Goal: Task Accomplishment & Management: Use online tool/utility

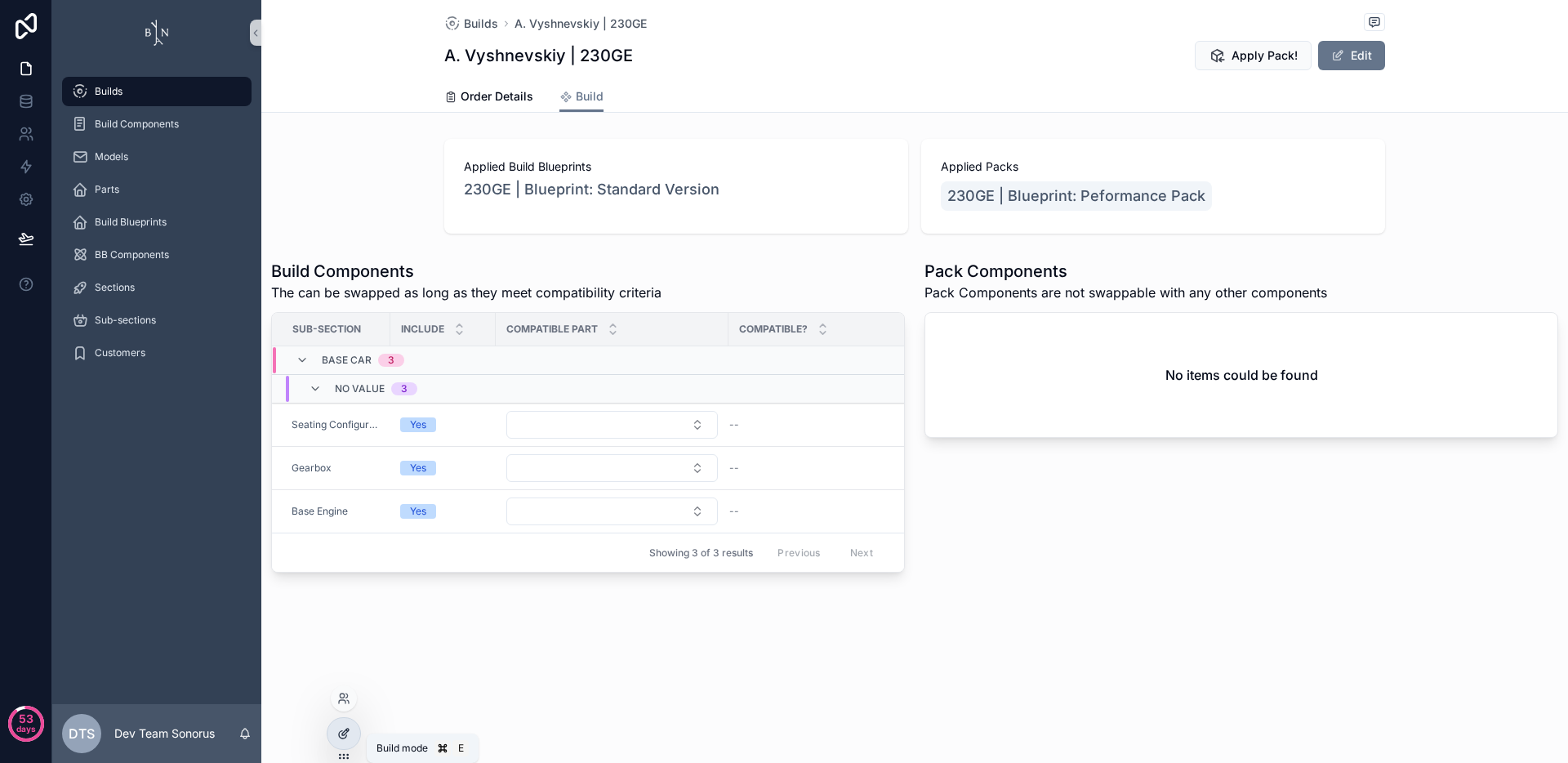
click at [345, 742] on div at bounding box center [344, 733] width 32 height 31
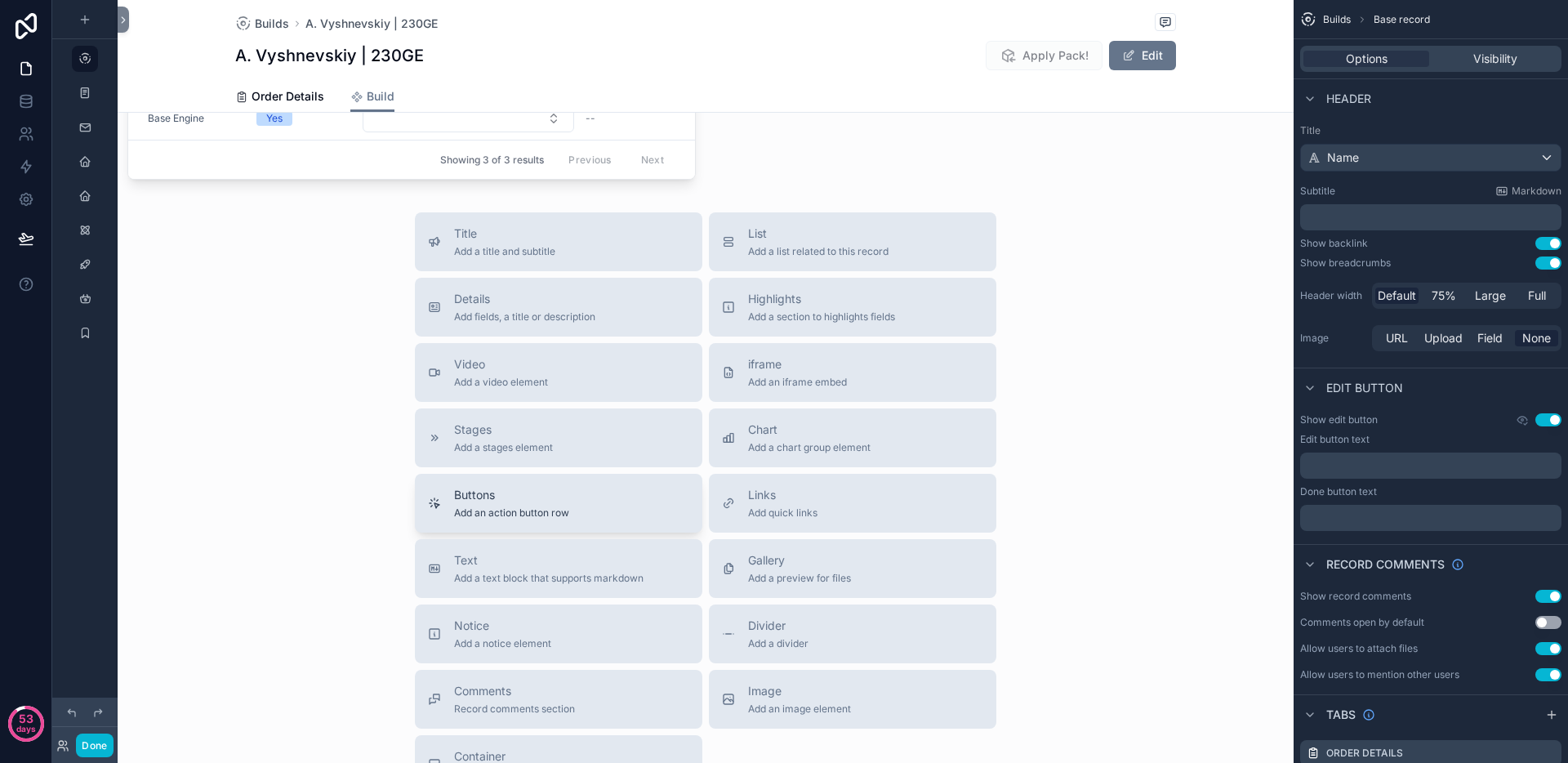
scroll to position [733, 0]
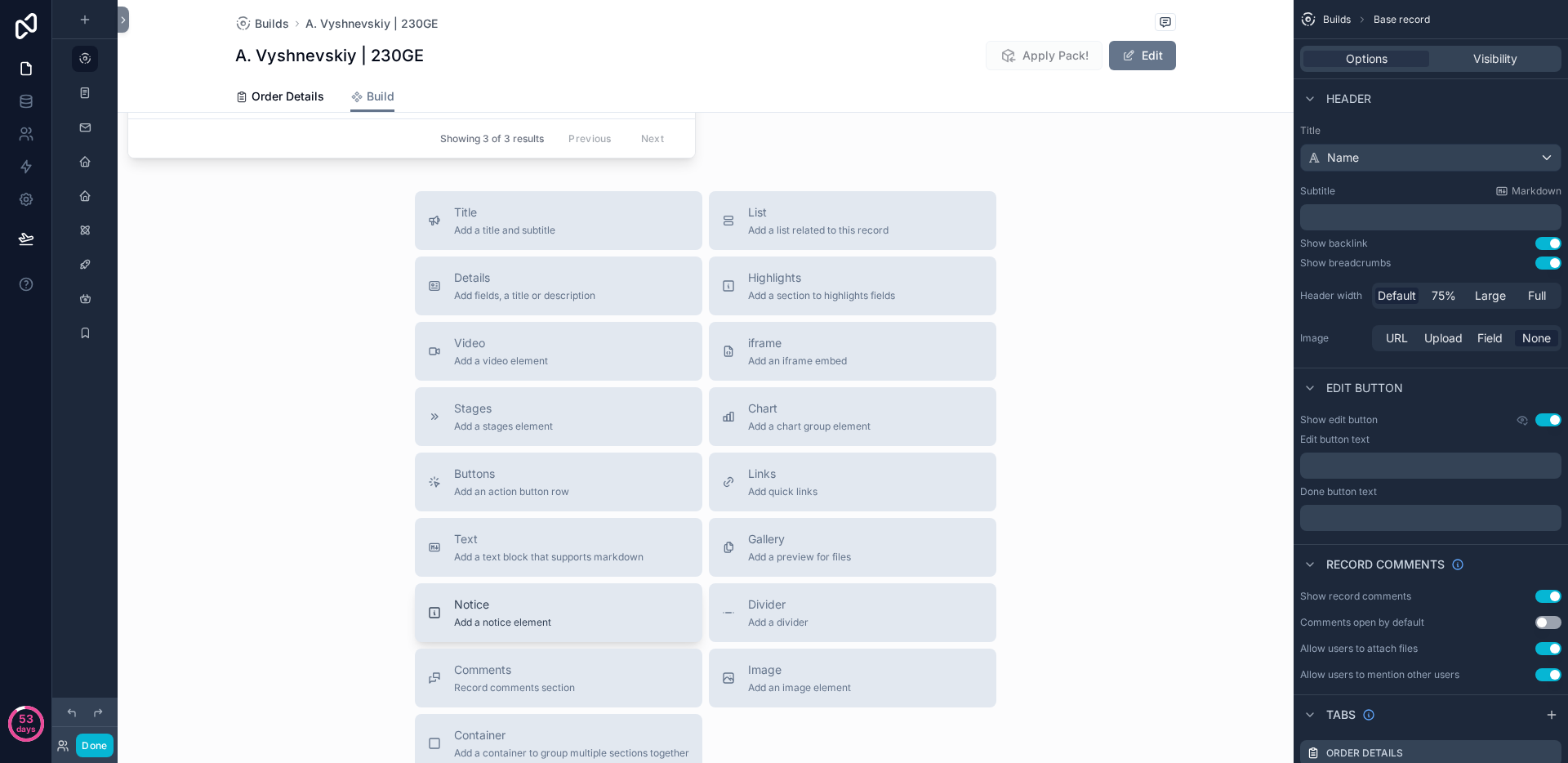
click at [505, 612] on span "Notice" at bounding box center [503, 604] width 97 height 16
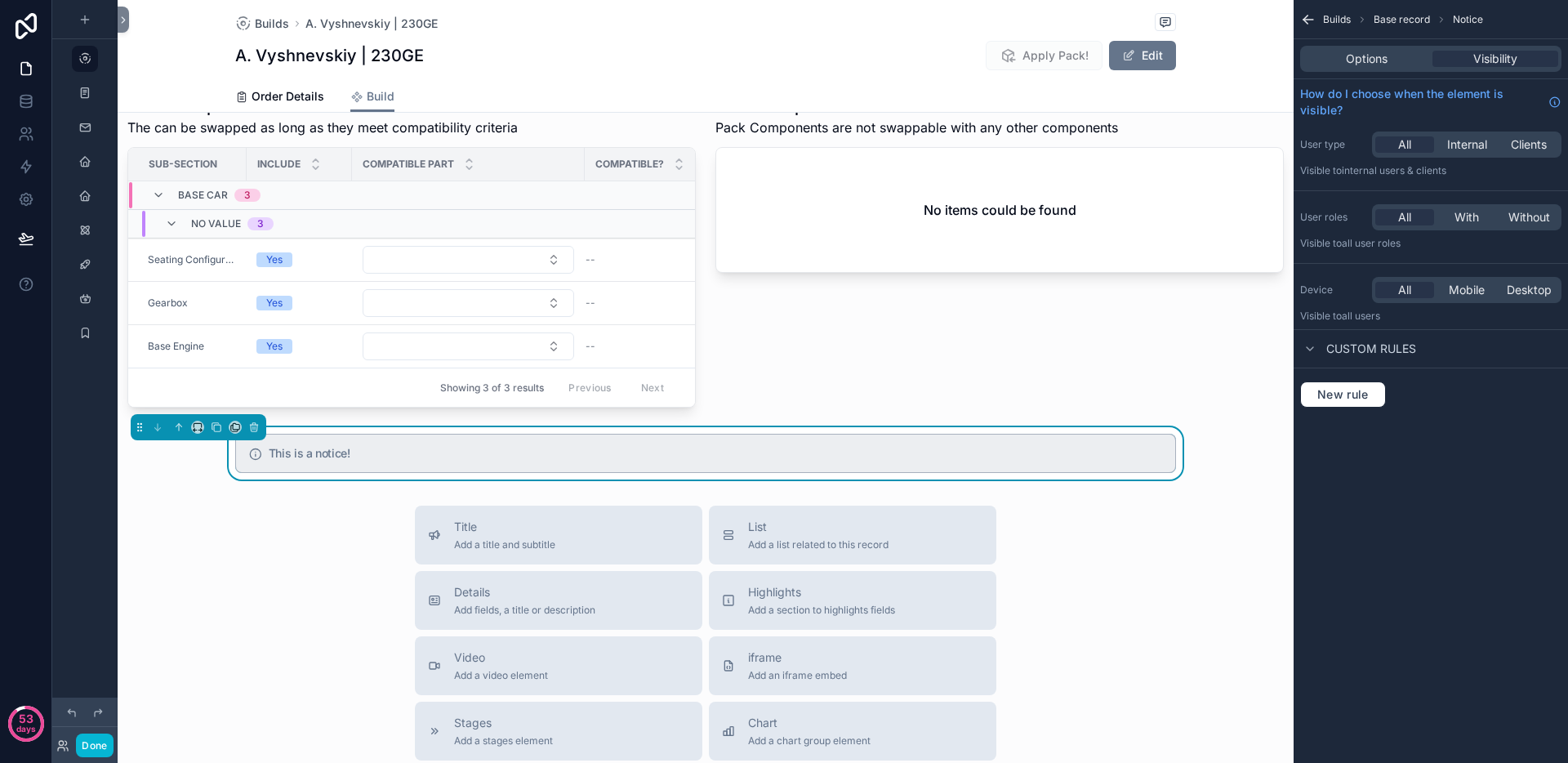
scroll to position [400, 0]
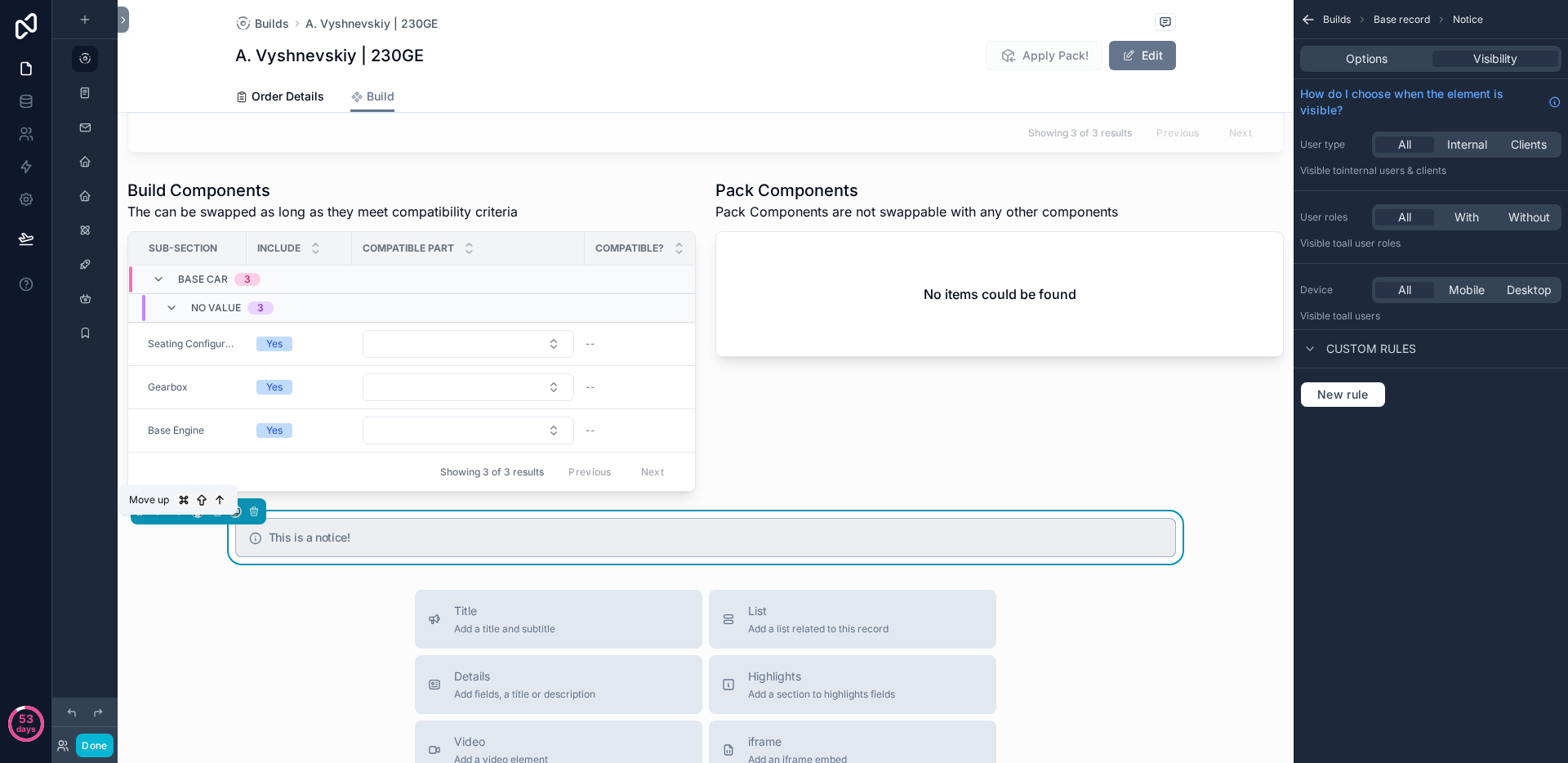
click at [175, 517] on icon "scrollable content" at bounding box center [178, 511] width 11 height 11
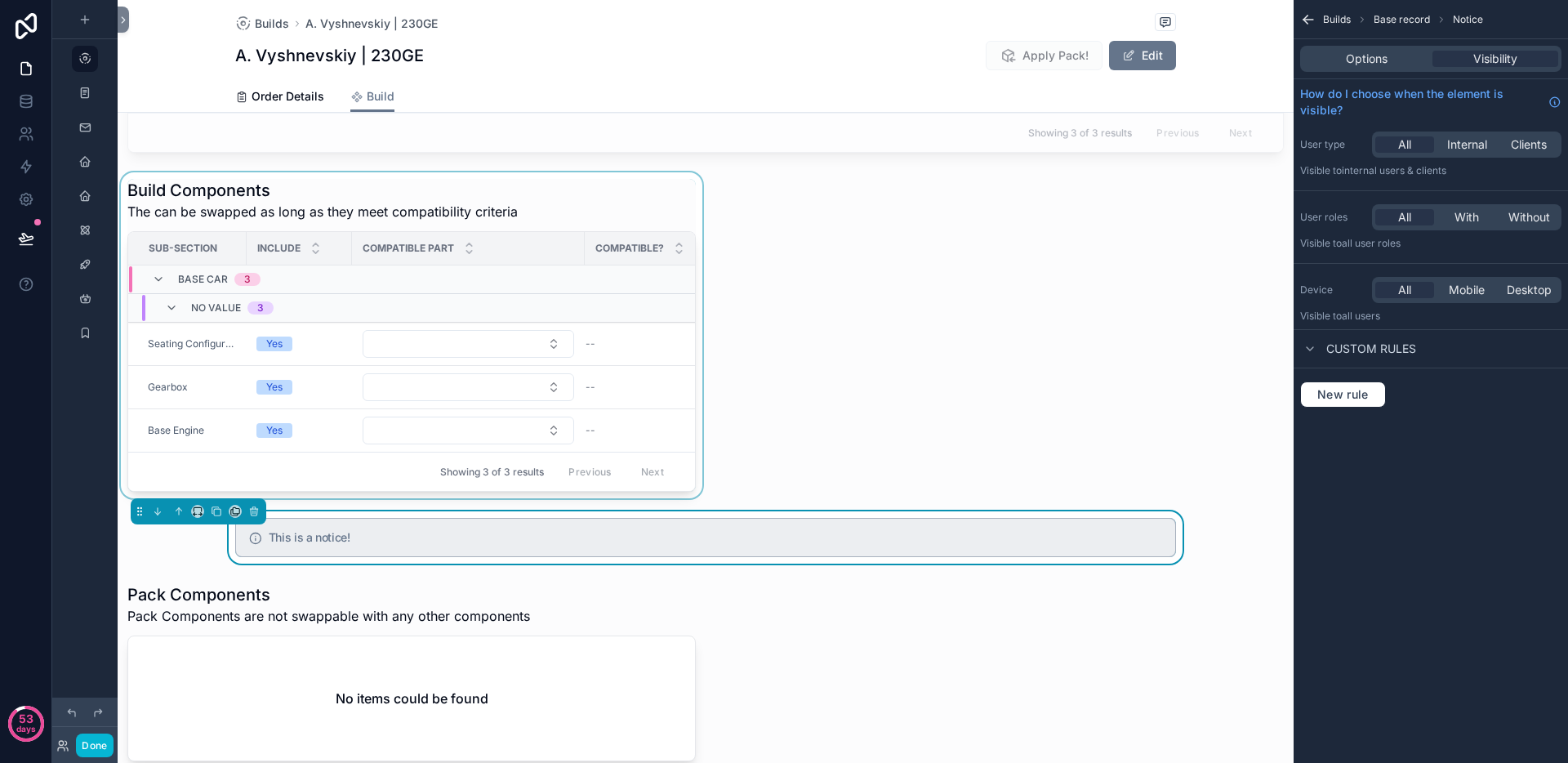
scroll to position [359, 0]
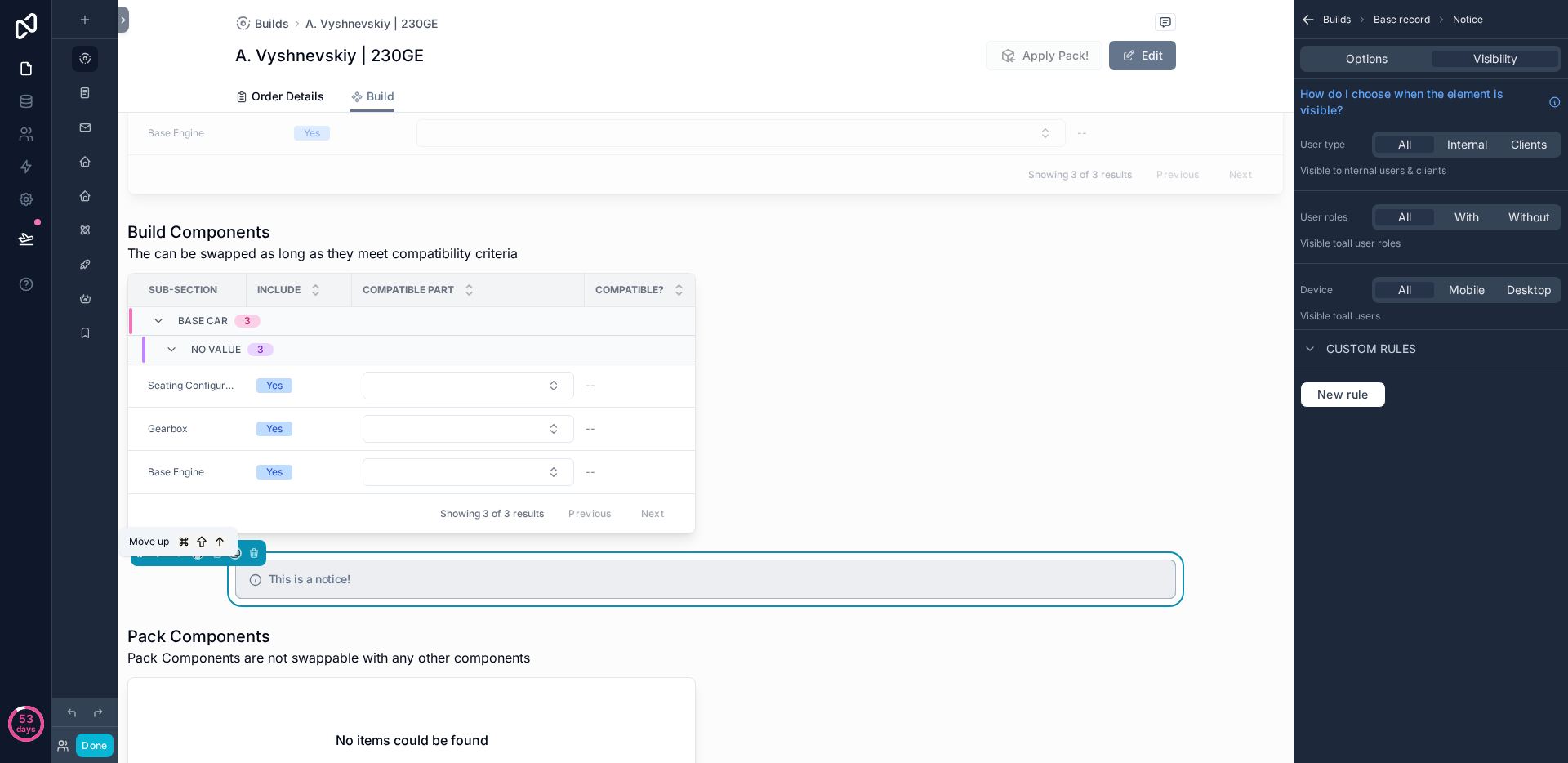
click at [182, 552] on icon "scrollable content" at bounding box center [181, 552] width 3 height 3
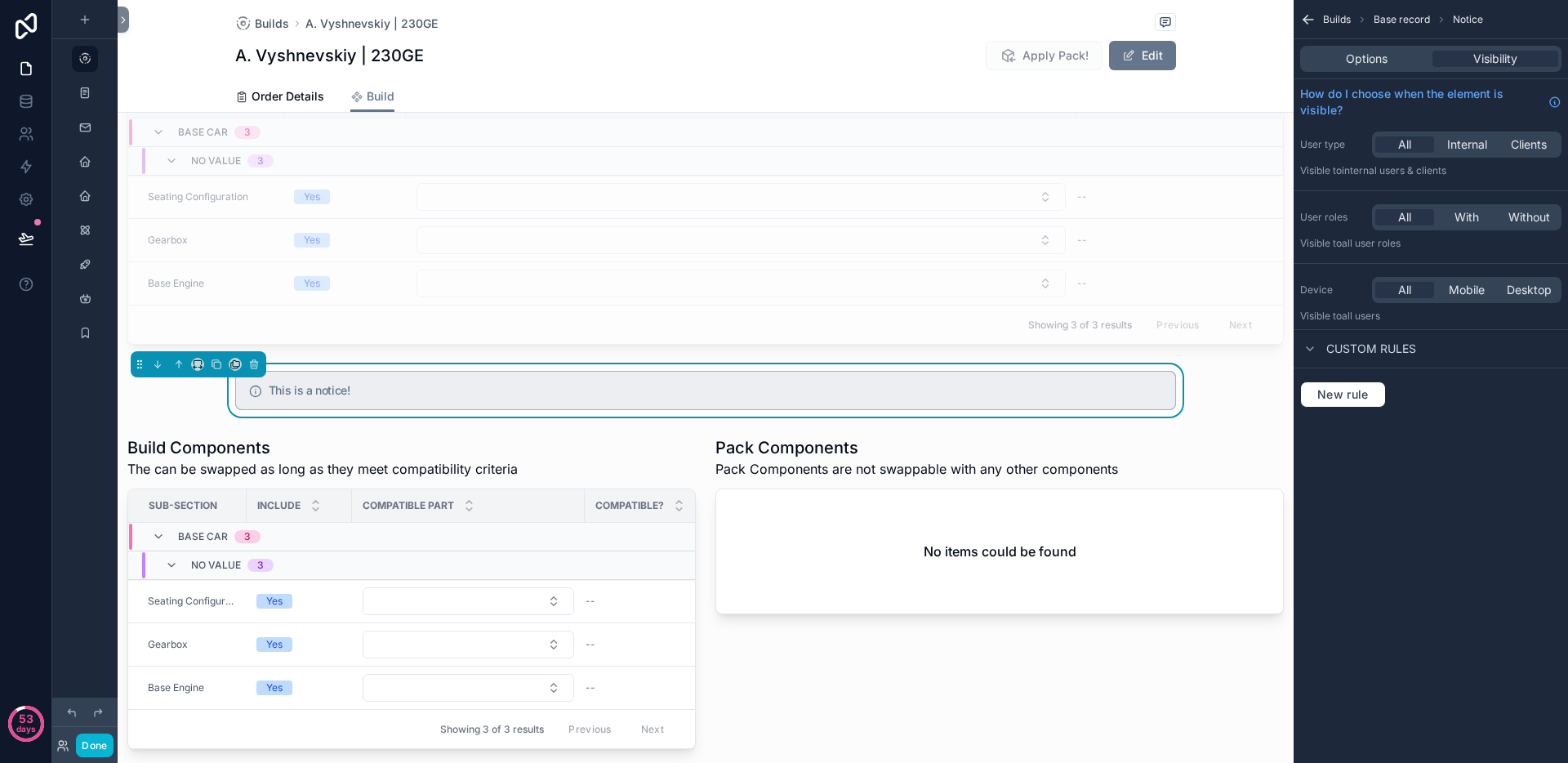
scroll to position [0, 0]
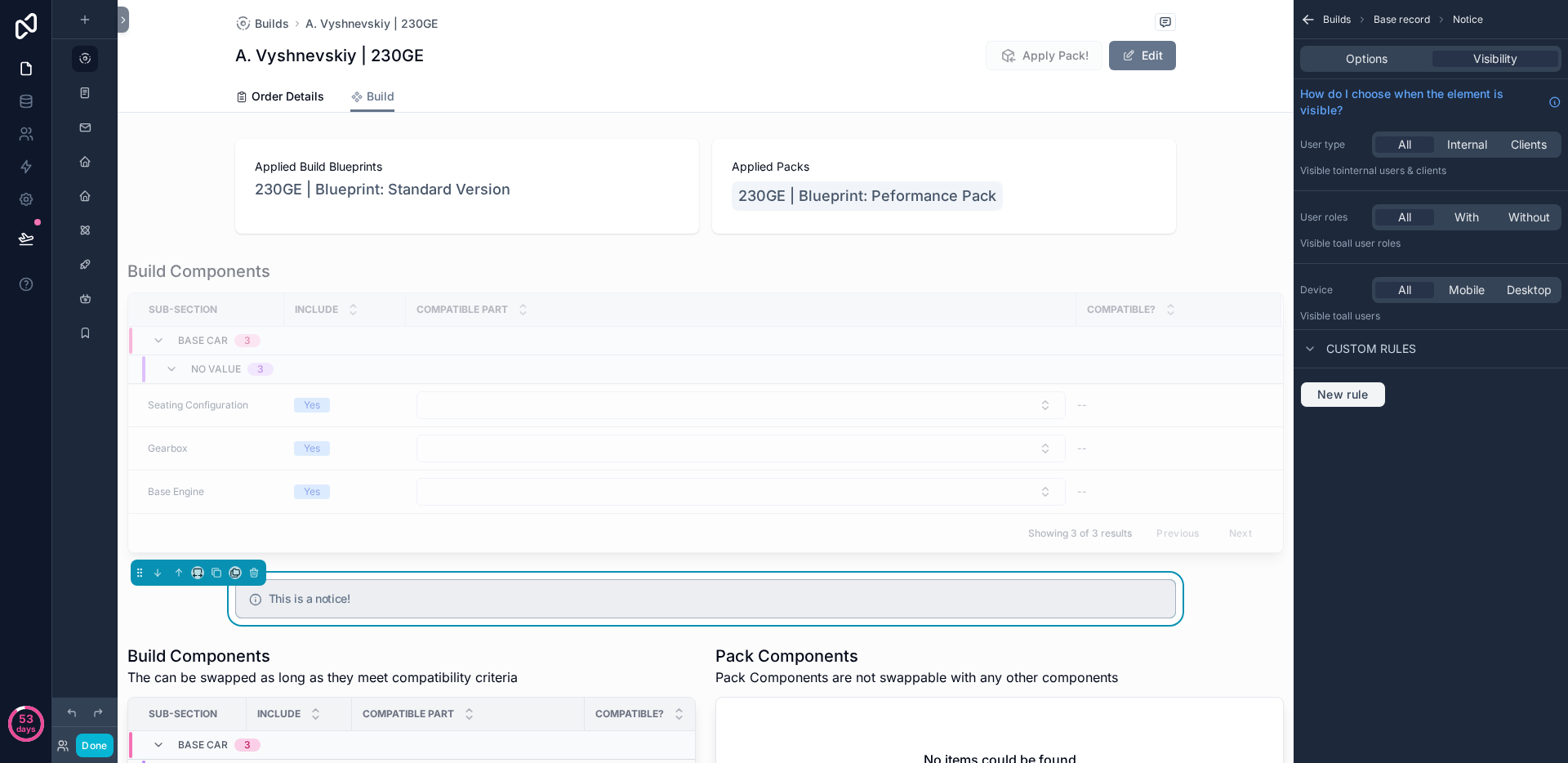
click at [1365, 397] on span "New rule" at bounding box center [1343, 394] width 65 height 14
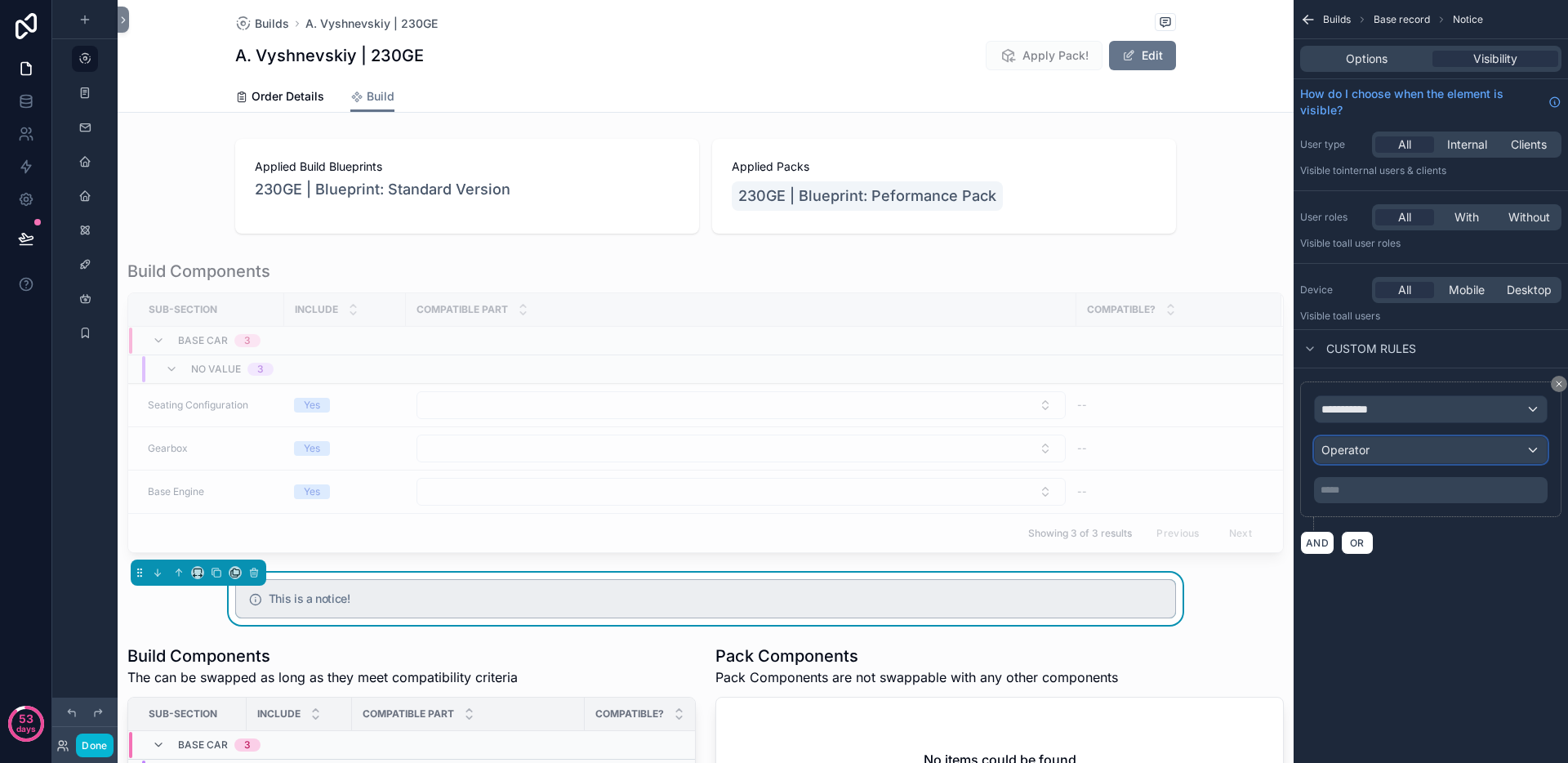
click at [1391, 449] on div "Operator" at bounding box center [1431, 449] width 232 height 26
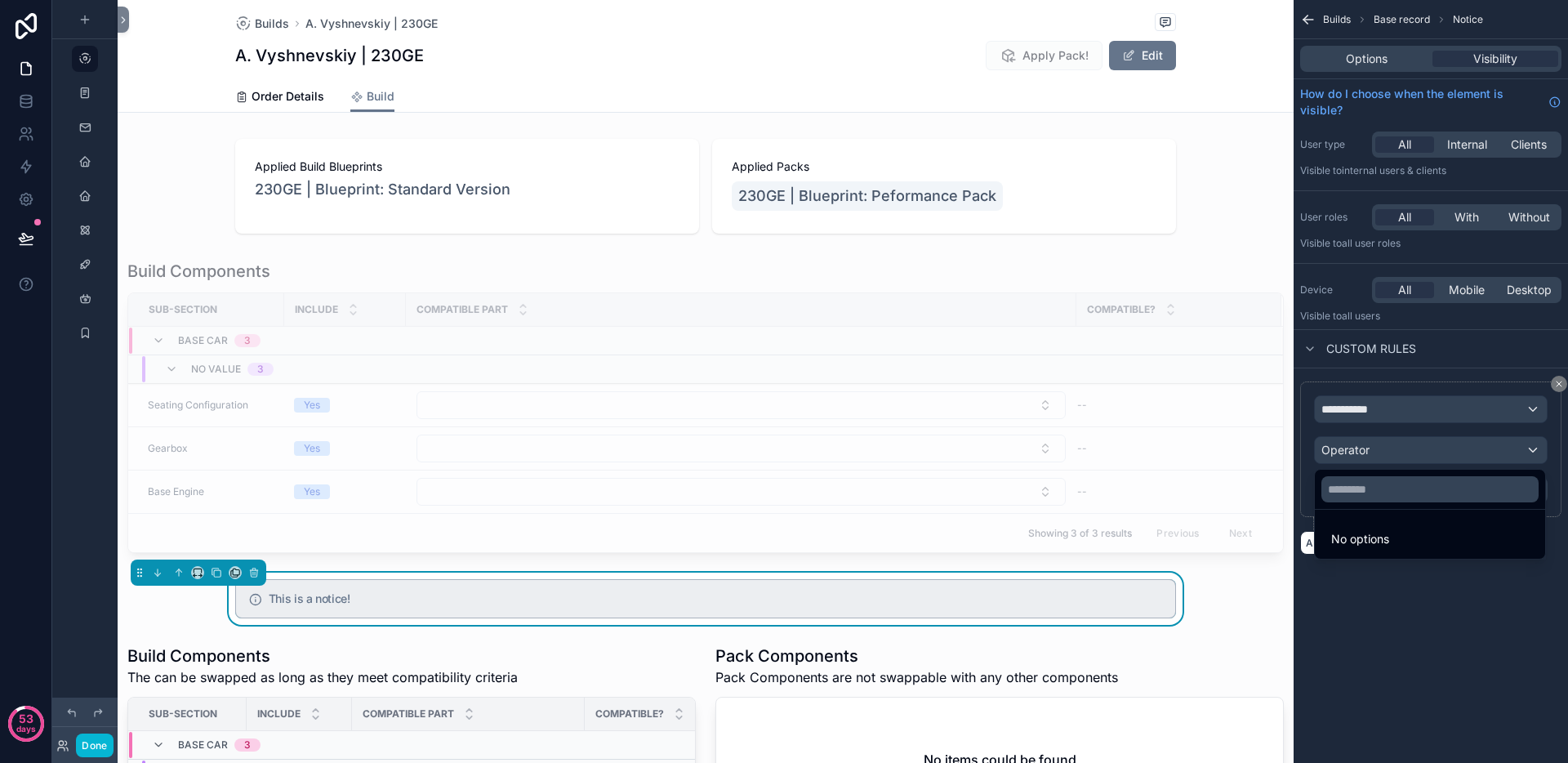
click at [1375, 416] on div "scrollable content" at bounding box center [784, 381] width 1568 height 763
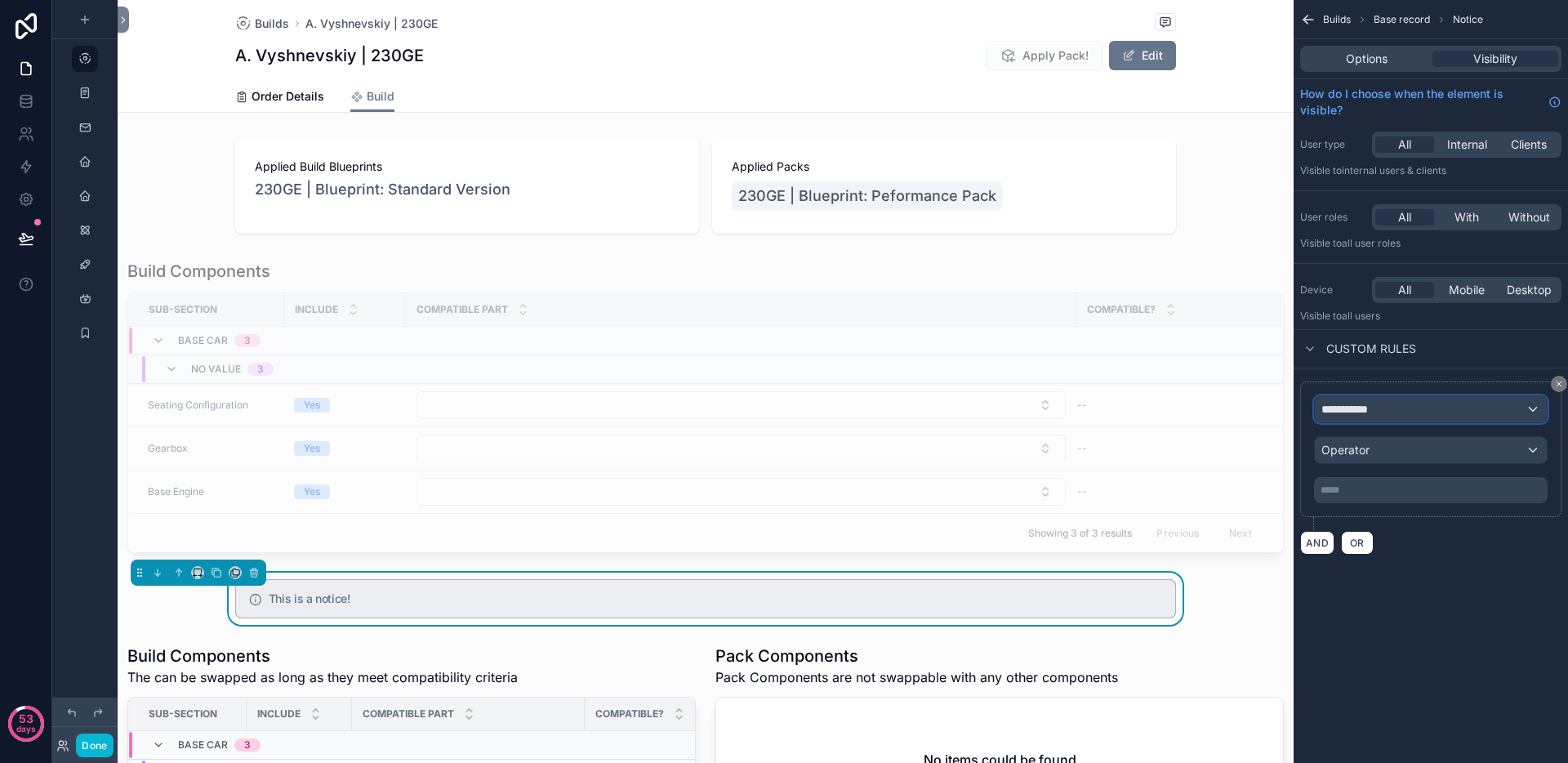
click at [1357, 398] on div "**********" at bounding box center [1431, 409] width 232 height 26
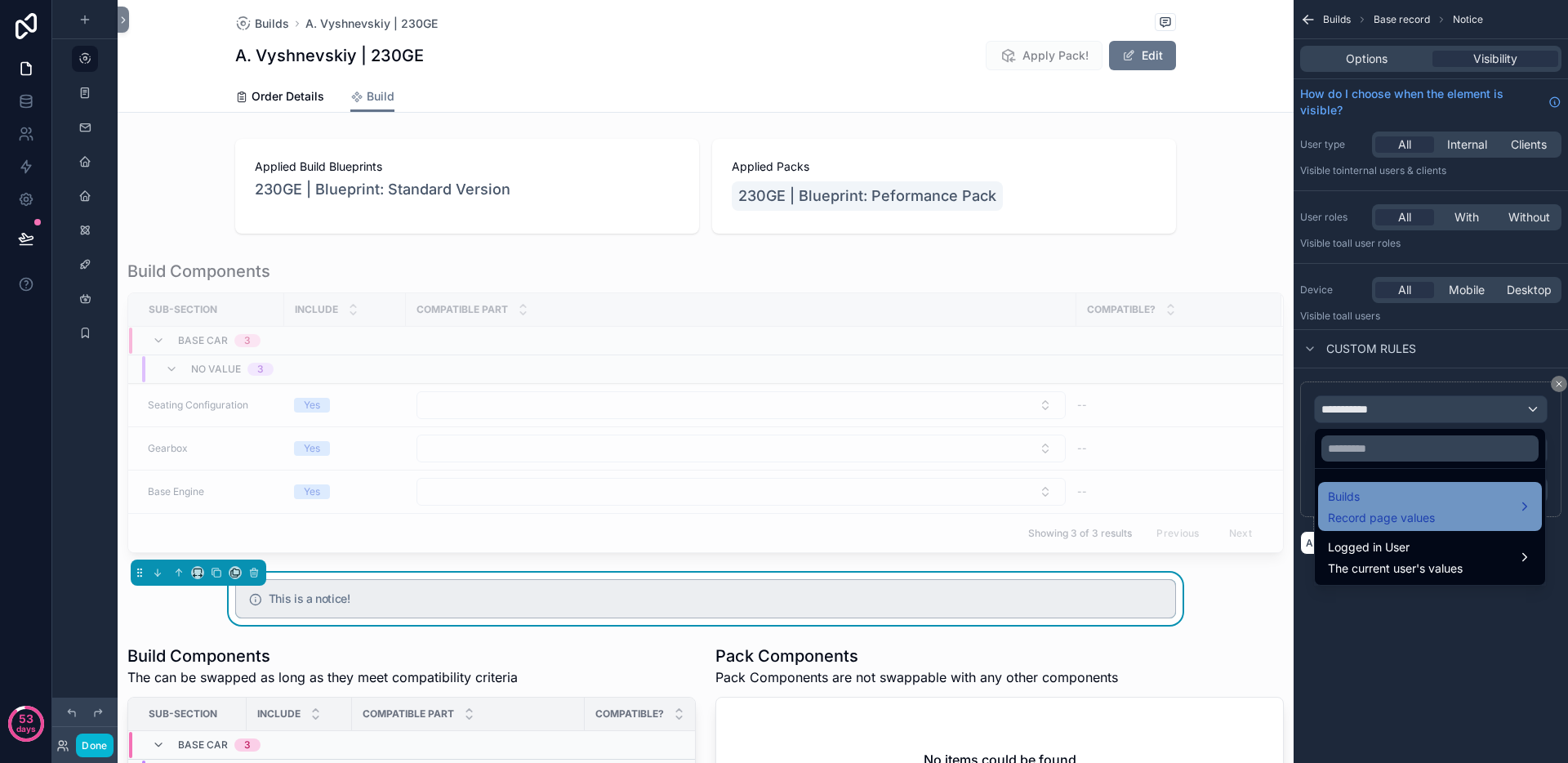
click at [1383, 516] on span "Record page values" at bounding box center [1381, 517] width 107 height 16
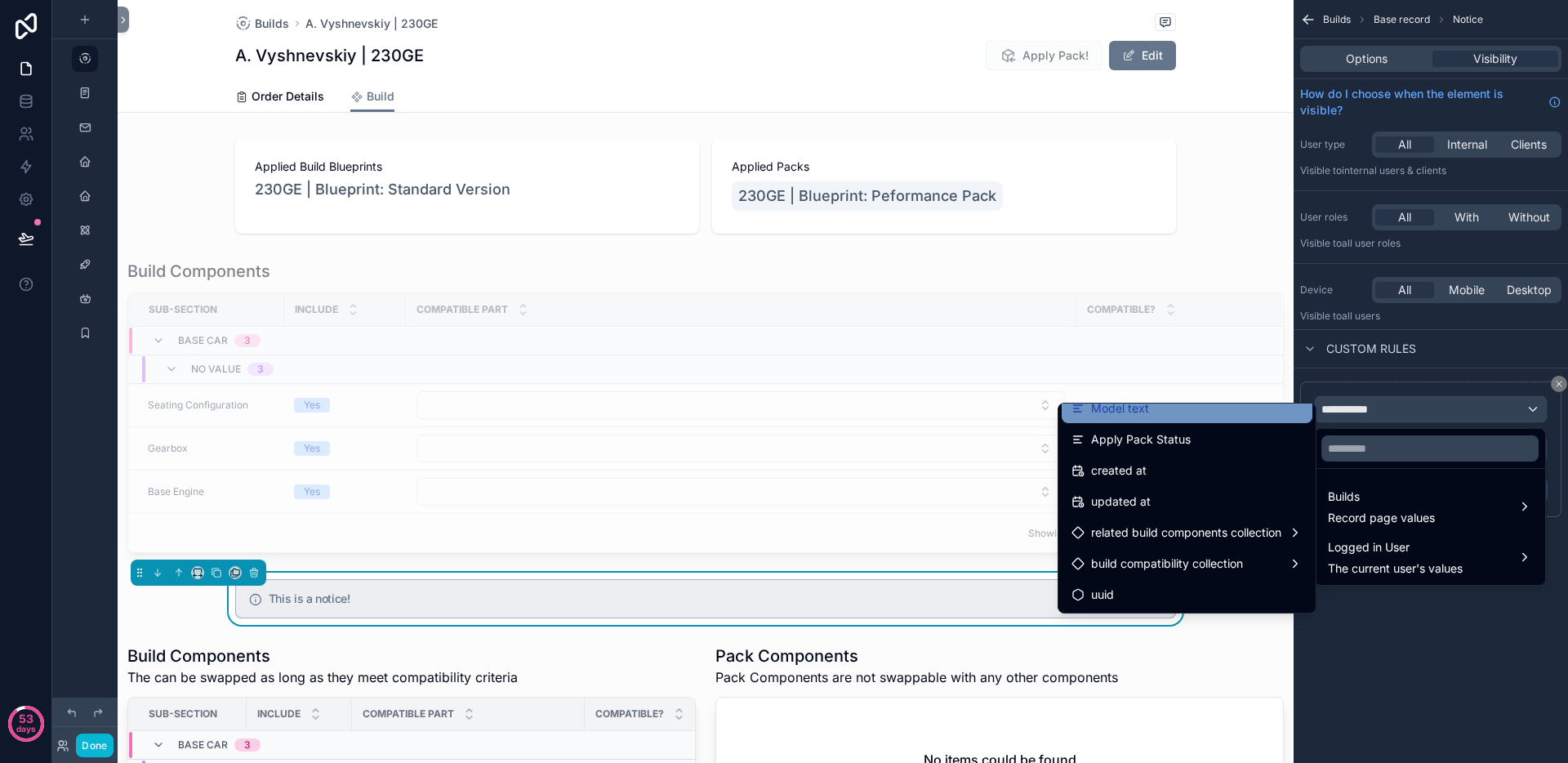
scroll to position [732, 0]
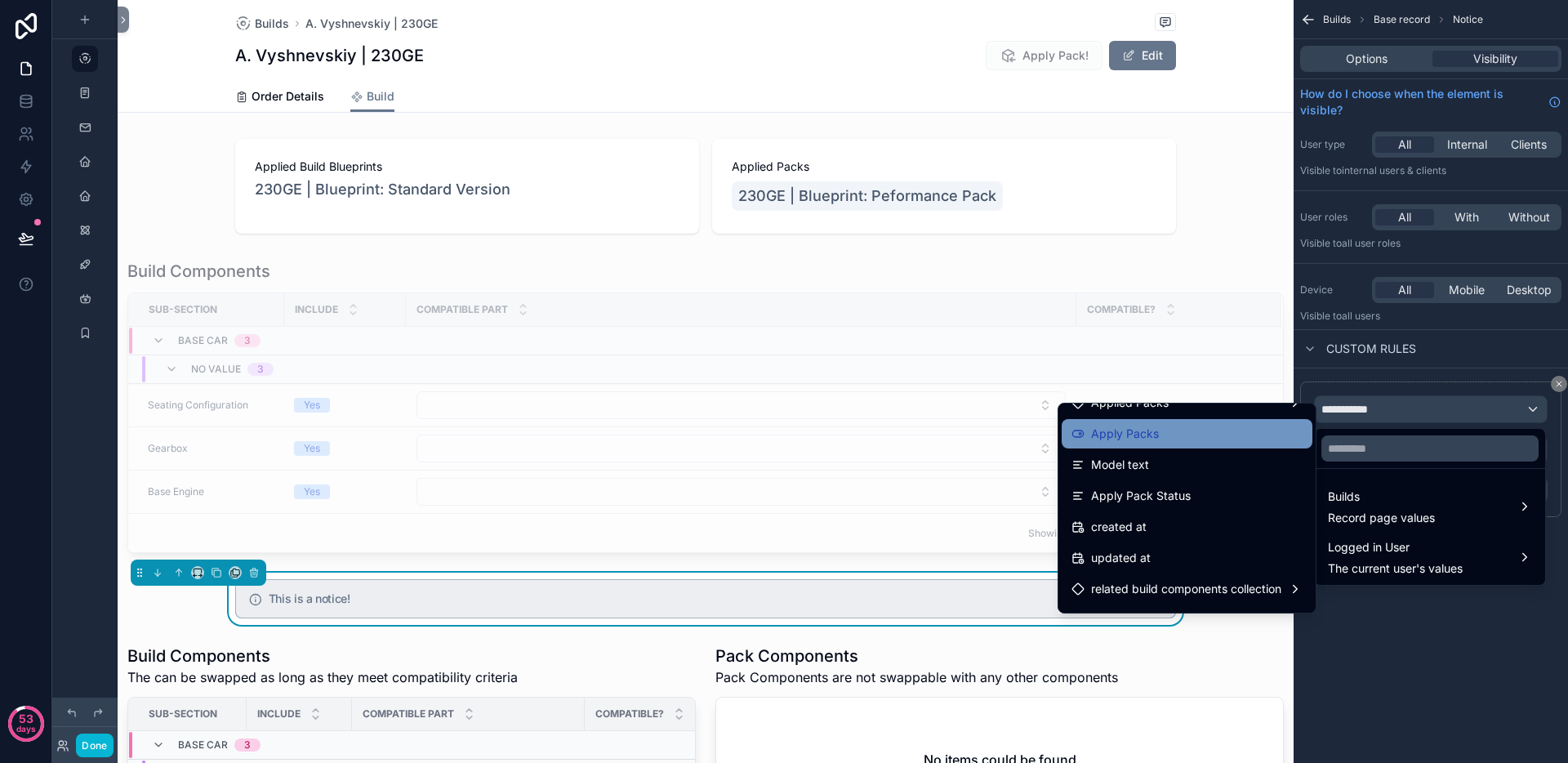
click at [1164, 441] on div "Apply Packs" at bounding box center [1187, 433] width 231 height 20
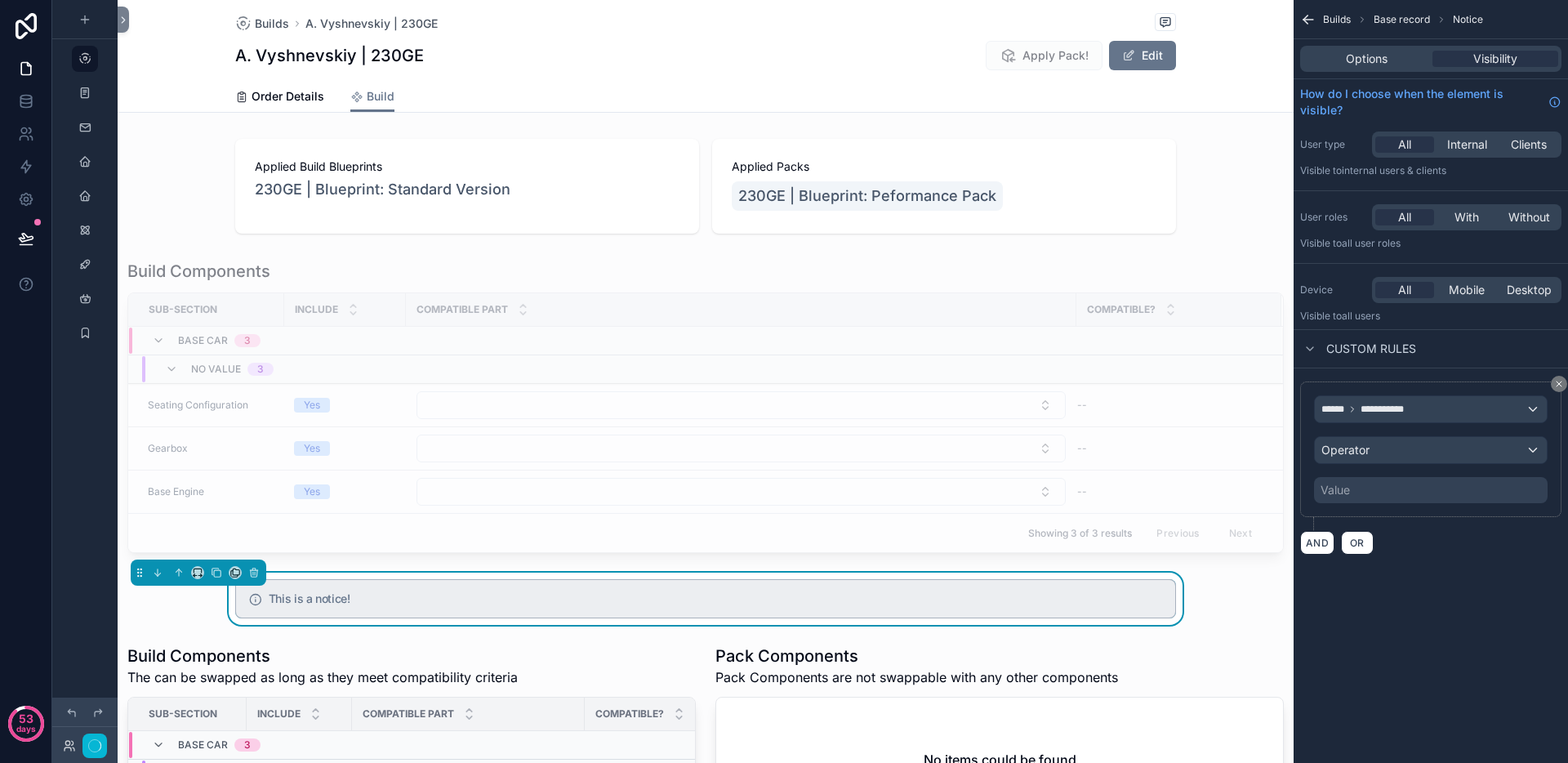
click at [1164, 441] on div "scrollable content" at bounding box center [705, 406] width 1176 height 306
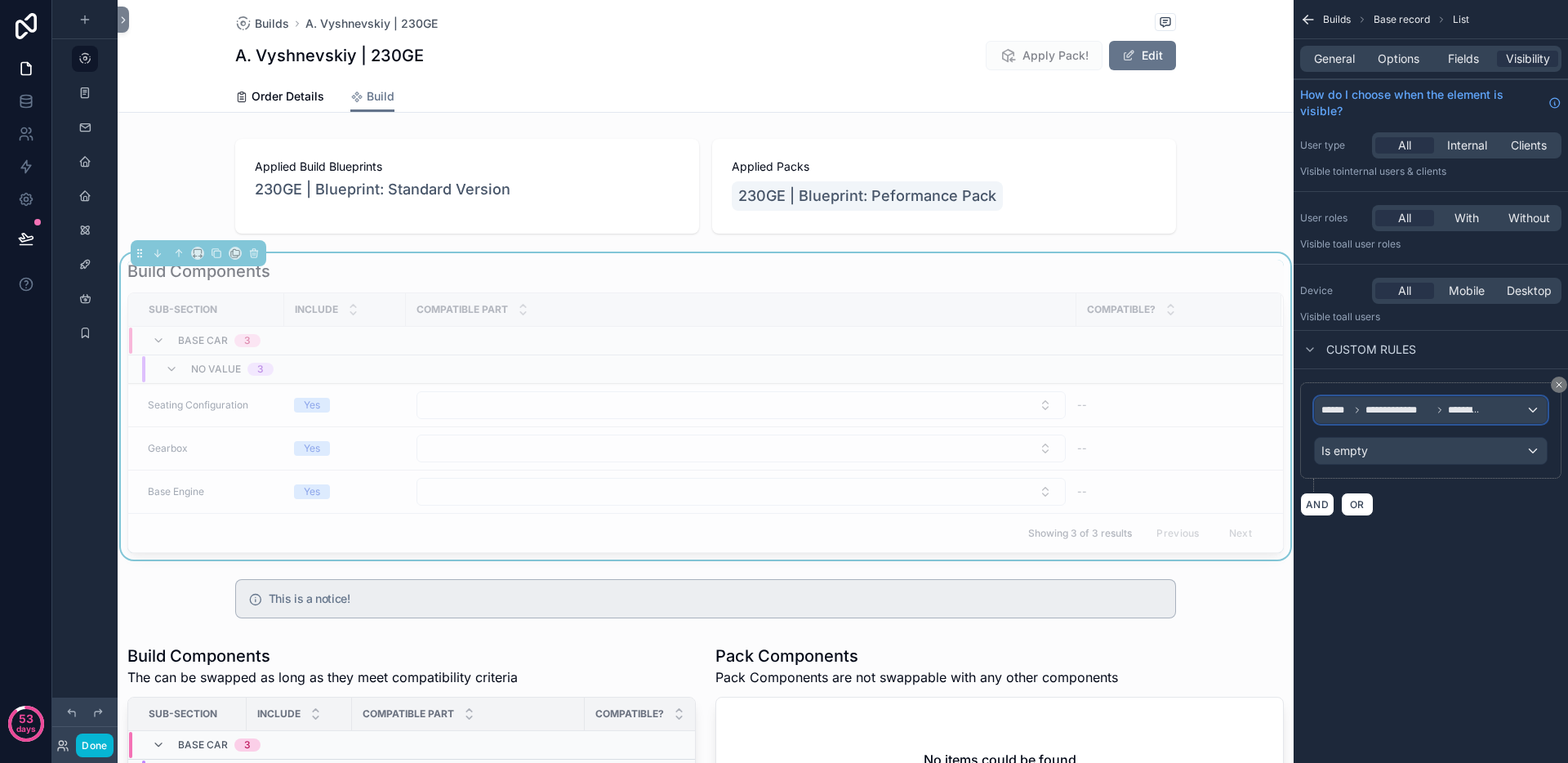
click at [1404, 414] on span "**********" at bounding box center [1399, 409] width 67 height 13
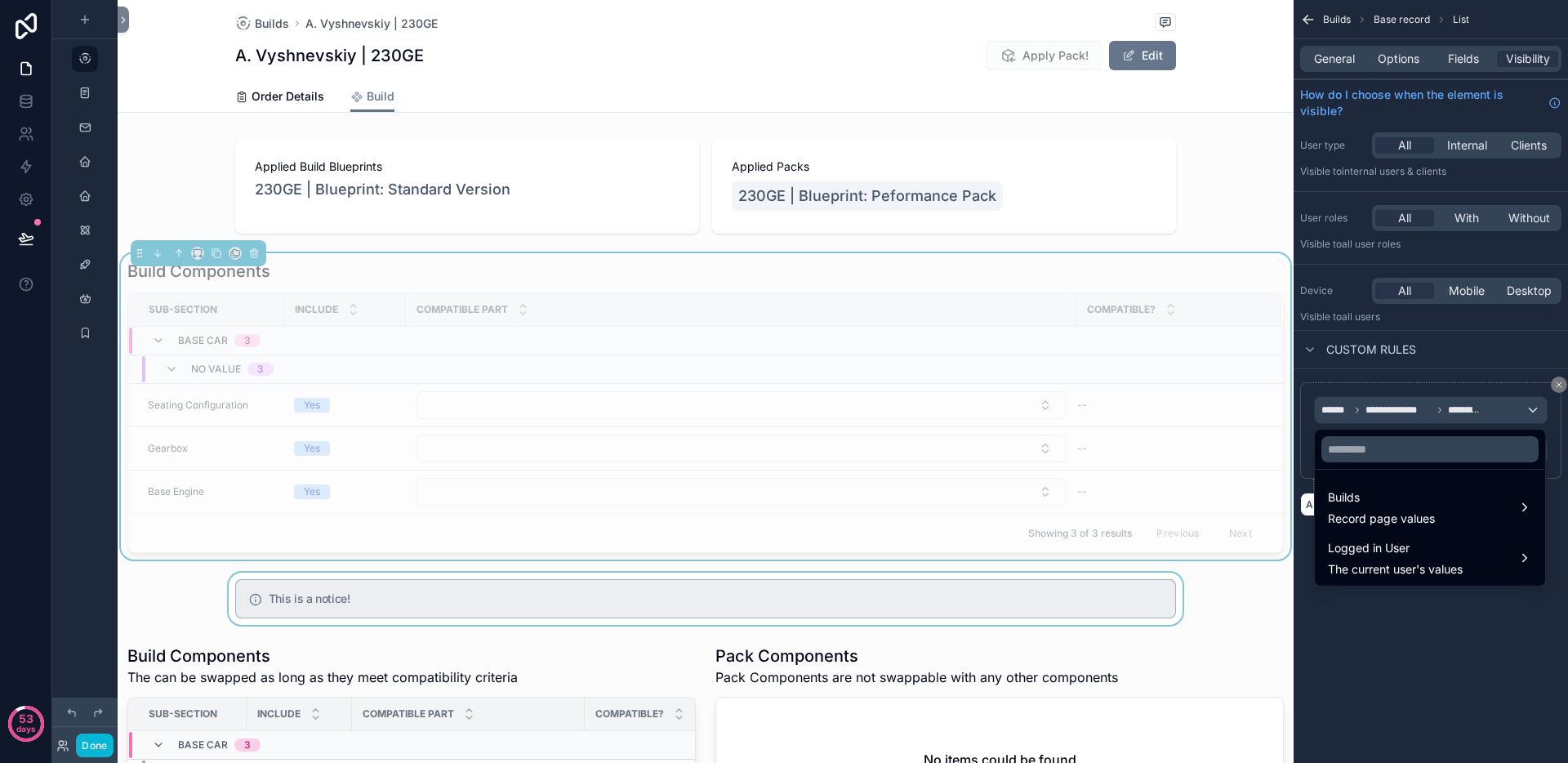
click at [917, 598] on div "scrollable content" at bounding box center [705, 598] width 1176 height 52
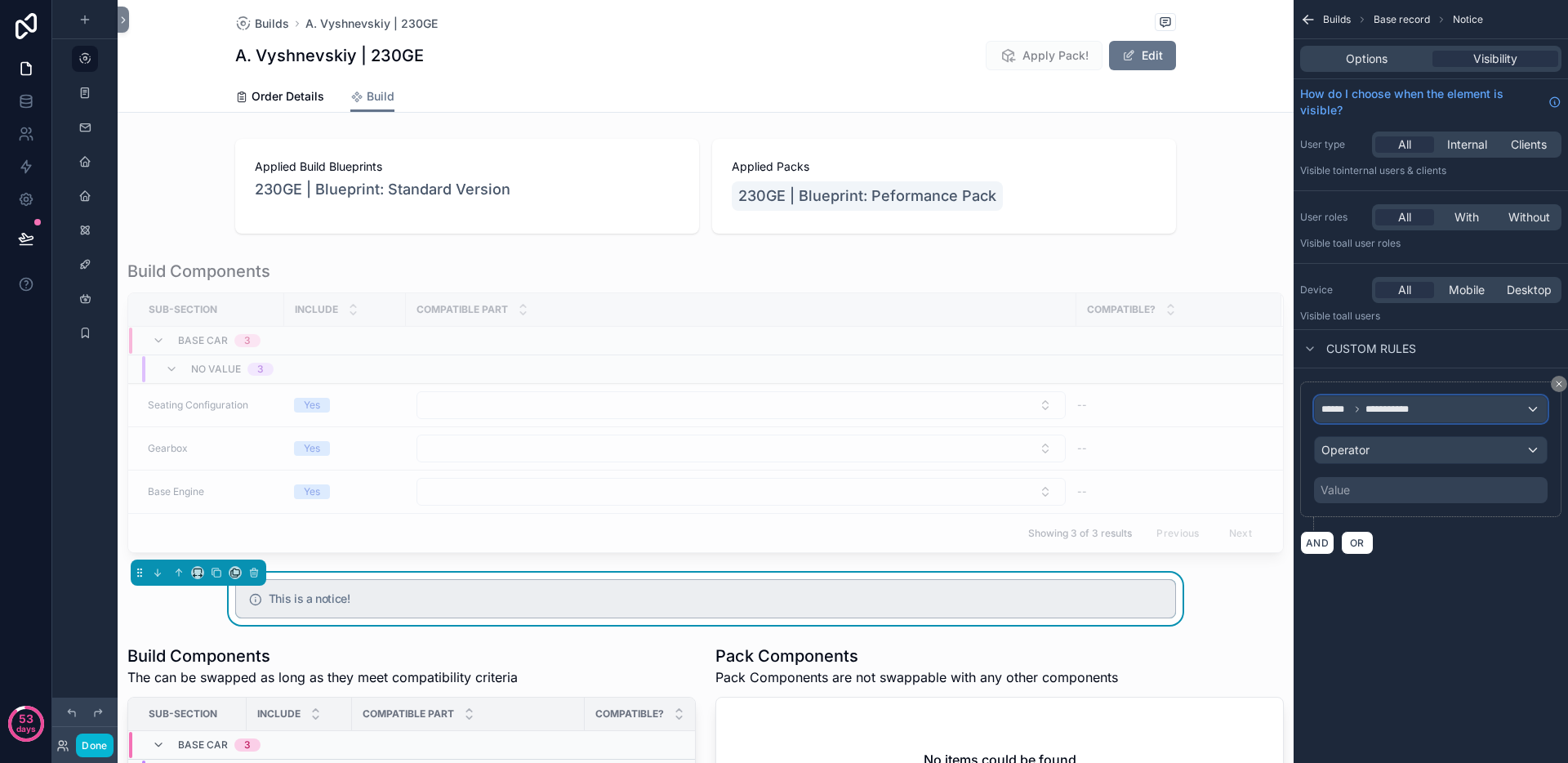
click at [1419, 416] on div "**********" at bounding box center [1431, 409] width 232 height 26
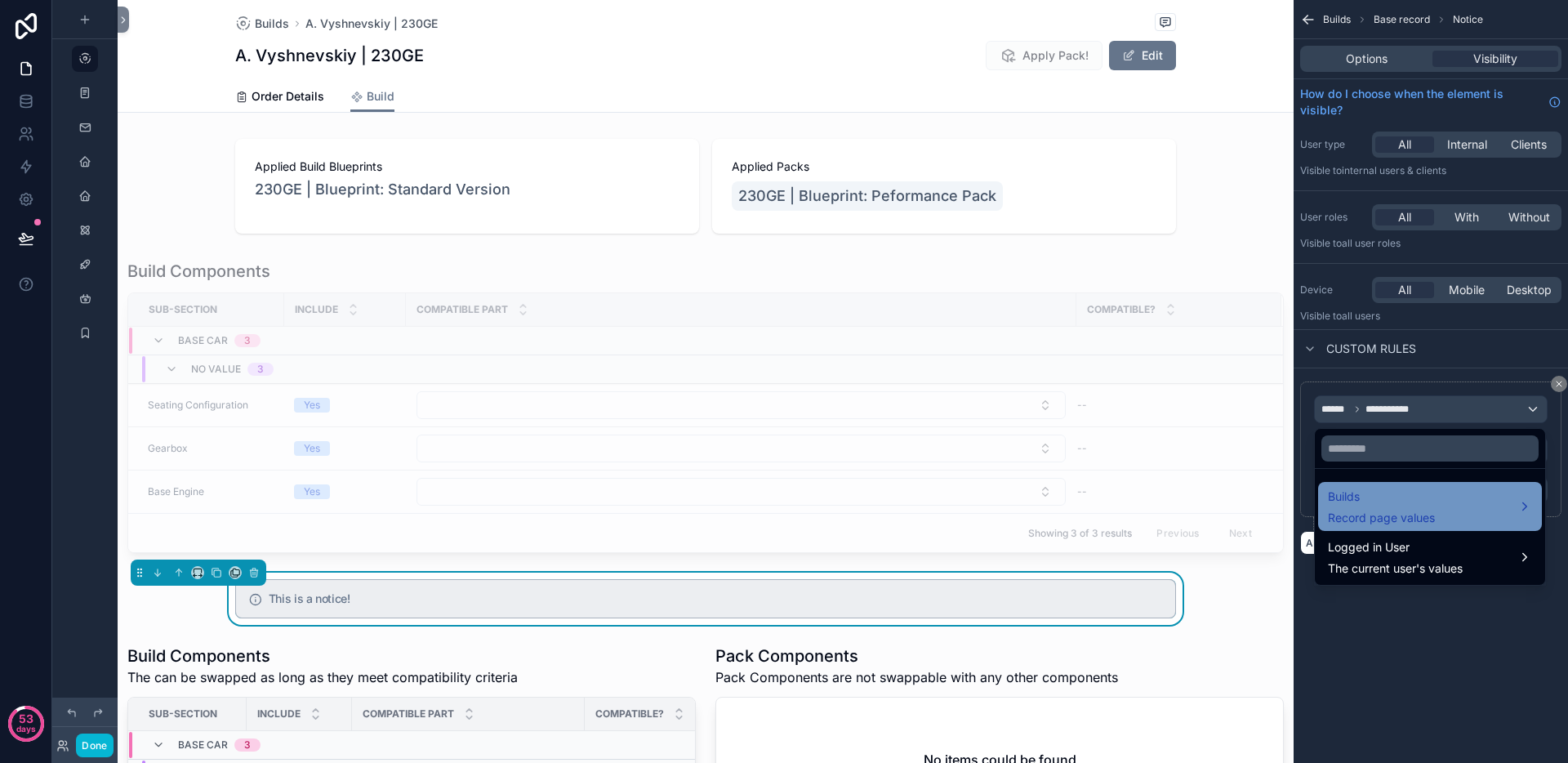
click at [1366, 517] on span "Record page values" at bounding box center [1381, 517] width 107 height 16
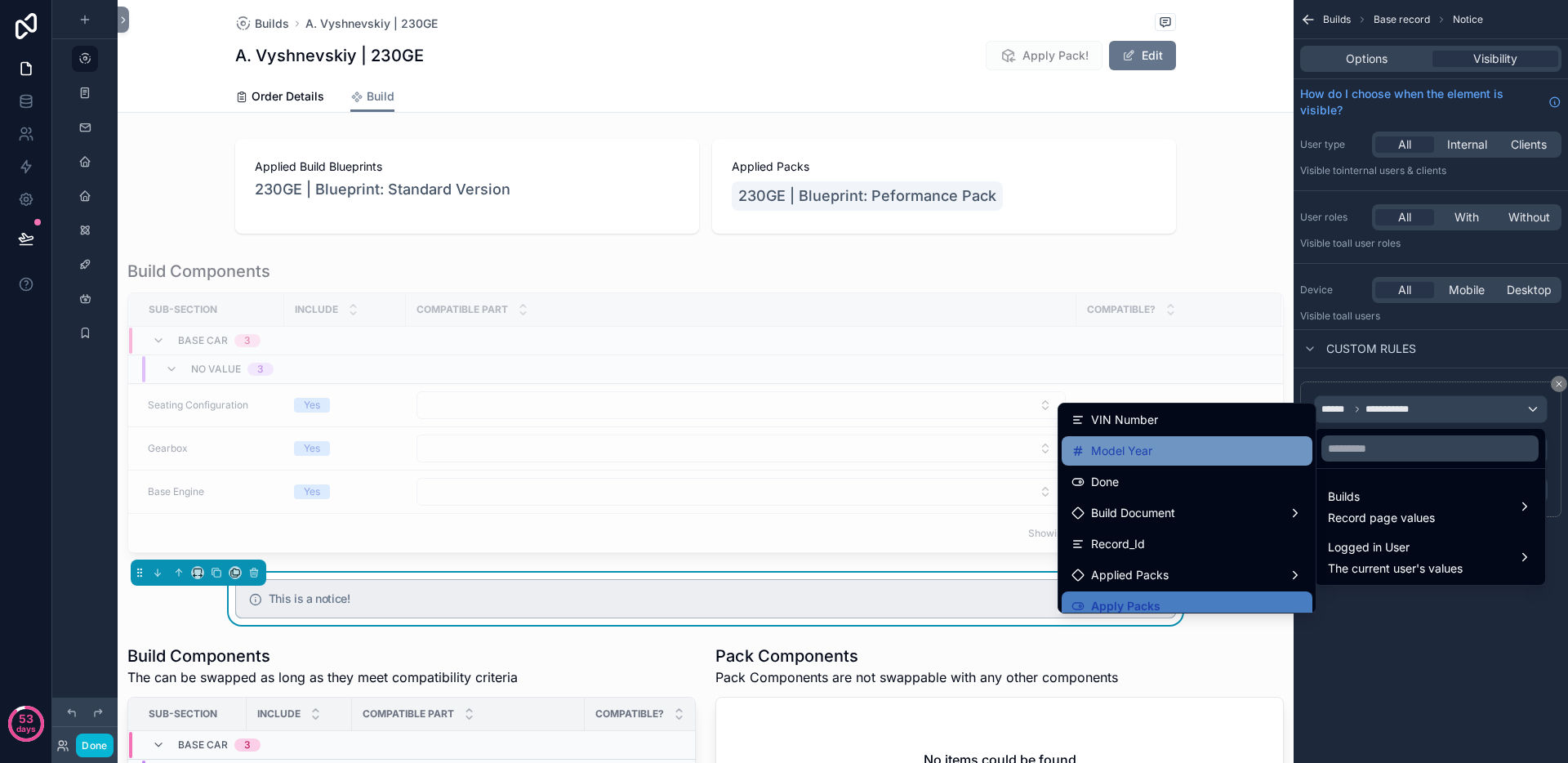
scroll to position [581, 0]
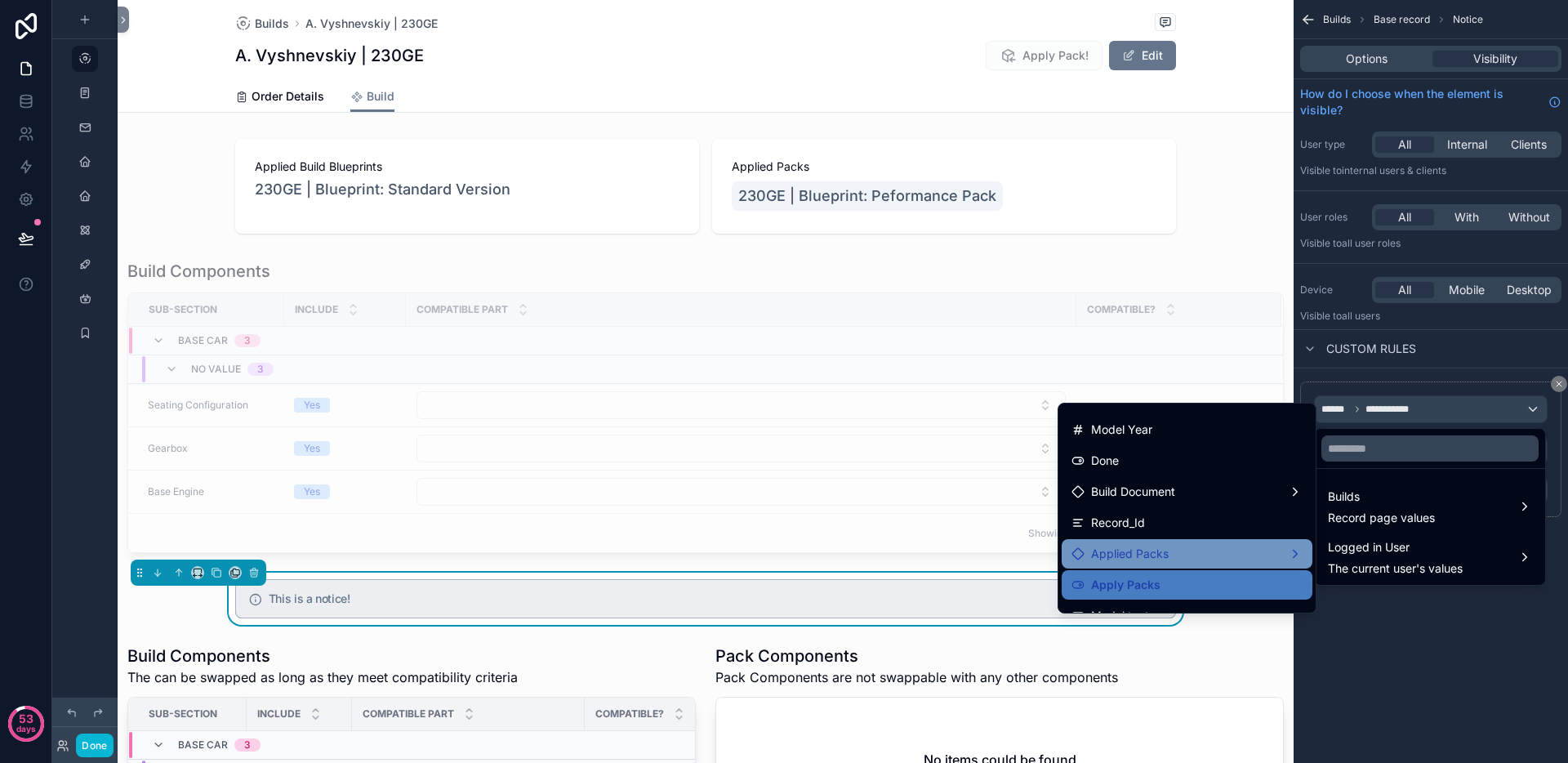
click at [1158, 554] on div "Applied Packs" at bounding box center [1187, 553] width 231 height 20
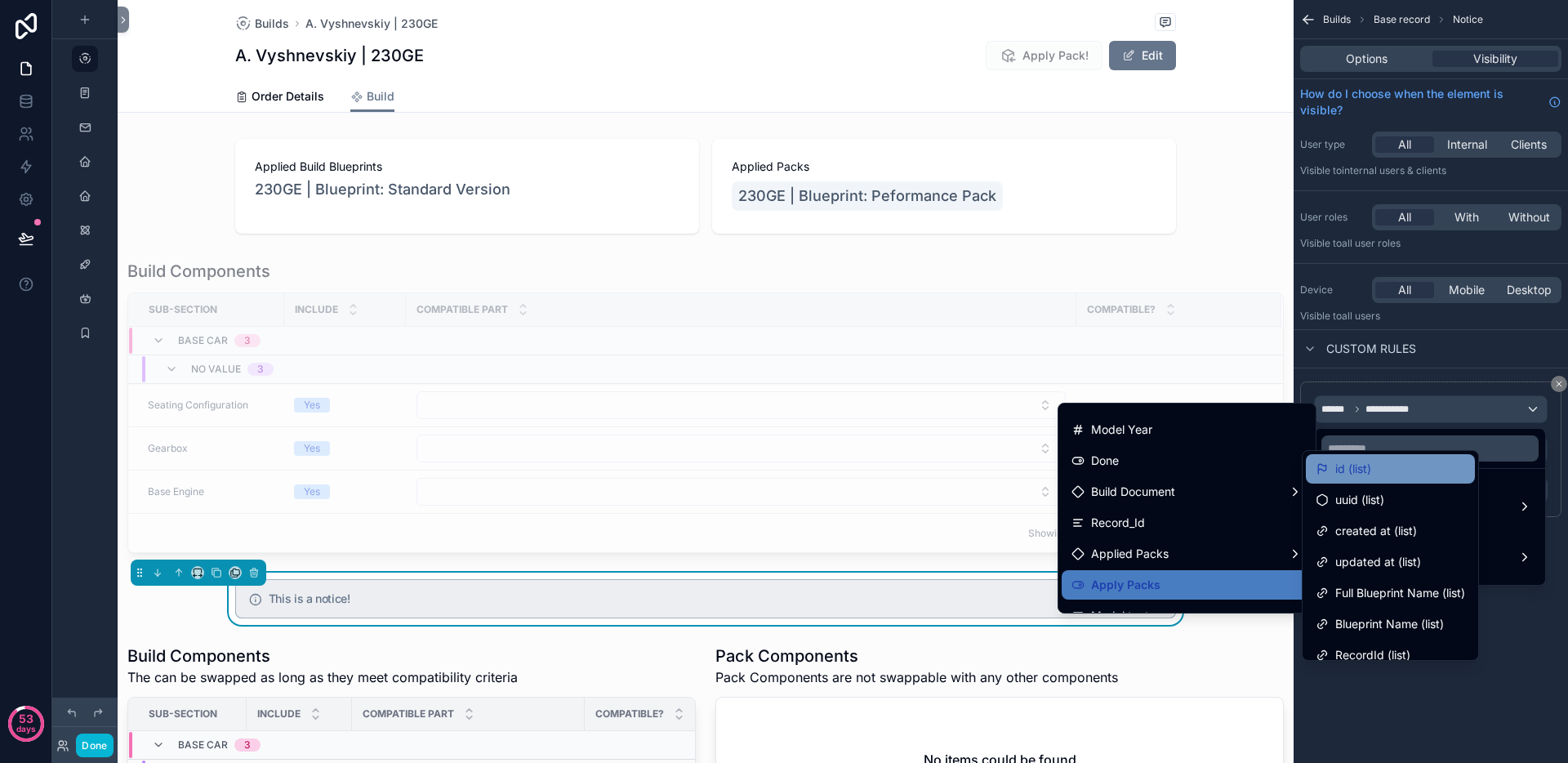
click at [1360, 460] on span "id (list)" at bounding box center [1353, 468] width 36 height 20
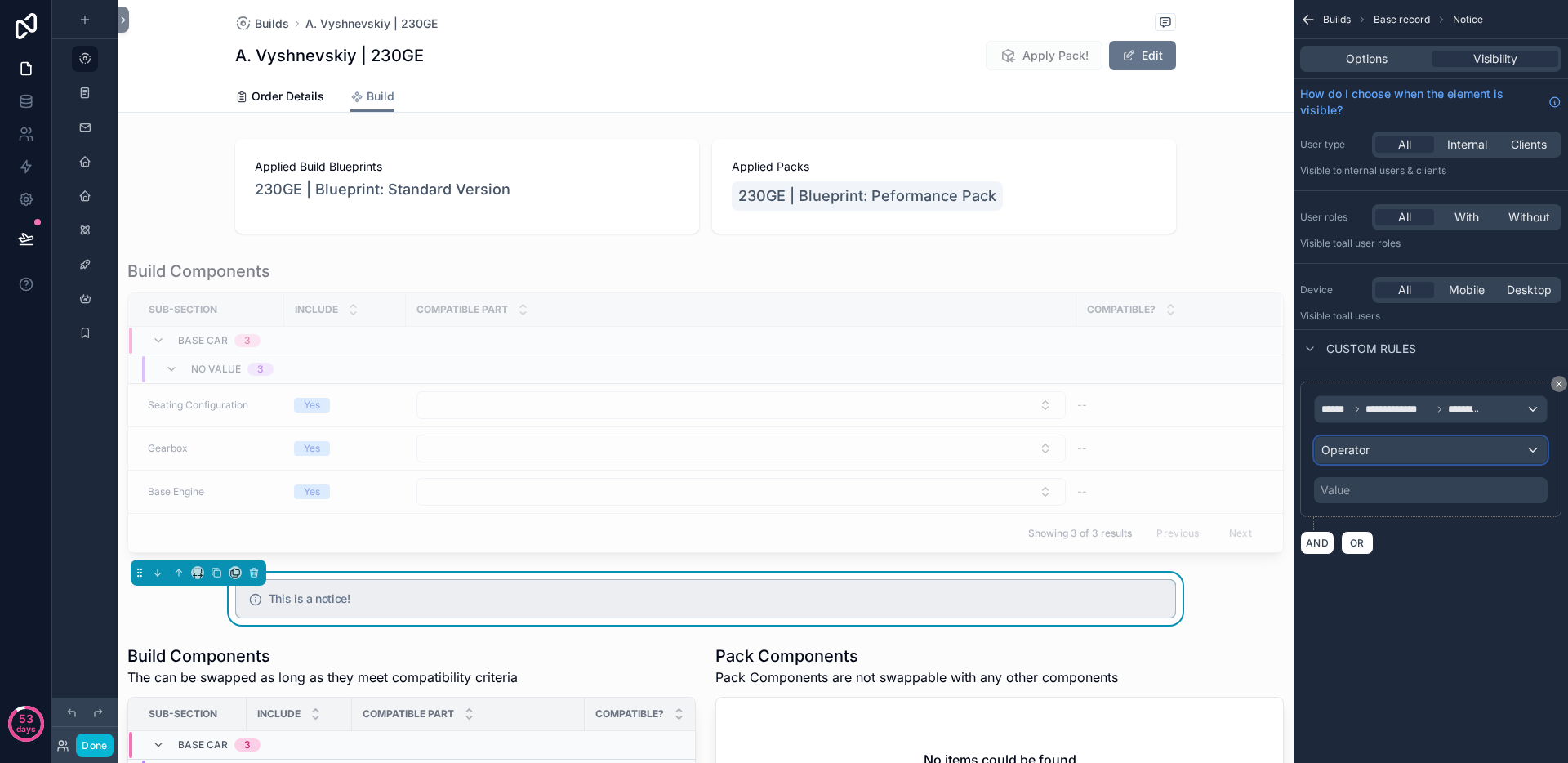
click at [1361, 455] on span "Operator" at bounding box center [1345, 449] width 49 height 14
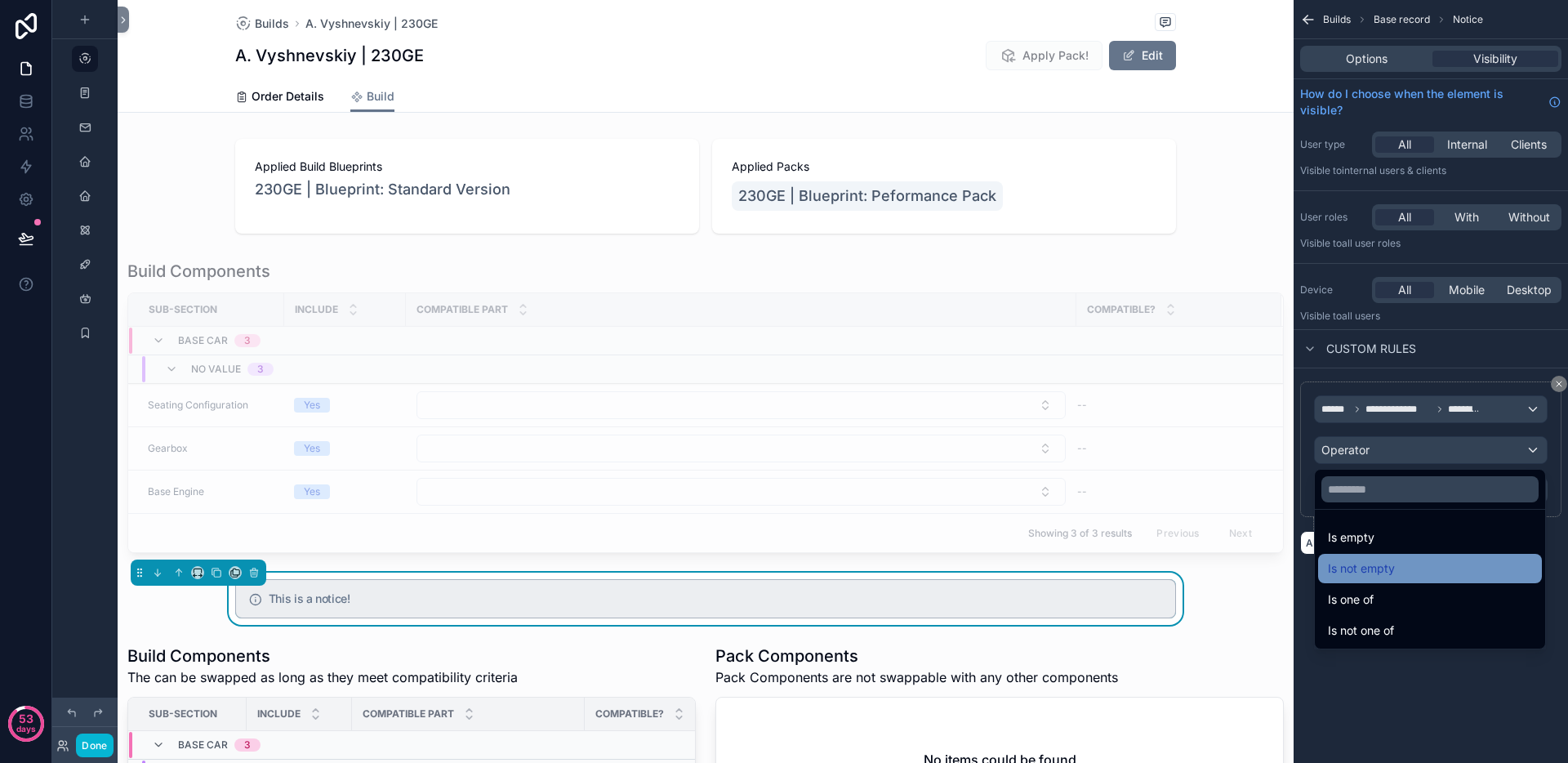
click at [1366, 568] on span "Is not empty" at bounding box center [1362, 568] width 67 height 20
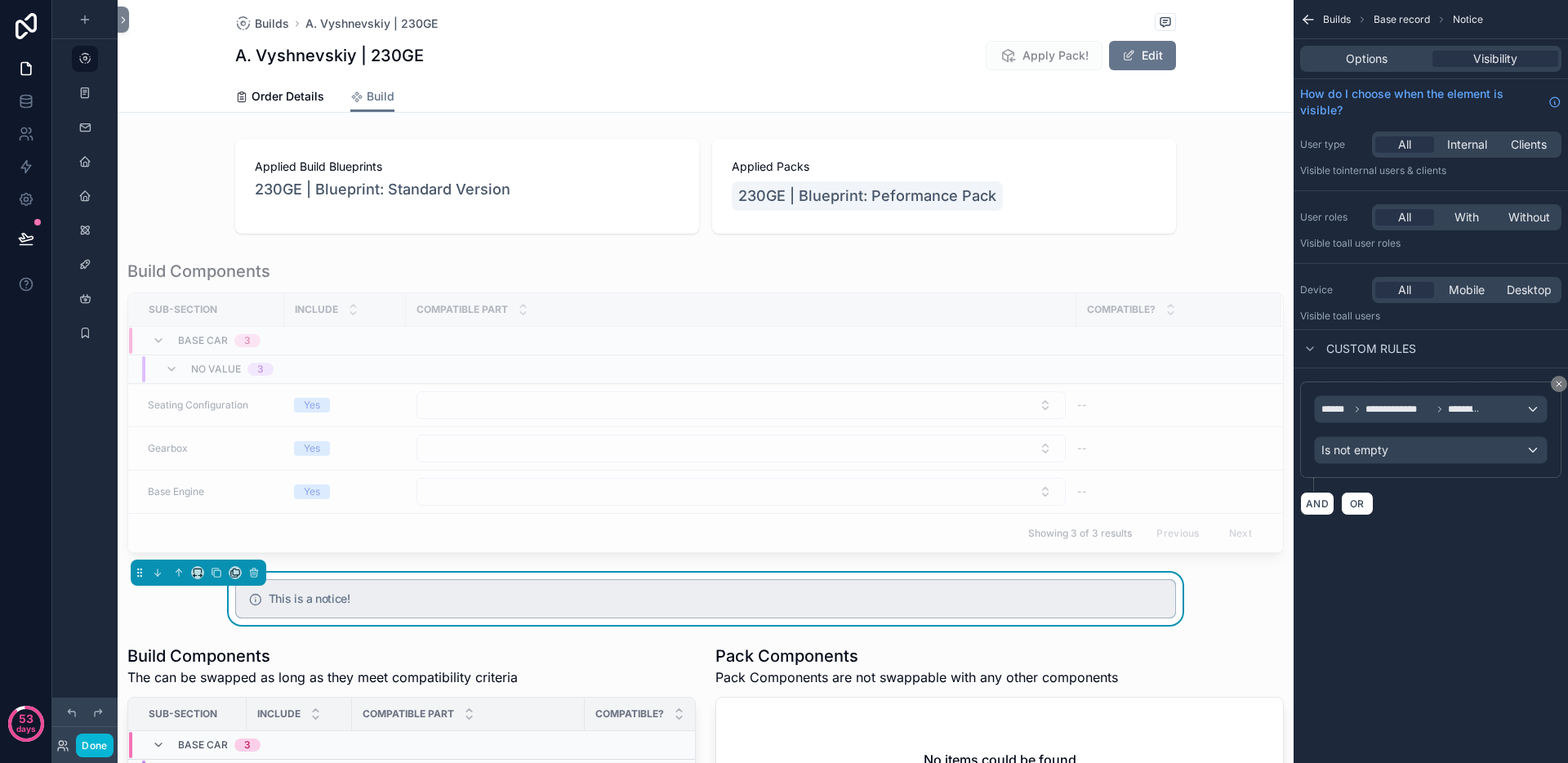
click at [1386, 596] on div "**********" at bounding box center [1431, 381] width 275 height 763
click at [1392, 62] on div "Options" at bounding box center [1367, 58] width 126 height 16
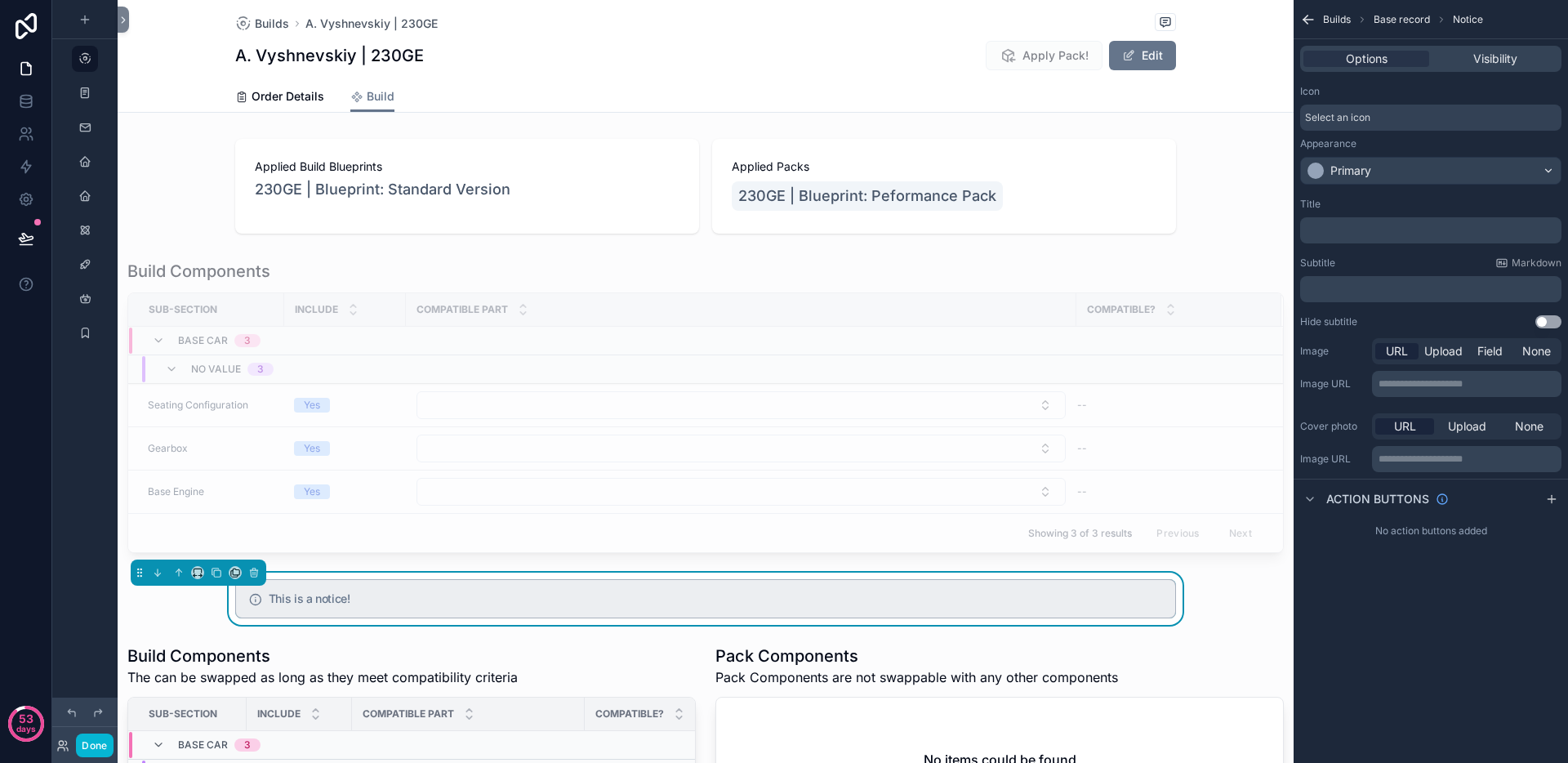
click at [1365, 120] on span "Select an icon" at bounding box center [1338, 117] width 66 height 13
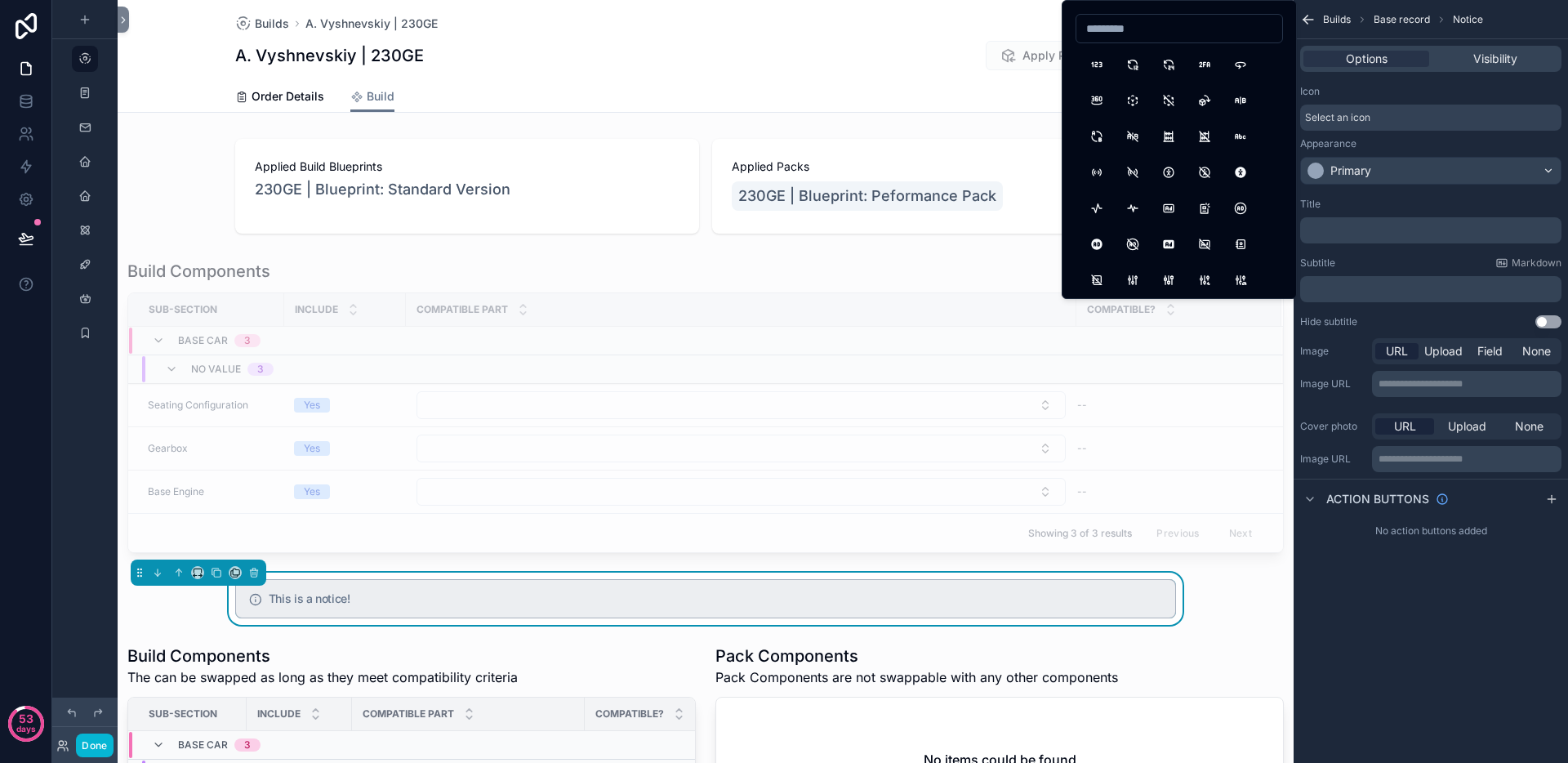
click at [1138, 33] on input at bounding box center [1179, 28] width 205 height 23
type input "*"
type input "****"
click at [1166, 61] on button "PackageImport" at bounding box center [1169, 64] width 29 height 29
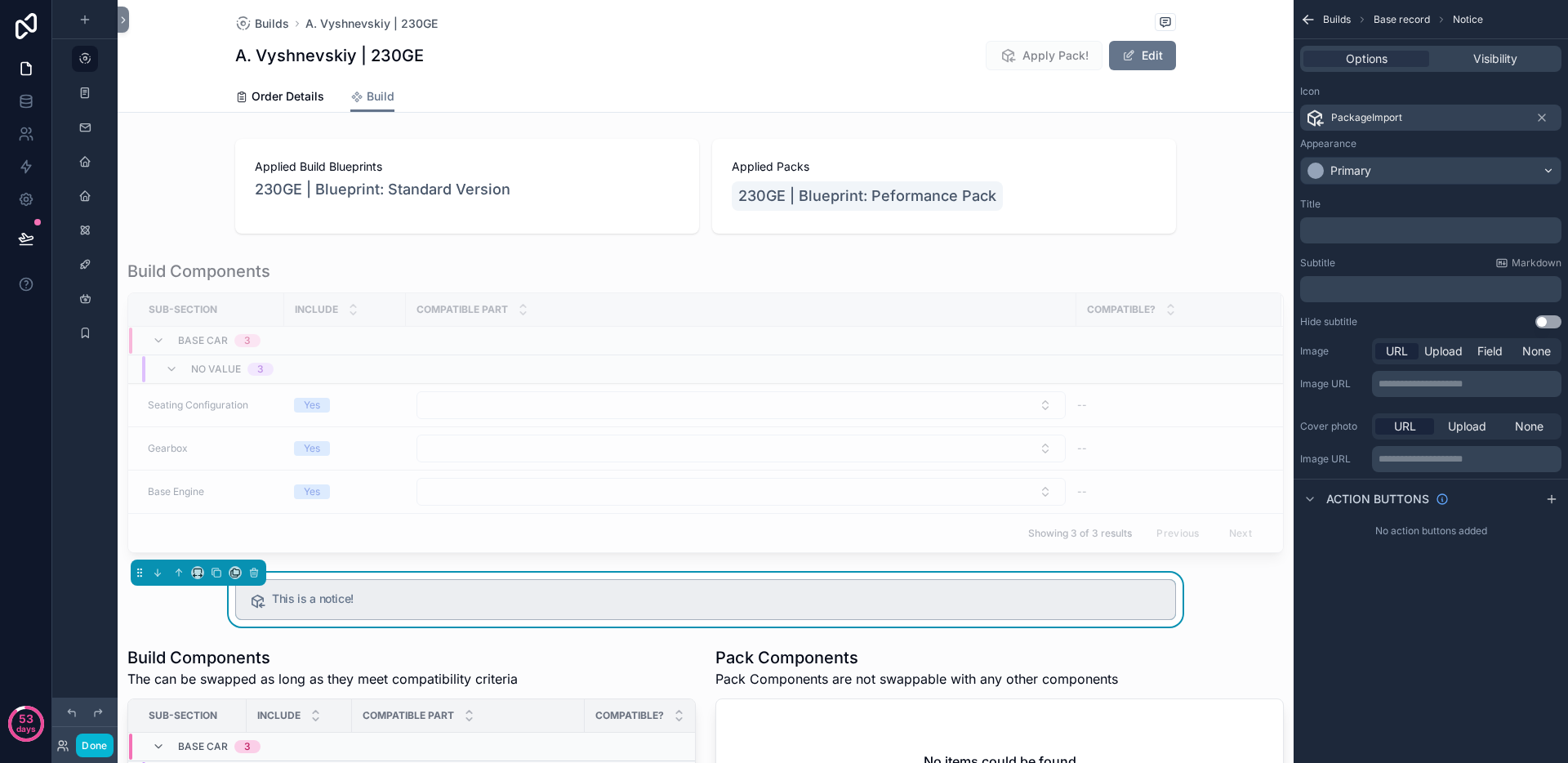
click at [1341, 228] on p "﻿" at bounding box center [1432, 229] width 252 height 13
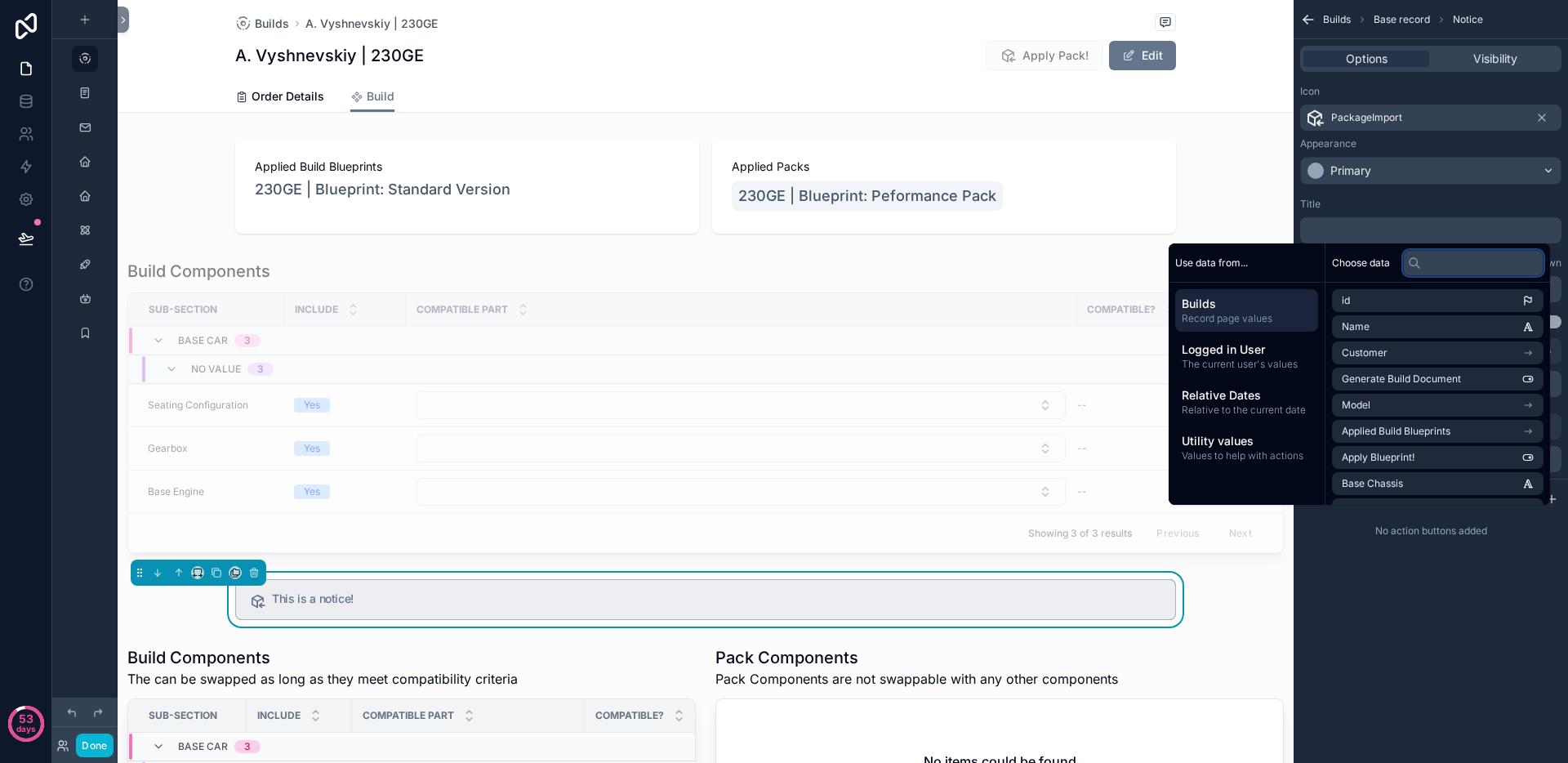
click at [1415, 262] on input "text" at bounding box center [1473, 263] width 141 height 26
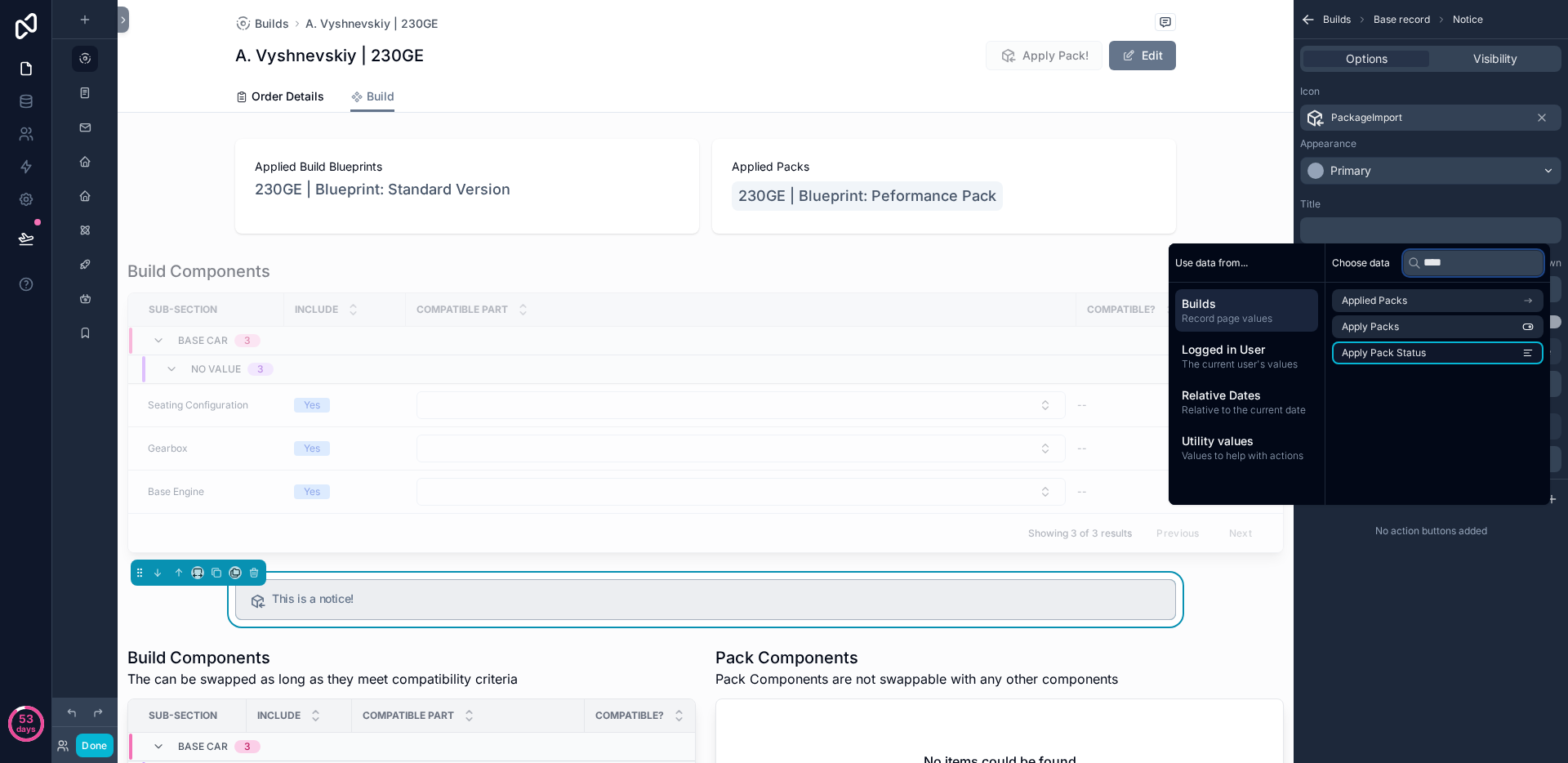
type input "****"
click at [1410, 351] on span "Apply Pack Status" at bounding box center [1384, 352] width 84 height 13
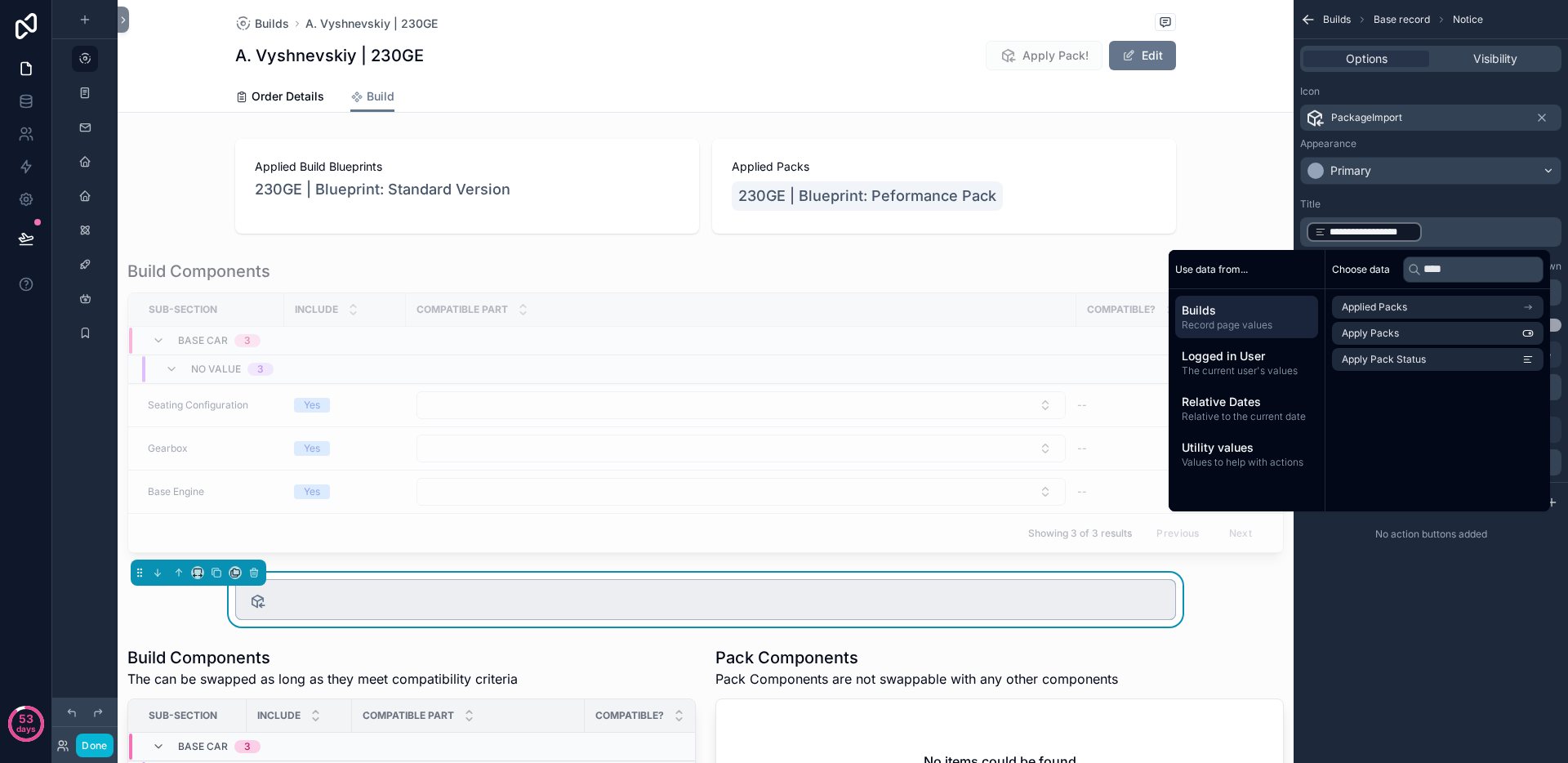
click at [1384, 670] on div "**********" at bounding box center [1431, 381] width 275 height 763
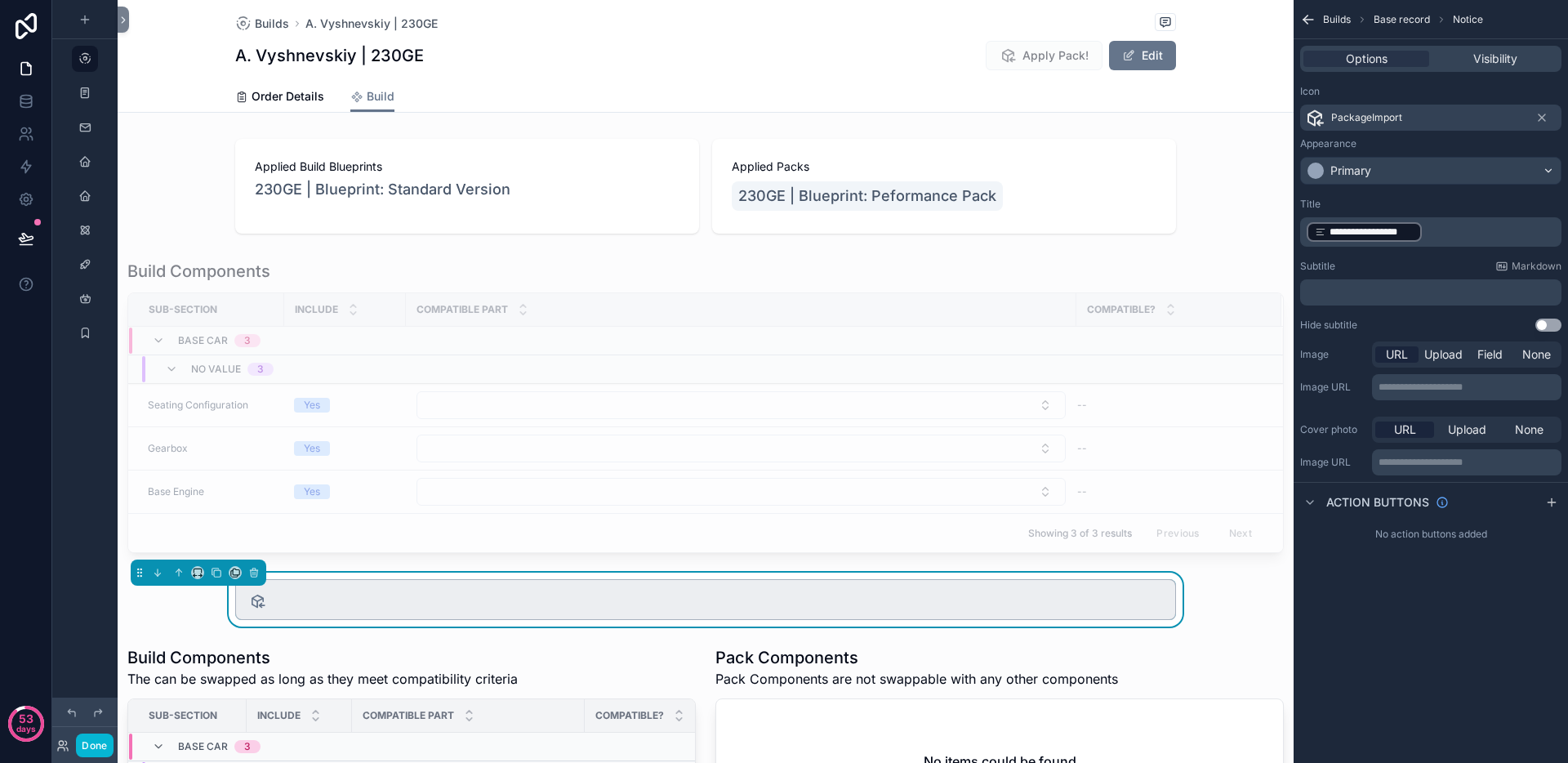
click at [1473, 226] on p "**********" at bounding box center [1432, 232] width 252 height 23
click at [1451, 235] on p "**********" at bounding box center [1432, 232] width 252 height 23
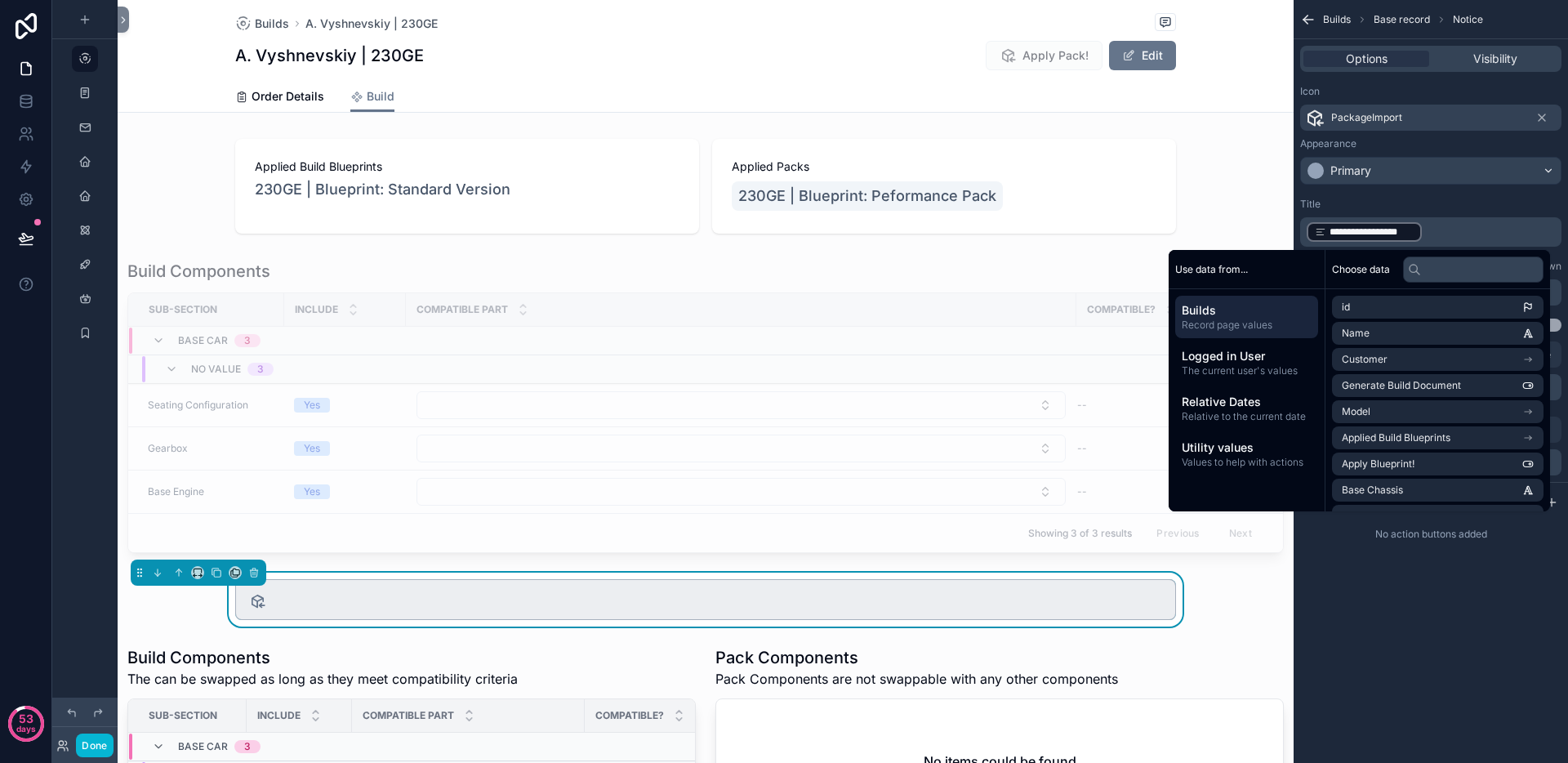
click at [1523, 195] on div "**********" at bounding box center [1431, 264] width 275 height 147
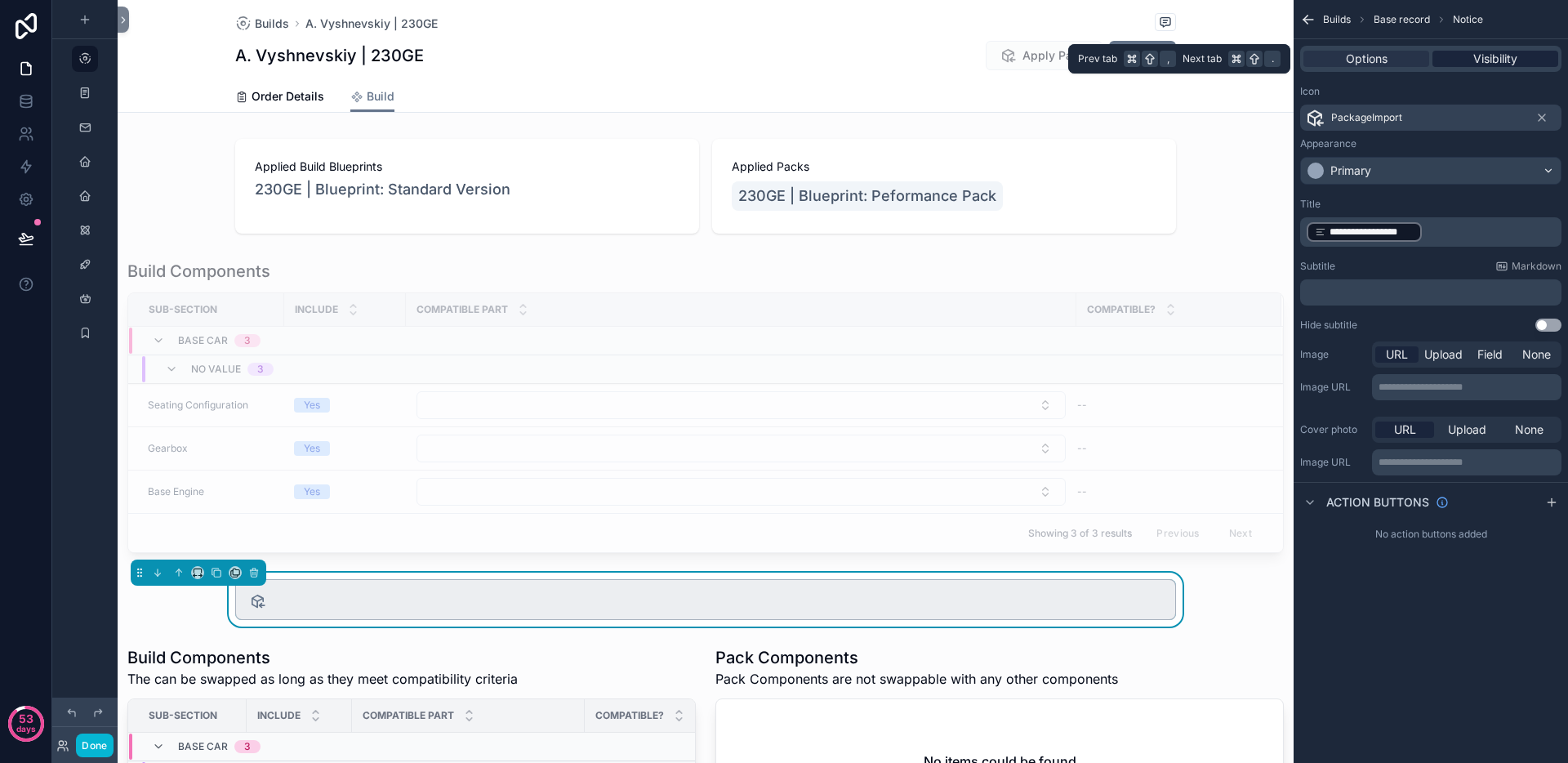
click at [1508, 60] on span "Visibility" at bounding box center [1496, 58] width 44 height 16
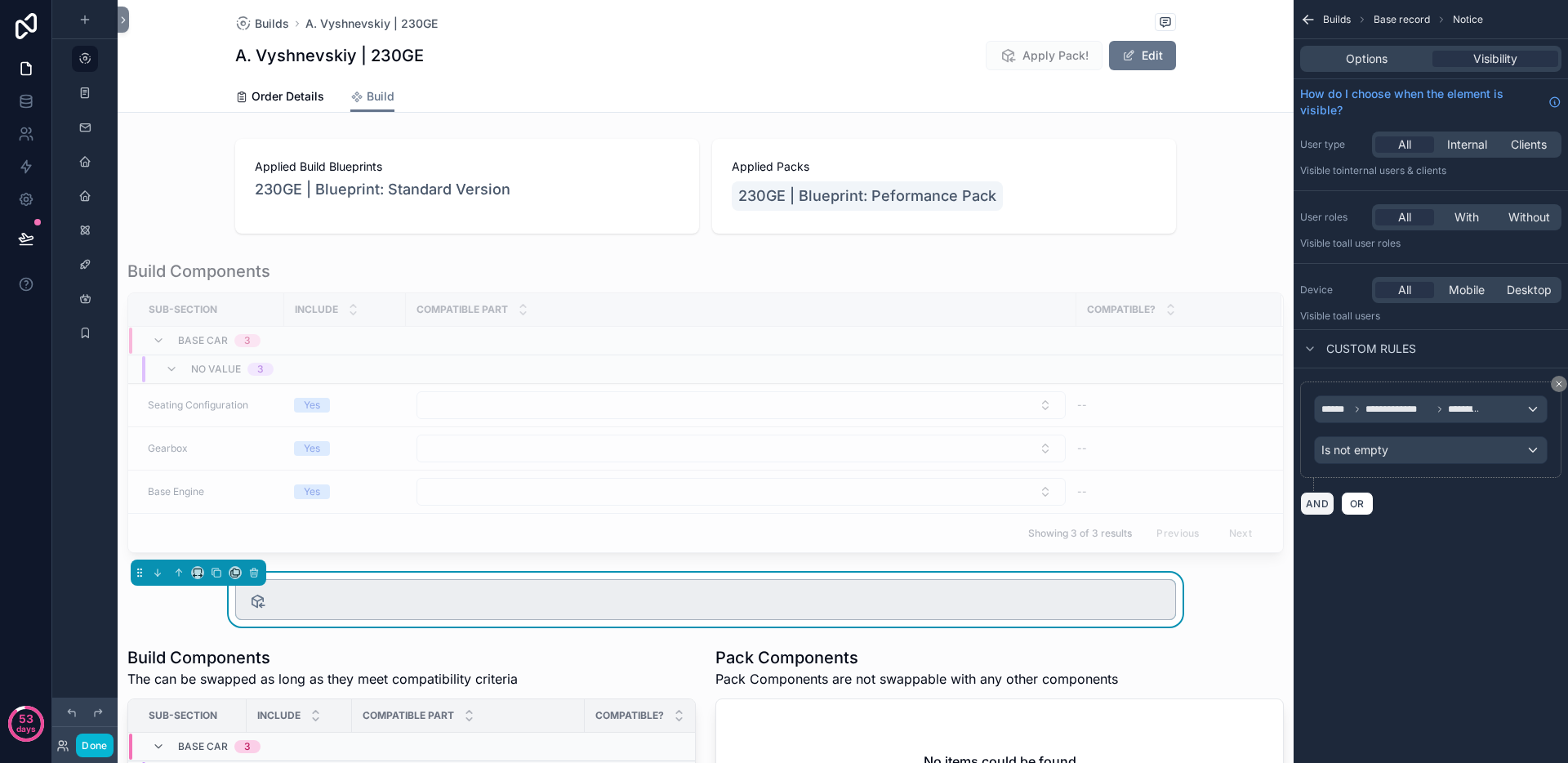
click at [1323, 505] on button "AND" at bounding box center [1317, 504] width 34 height 24
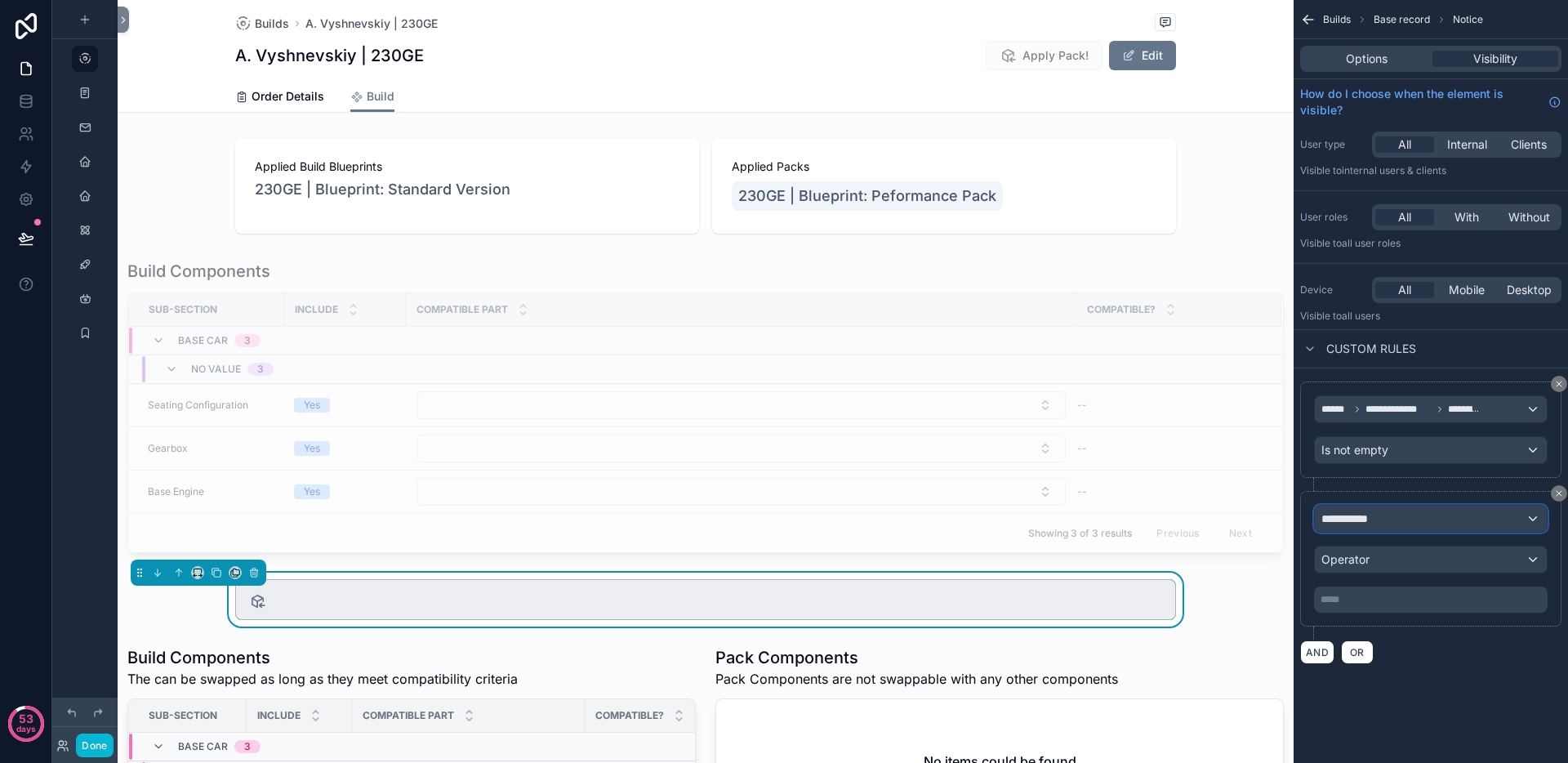
click at [1370, 523] on span "**********" at bounding box center [1351, 518] width 61 height 16
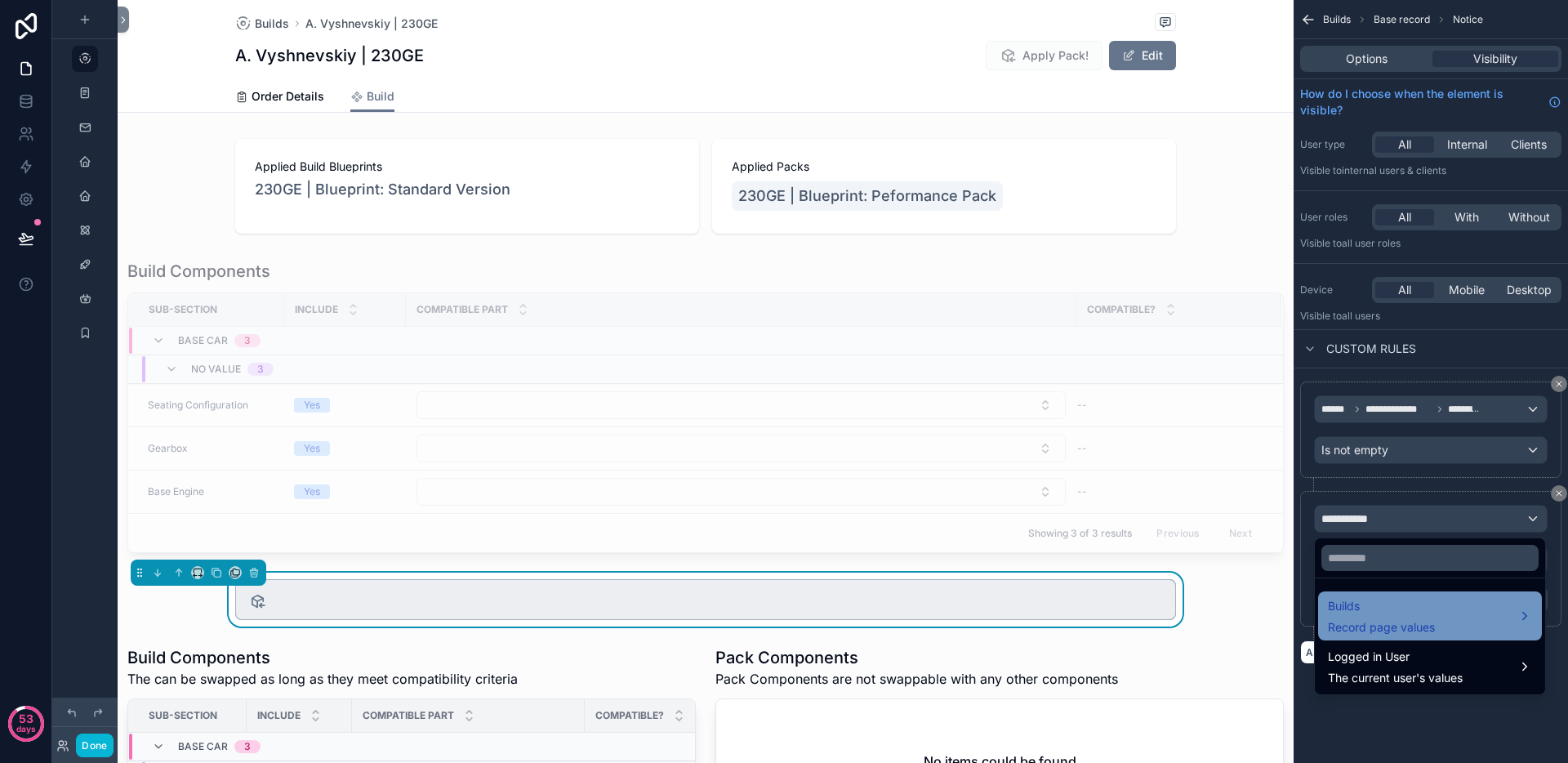
click at [1384, 602] on span "Builds" at bounding box center [1381, 605] width 107 height 20
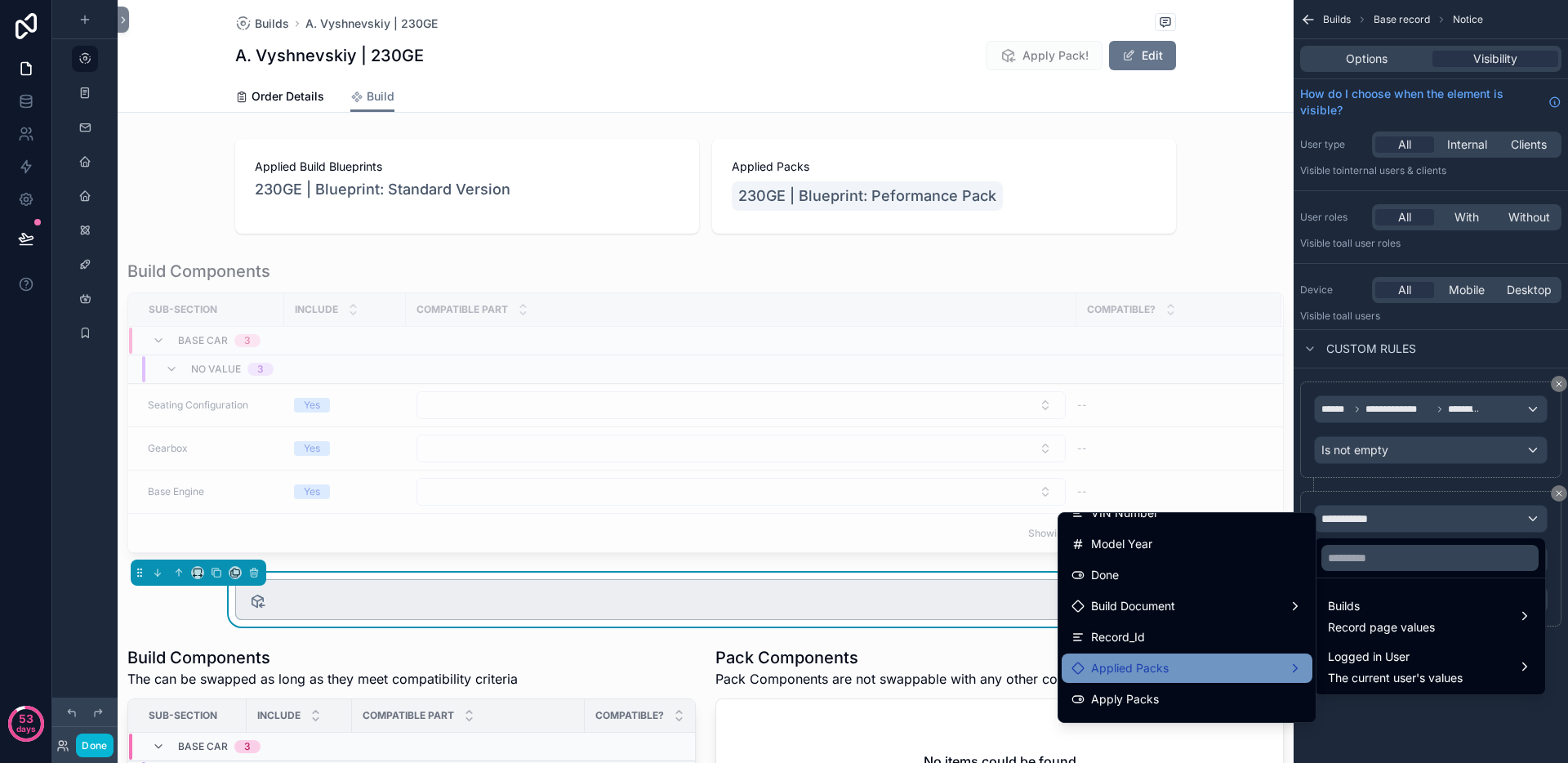
scroll to position [789, 0]
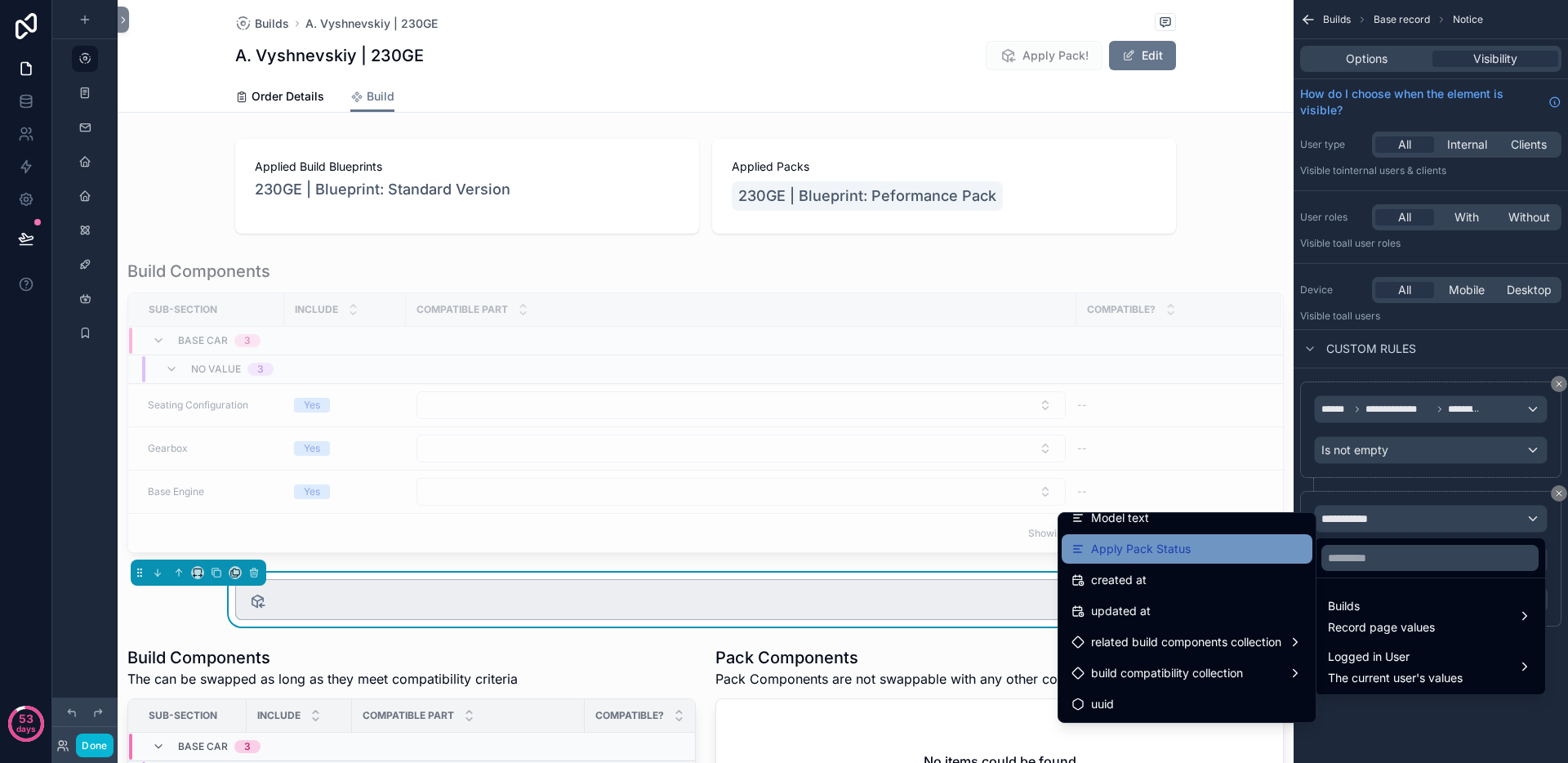
click at [1159, 559] on div "Apply Pack Status" at bounding box center [1187, 548] width 251 height 29
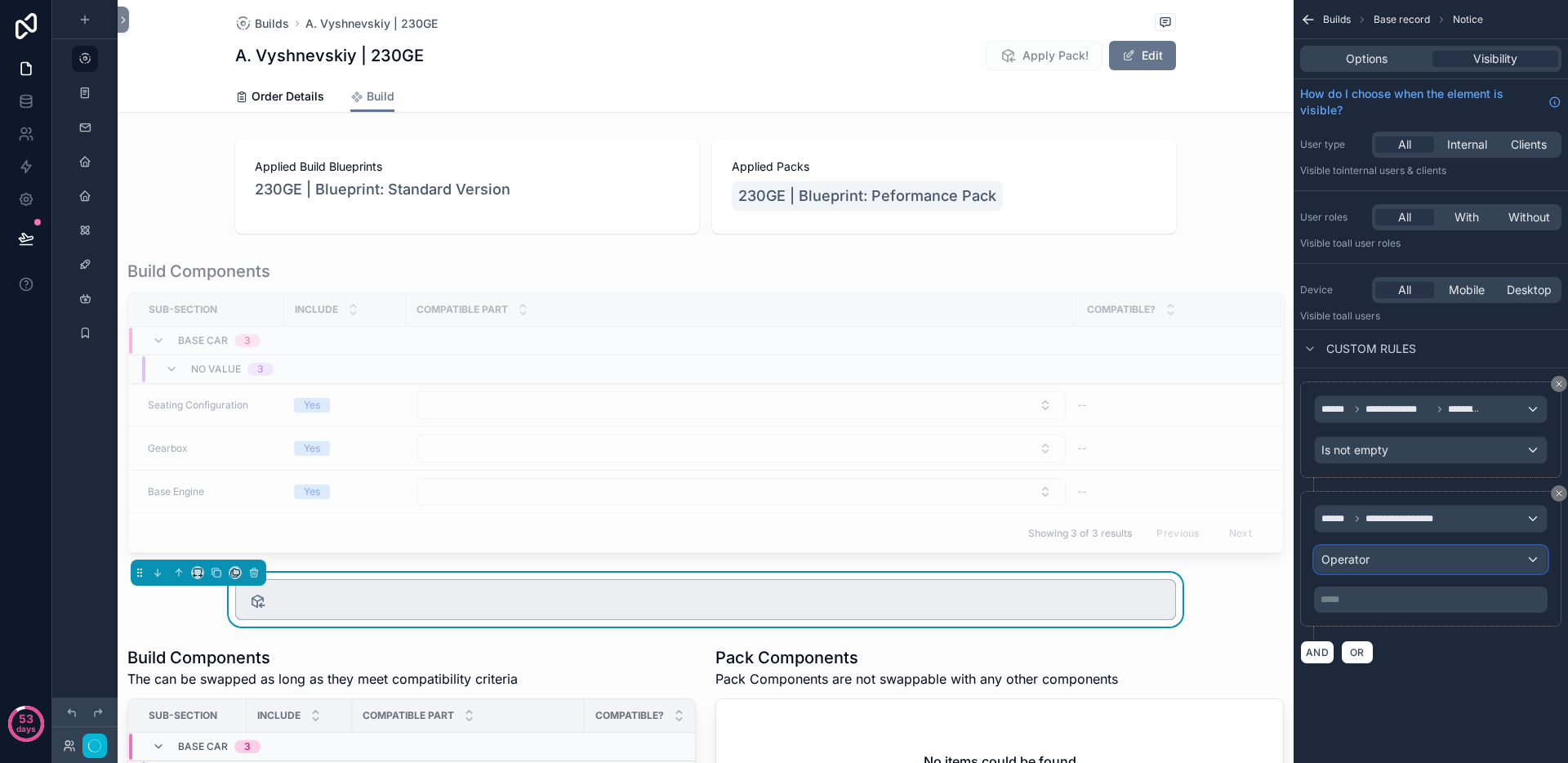
click at [1354, 566] on span "Operator" at bounding box center [1345, 559] width 49 height 16
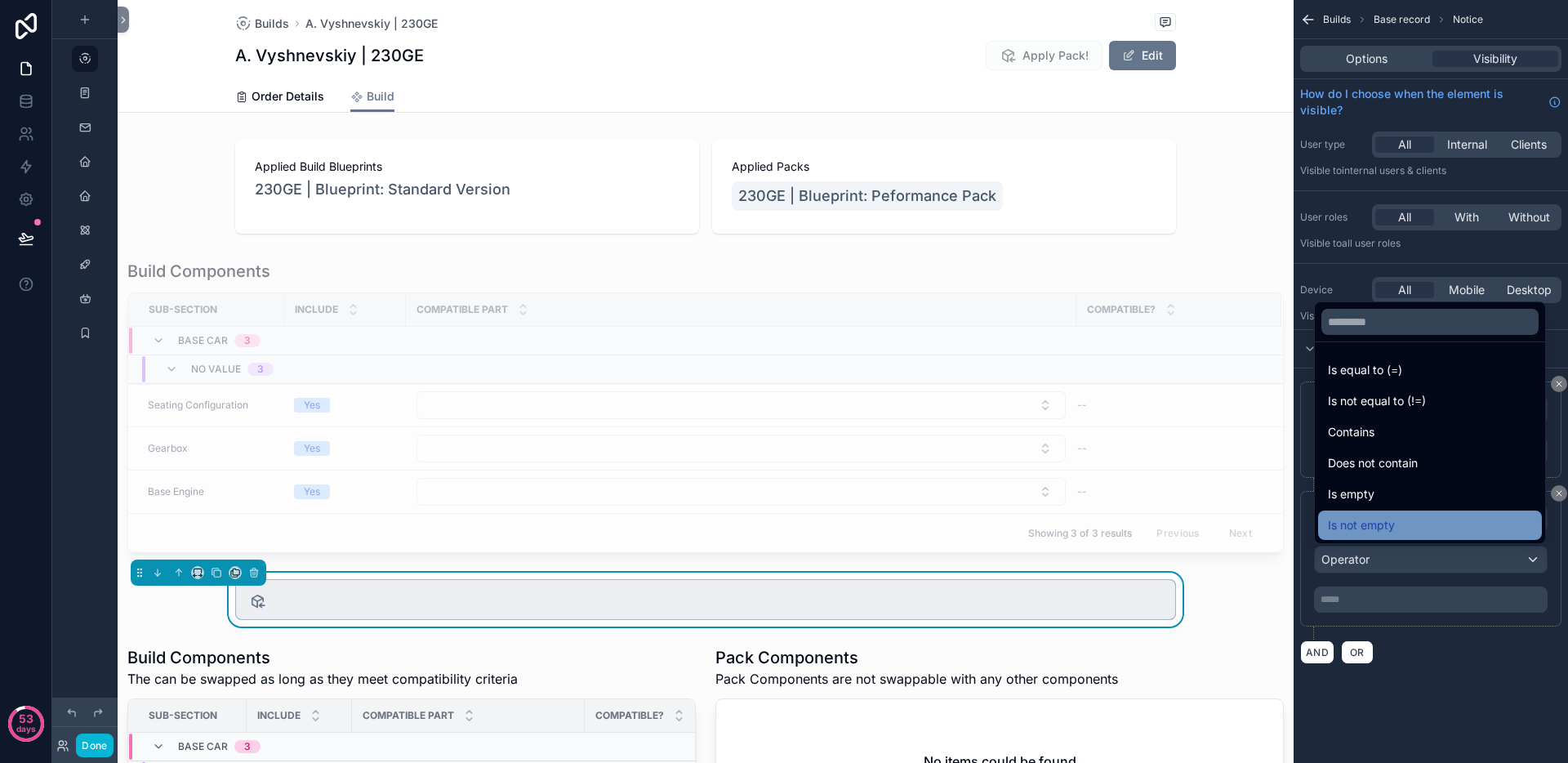
click at [1390, 529] on span "Is not empty" at bounding box center [1362, 524] width 67 height 20
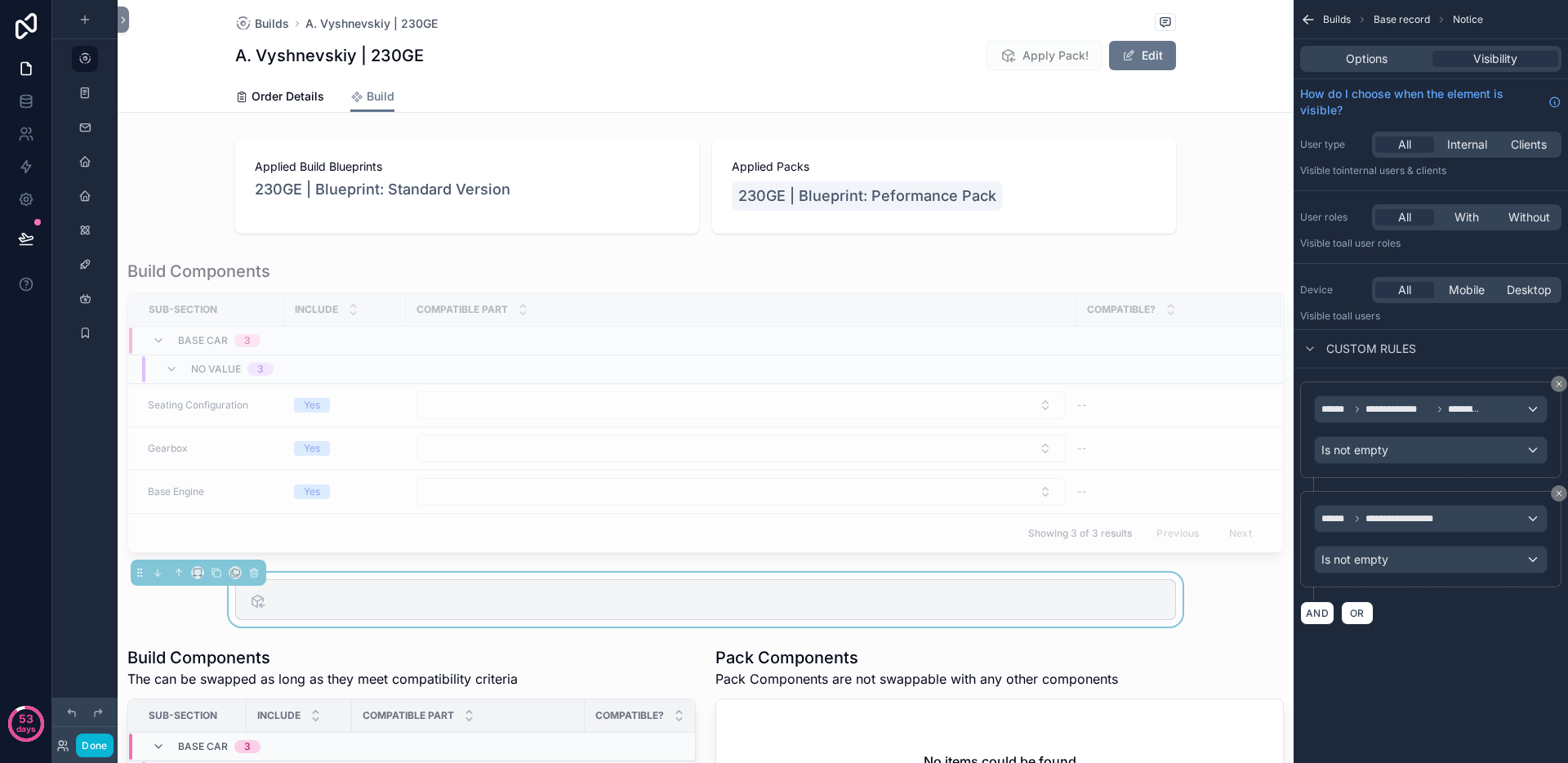
click at [1456, 689] on div "**********" at bounding box center [1431, 381] width 275 height 763
click at [104, 745] on button "Done" at bounding box center [94, 745] width 37 height 24
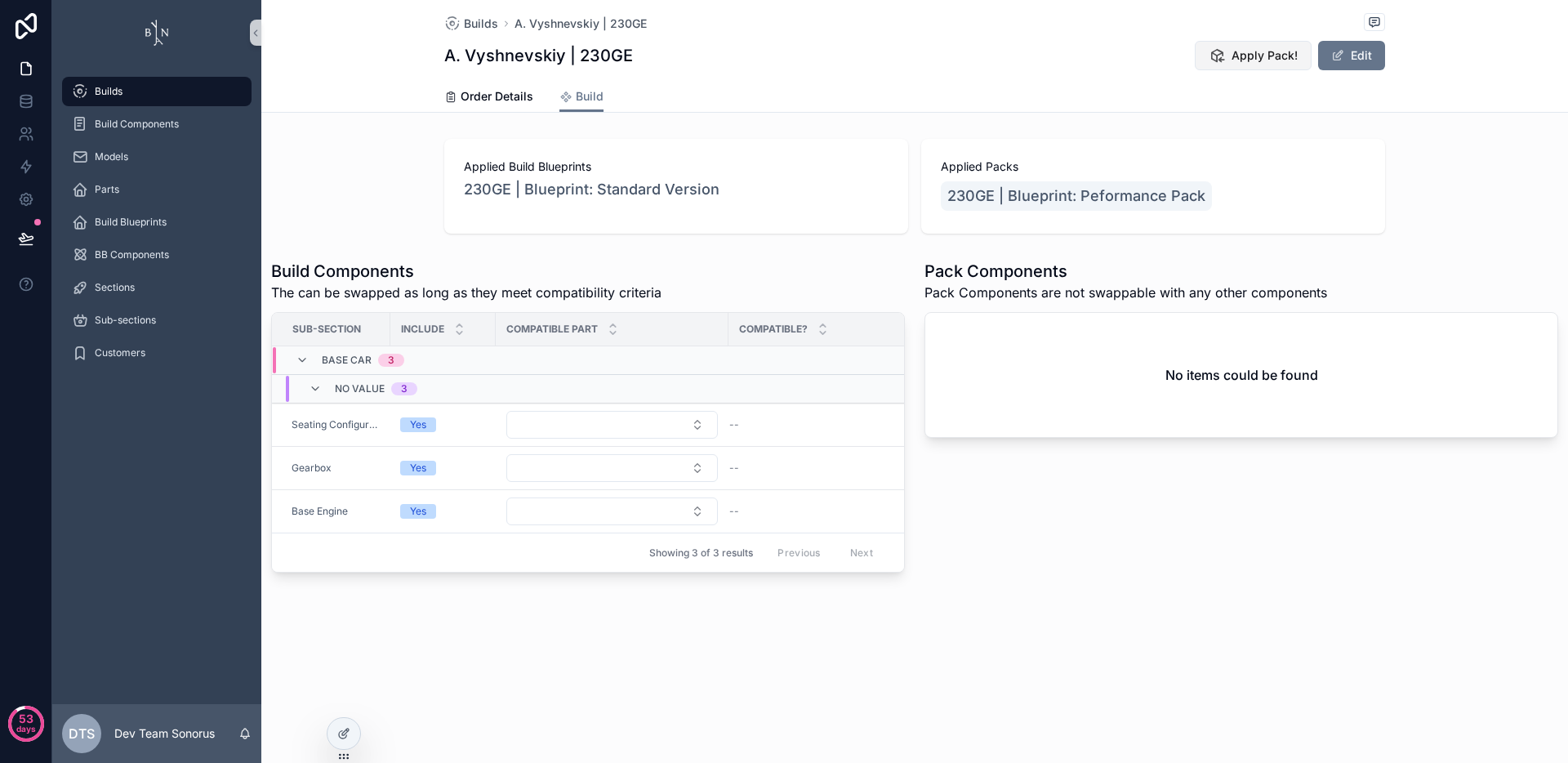
click at [1287, 61] on span "Apply Pack!" at bounding box center [1265, 55] width 67 height 16
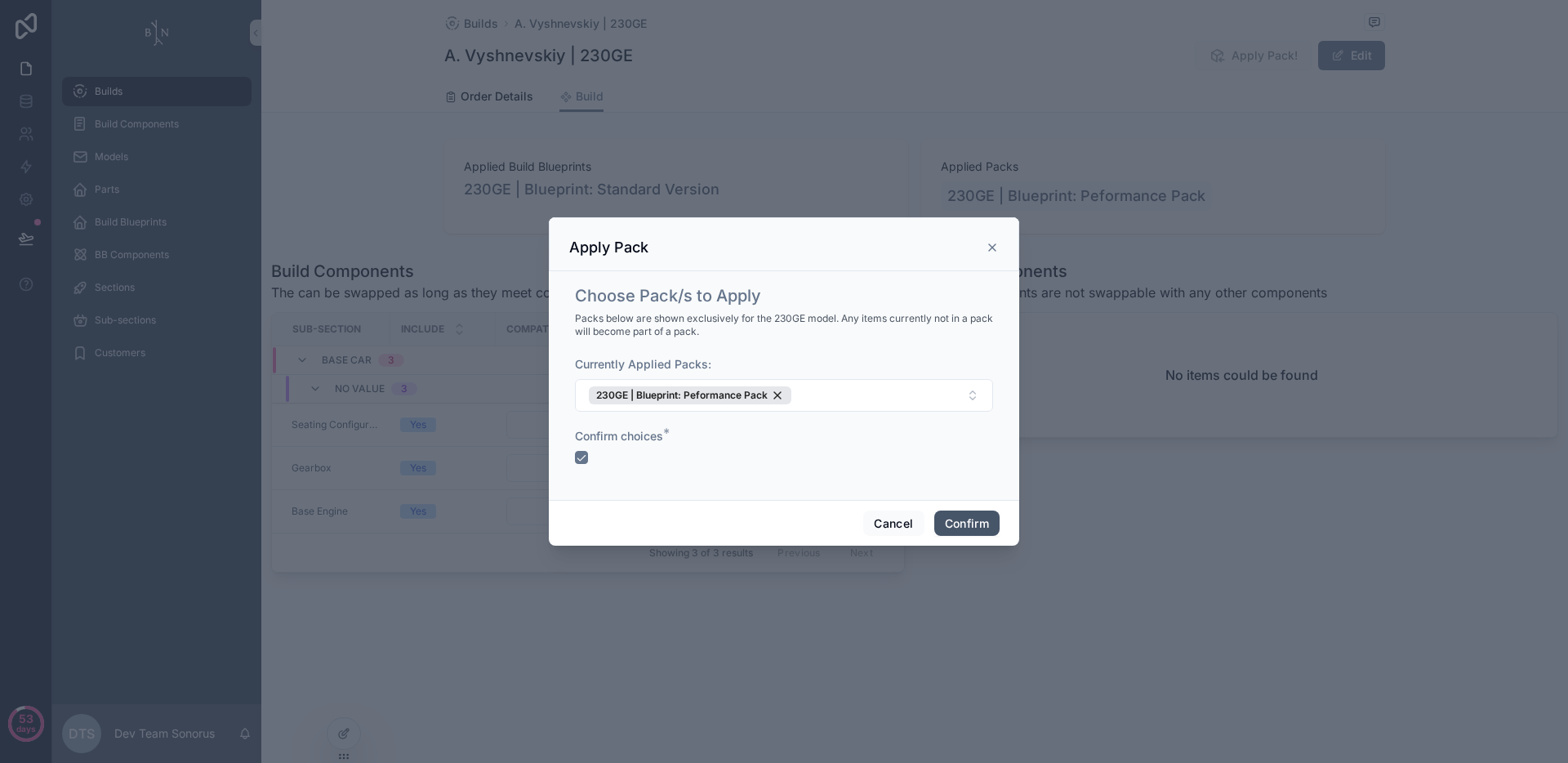
click at [964, 530] on button "Confirm" at bounding box center [967, 523] width 66 height 26
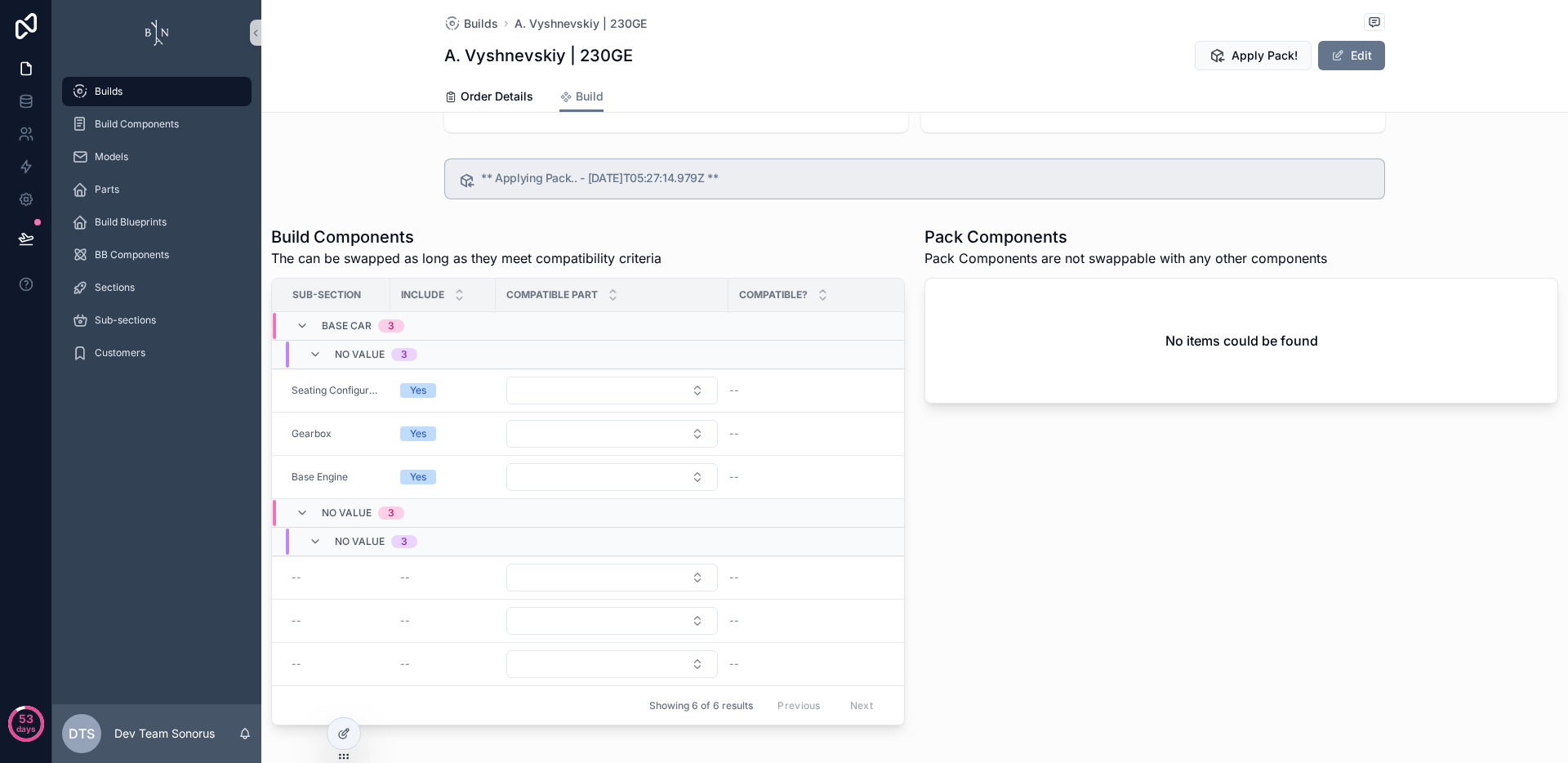
scroll to position [1, 0]
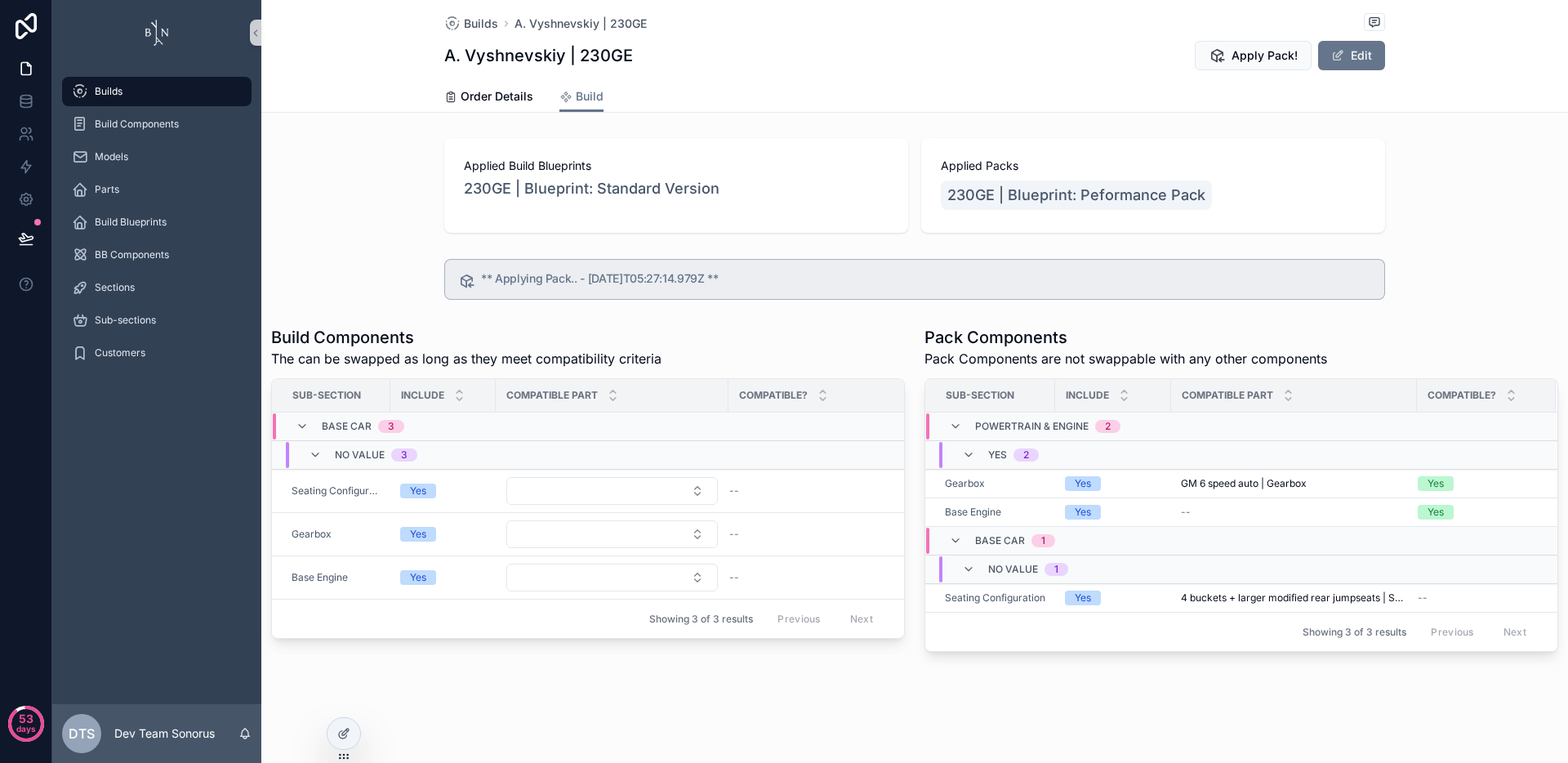
click at [359, 191] on div "Applied Build Blueprints 230GE | Blueprint: Standard Version Applied Packs 230G…" at bounding box center [915, 185] width 1307 height 107
click at [314, 199] on div "Applied Build Blueprints 230GE | Blueprint: Standard Version Applied Packs 230G…" at bounding box center [915, 185] width 1307 height 107
drag, startPoint x: 476, startPoint y: 277, endPoint x: 760, endPoint y: 280, distance: 284.0
click at [759, 280] on h5 "** Applying Pack.. - 2025-09-09T05:27:14.979Z **" at bounding box center [926, 278] width 890 height 11
click at [760, 279] on h5 "** Applying Pack.. - 2025-09-09T05:27:14.979Z **" at bounding box center [926, 278] width 890 height 11
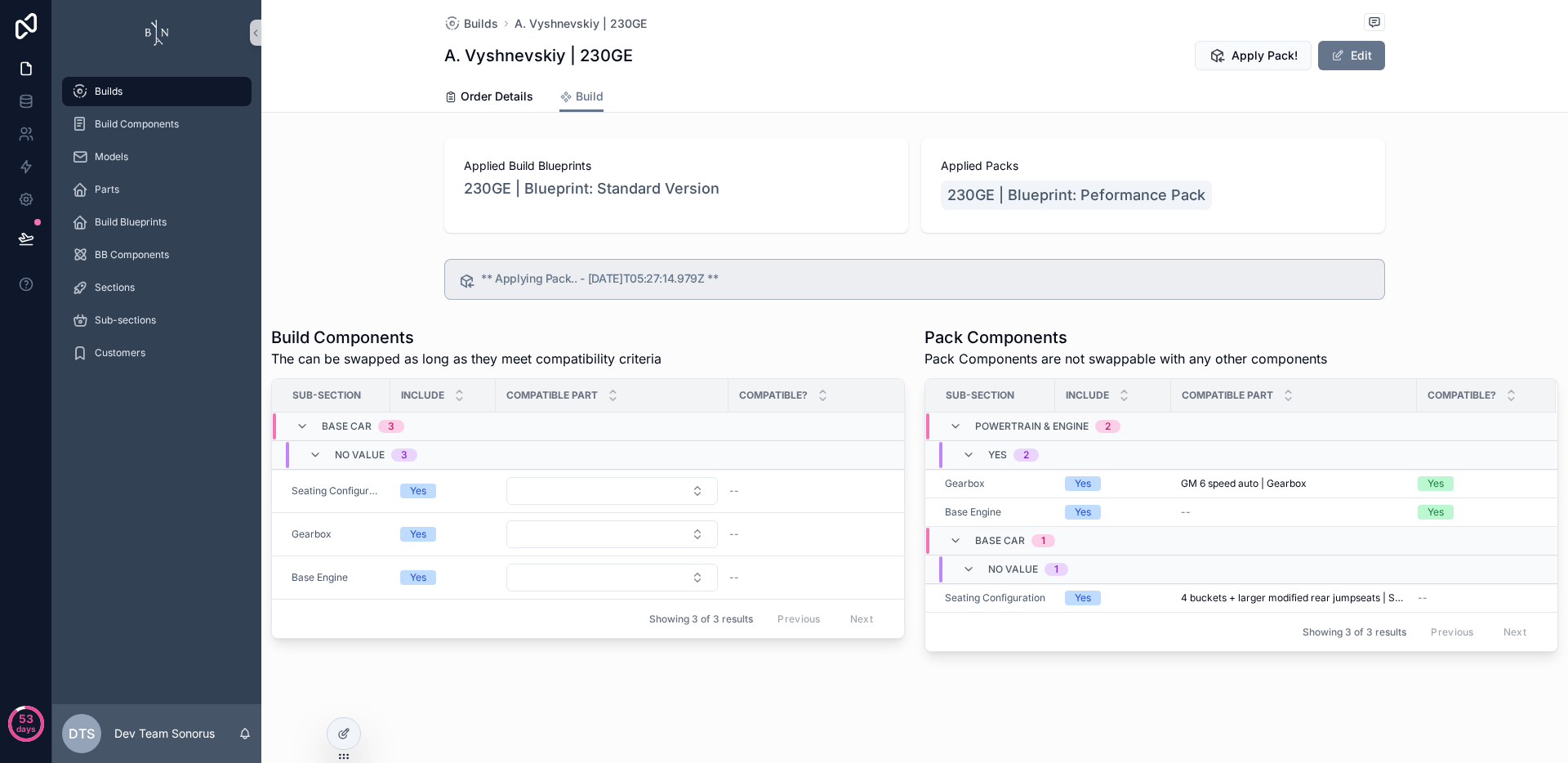
drag, startPoint x: 737, startPoint y: 275, endPoint x: 478, endPoint y: 275, distance: 259.0
click at [484, 275] on h5 "** Applying Pack.. - 2025-09-09T05:27:14.979Z **" at bounding box center [926, 278] width 890 height 11
click at [420, 217] on div "Applied Build Blueprints 230GE | Blueprint: Standard Version Applied Packs 230G…" at bounding box center [915, 185] width 1307 height 107
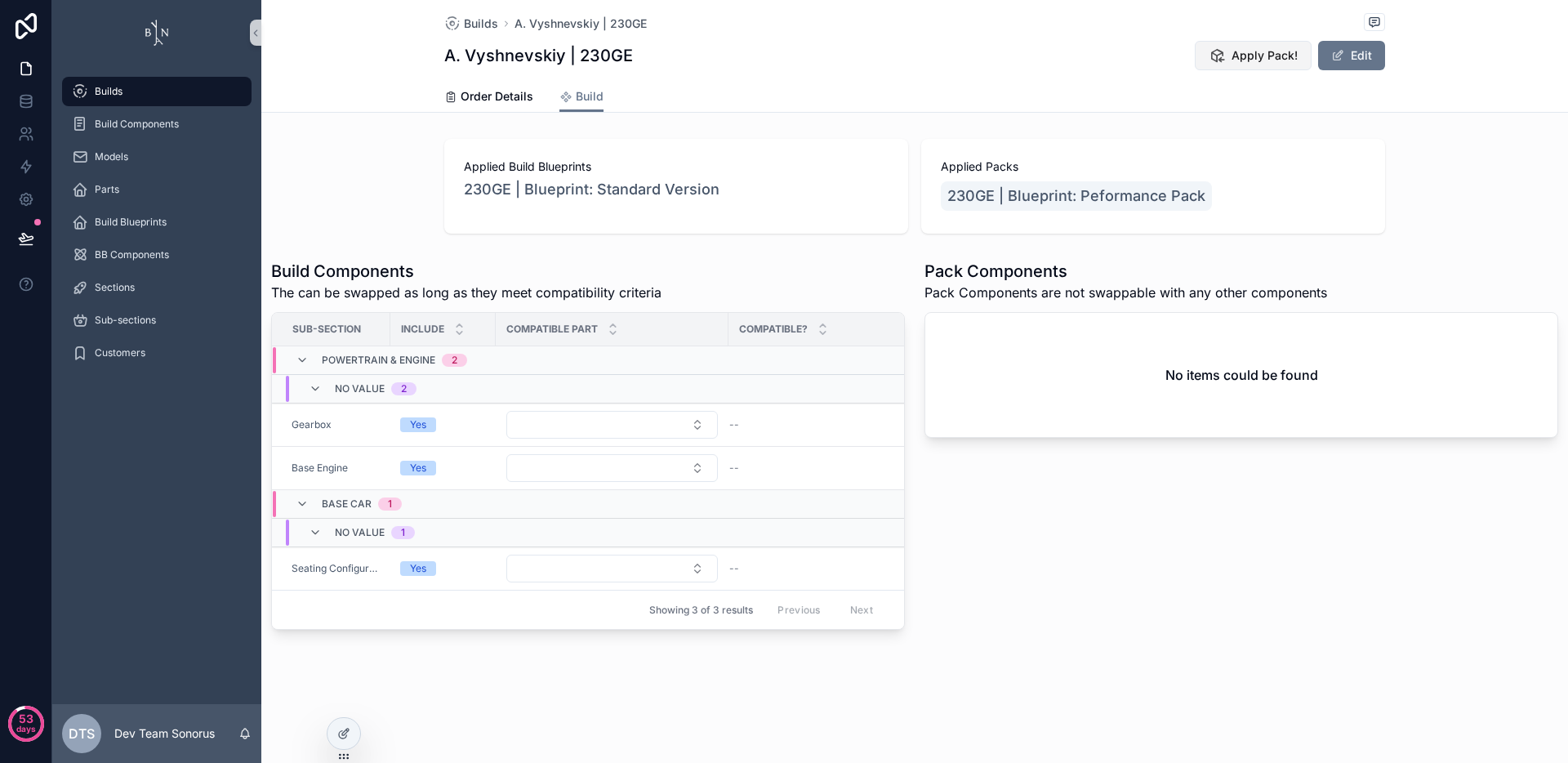
click at [1280, 57] on span "Apply Pack!" at bounding box center [1265, 55] width 67 height 16
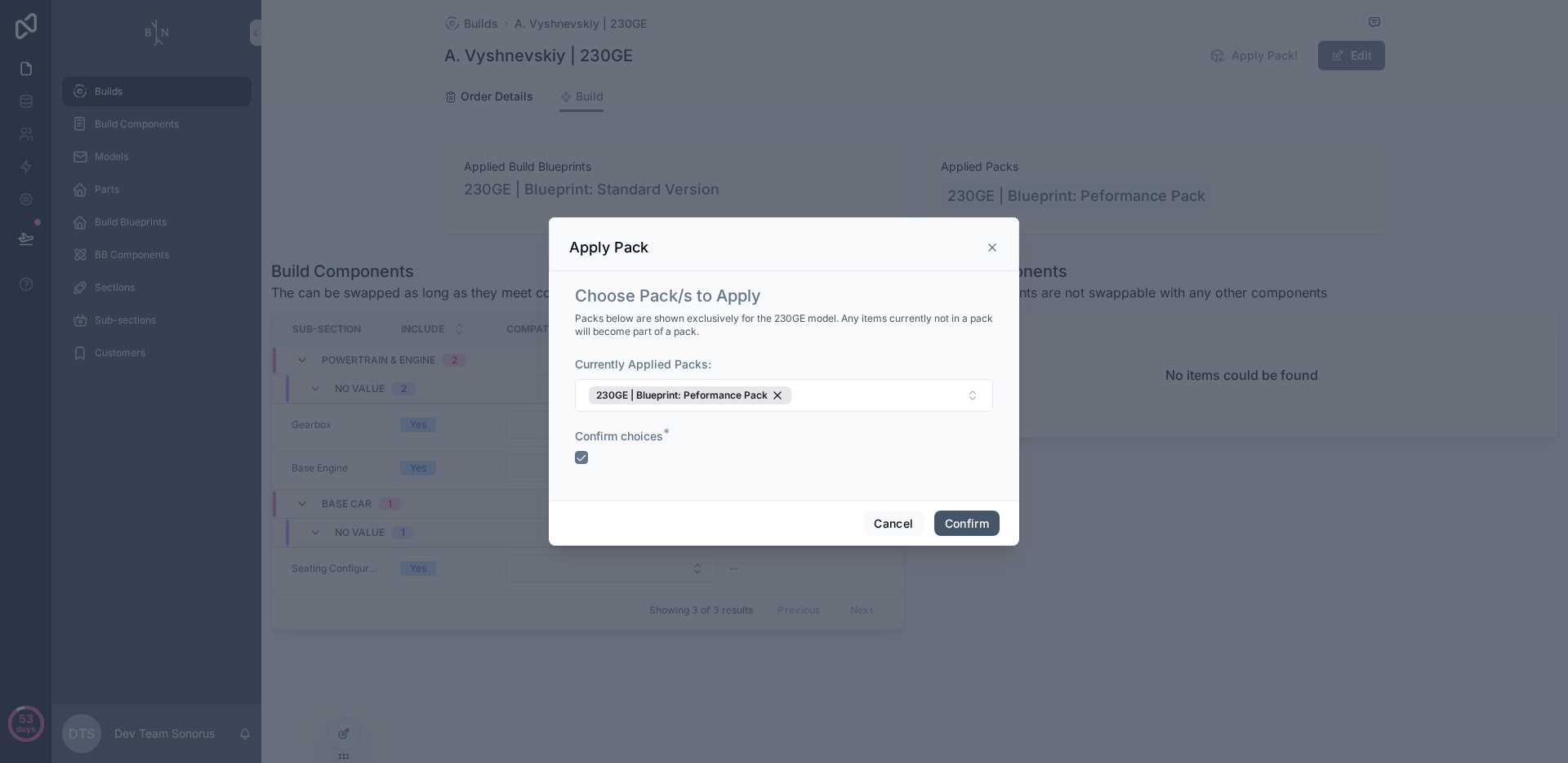
click at [959, 524] on button "Confirm" at bounding box center [967, 523] width 66 height 26
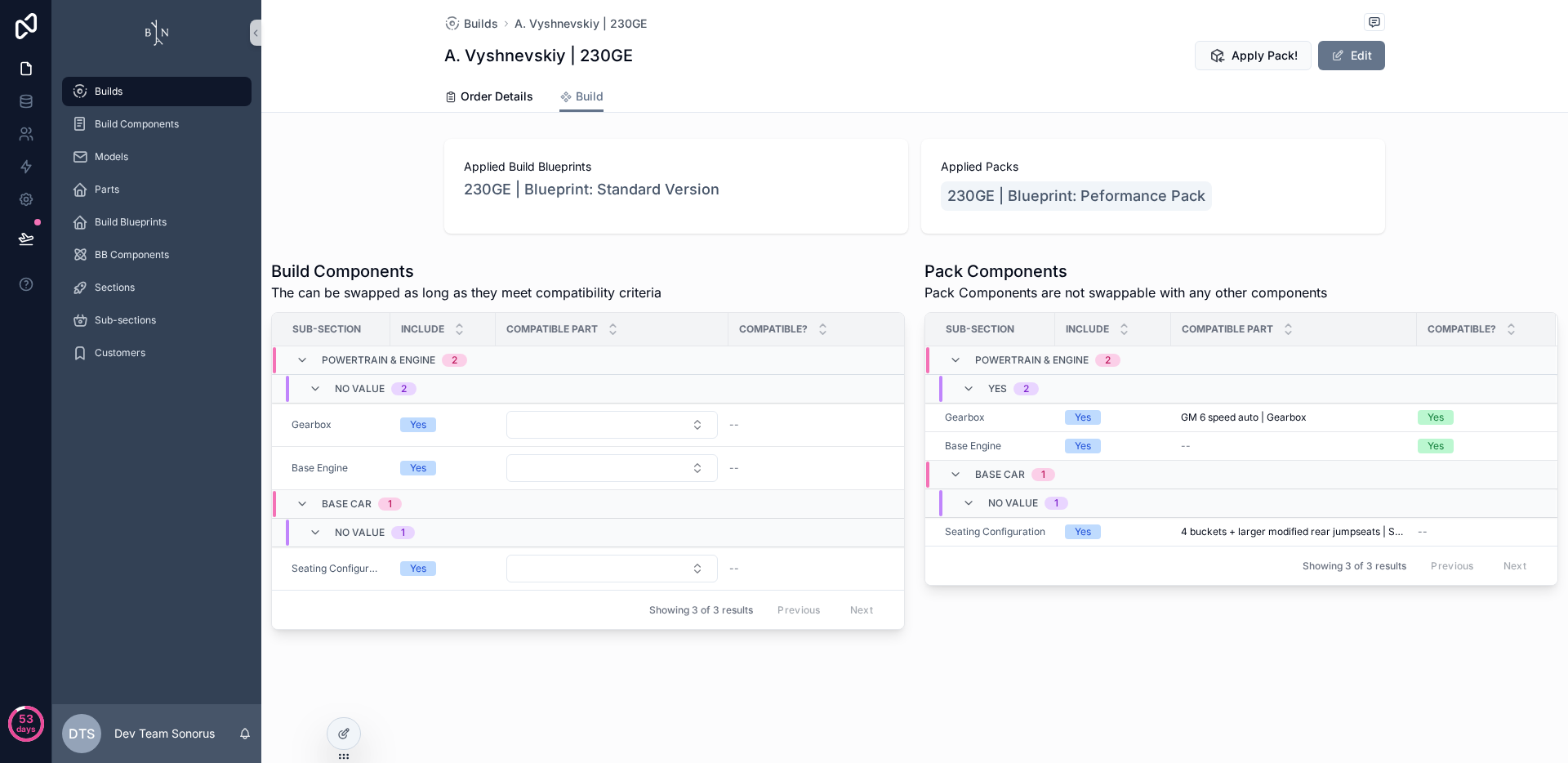
click at [1121, 628] on div "Pack Components Pack Components are not swappable with any other components Sub…" at bounding box center [1241, 444] width 653 height 383
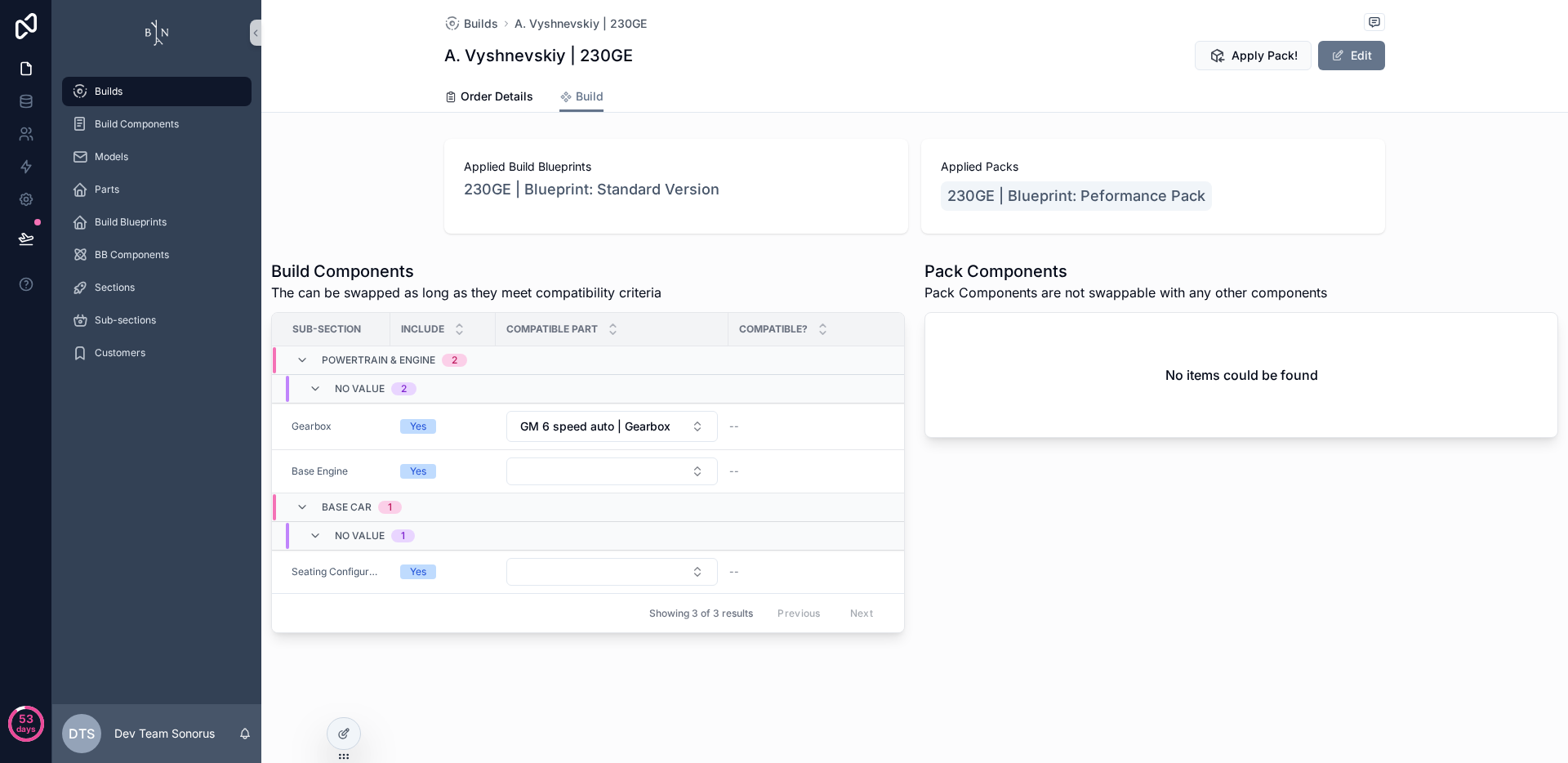
click at [1056, 557] on div "Pack Components Pack Components are not swappable with any other components No …" at bounding box center [1241, 446] width 653 height 386
click at [1221, 61] on icon "scrollable content" at bounding box center [1217, 55] width 16 height 16
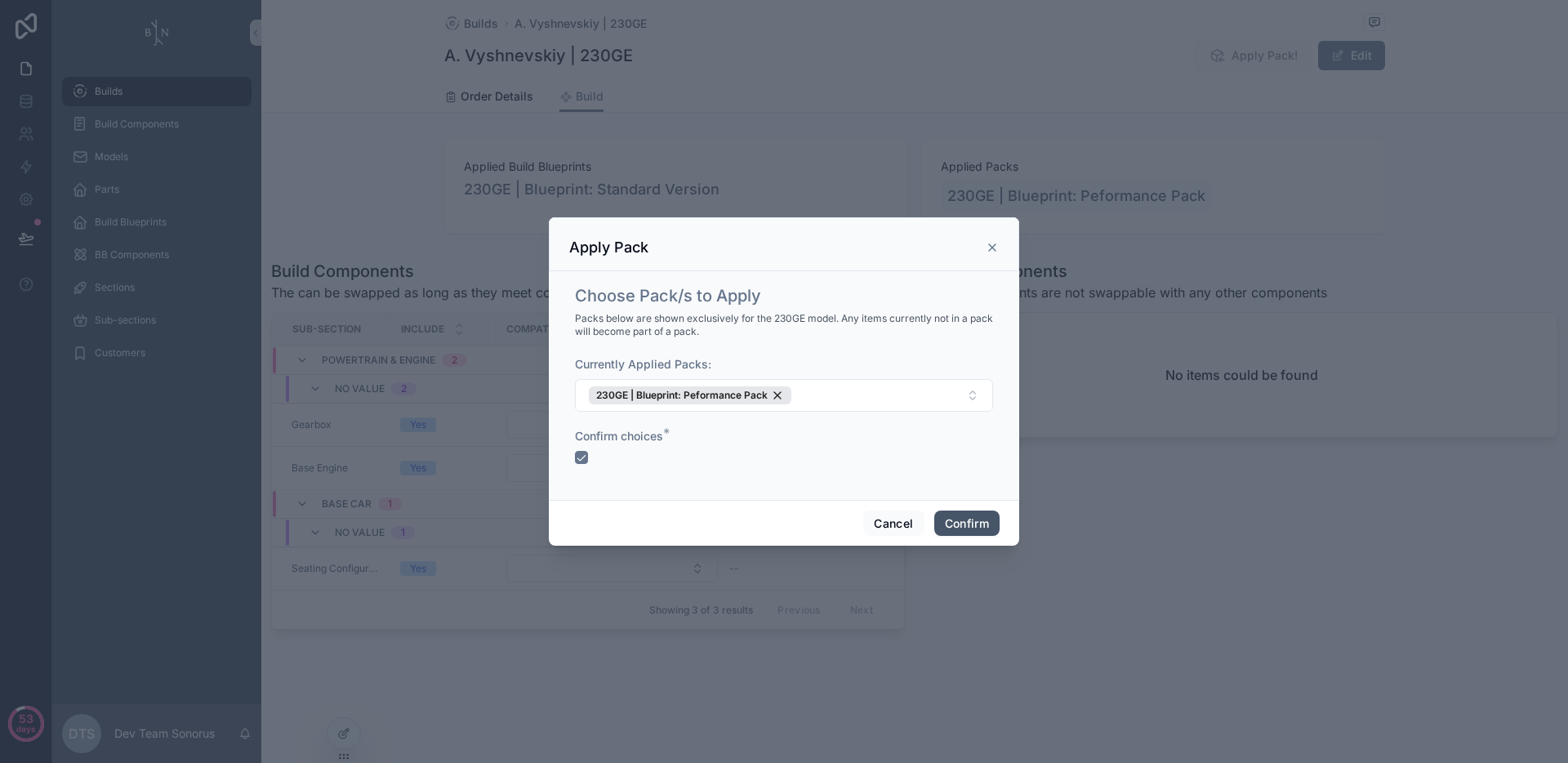
click at [956, 523] on button "Confirm" at bounding box center [967, 523] width 66 height 26
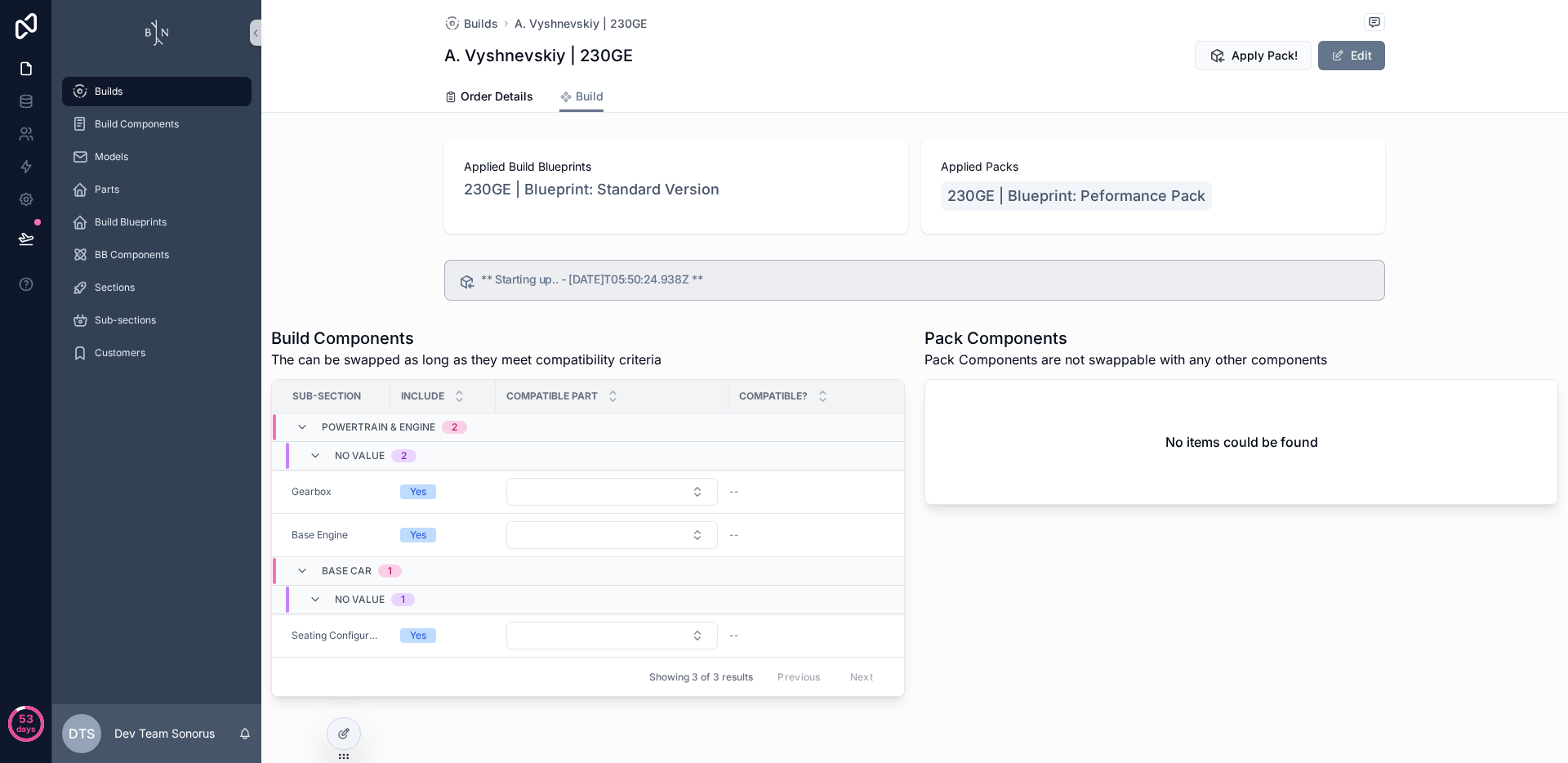
click at [369, 223] on div "Applied Build Blueprints 230GE | Blueprint: Standard Version Applied Packs 230G…" at bounding box center [915, 186] width 1307 height 107
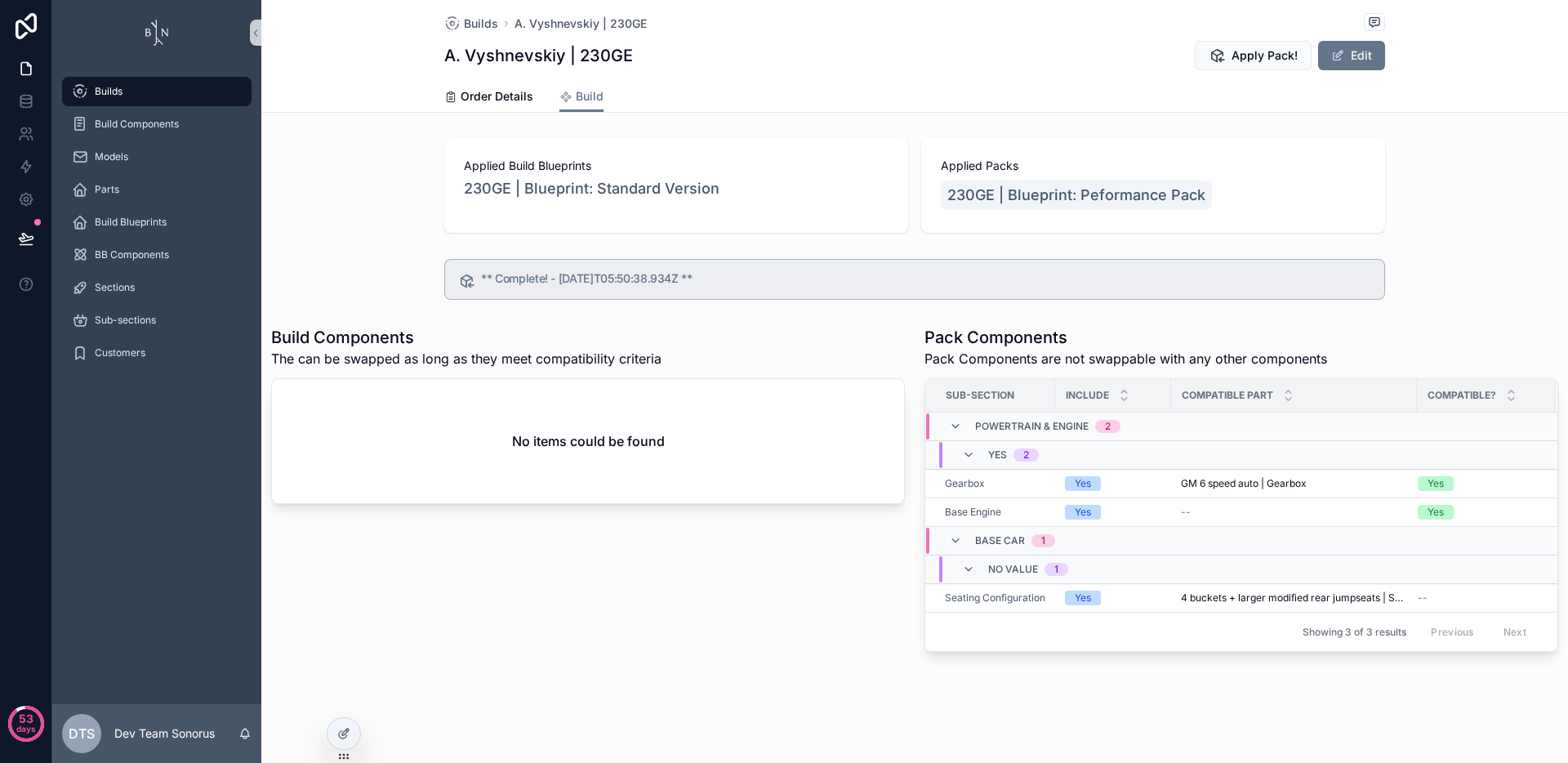
scroll to position [57, 0]
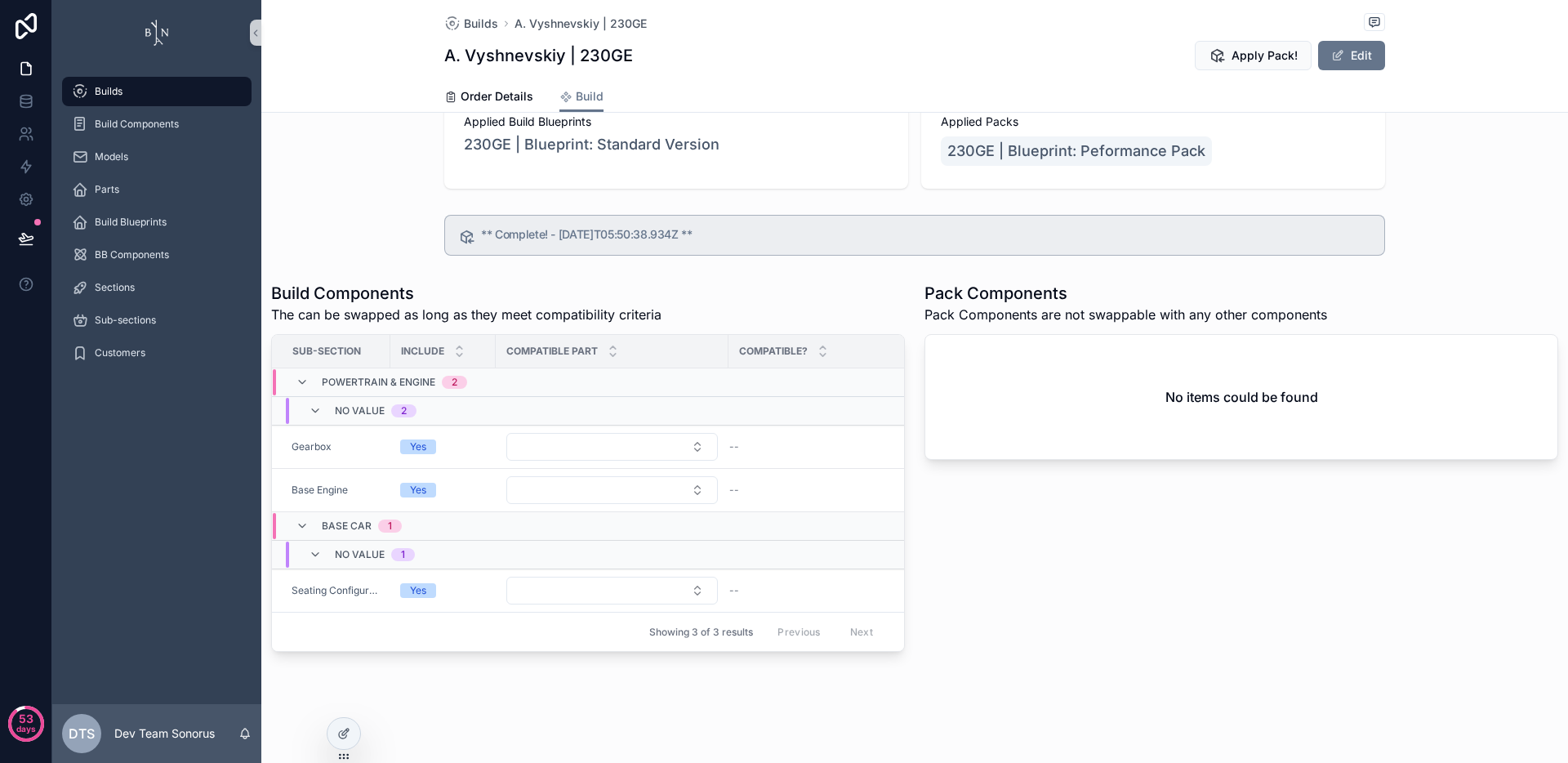
click at [371, 208] on div "** Complete! - 2025-09-09T05:50:38.934Z **" at bounding box center [915, 234] width 1307 height 54
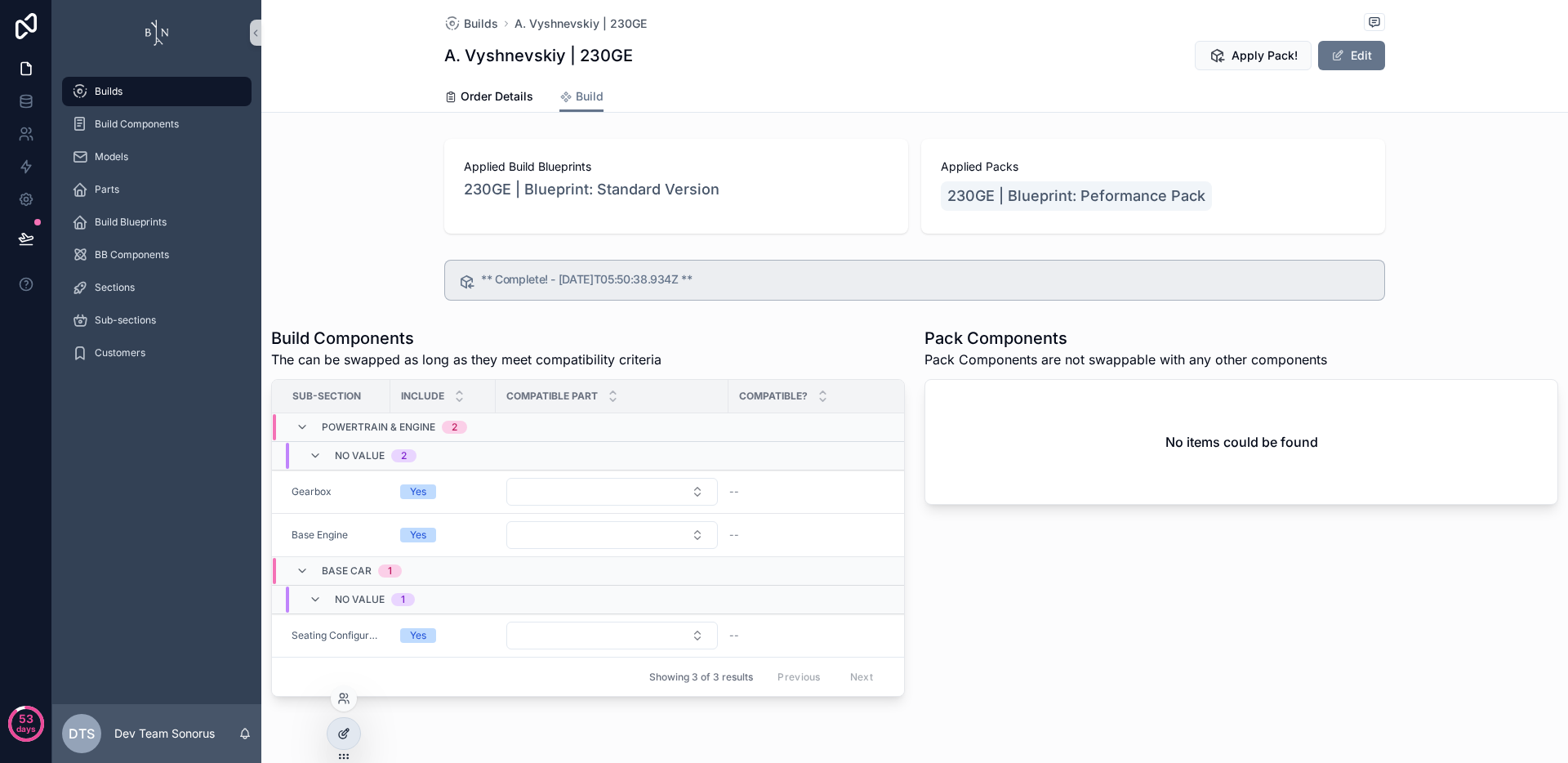
click at [355, 738] on div at bounding box center [344, 733] width 32 height 31
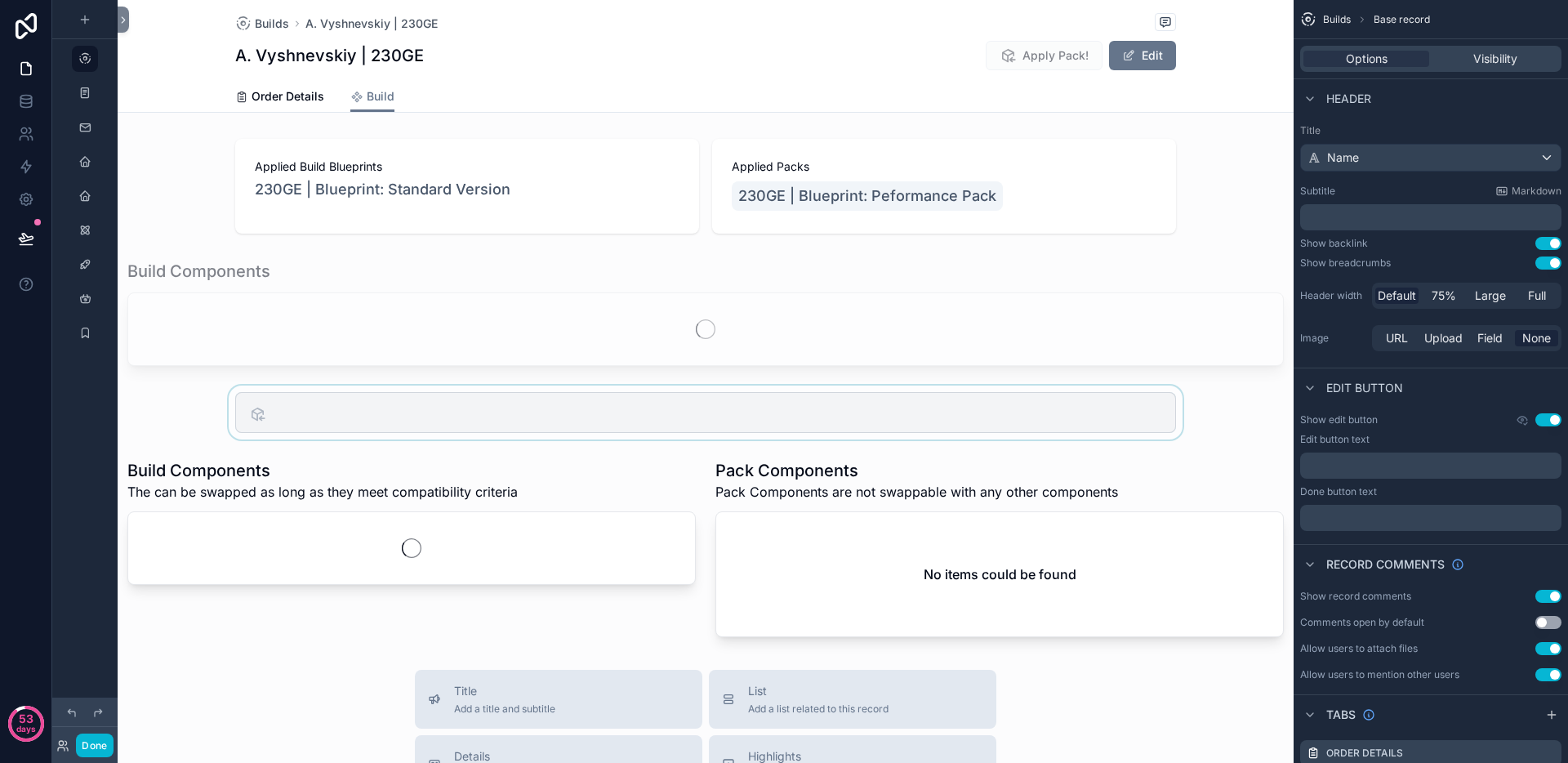
click at [517, 404] on div "scrollable content" at bounding box center [705, 412] width 1176 height 54
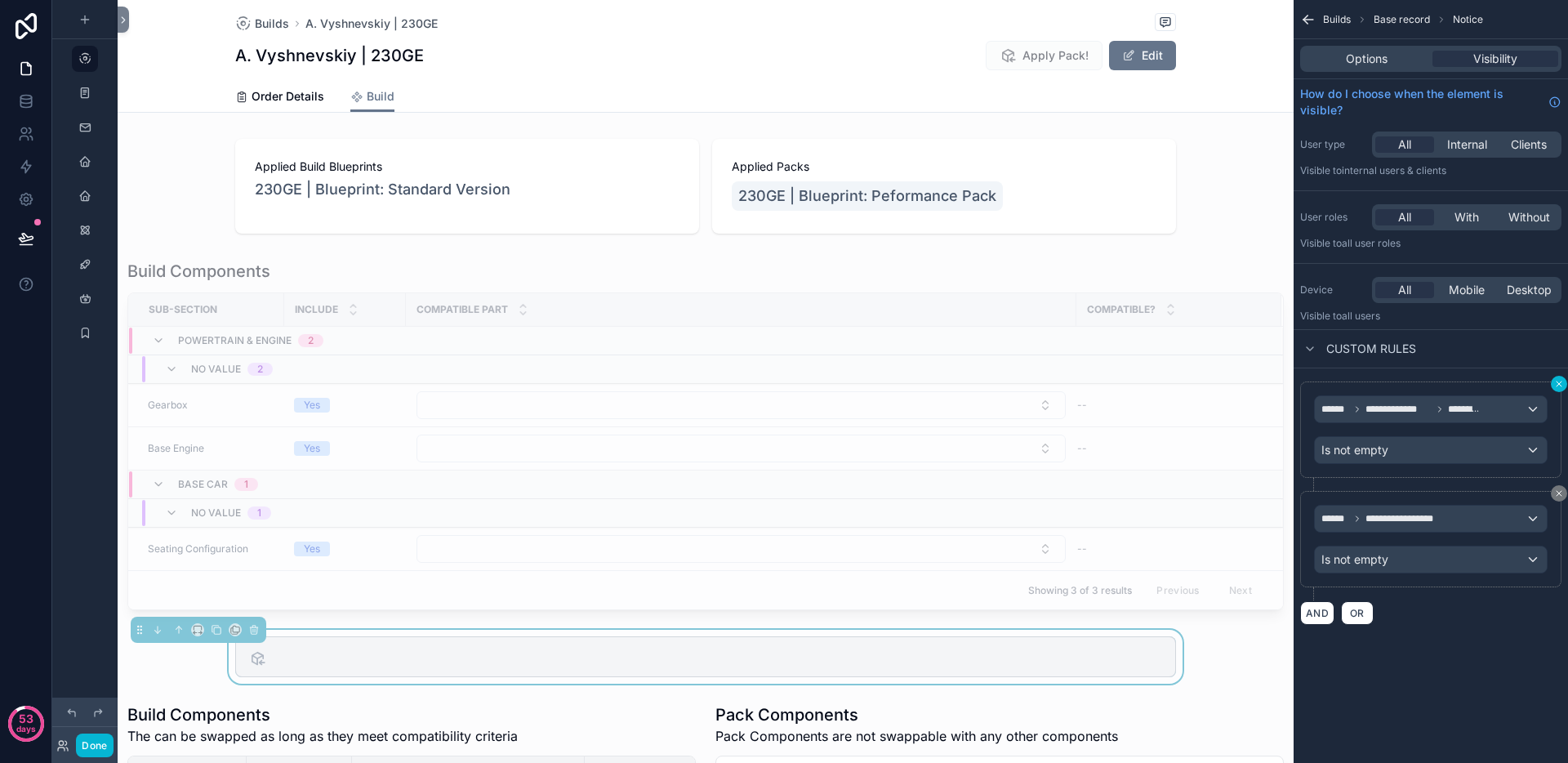
click at [1557, 383] on icon "scrollable content" at bounding box center [1559, 383] width 9 height 9
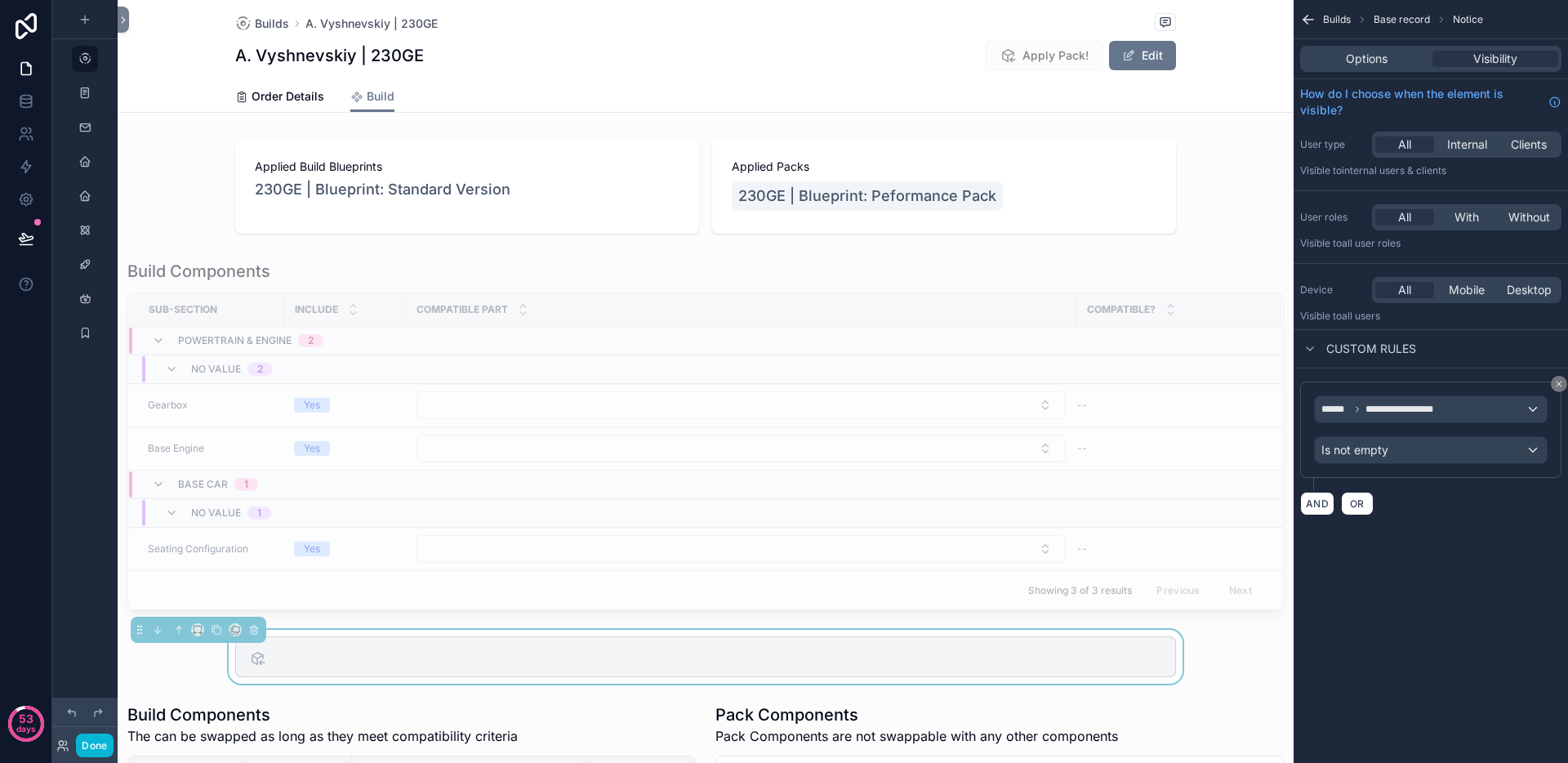
click at [1503, 610] on div "**********" at bounding box center [1431, 381] width 275 height 763
click at [97, 745] on button "Done" at bounding box center [94, 745] width 37 height 24
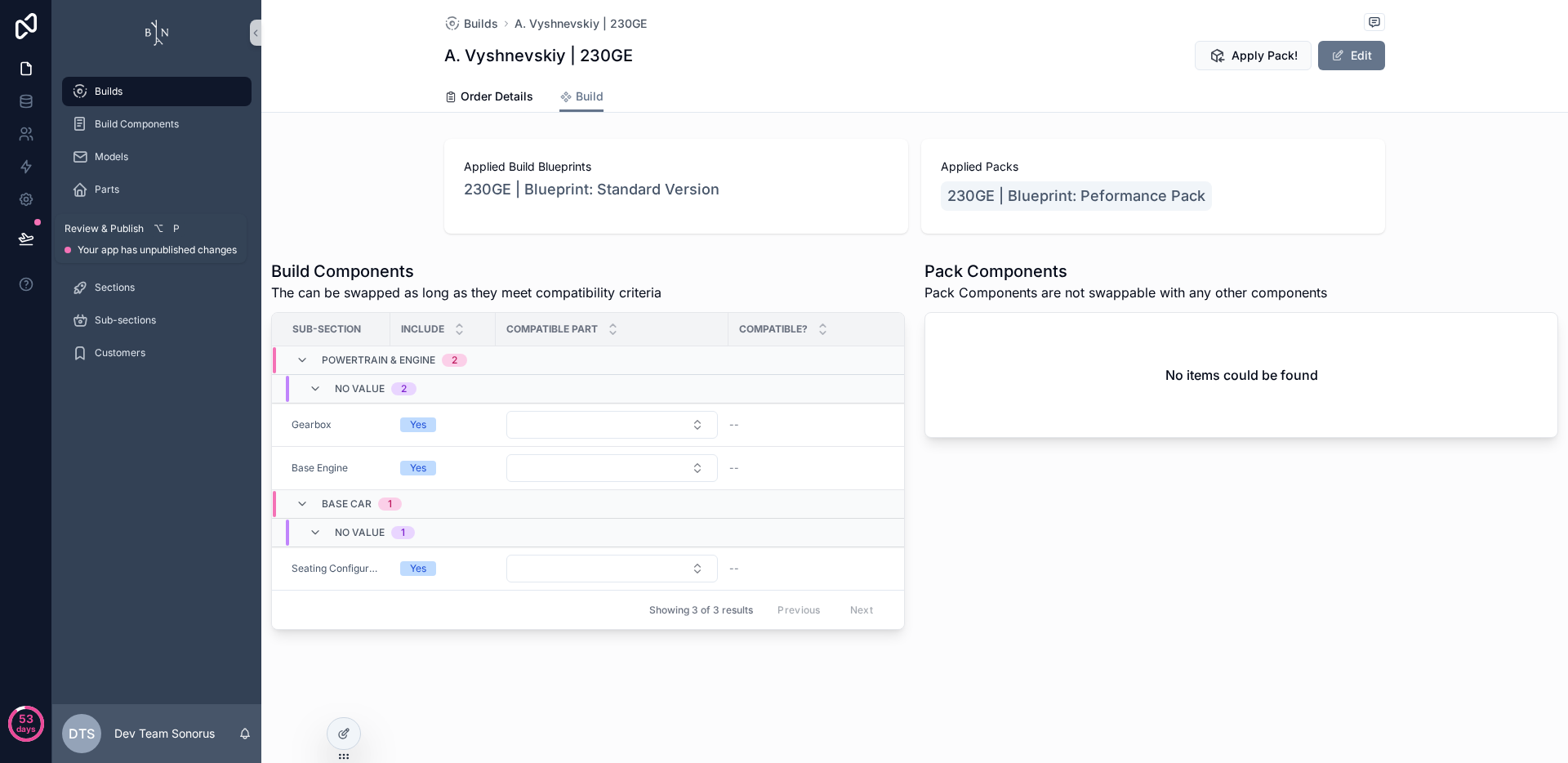
click at [26, 241] on icon at bounding box center [26, 238] width 14 height 9
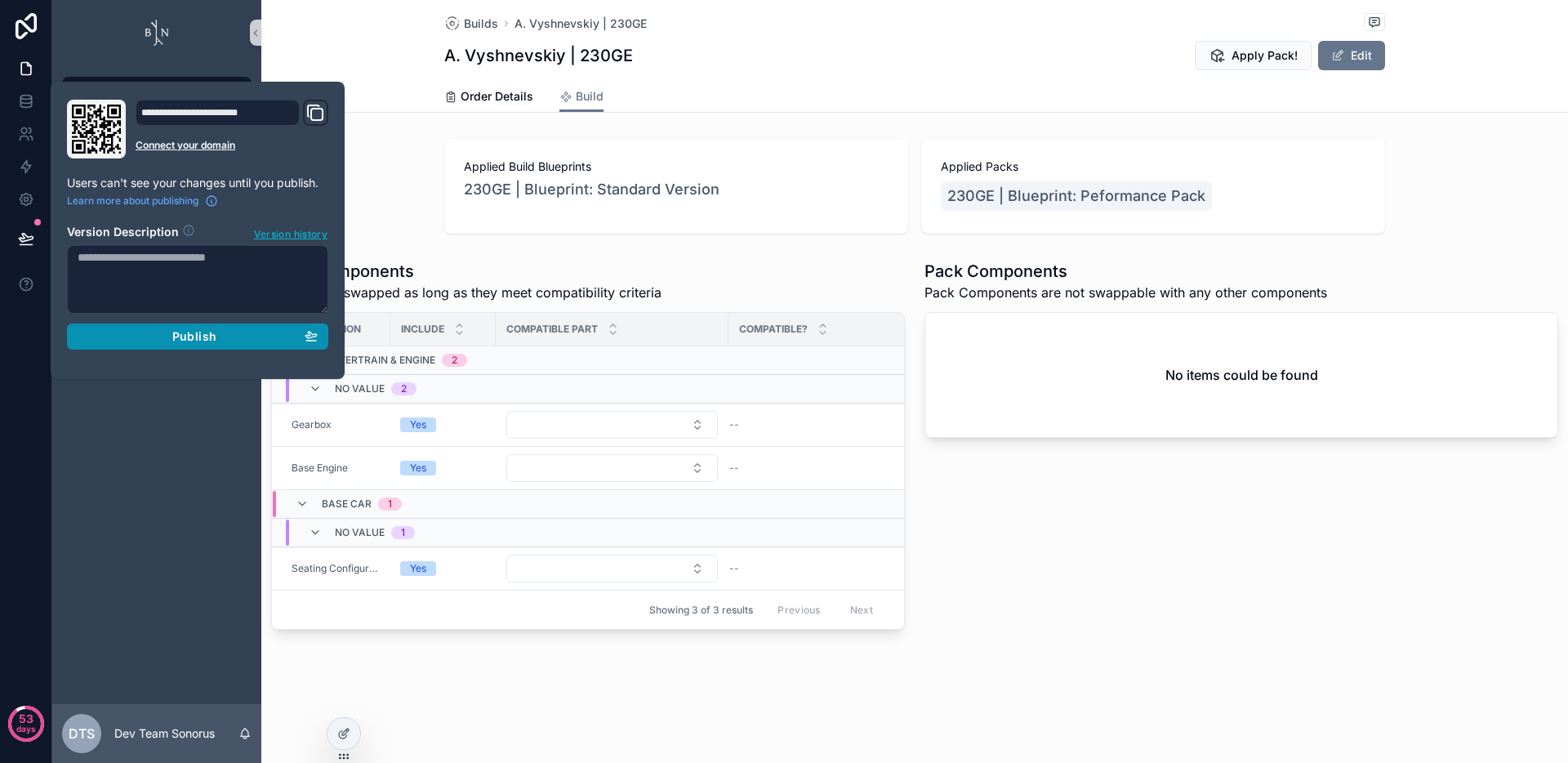
click at [158, 337] on div "Publish" at bounding box center [198, 336] width 240 height 14
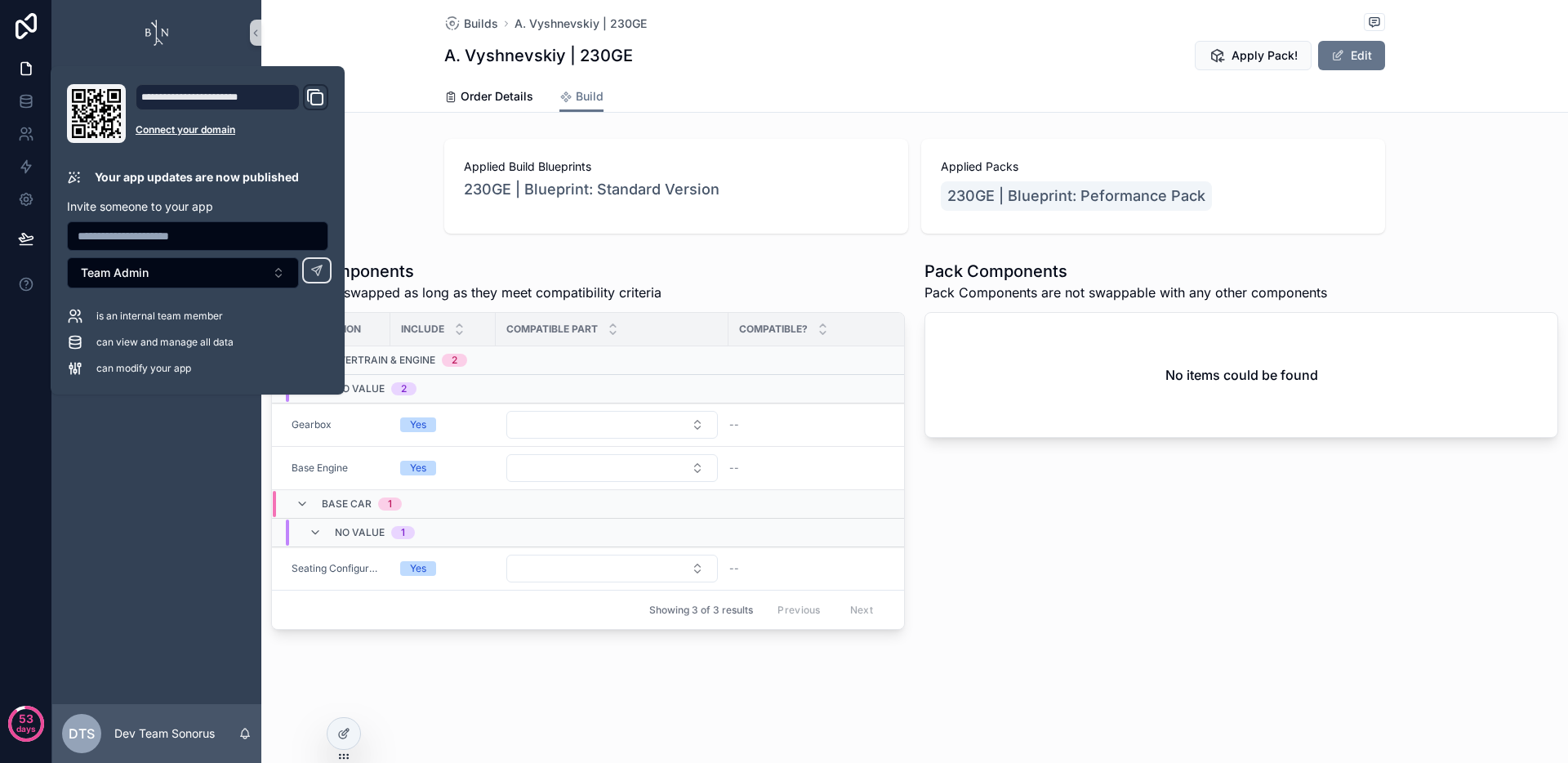
click at [1288, 581] on div "Pack Components Pack Components are not swappable with any other components No …" at bounding box center [1241, 444] width 653 height 383
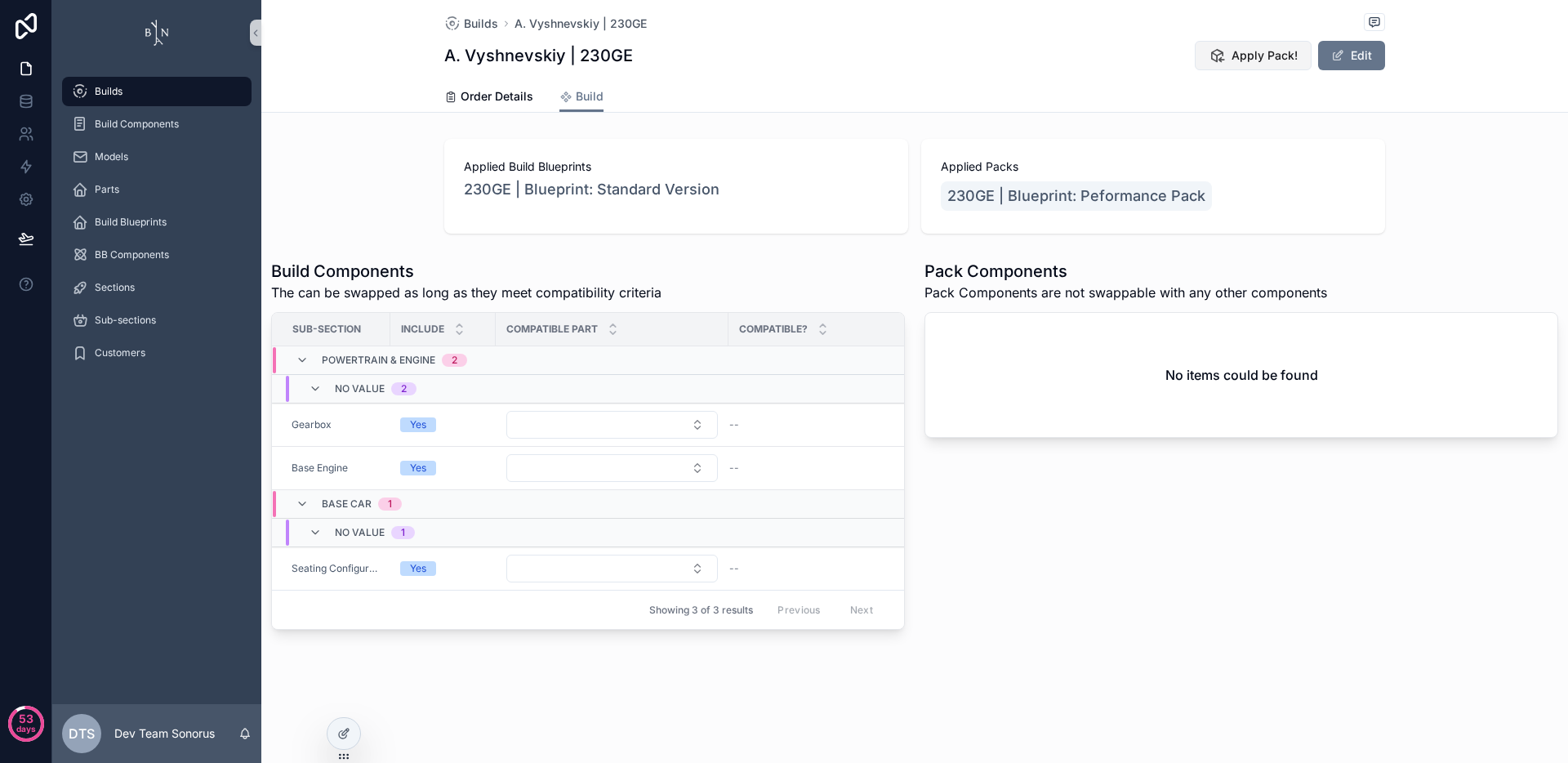
click at [1249, 60] on span "Apply Pack!" at bounding box center [1265, 55] width 67 height 16
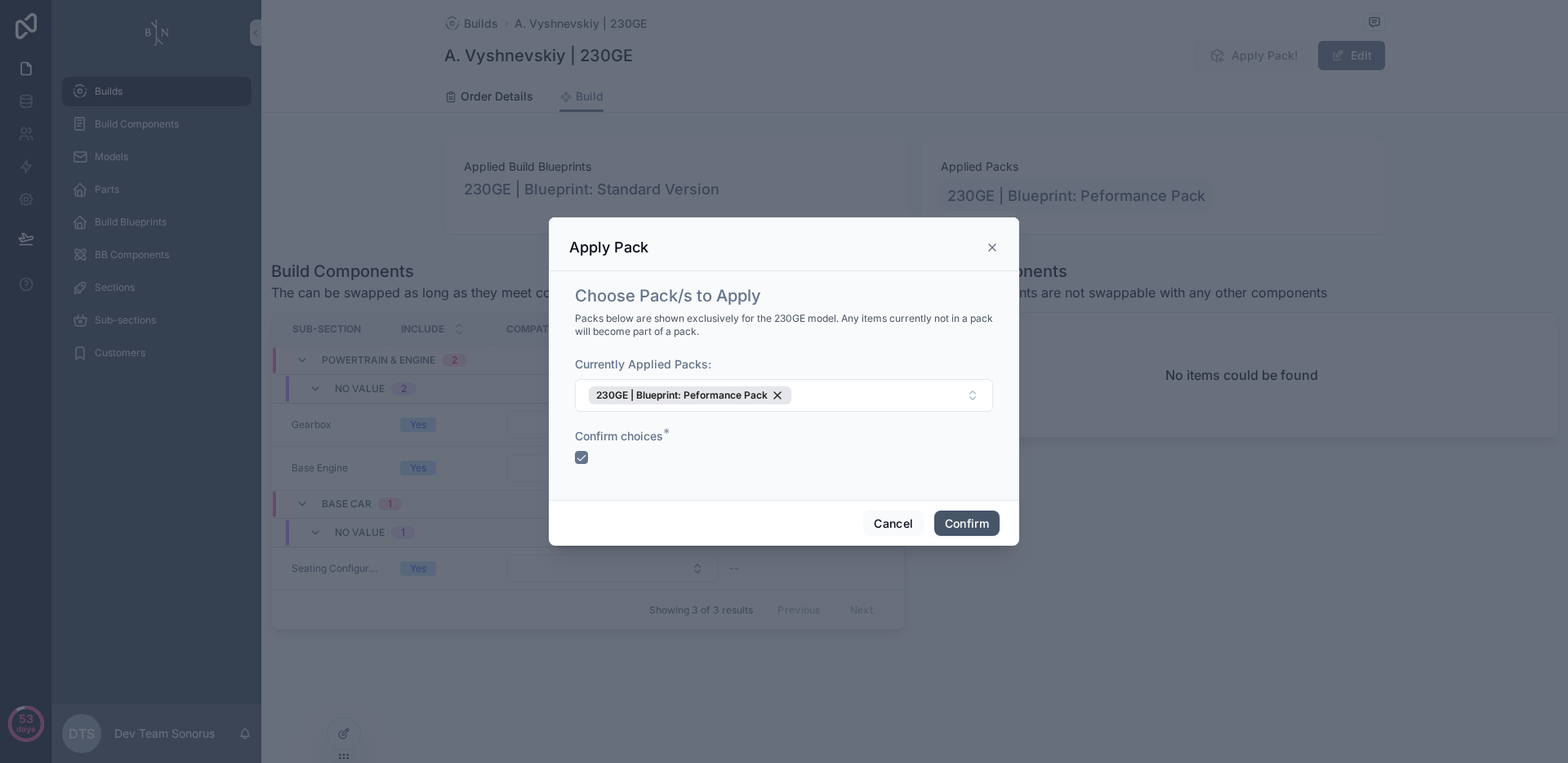
click at [955, 523] on button "Confirm" at bounding box center [967, 523] width 66 height 26
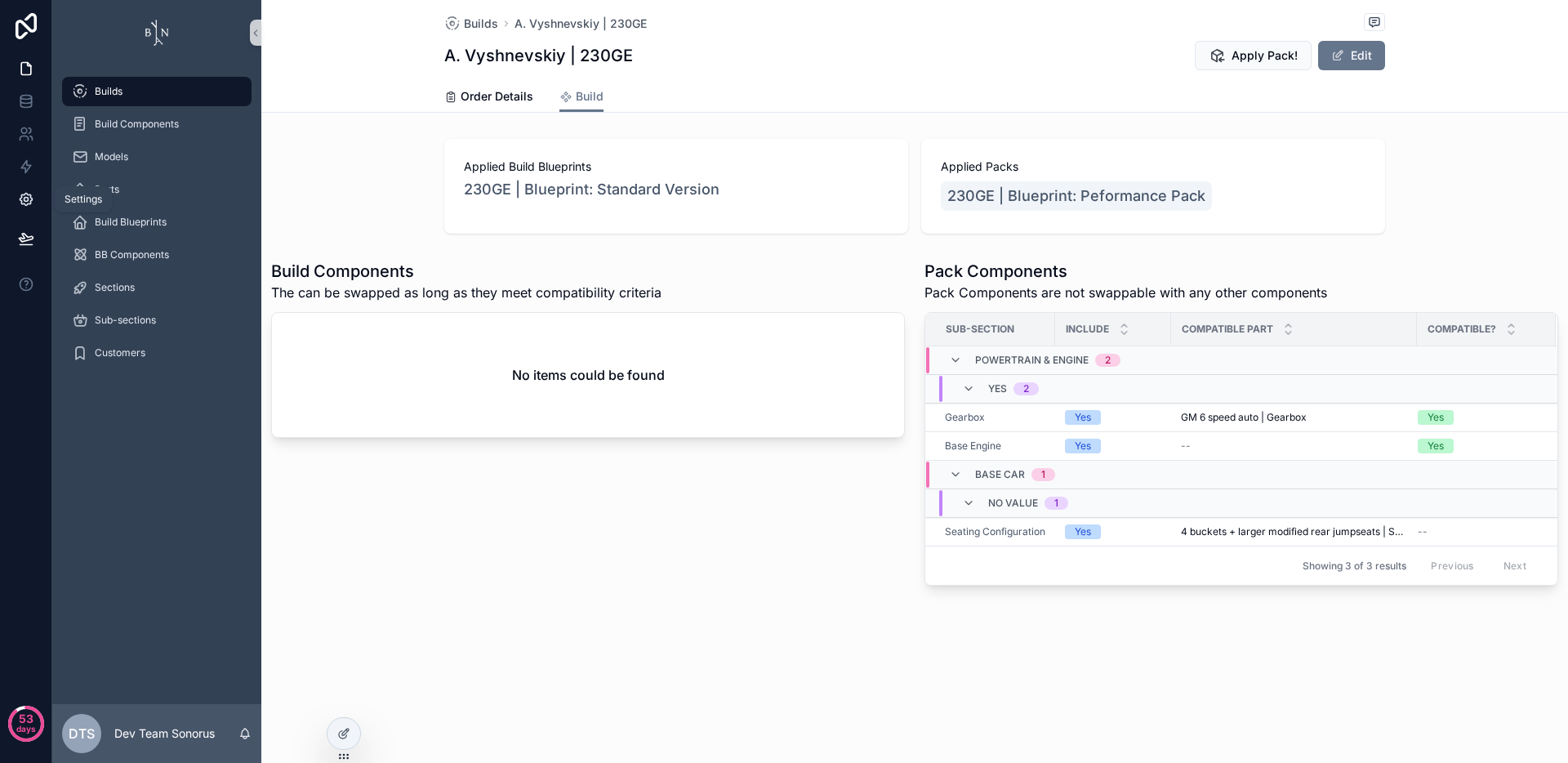
click at [30, 198] on icon at bounding box center [26, 199] width 12 height 12
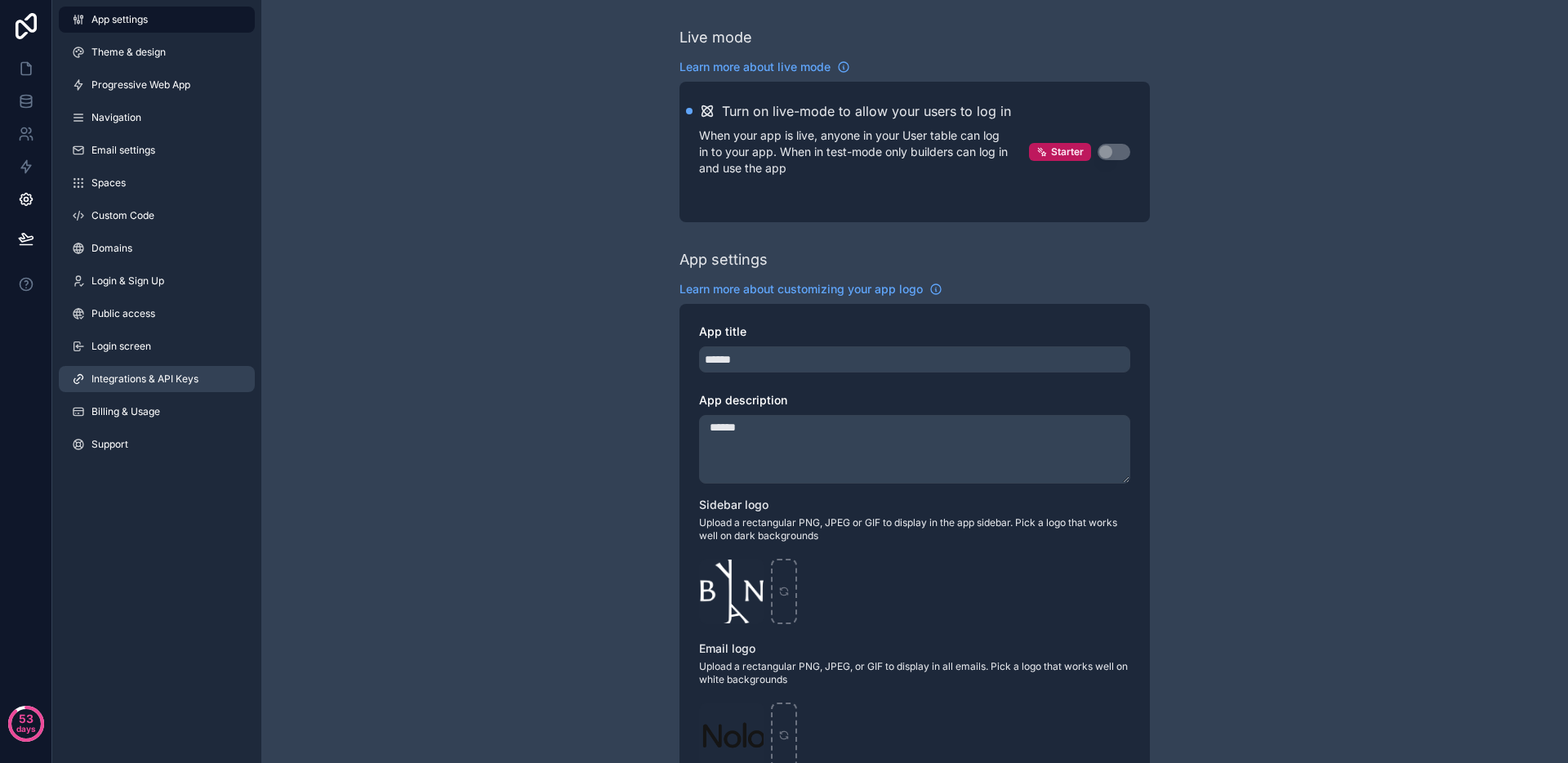
click at [134, 378] on span "Integrations & API Keys" at bounding box center [144, 379] width 107 height 13
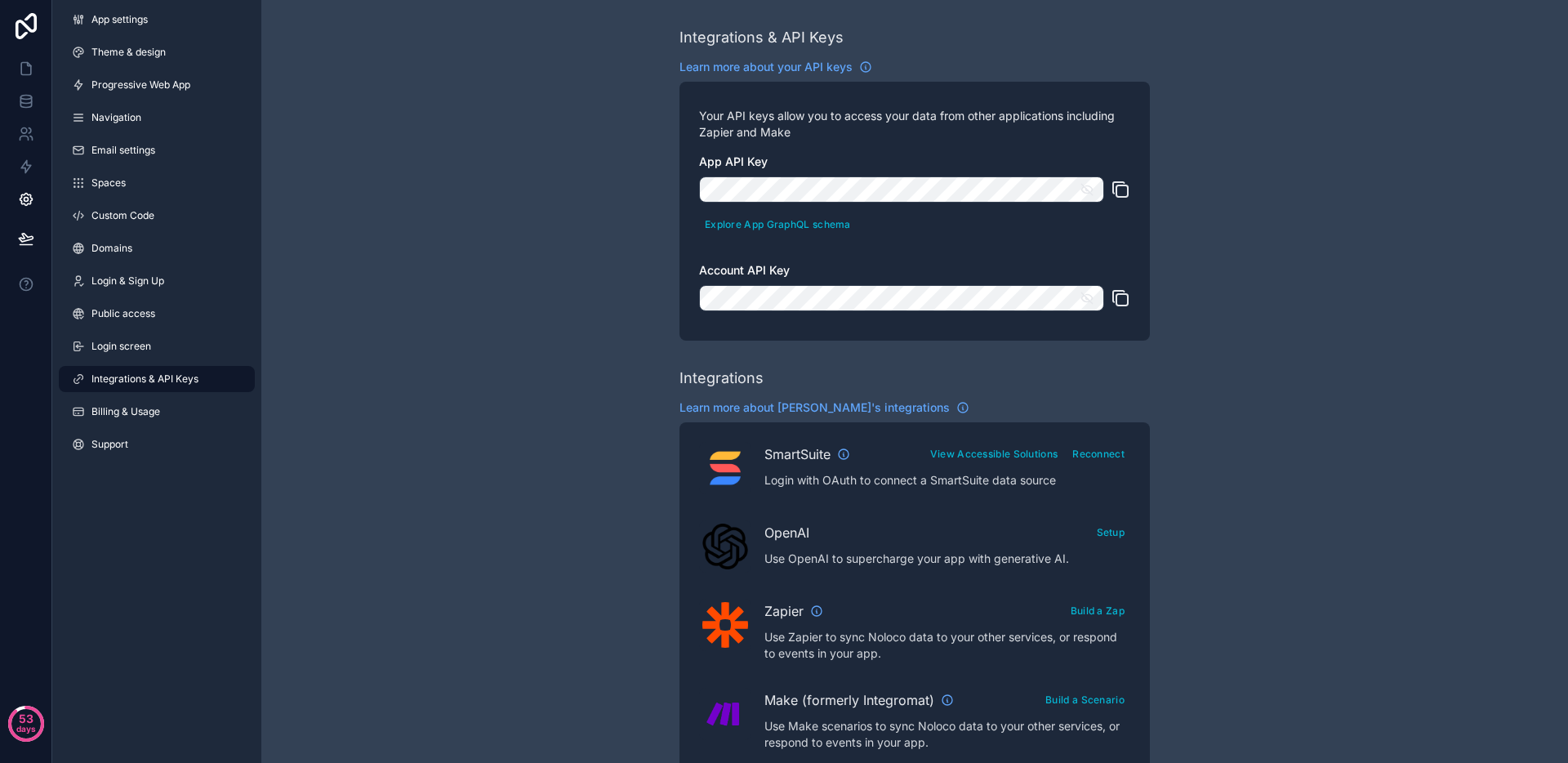
click at [1124, 187] on icon "scrollable content" at bounding box center [1120, 189] width 20 height 20
click at [33, 62] on link at bounding box center [26, 68] width 51 height 32
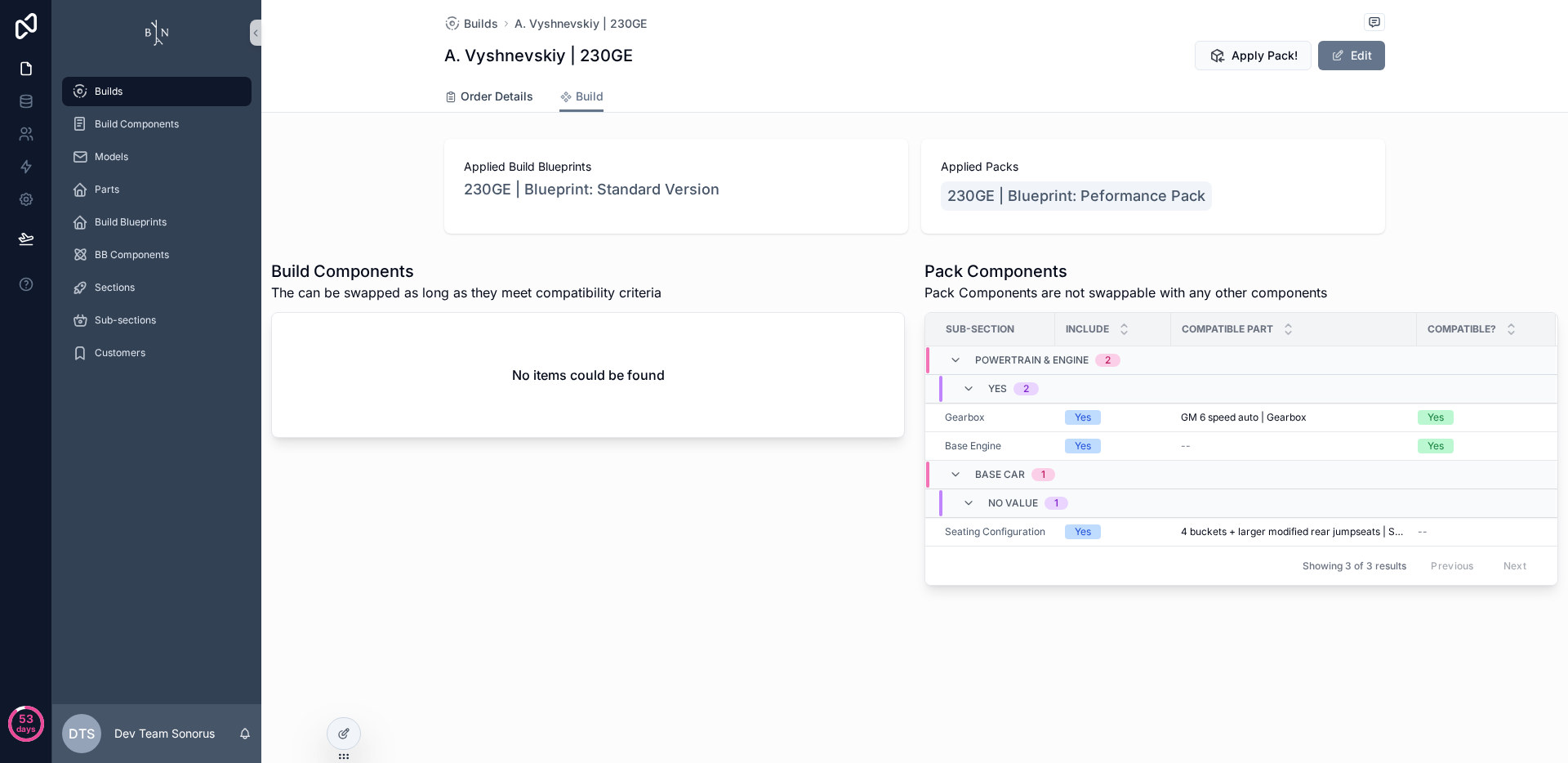
click at [489, 101] on span "Order Details" at bounding box center [496, 95] width 72 height 16
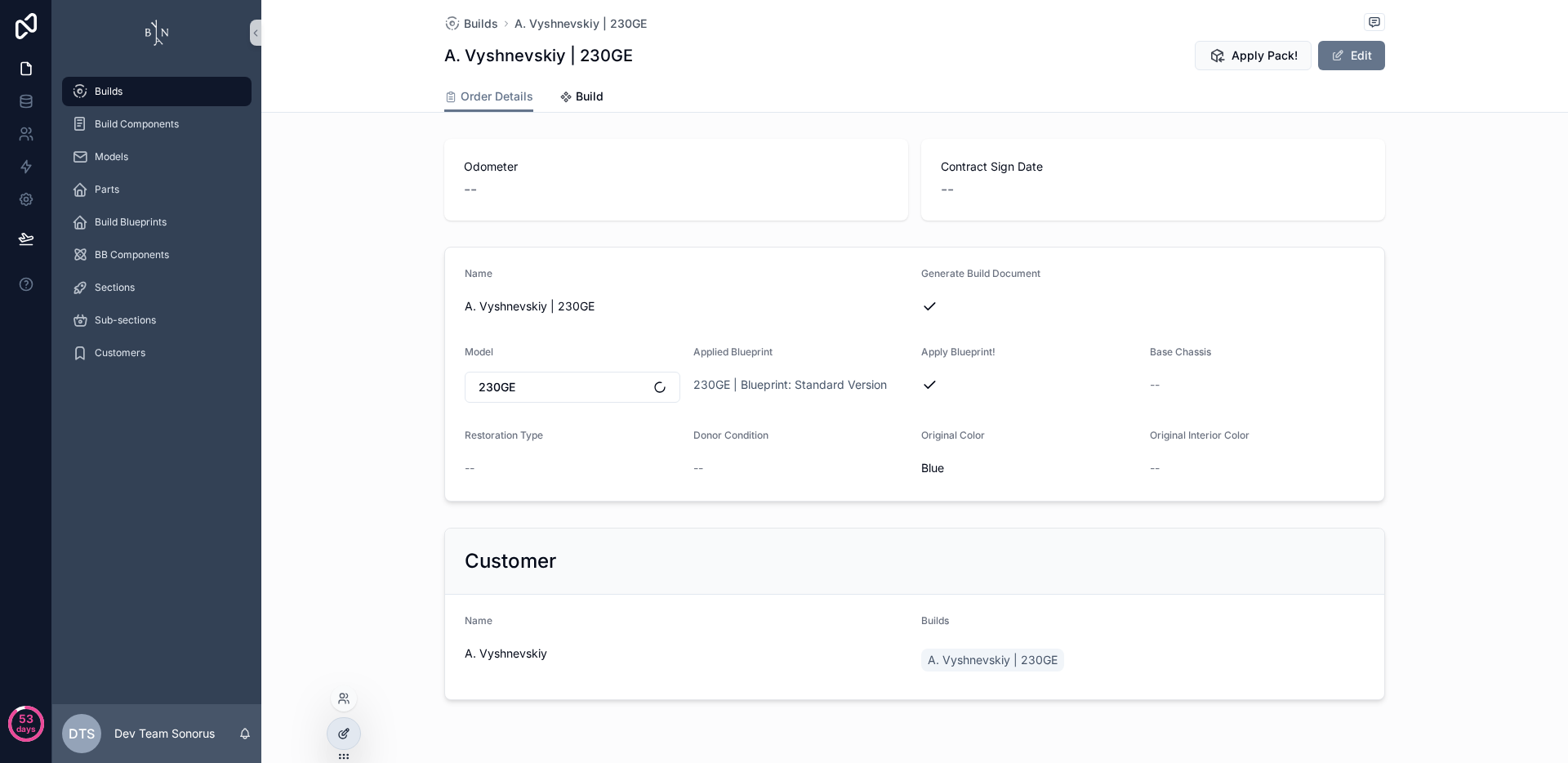
click at [340, 727] on icon at bounding box center [344, 733] width 13 height 13
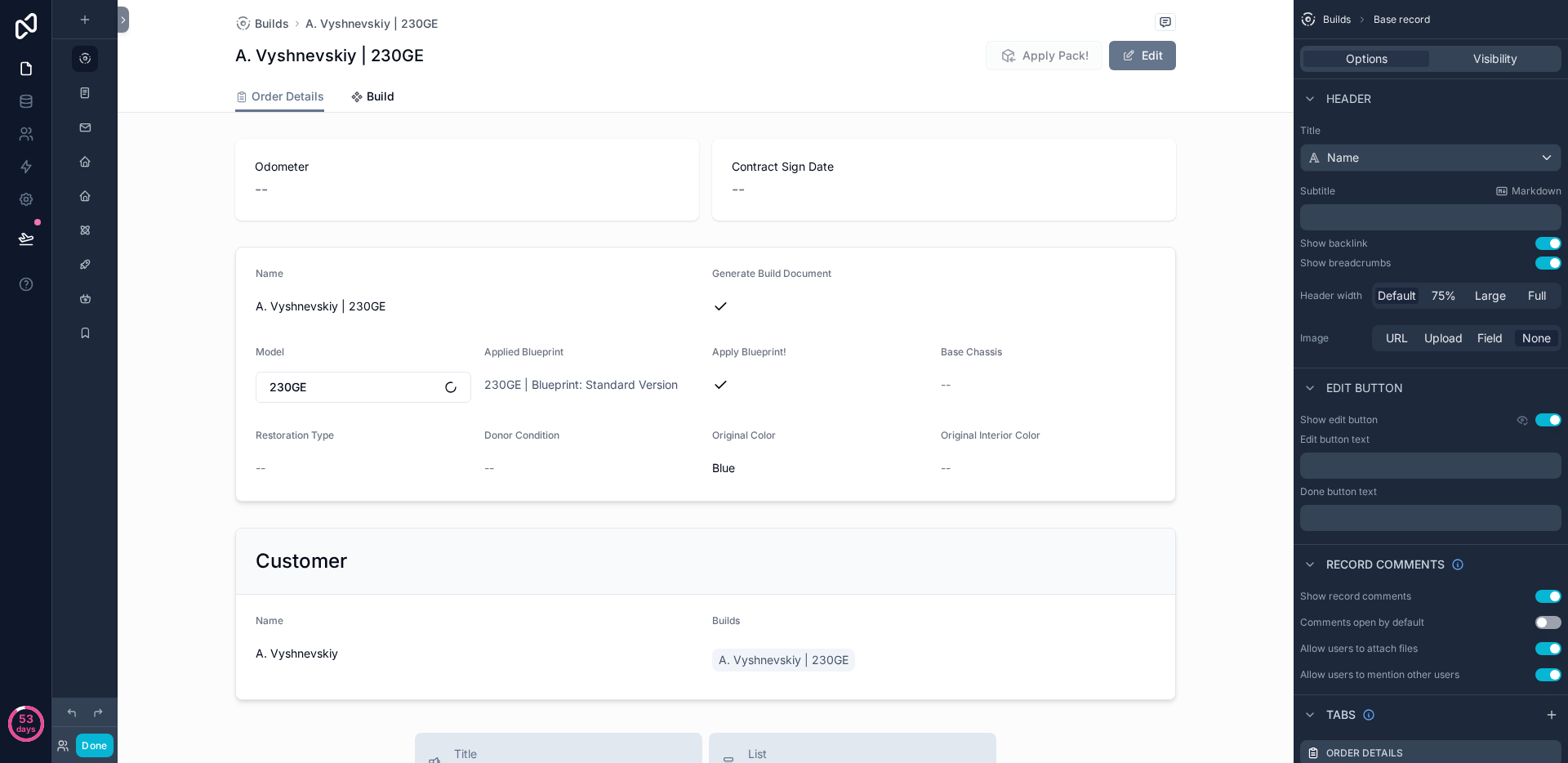
click at [1114, 290] on div "scrollable content" at bounding box center [705, 374] width 1176 height 268
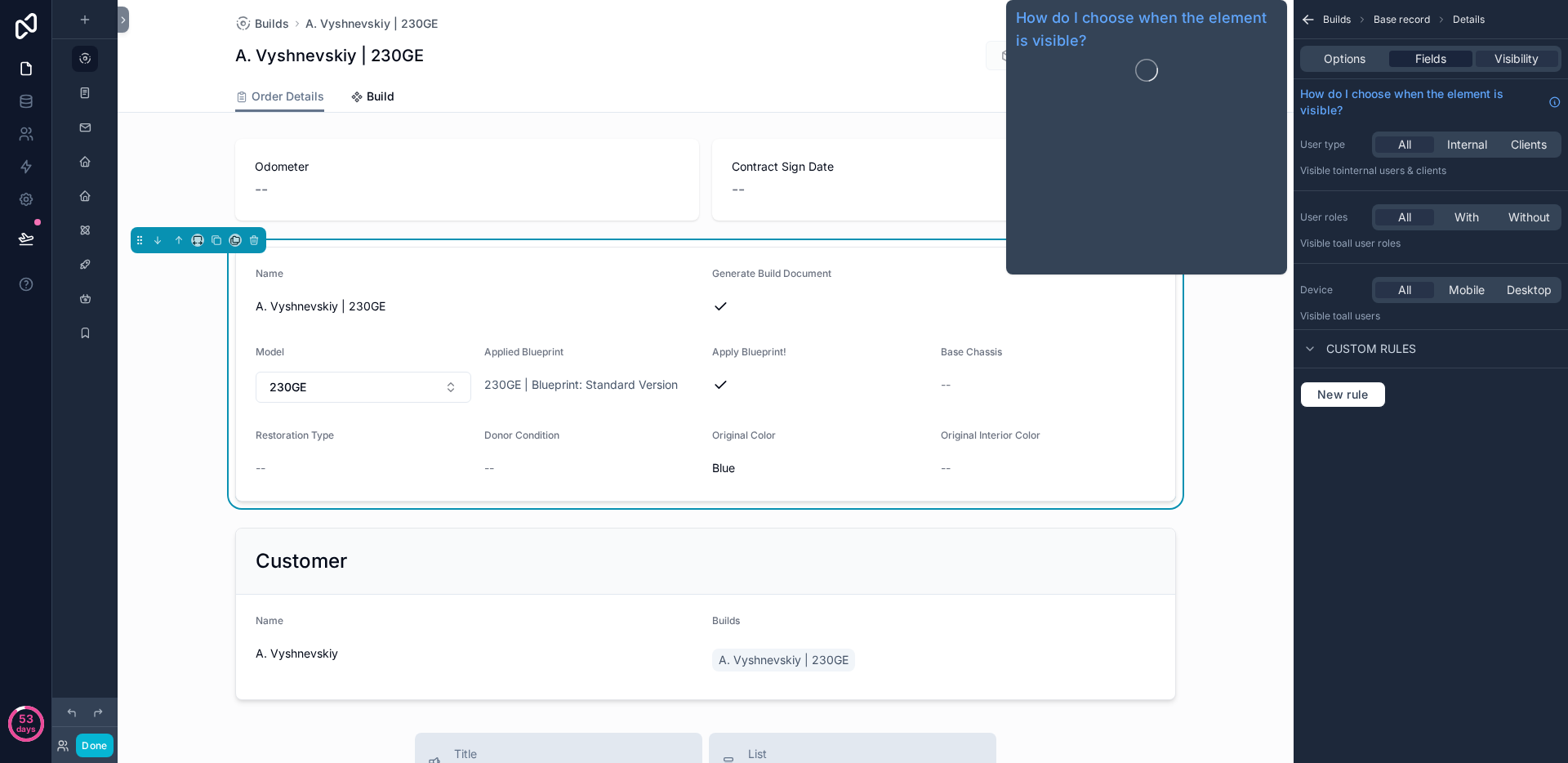
click at [1419, 54] on span "Fields" at bounding box center [1431, 58] width 31 height 16
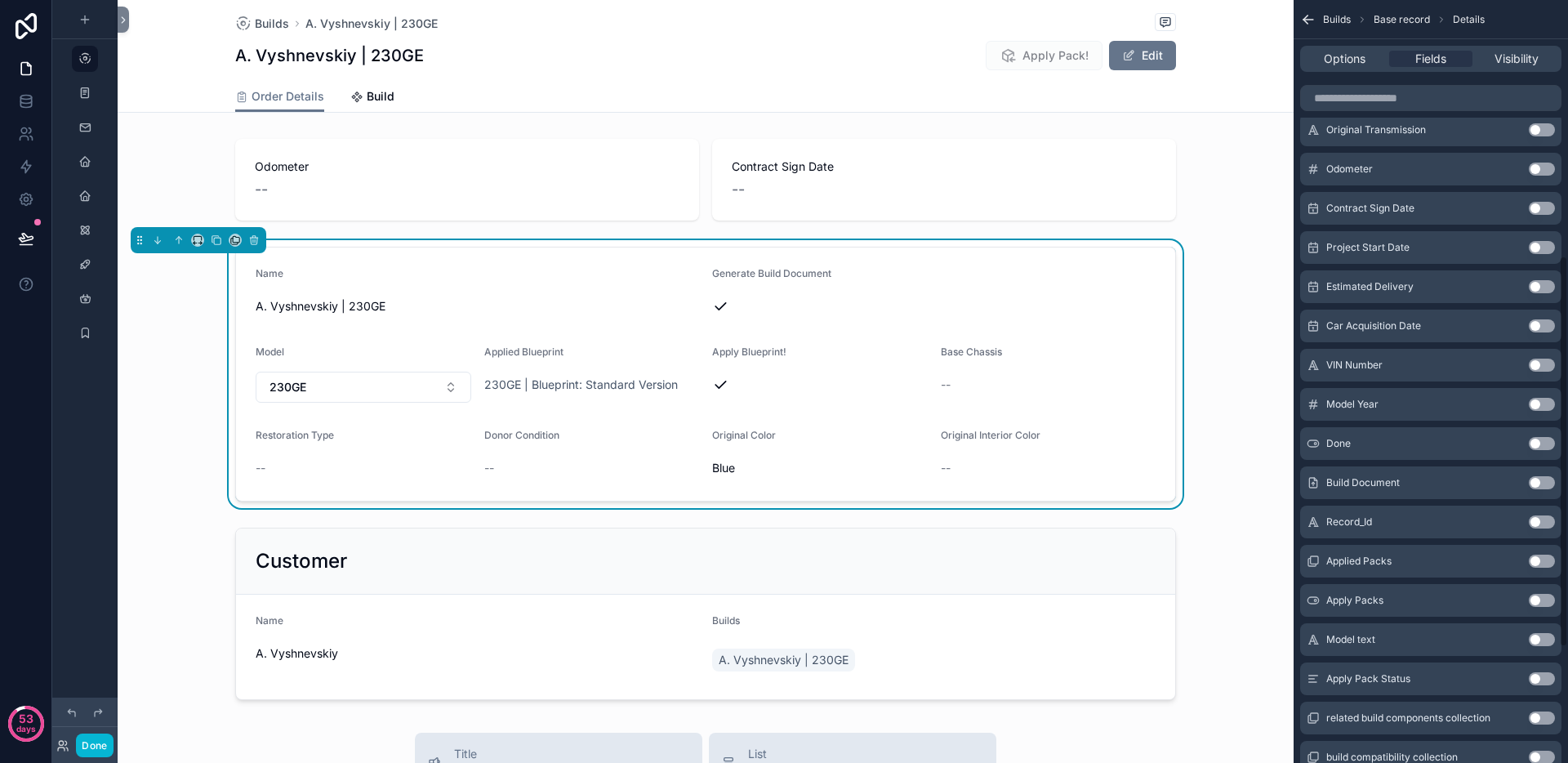
scroll to position [725, 0]
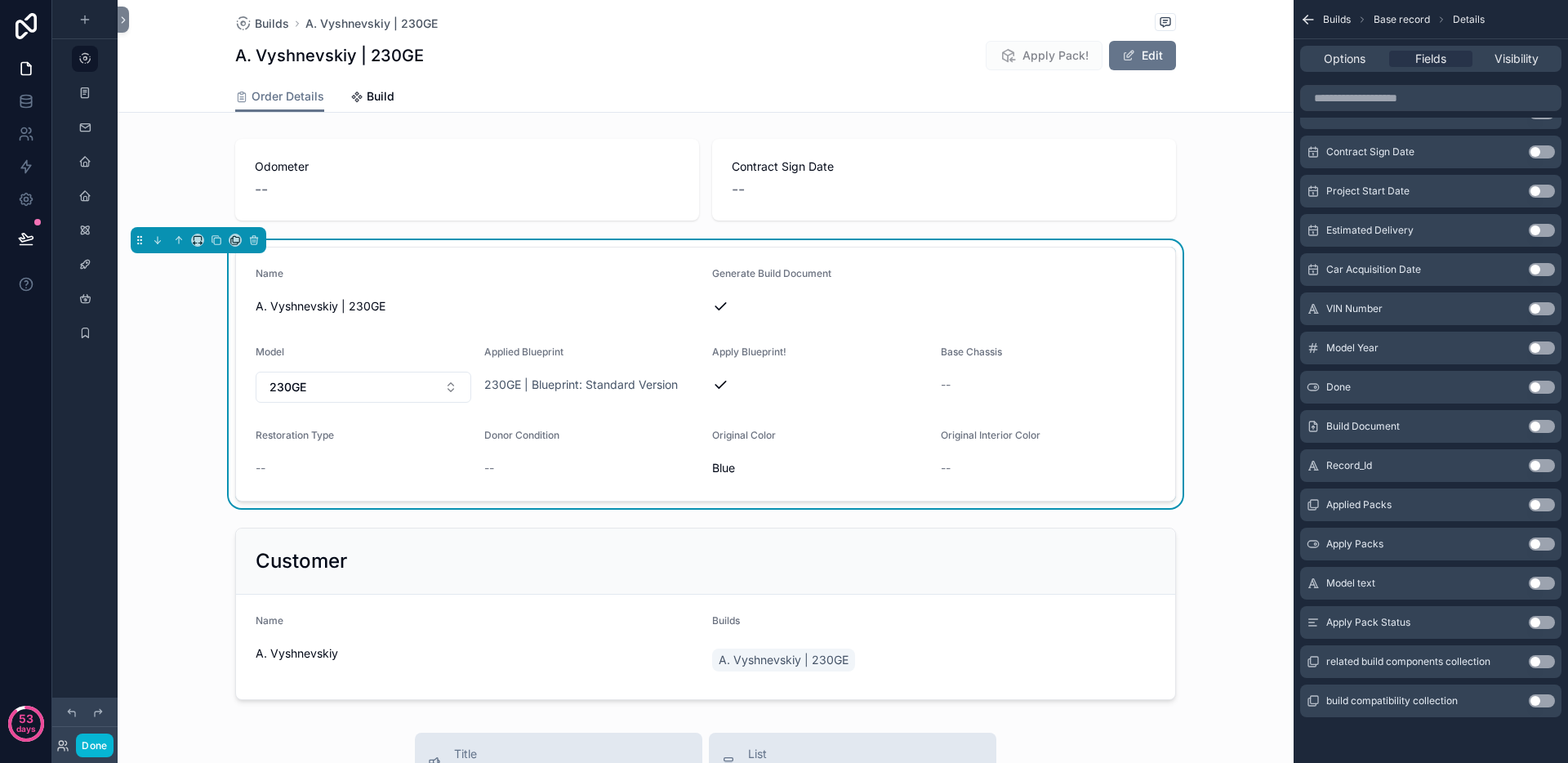
click at [1542, 621] on button "Use setting" at bounding box center [1542, 621] width 26 height 13
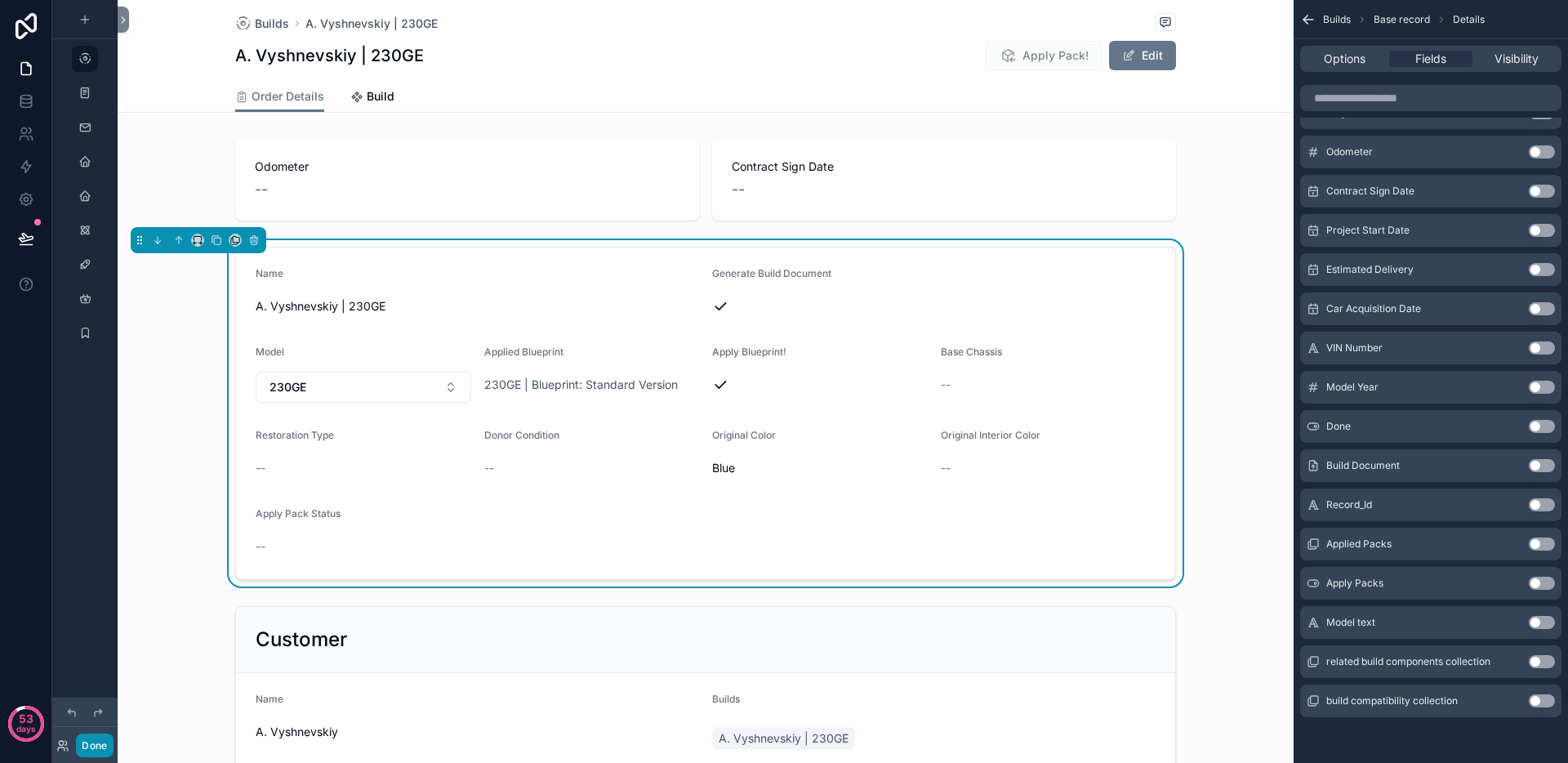
click at [106, 746] on button "Done" at bounding box center [94, 745] width 37 height 24
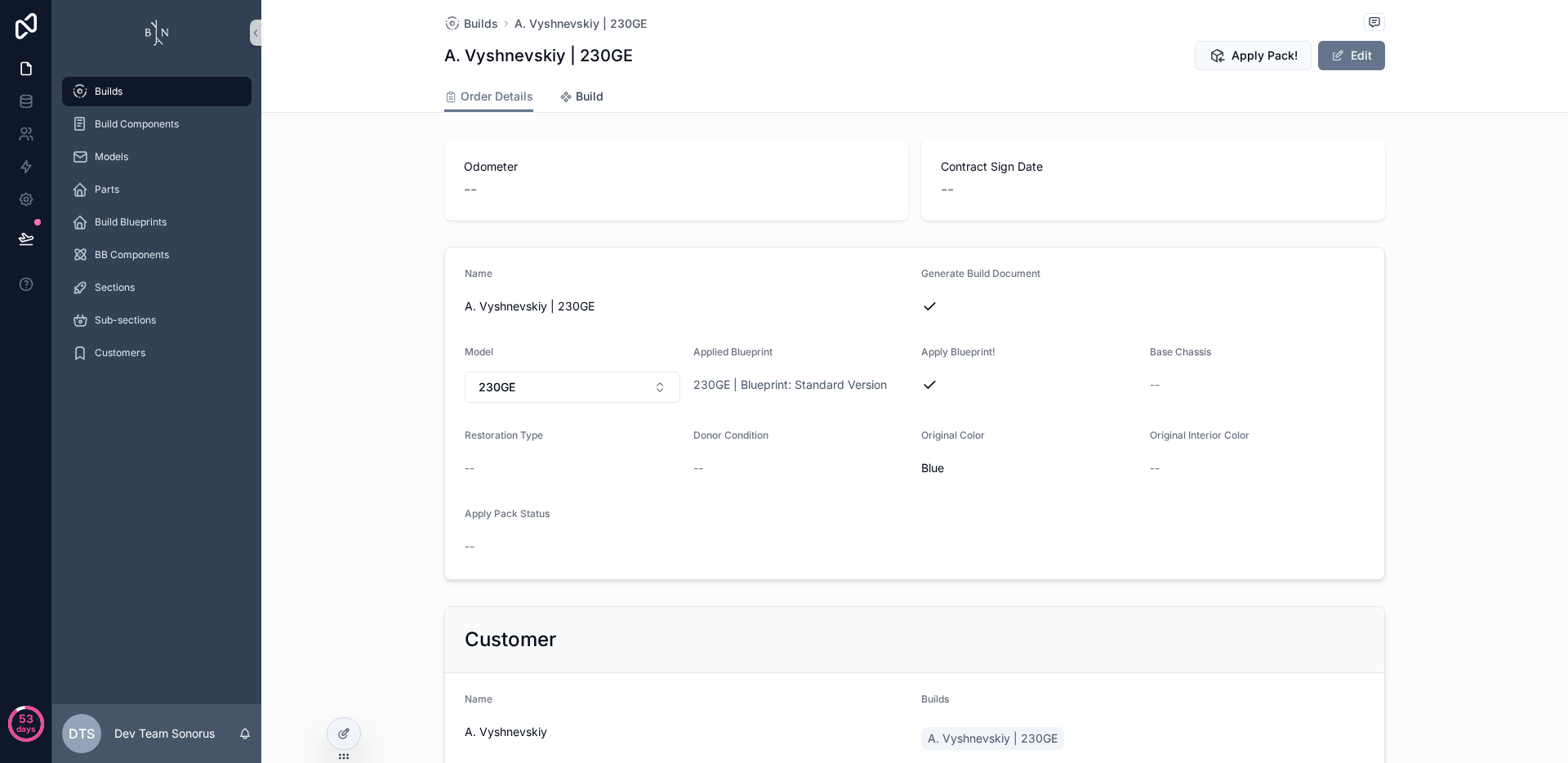
click at [586, 91] on span "Build" at bounding box center [589, 95] width 28 height 16
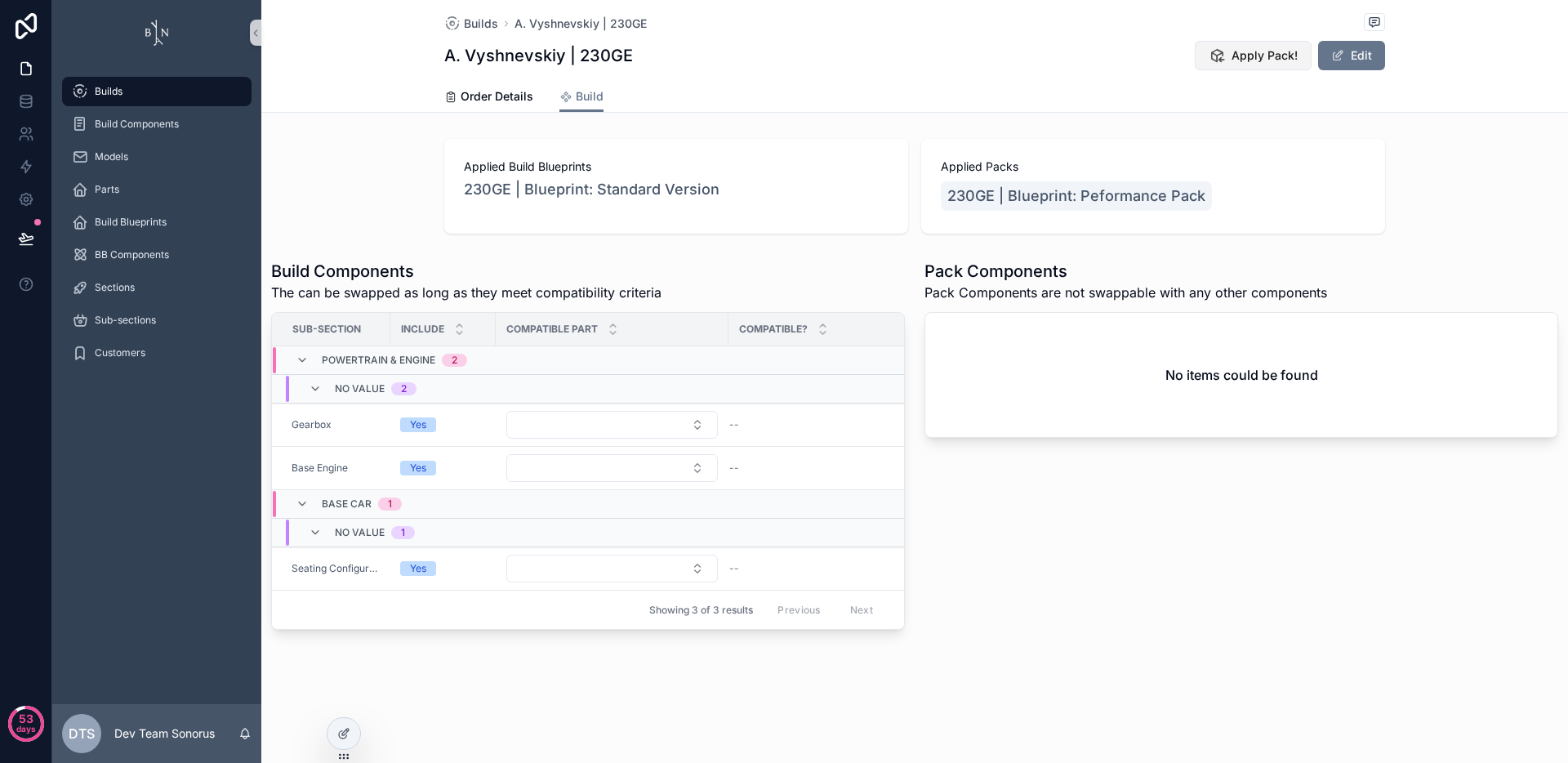
click at [1244, 56] on span "Apply Pack!" at bounding box center [1265, 55] width 67 height 16
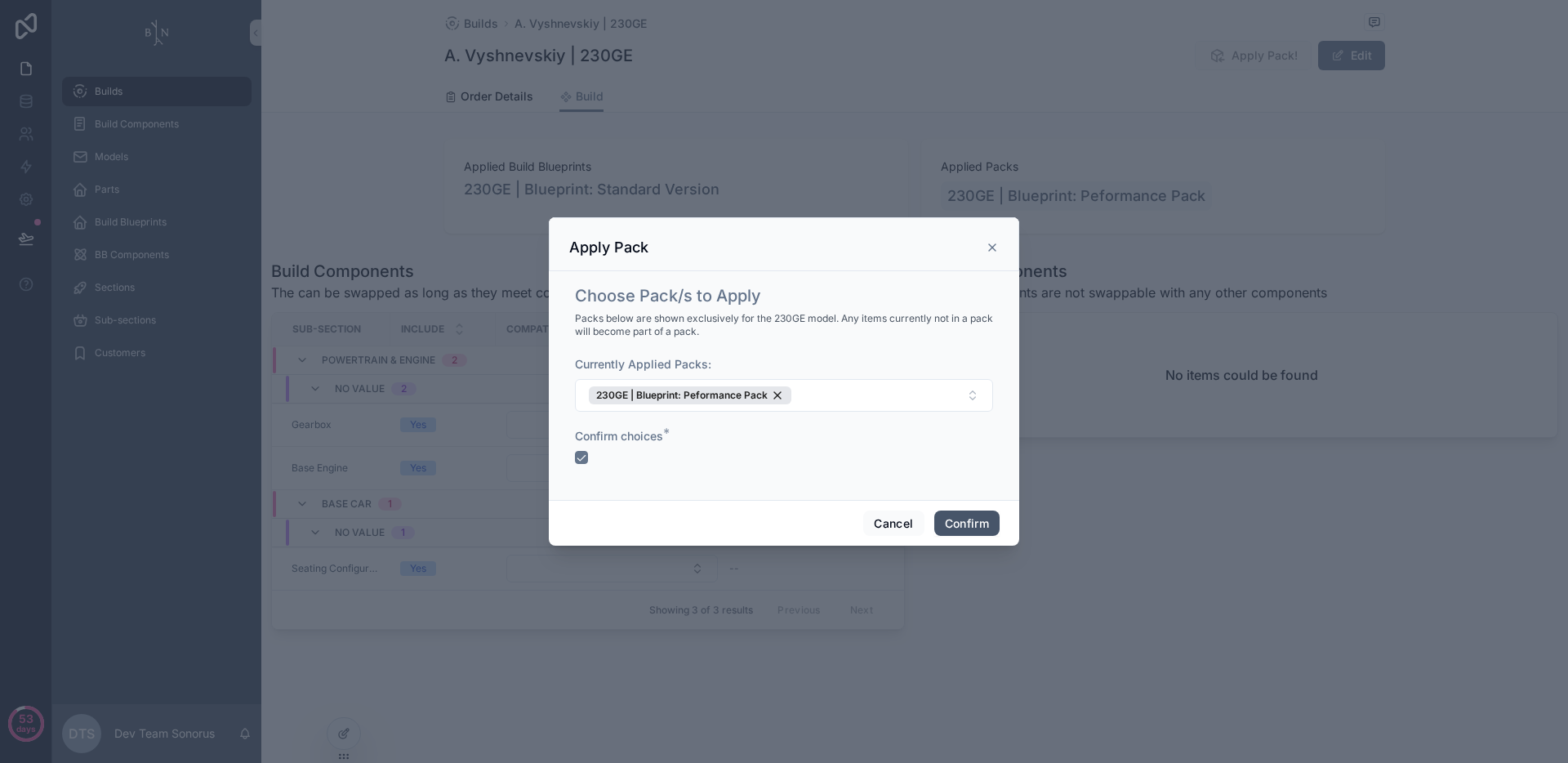
click at [974, 519] on button "Confirm" at bounding box center [967, 523] width 66 height 26
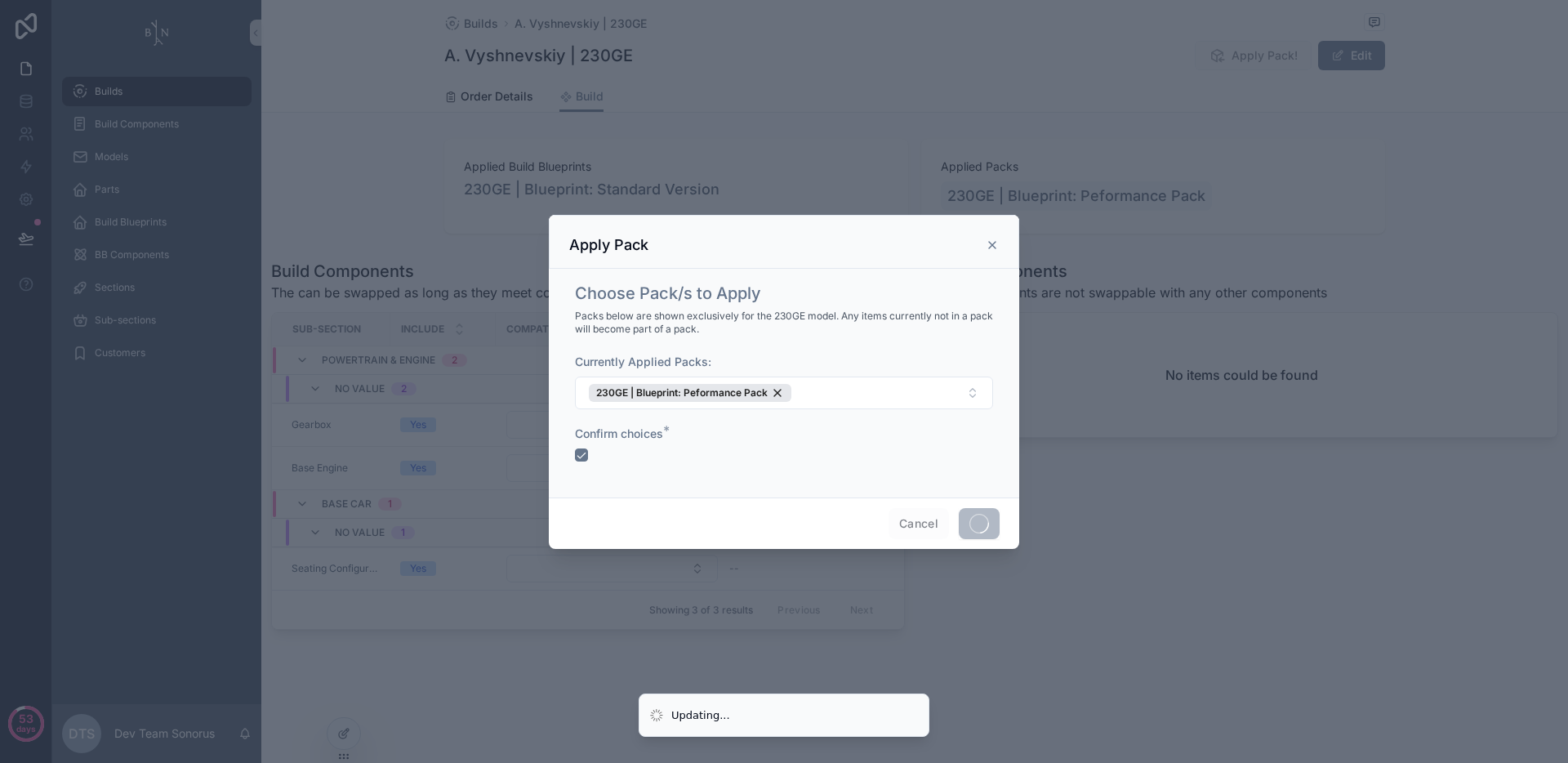
click at [1219, 583] on div at bounding box center [784, 381] width 1568 height 763
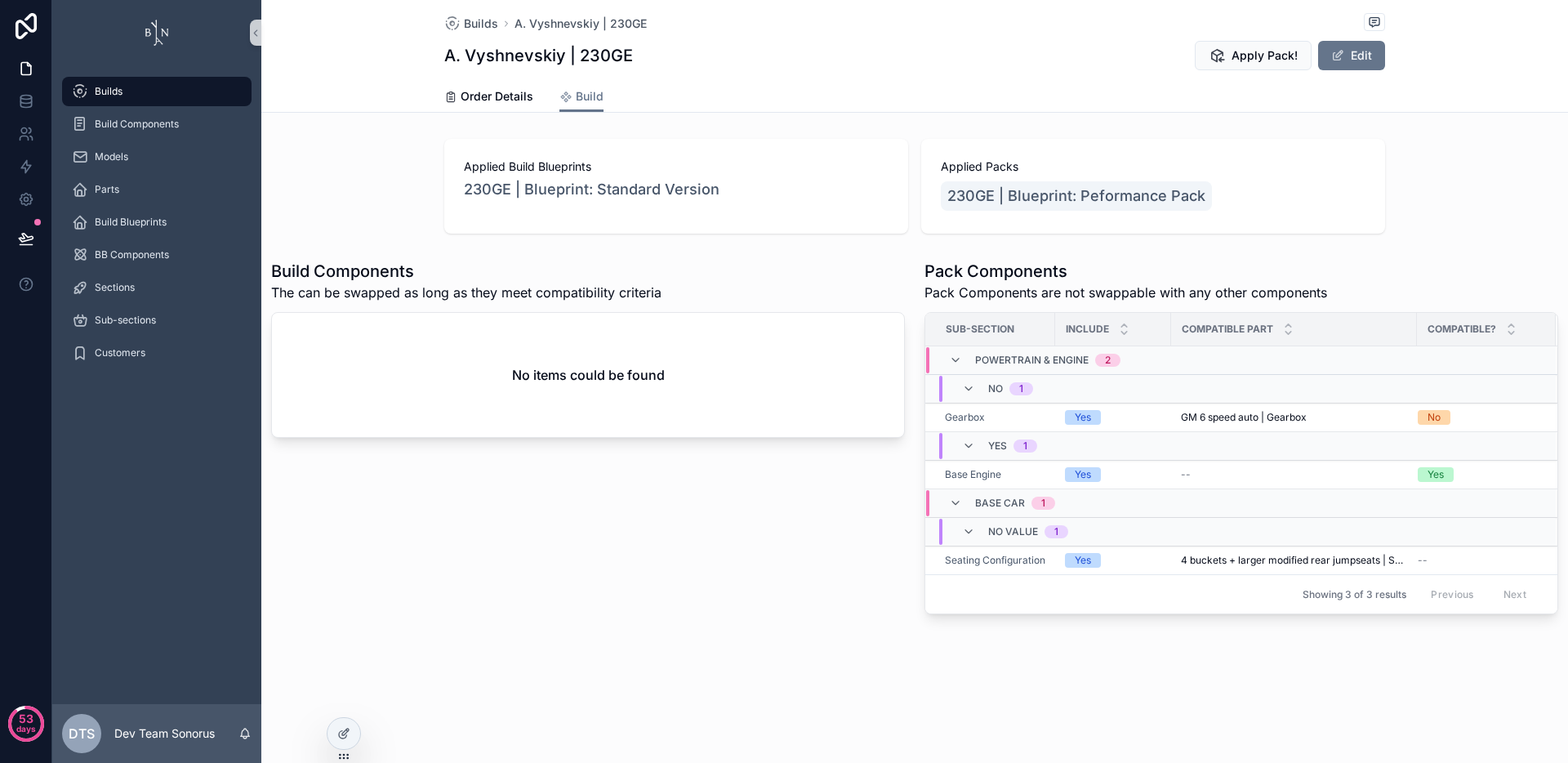
click at [593, 566] on div "Build Components The can be swapped as long as they meet compatibility criteria…" at bounding box center [588, 436] width 653 height 367
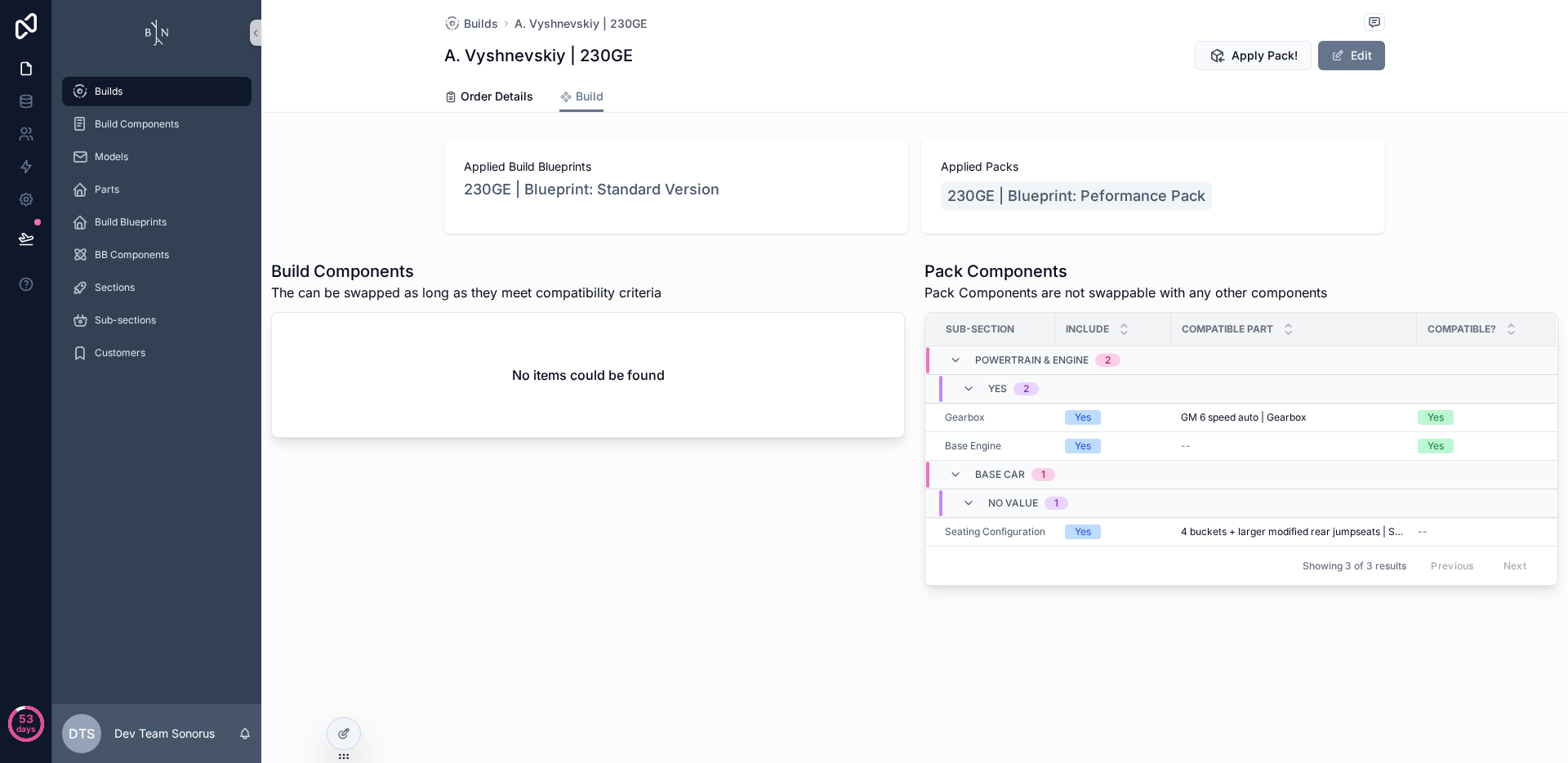
click at [659, 569] on div "Build Components The can be swapped as long as they meet compatibility criteria…" at bounding box center [588, 423] width 653 height 339
click at [1348, 60] on button "Edit" at bounding box center [1351, 55] width 67 height 29
click at [1348, 60] on button "Done" at bounding box center [1347, 55] width 75 height 29
drag, startPoint x: 927, startPoint y: 275, endPoint x: 1334, endPoint y: 292, distance: 407.4
click at [1334, 292] on div "Pack Components Pack Components are not swappable with any other components" at bounding box center [1241, 281] width 634 height 43
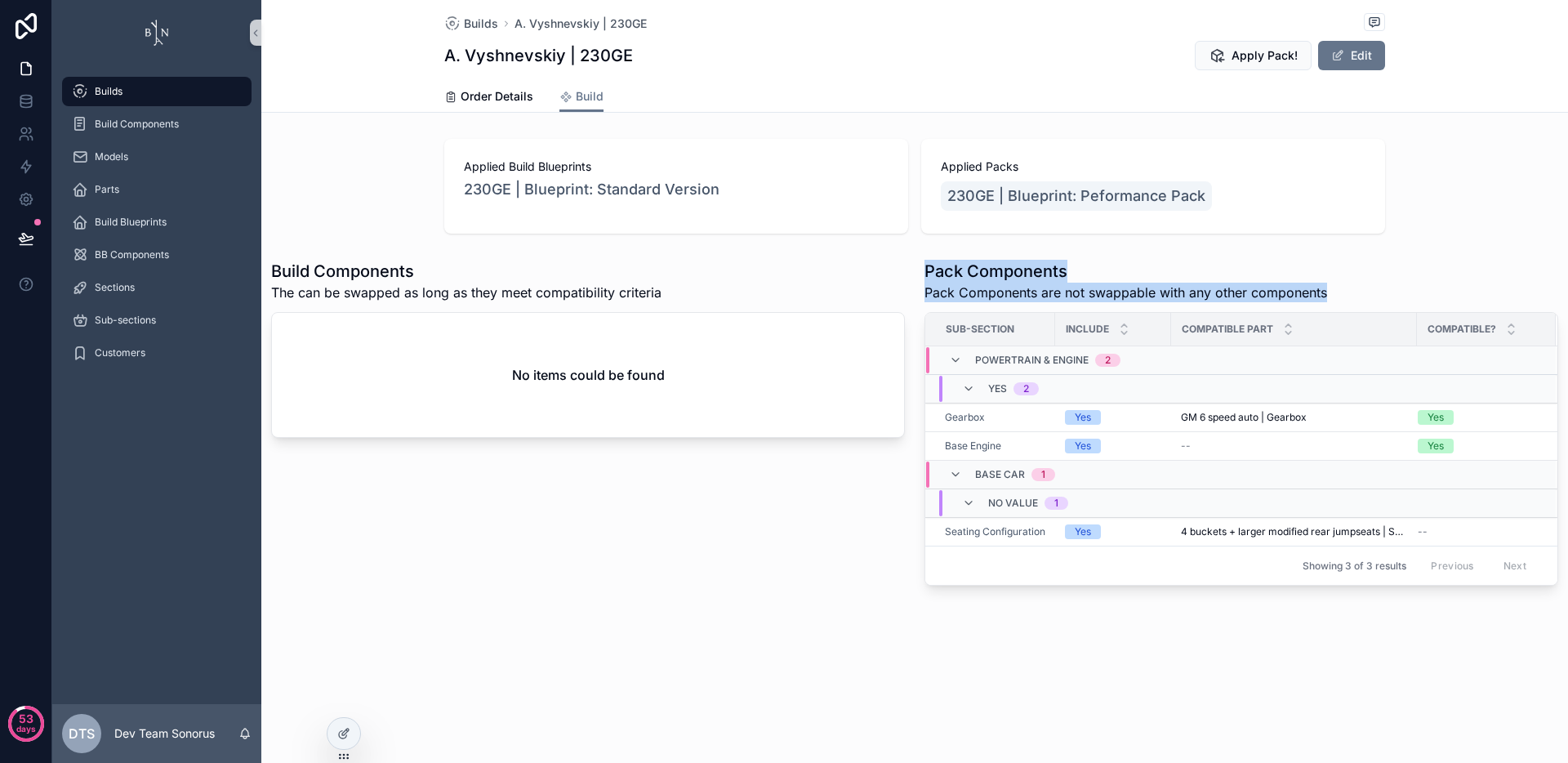
click at [1334, 292] on div "Pack Components Pack Components are not swappable with any other components" at bounding box center [1241, 281] width 634 height 43
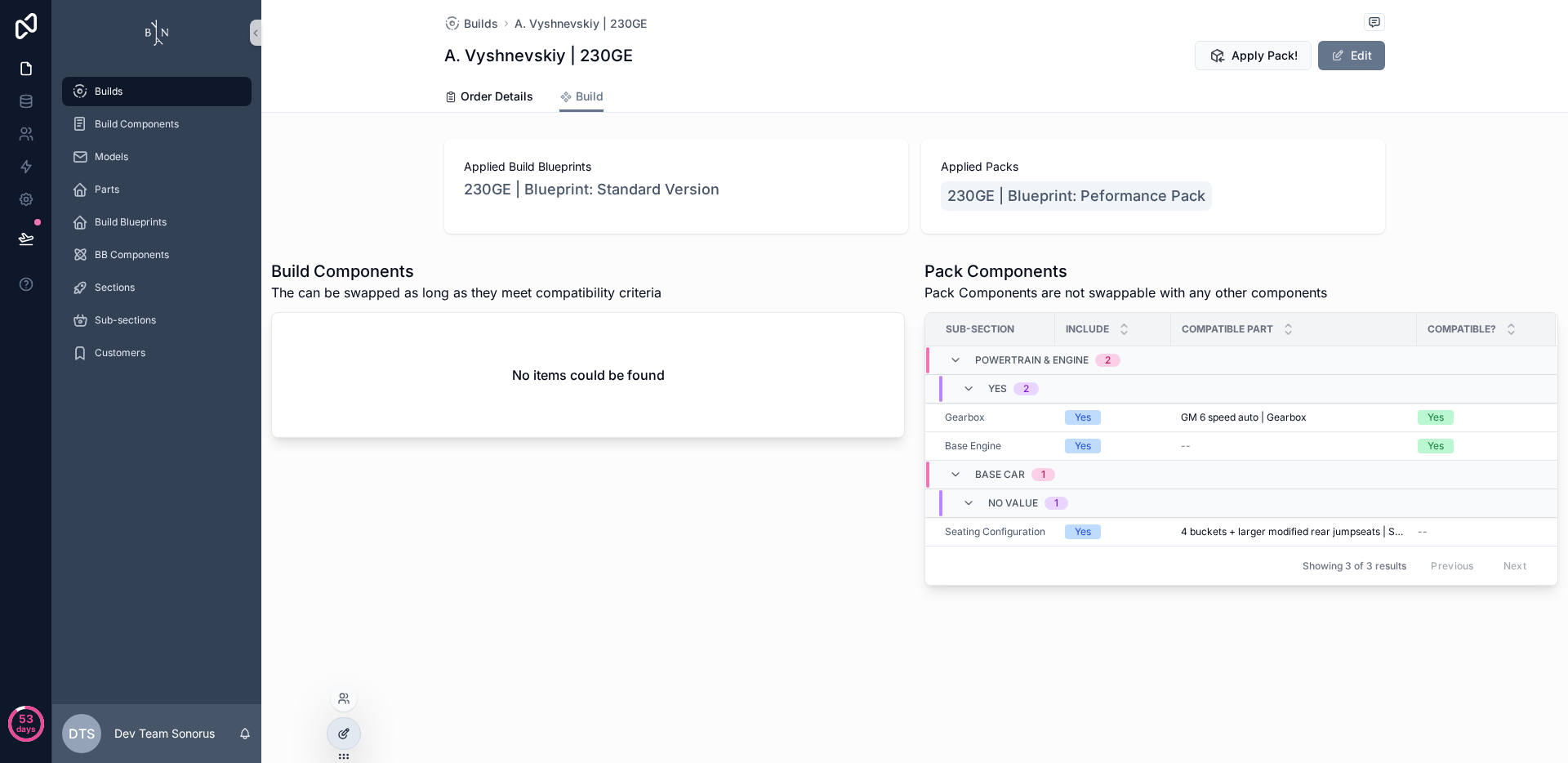
click at [333, 736] on div at bounding box center [344, 733] width 32 height 31
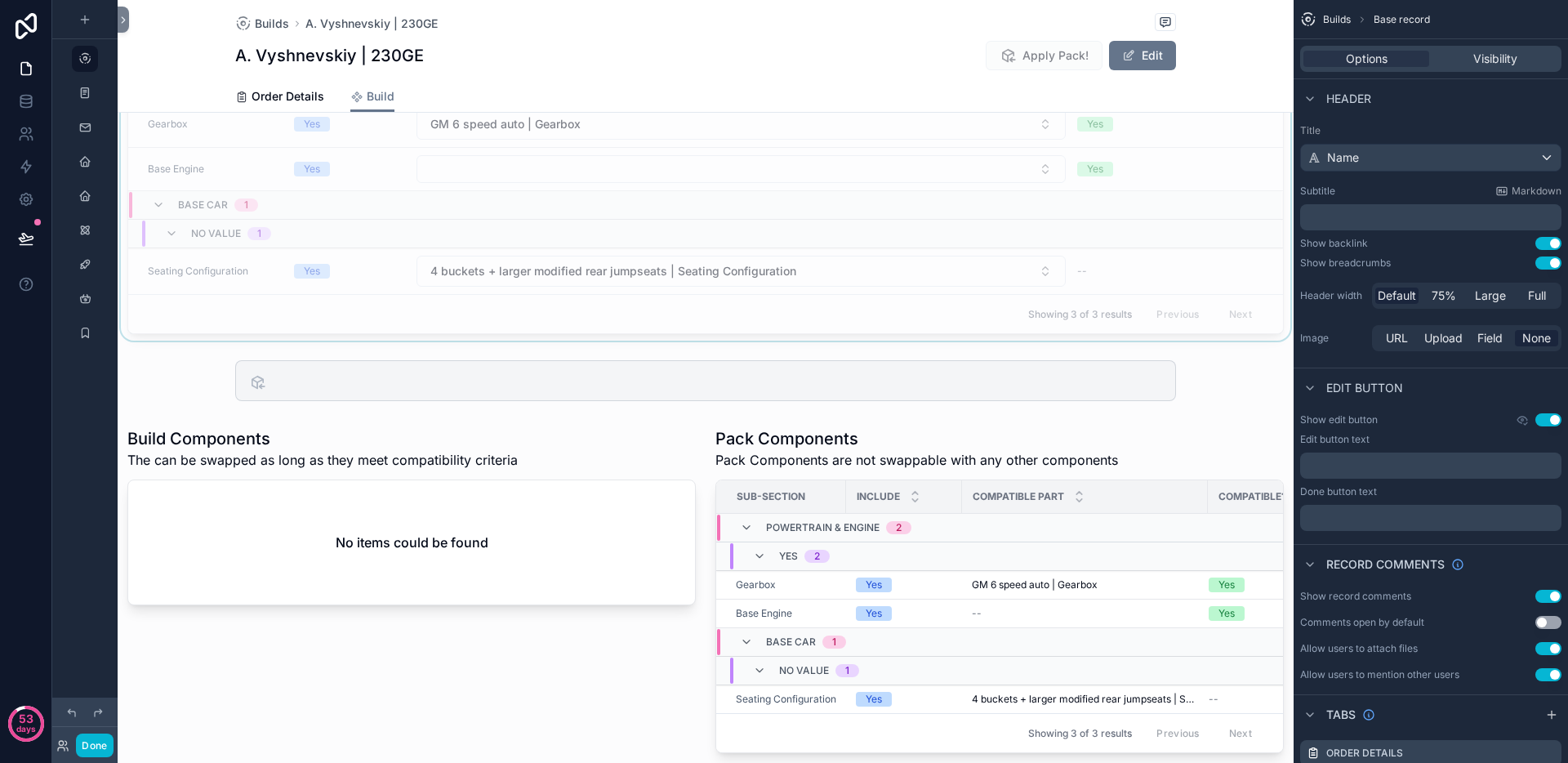
scroll to position [367, 0]
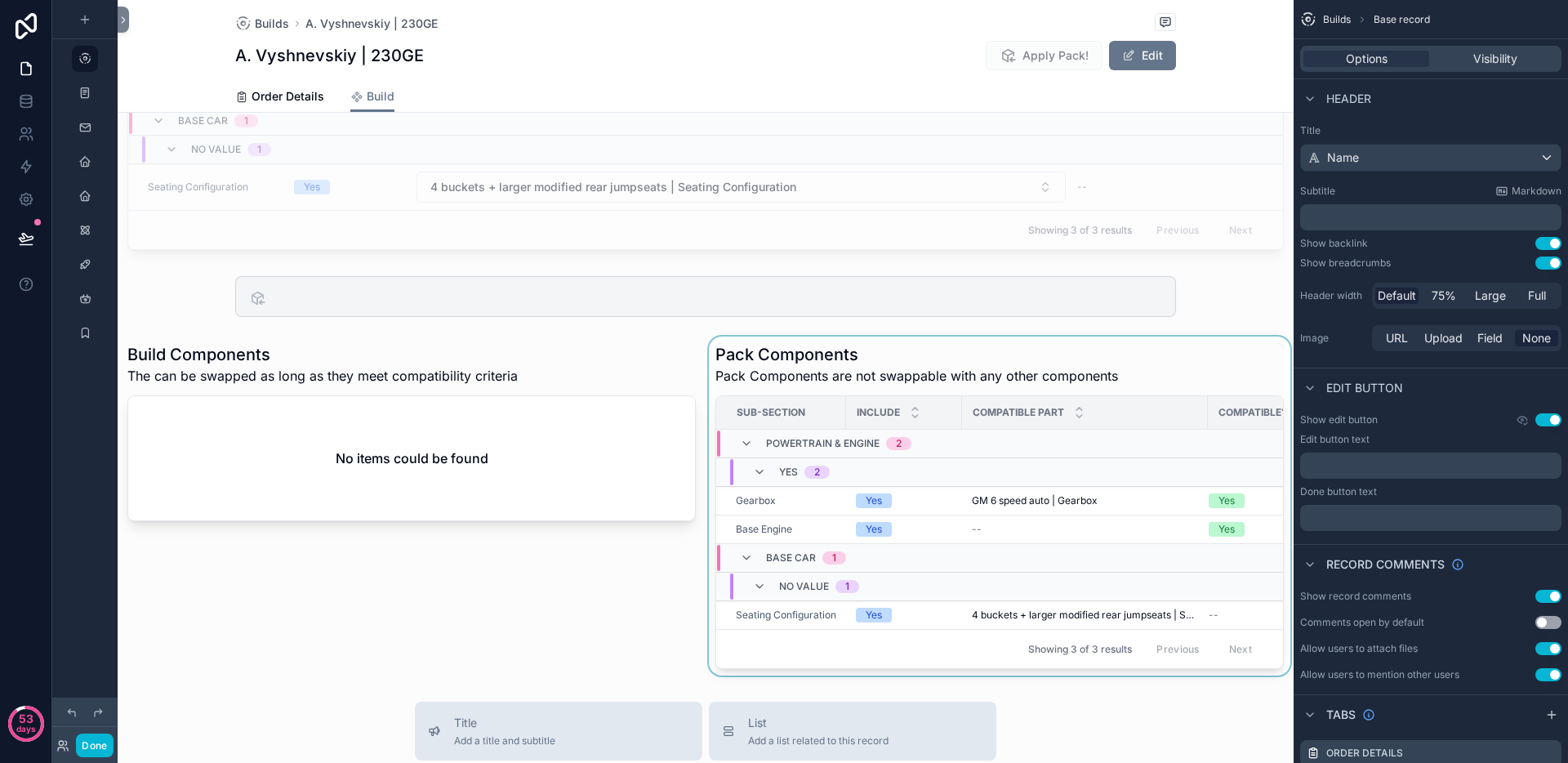
click at [1116, 368] on div "scrollable content" at bounding box center [1000, 506] width 588 height 339
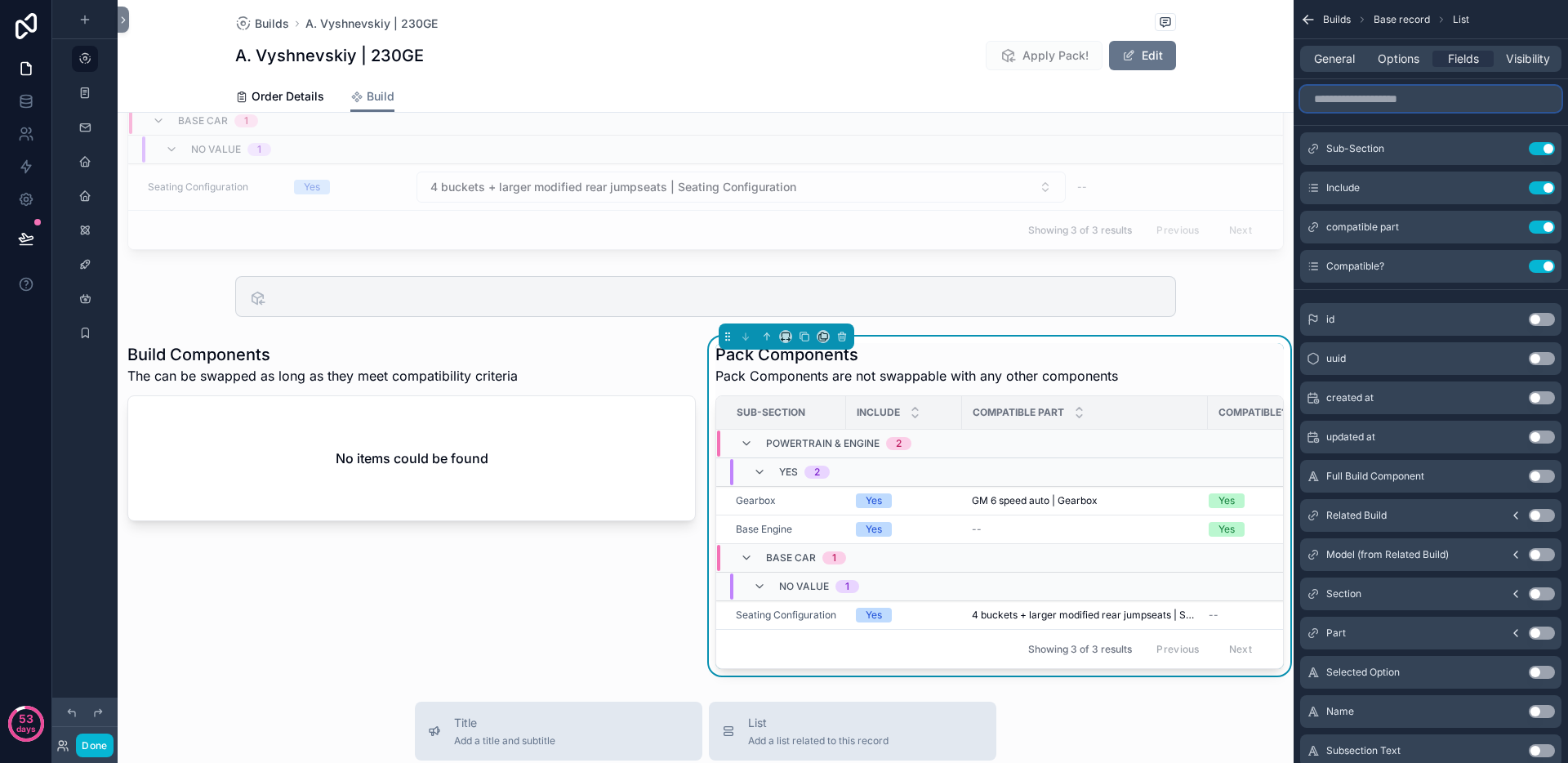
click at [1390, 107] on input "scrollable content" at bounding box center [1431, 99] width 262 height 26
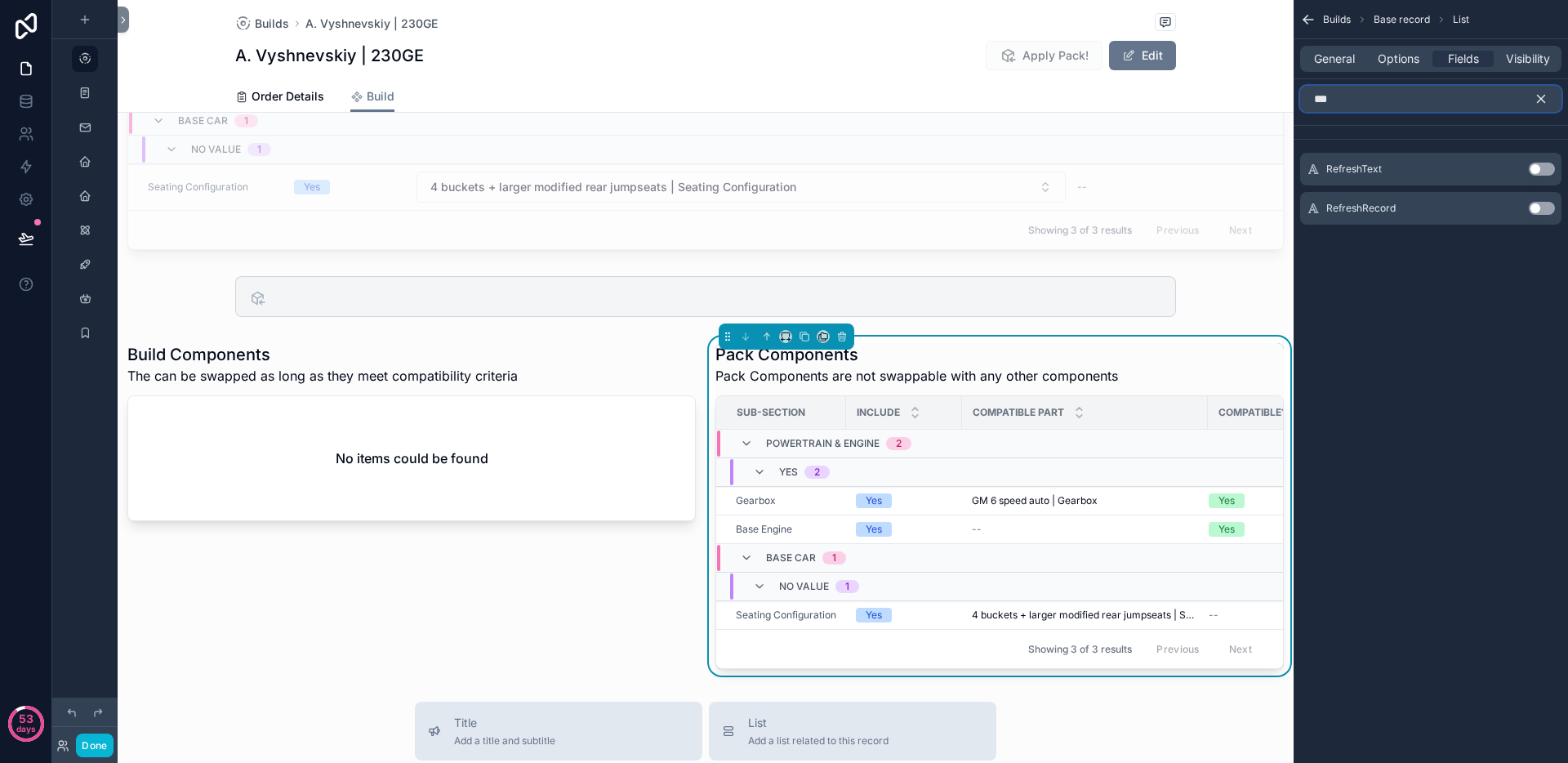
type input "***"
click at [1542, 211] on button "Use setting" at bounding box center [1542, 208] width 26 height 13
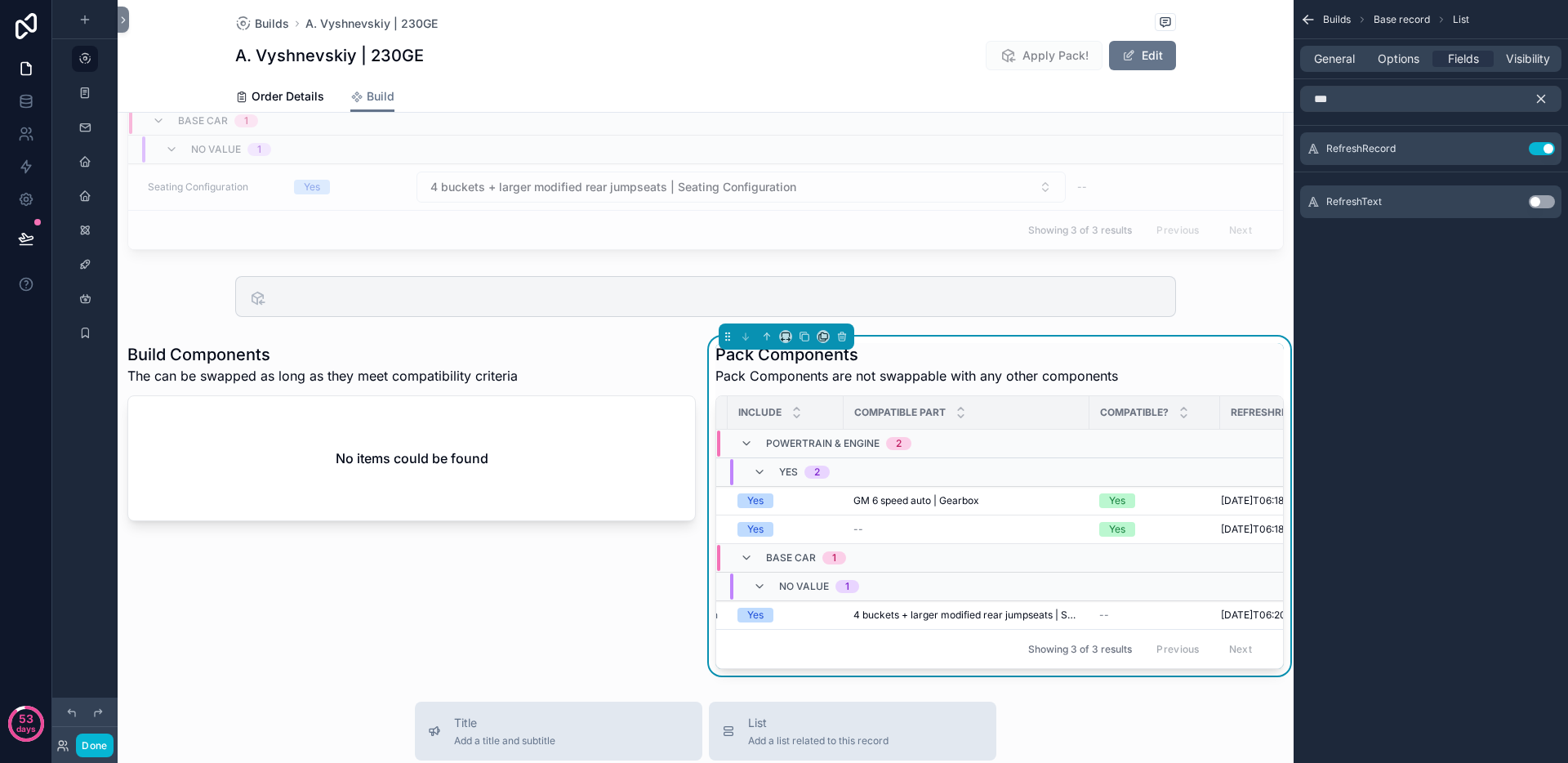
scroll to position [0, 199]
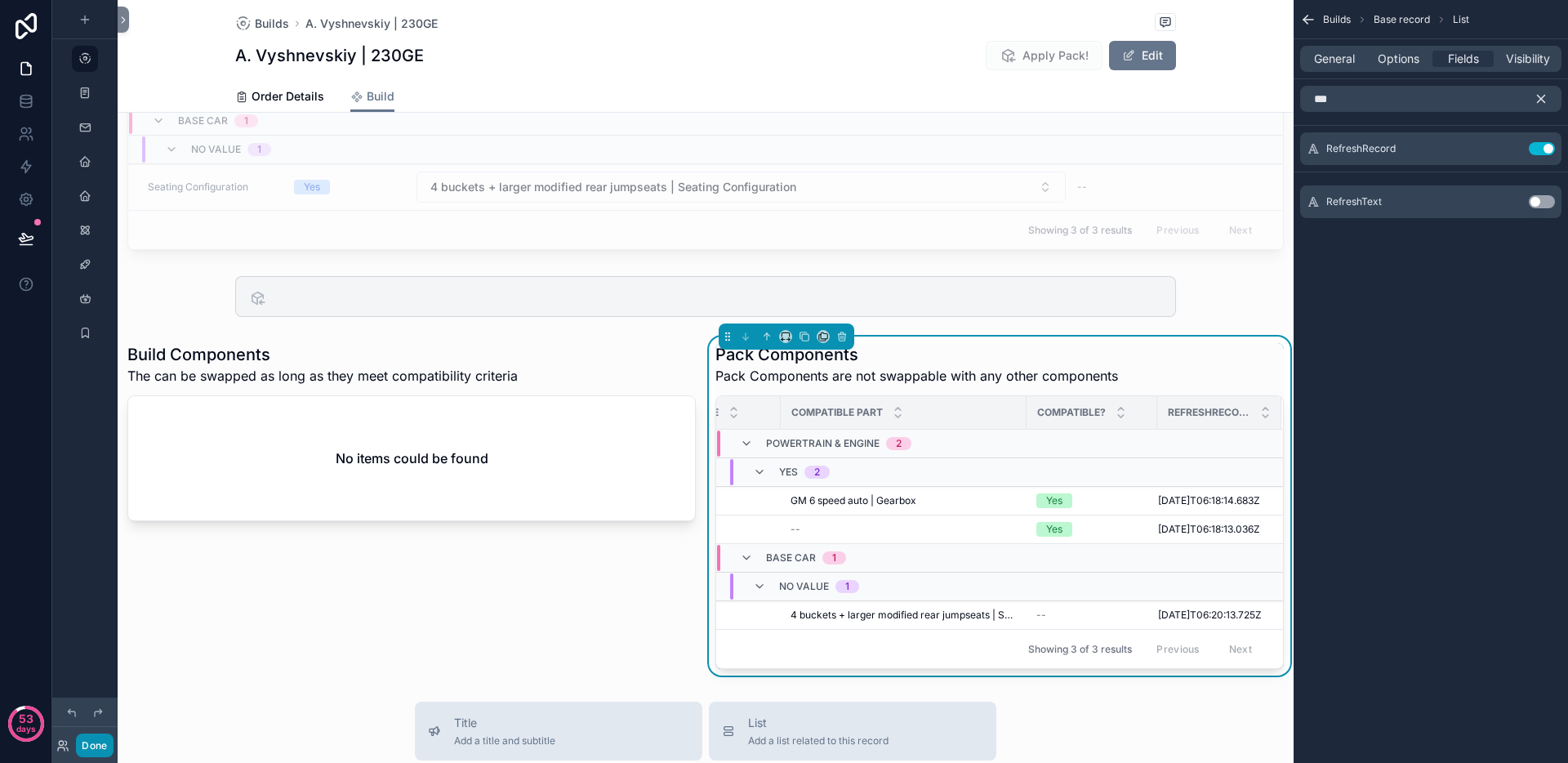
click at [107, 744] on button "Done" at bounding box center [94, 745] width 37 height 24
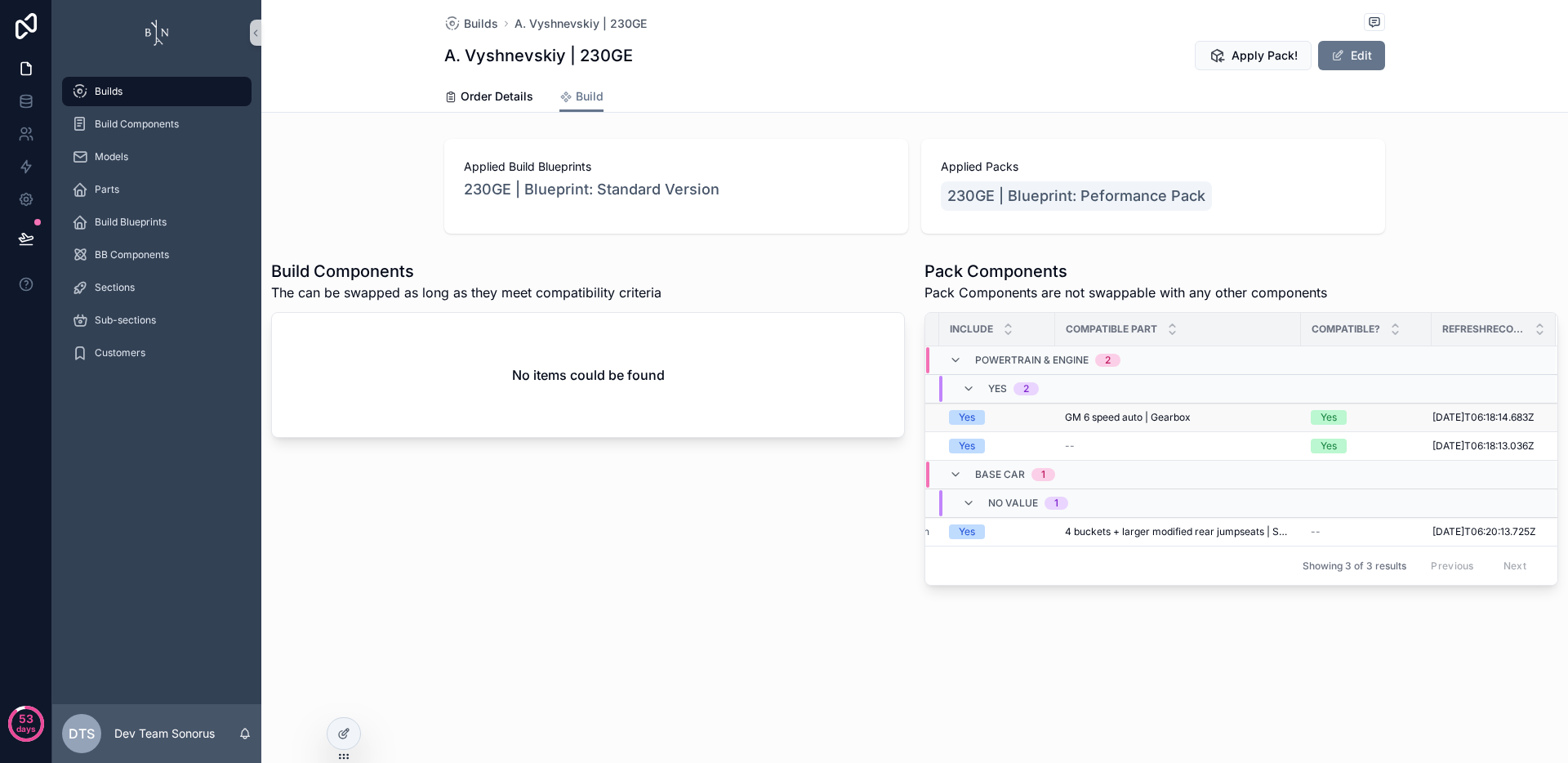
scroll to position [0, 0]
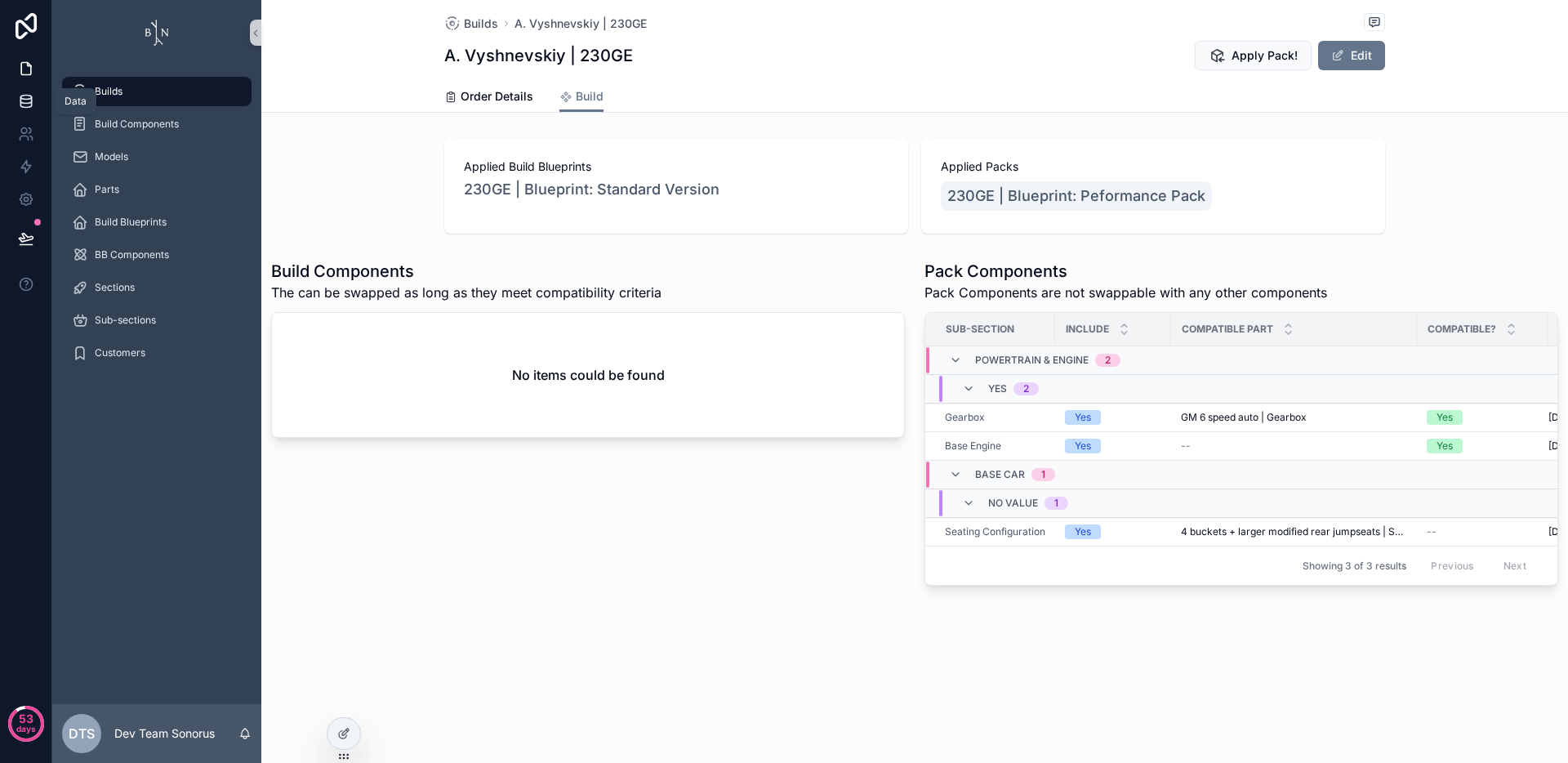
click at [33, 102] on link at bounding box center [26, 101] width 51 height 32
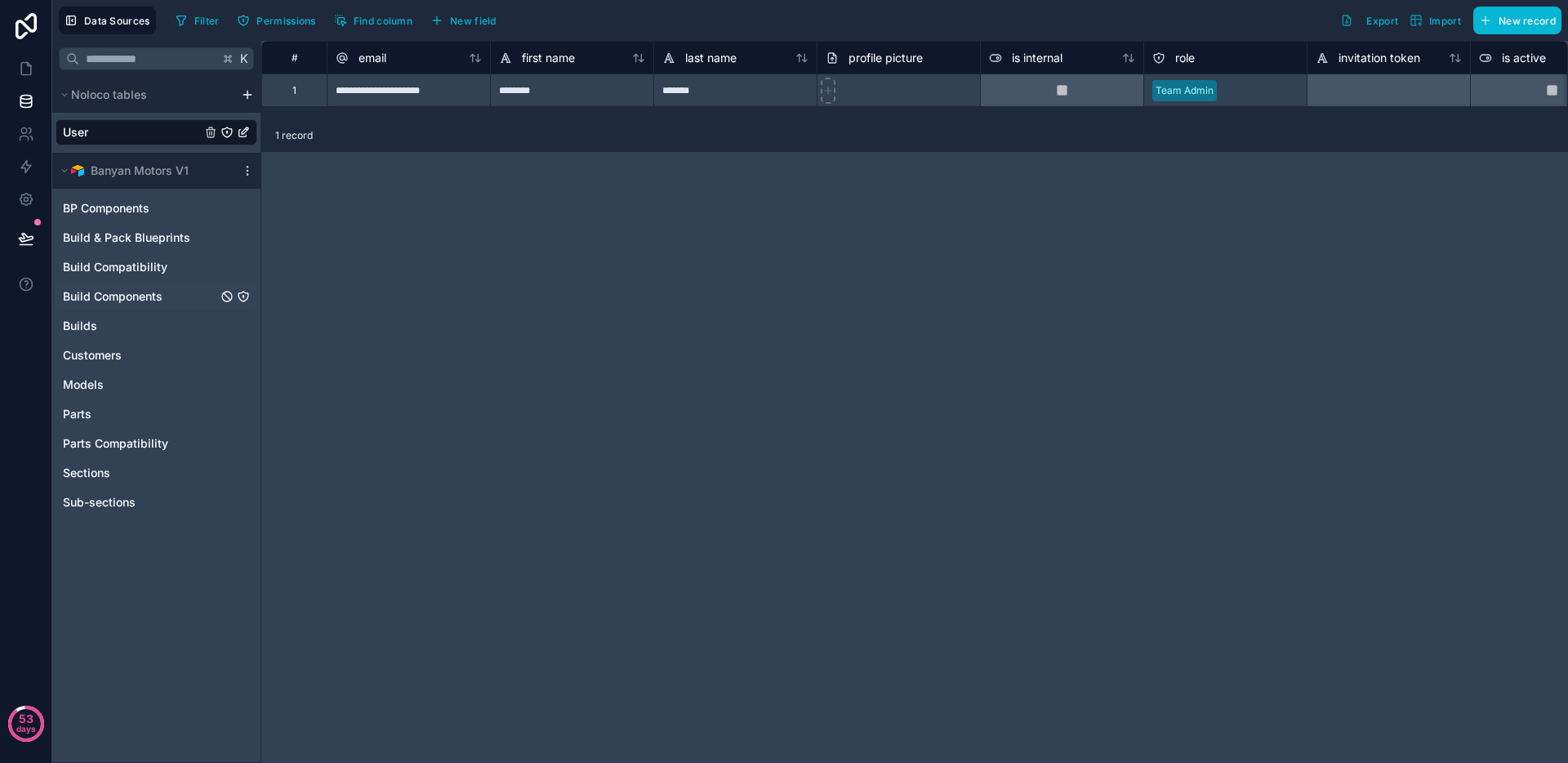
click at [153, 296] on span "Build Components" at bounding box center [113, 296] width 100 height 16
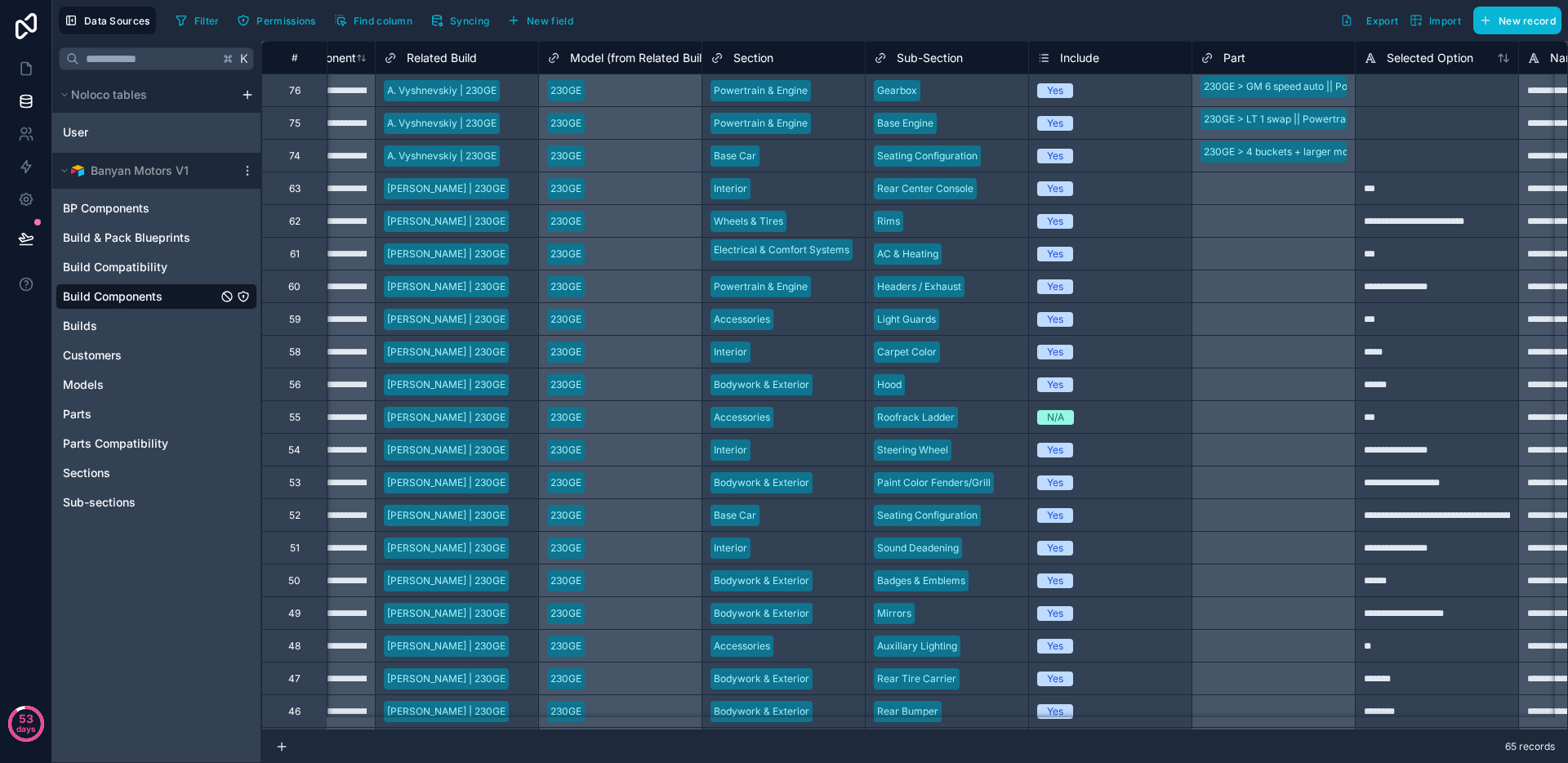
scroll to position [0, 169]
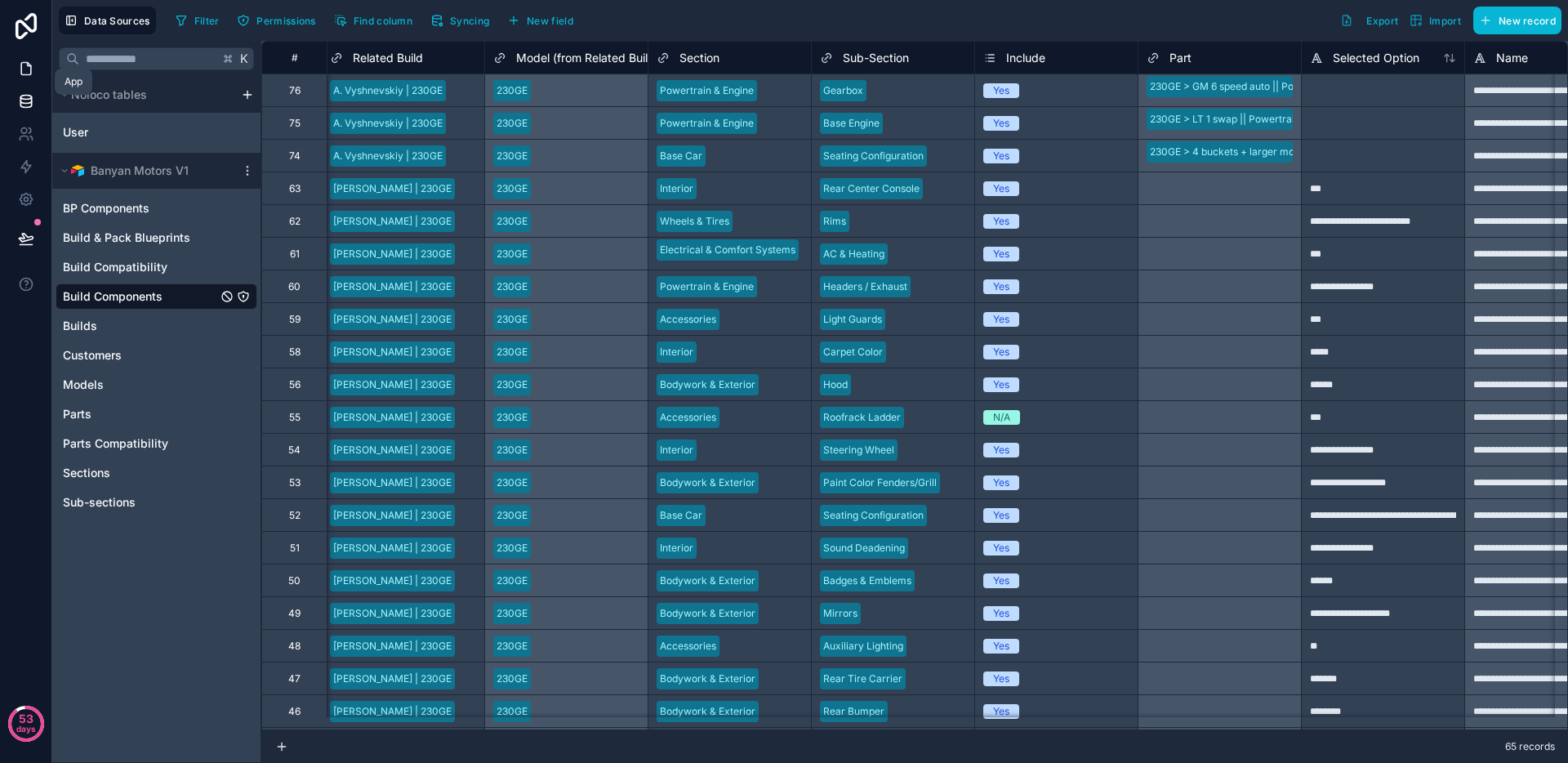
click at [32, 66] on icon at bounding box center [26, 68] width 16 height 16
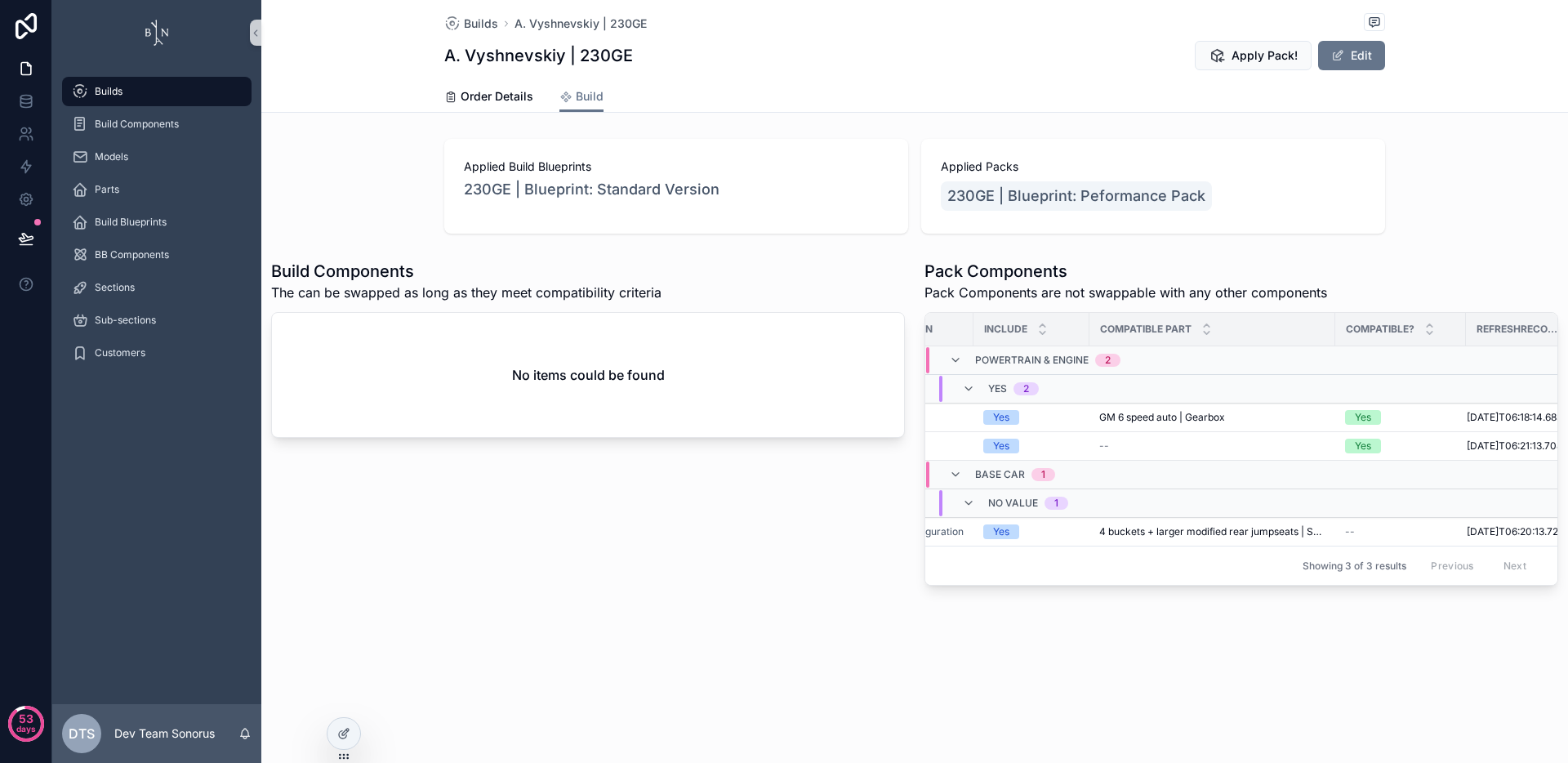
scroll to position [0, 74]
drag, startPoint x: 1341, startPoint y: 328, endPoint x: 1385, endPoint y: 320, distance: 44.7
click at [1385, 320] on div "scrollable content" at bounding box center [1386, 329] width 7 height 32
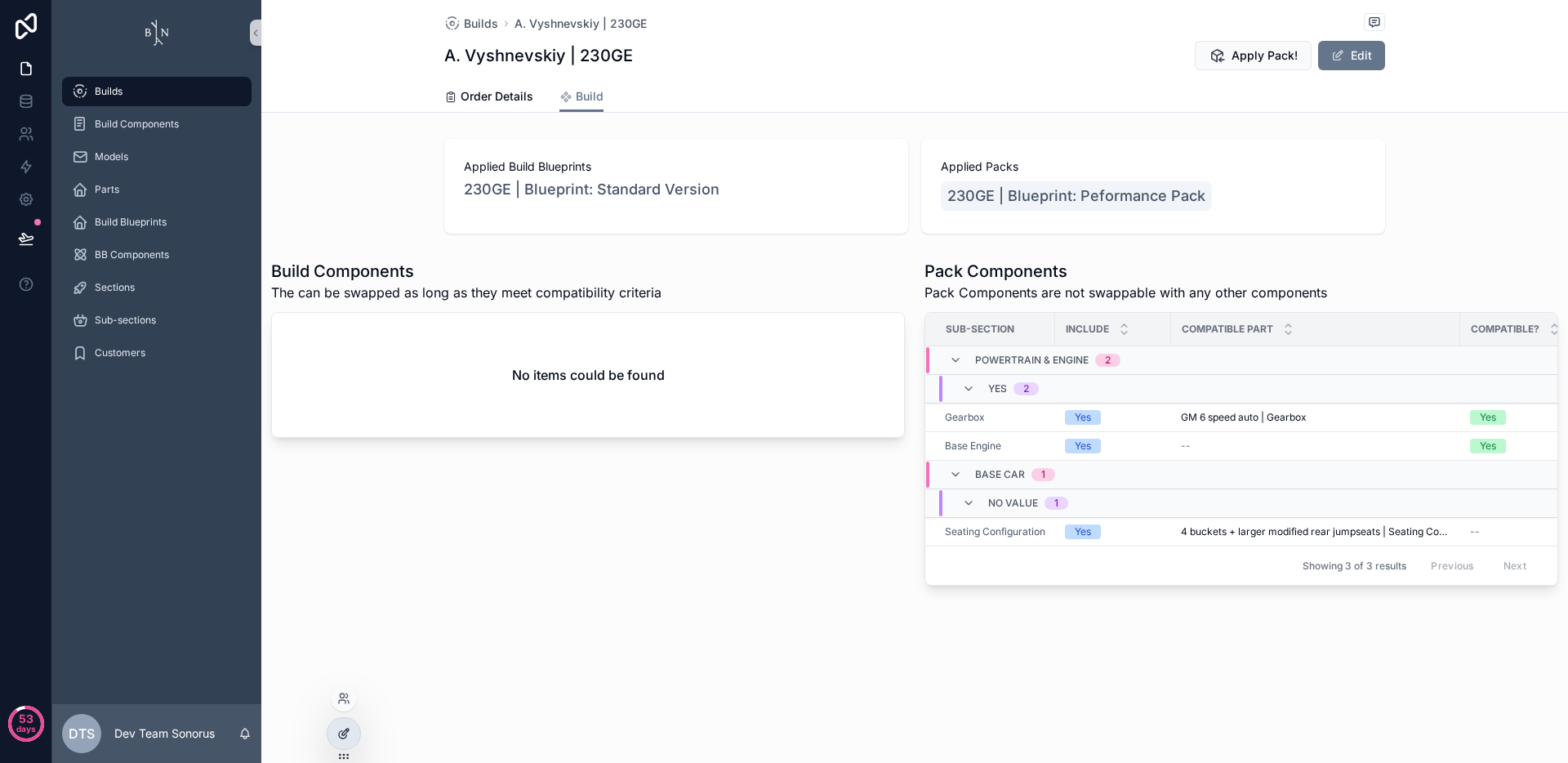
click at [344, 728] on icon at bounding box center [344, 733] width 13 height 13
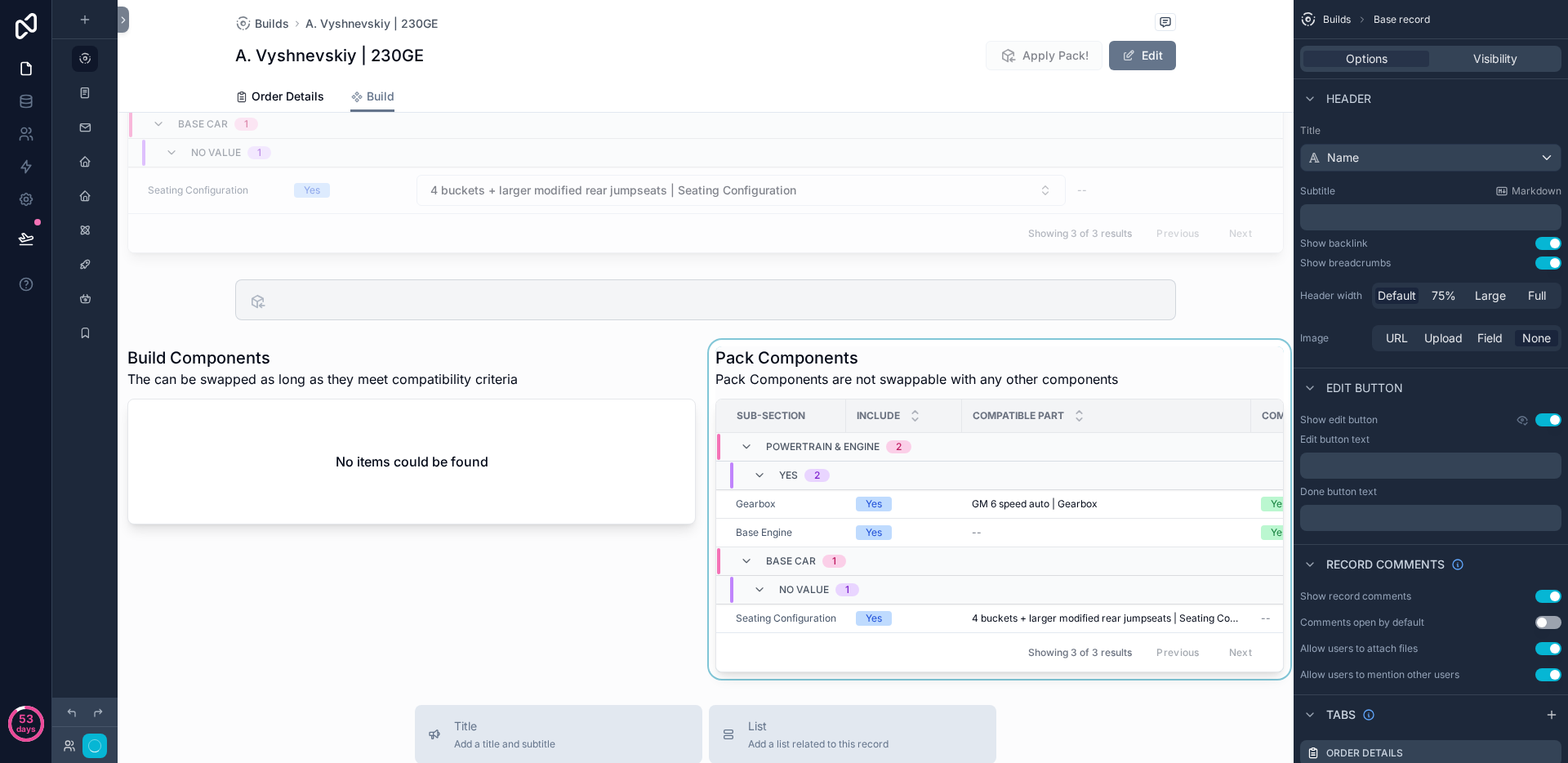
scroll to position [374, 0]
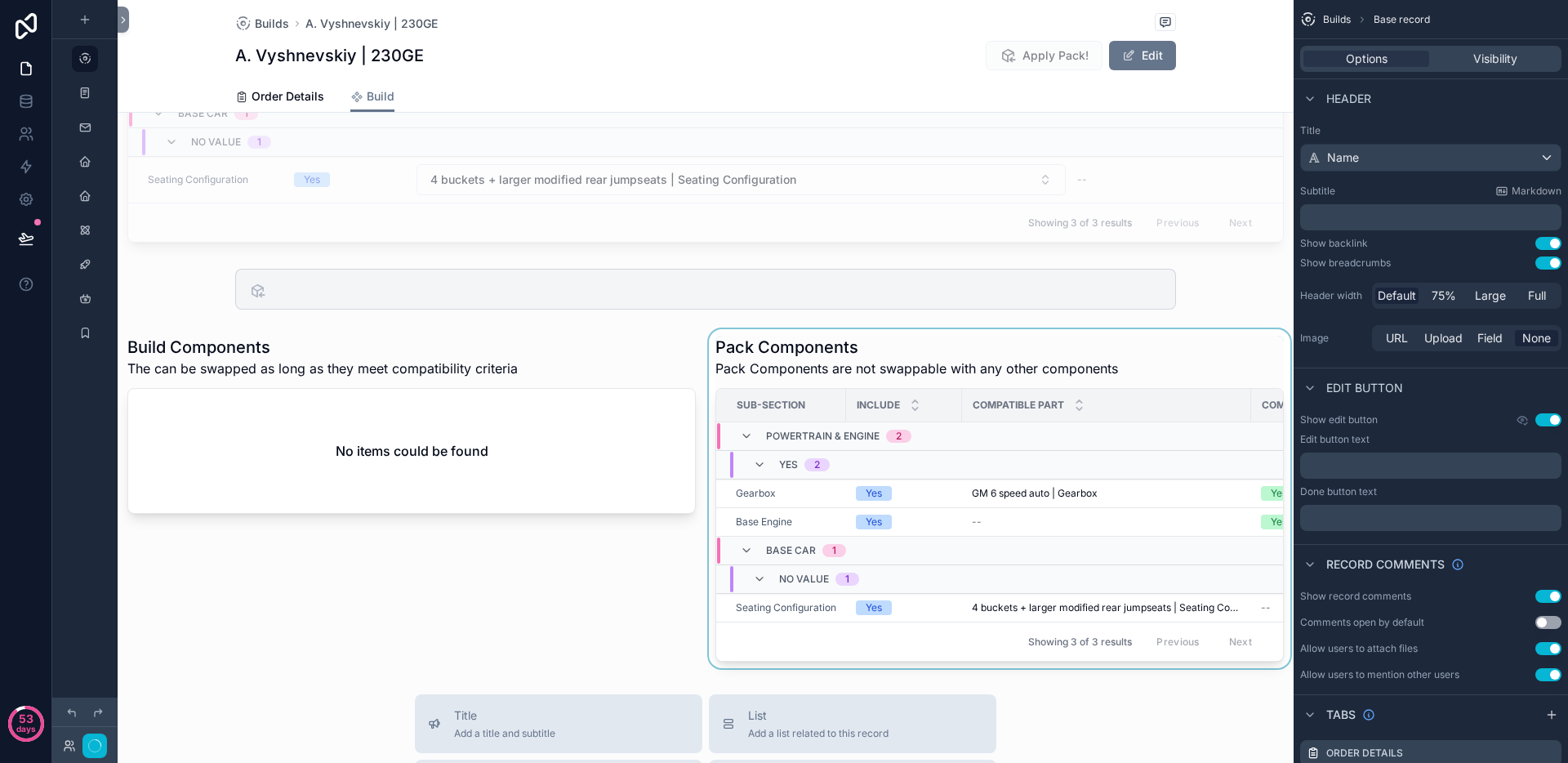
click at [1021, 350] on div "scrollable content" at bounding box center [1000, 499] width 588 height 339
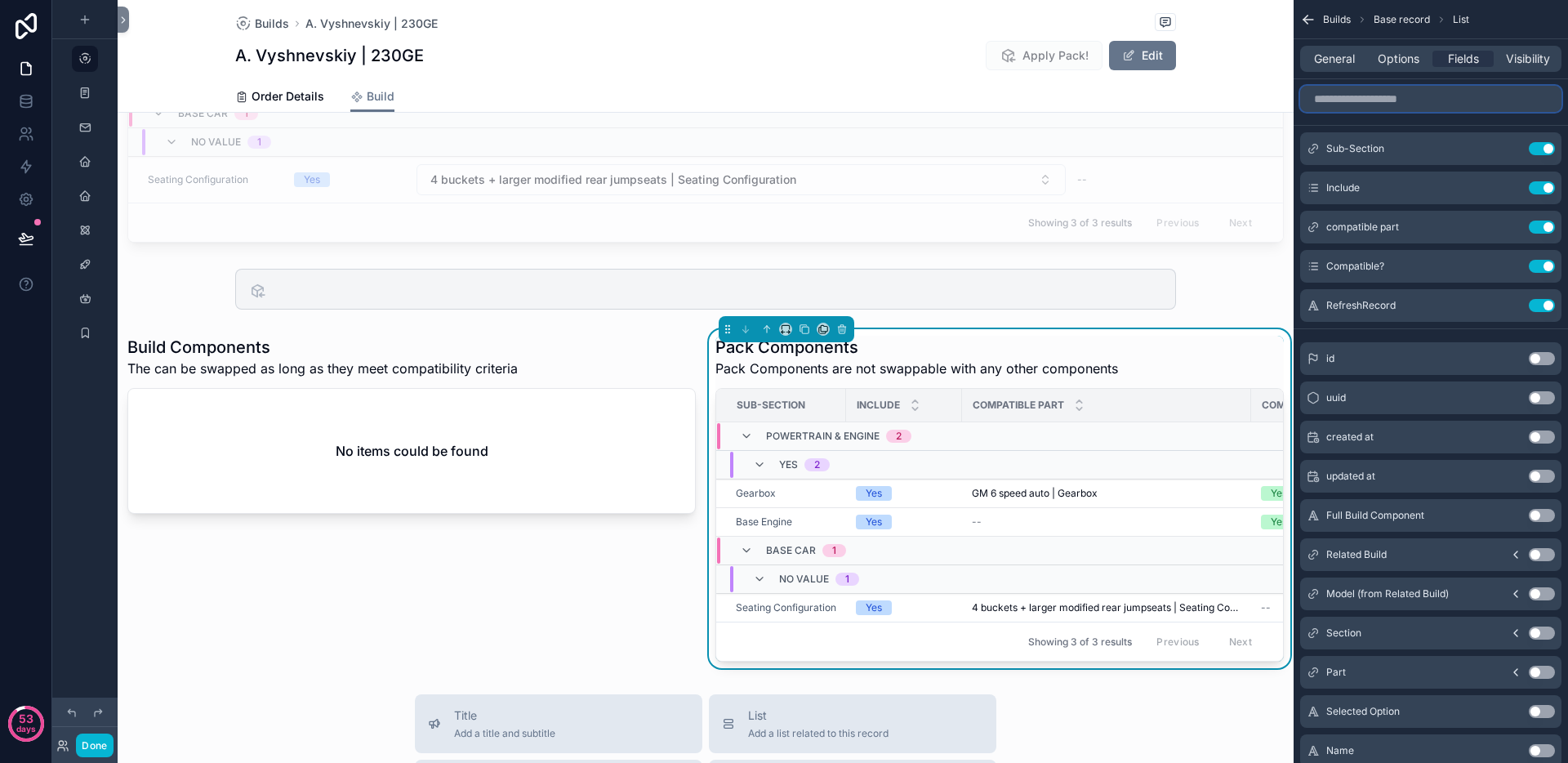
click at [1397, 101] on input "scrollable content" at bounding box center [1431, 99] width 262 height 26
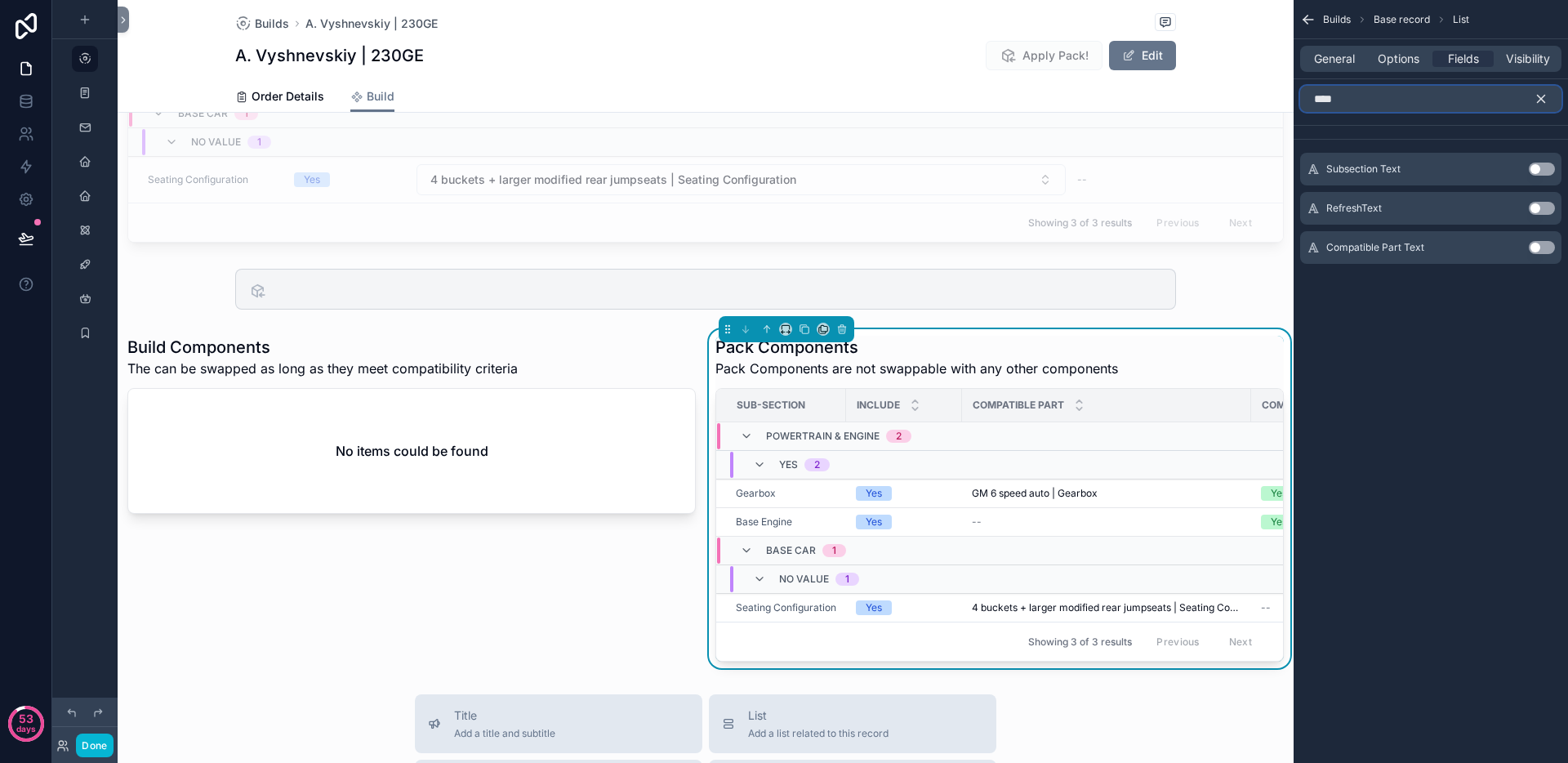
type input "****"
click at [1538, 250] on button "Use setting" at bounding box center [1542, 247] width 26 height 13
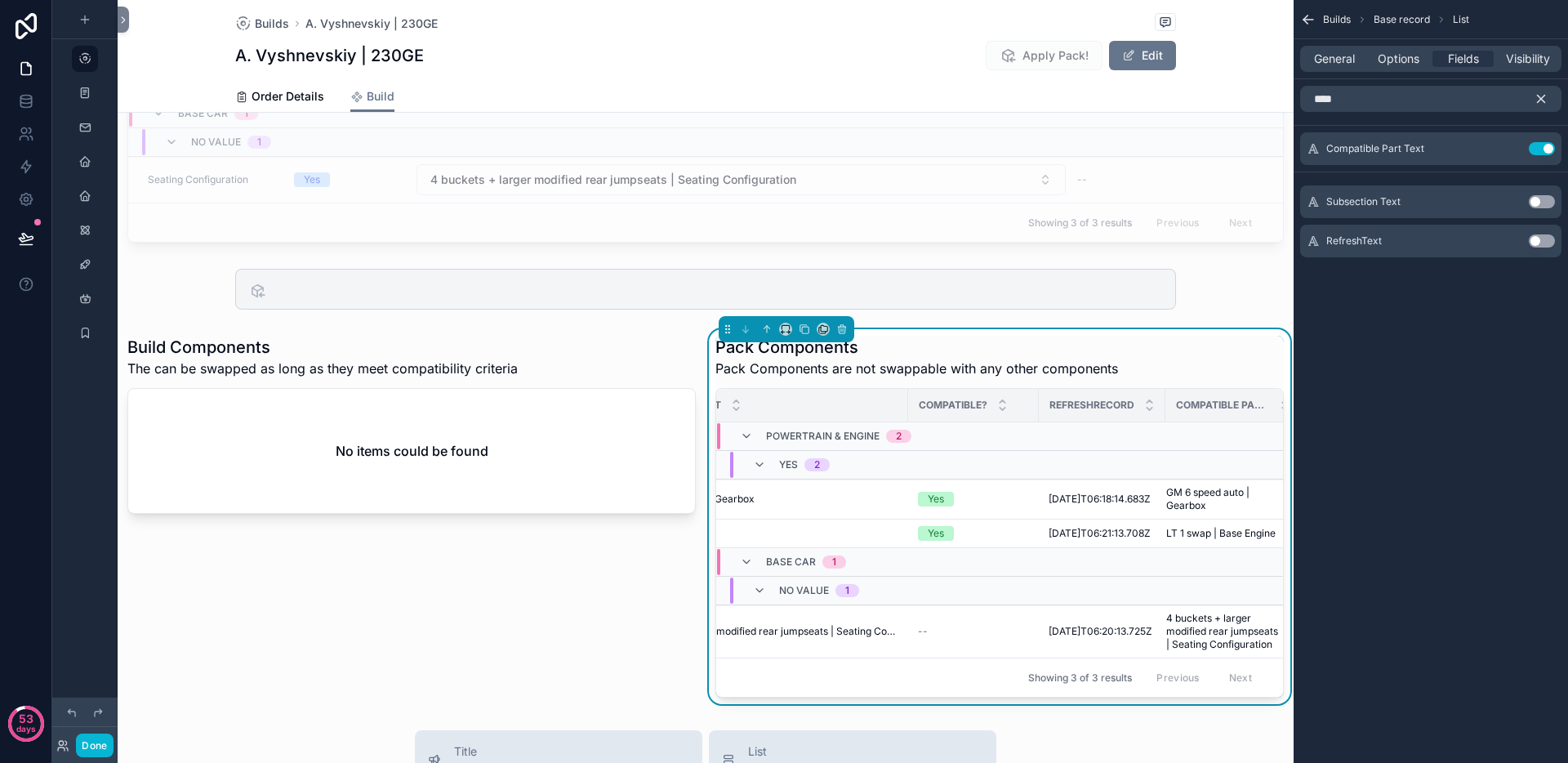
scroll to position [0, 378]
click at [1538, 104] on icon "scrollable content" at bounding box center [1541, 98] width 14 height 14
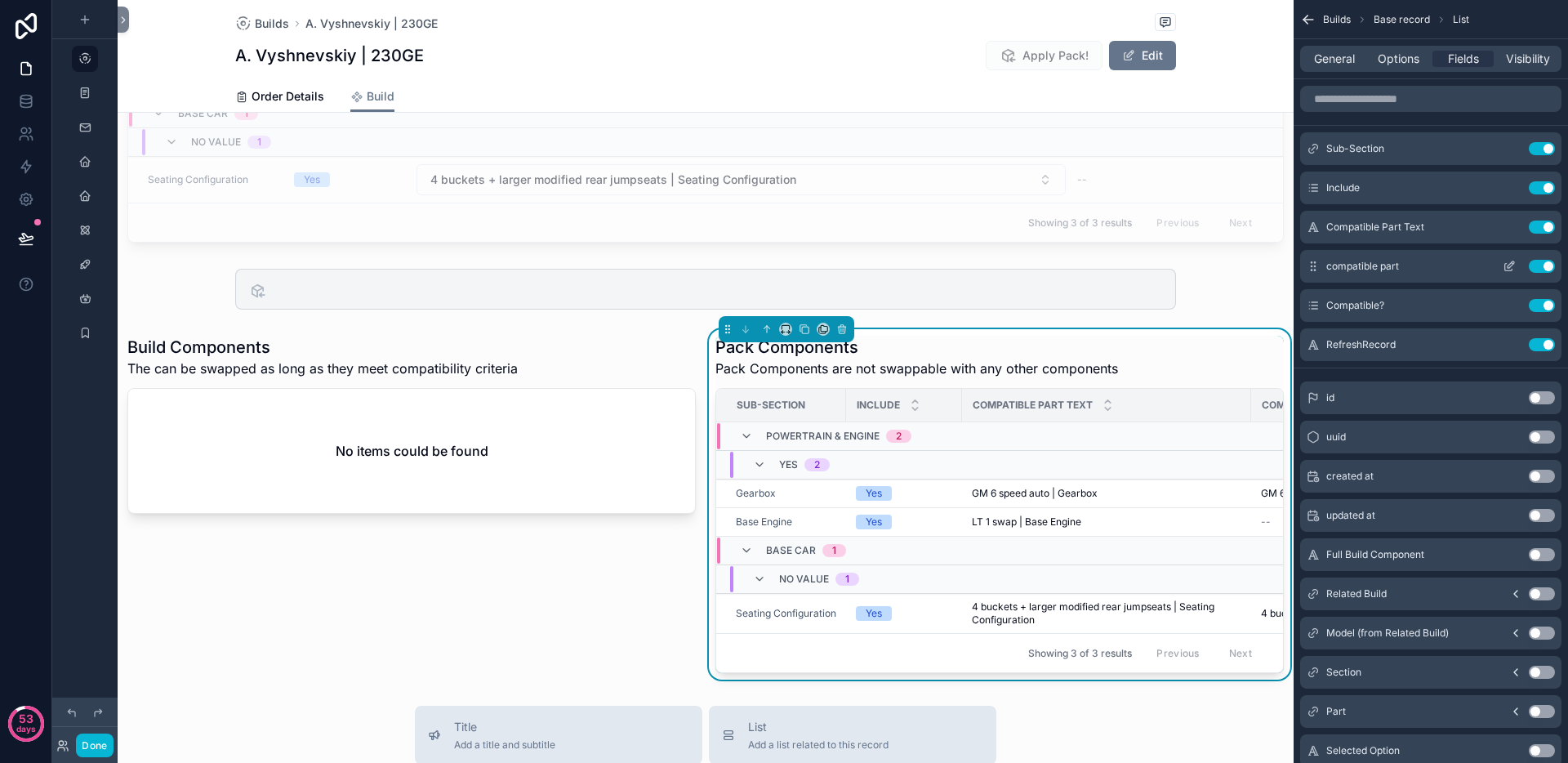
click at [1542, 268] on button "Use setting" at bounding box center [1542, 266] width 26 height 13
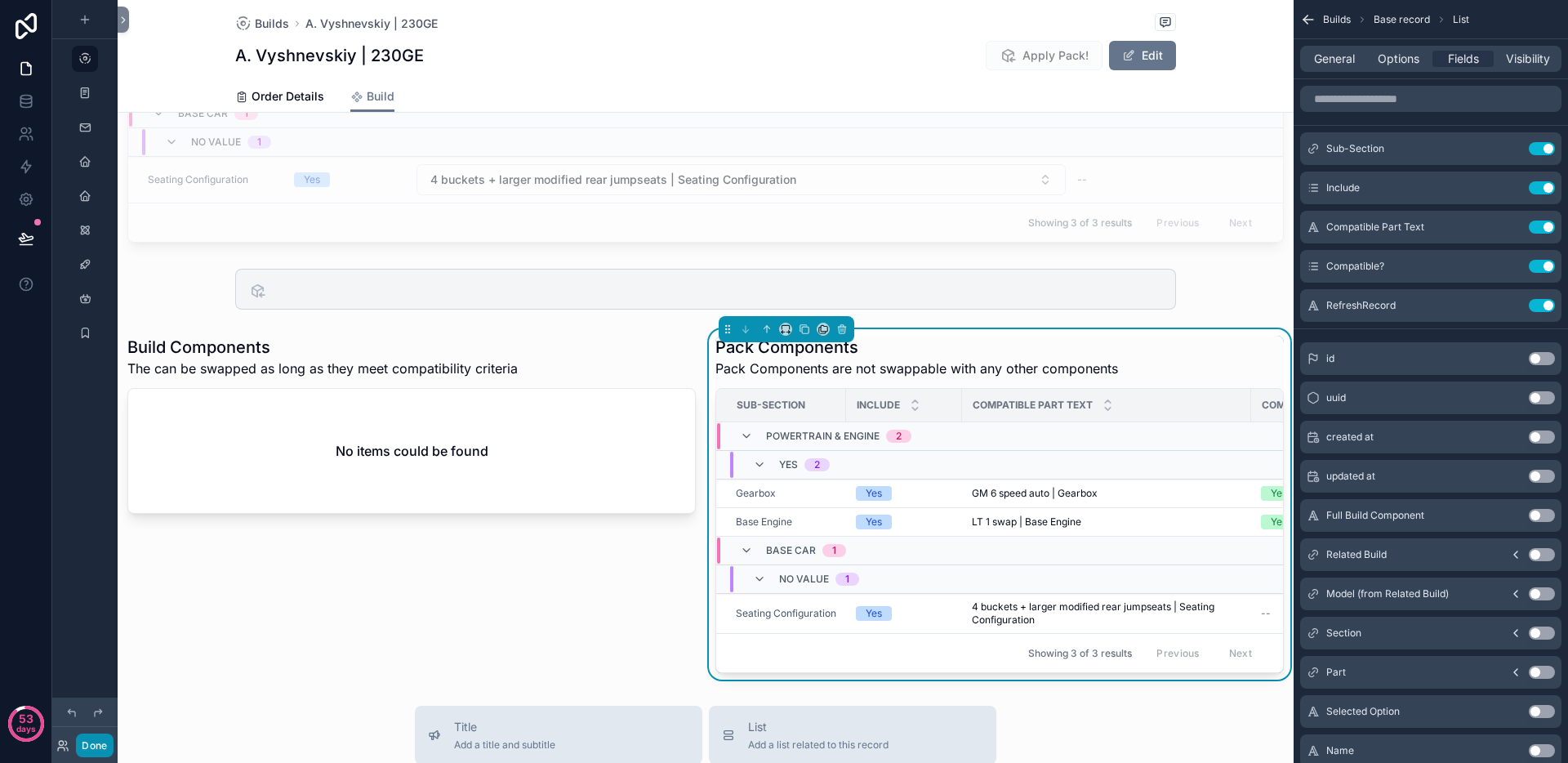
drag, startPoint x: 87, startPoint y: 748, endPoint x: 114, endPoint y: 742, distance: 27.7
click at [87, 748] on button "Done" at bounding box center [94, 745] width 37 height 24
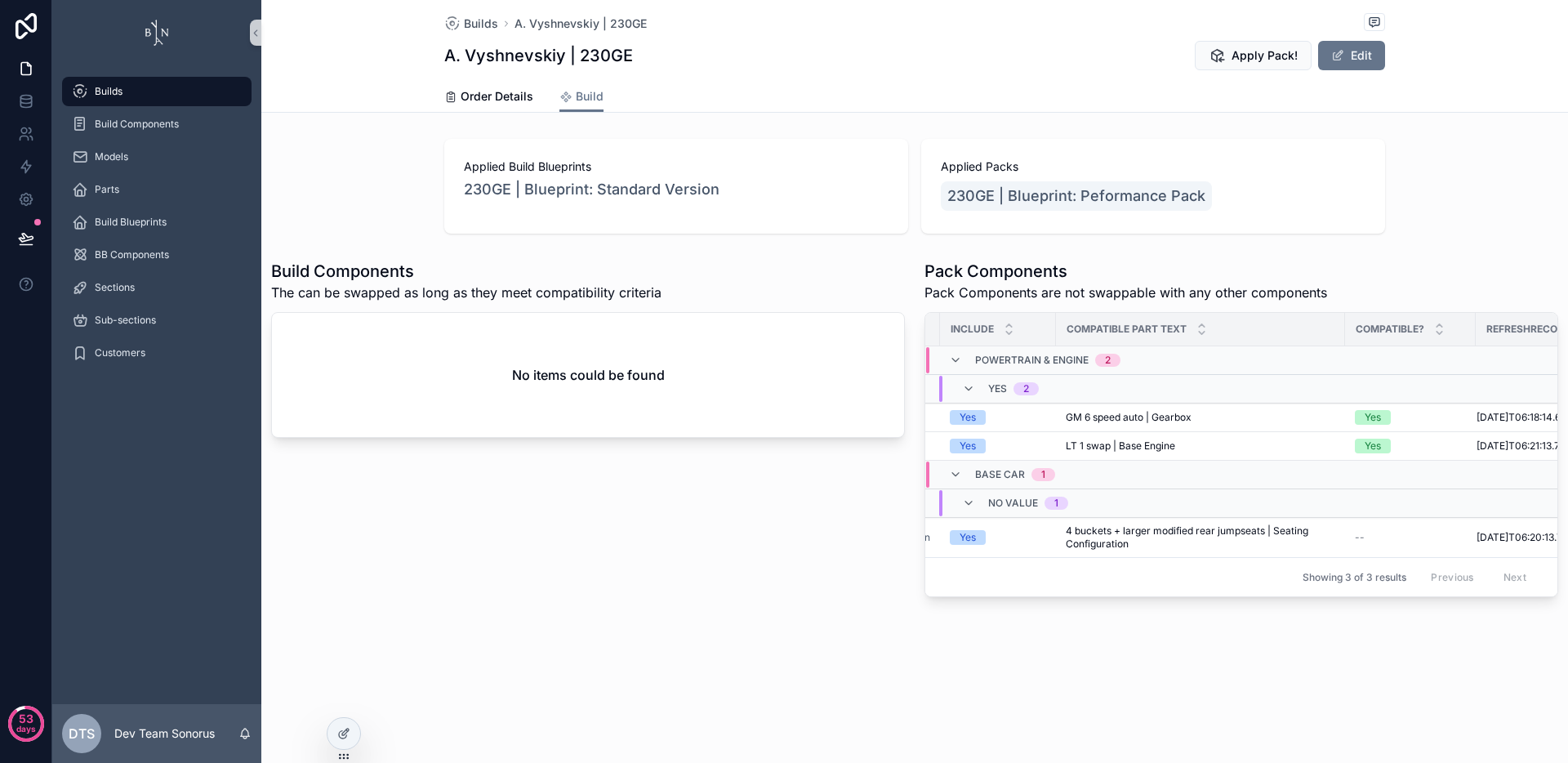
scroll to position [0, 137]
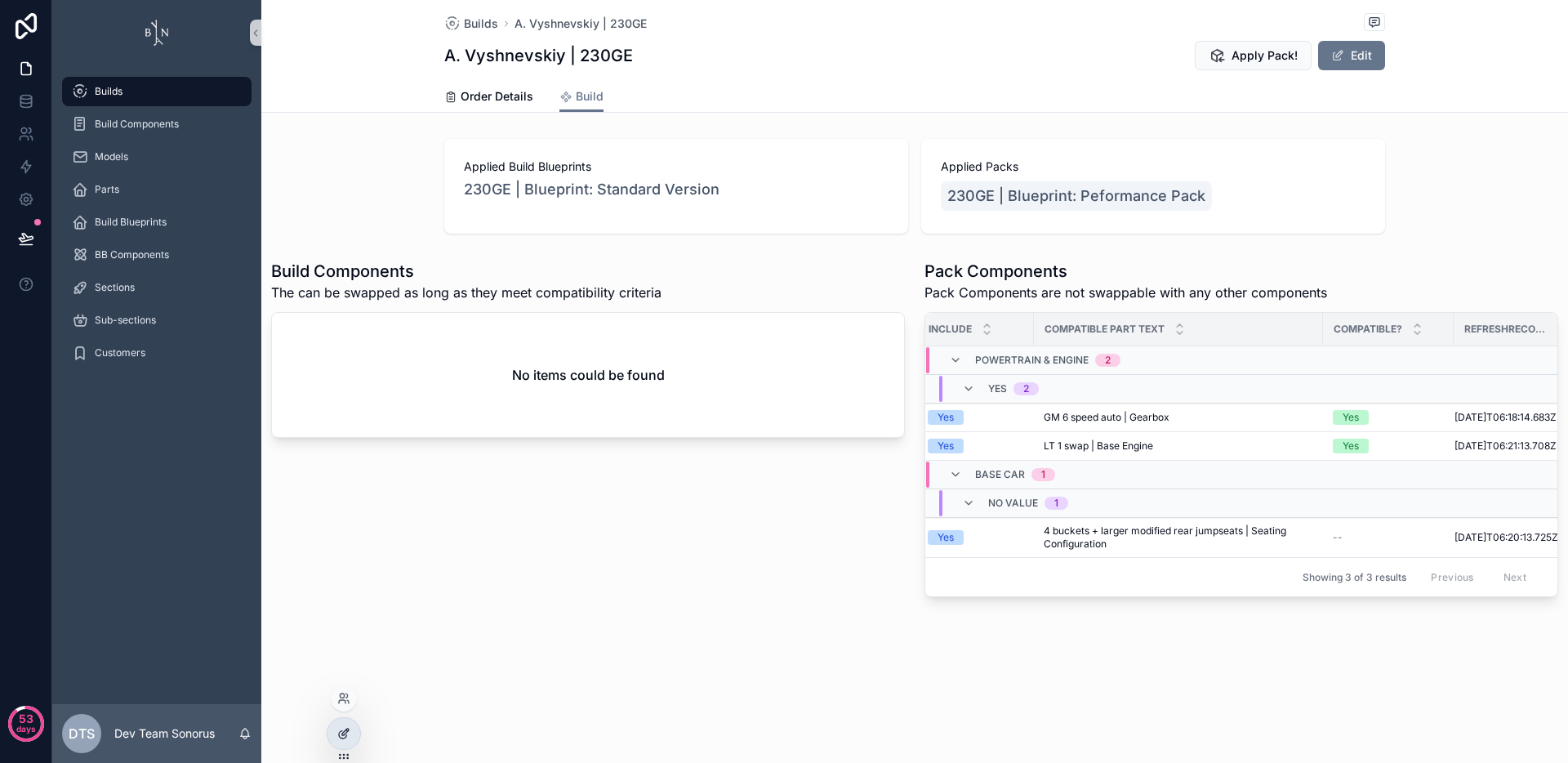
click at [331, 737] on div at bounding box center [344, 733] width 32 height 31
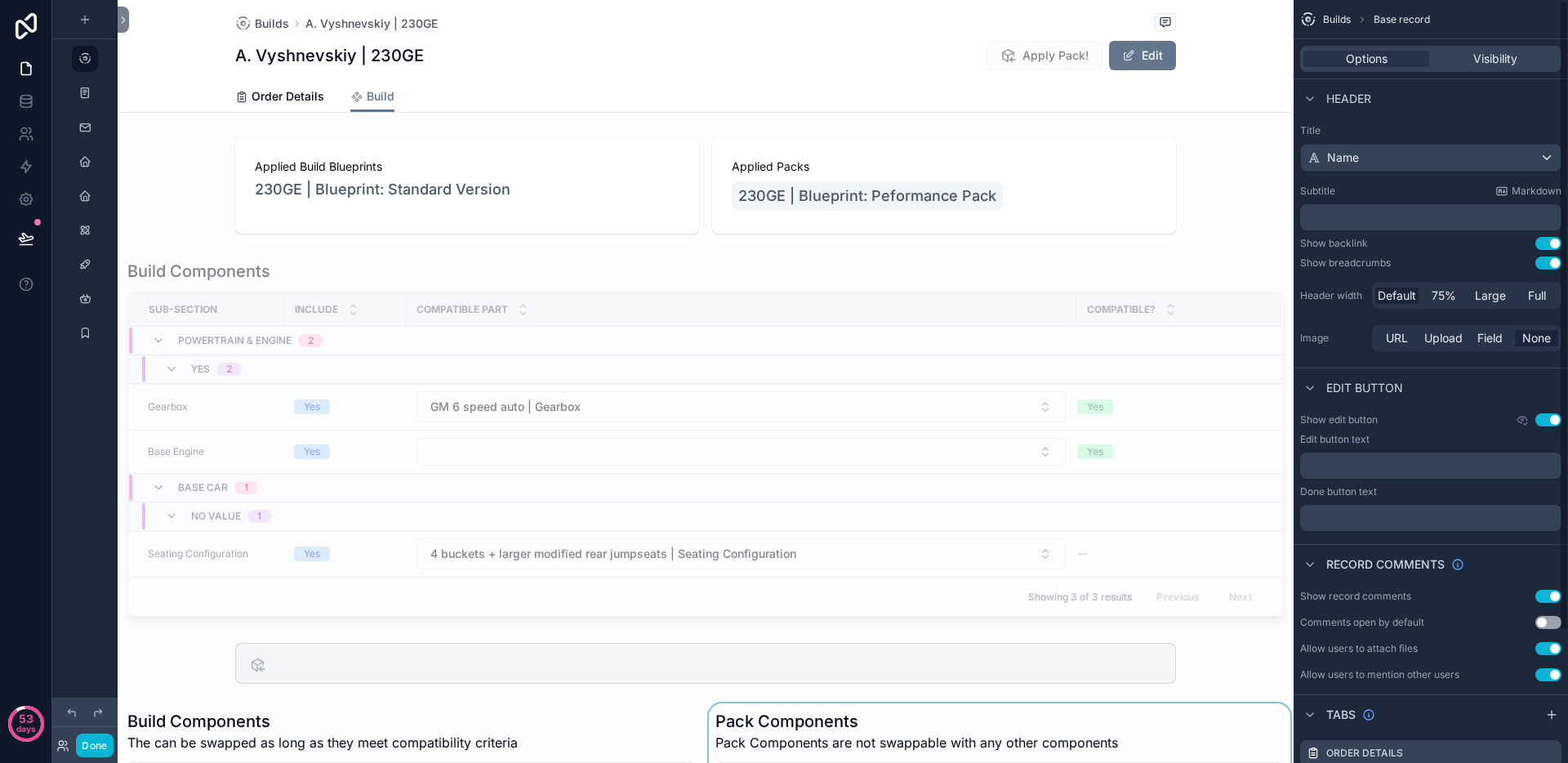
scroll to position [458, 0]
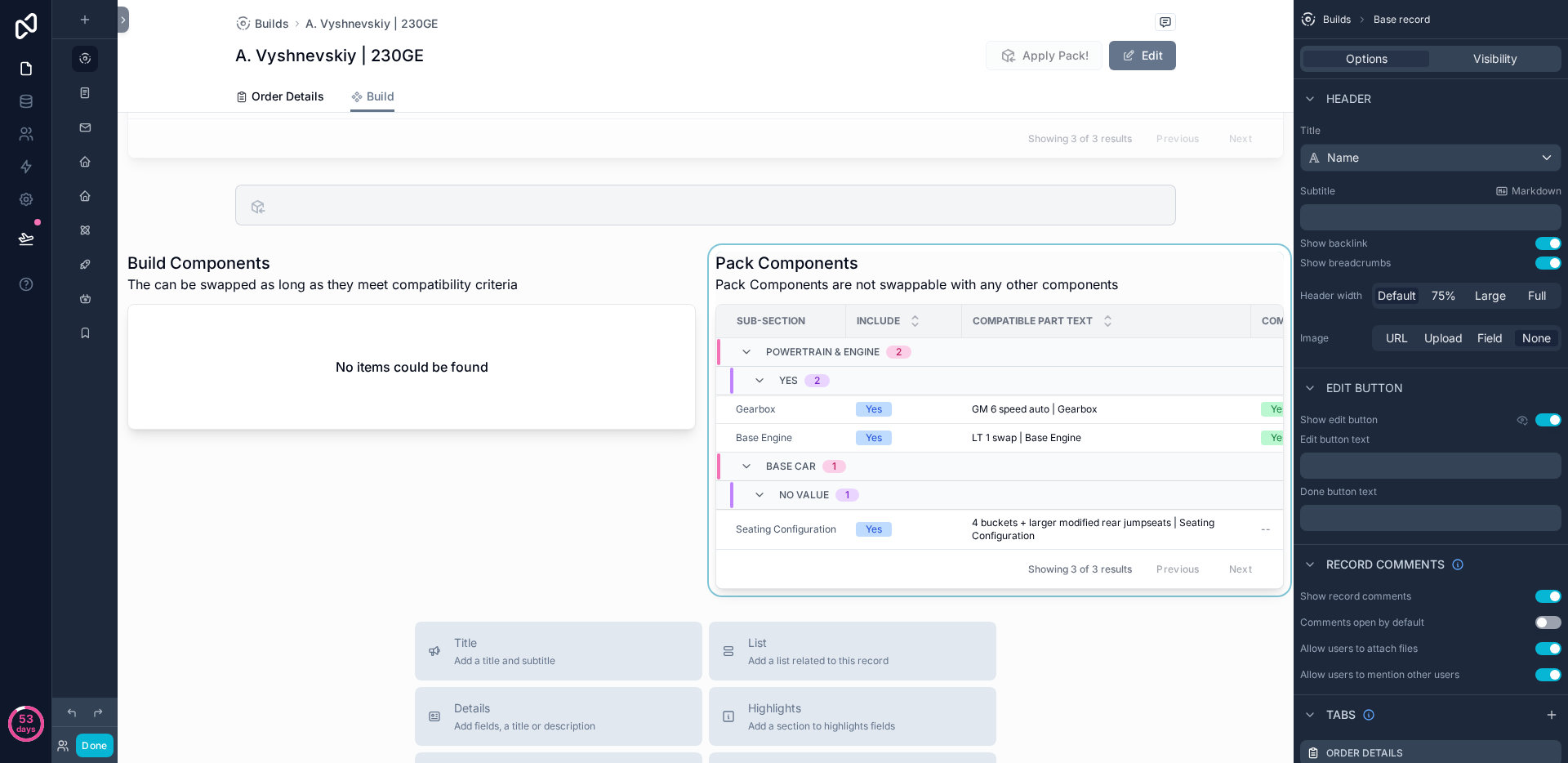
click at [1143, 287] on div "scrollable content" at bounding box center [1000, 419] width 588 height 350
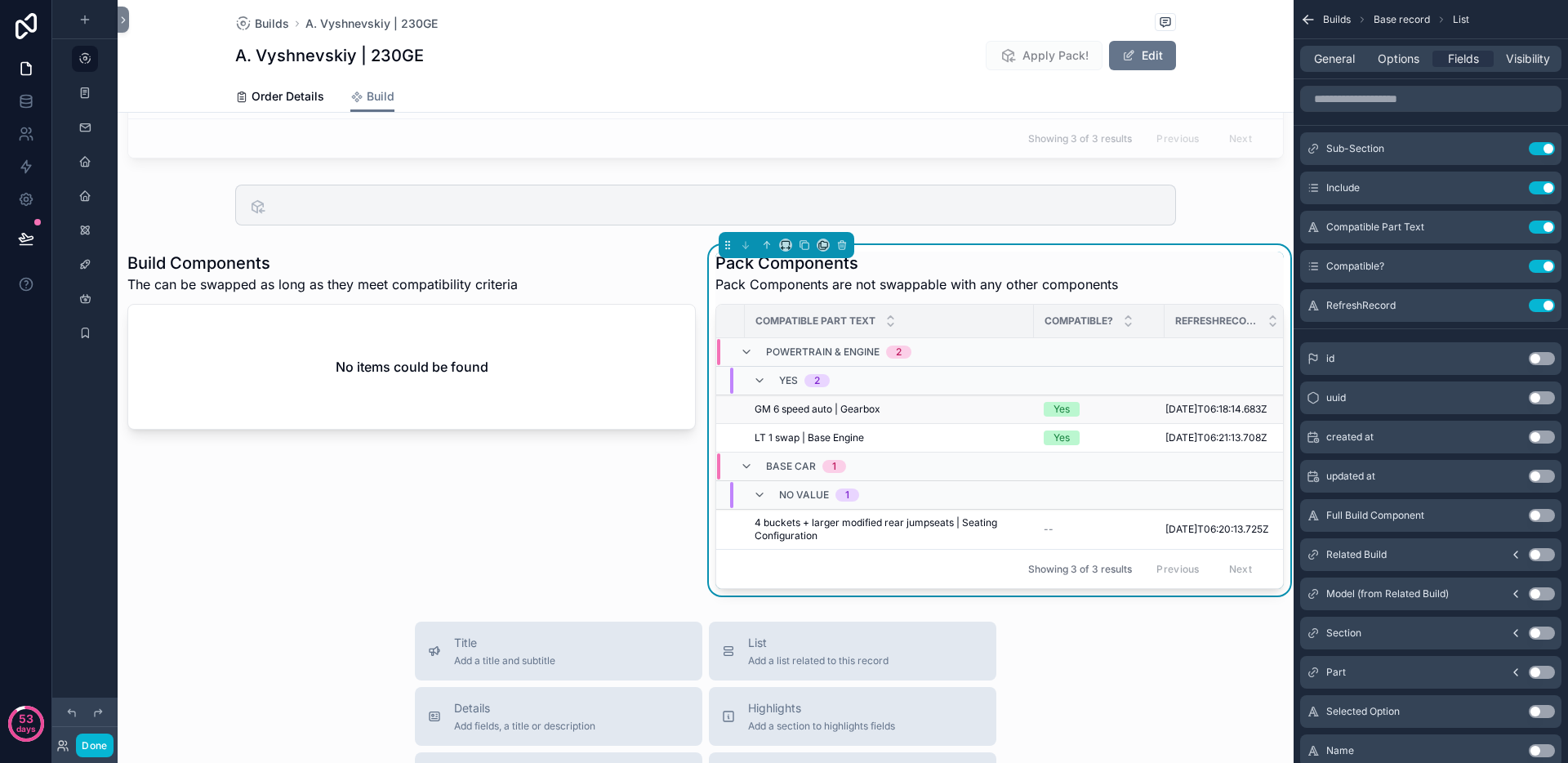
scroll to position [0, 242]
drag, startPoint x: 1549, startPoint y: 302, endPoint x: 1541, endPoint y: 306, distance: 8.9
click at [1548, 302] on button "Use setting" at bounding box center [1542, 305] width 26 height 13
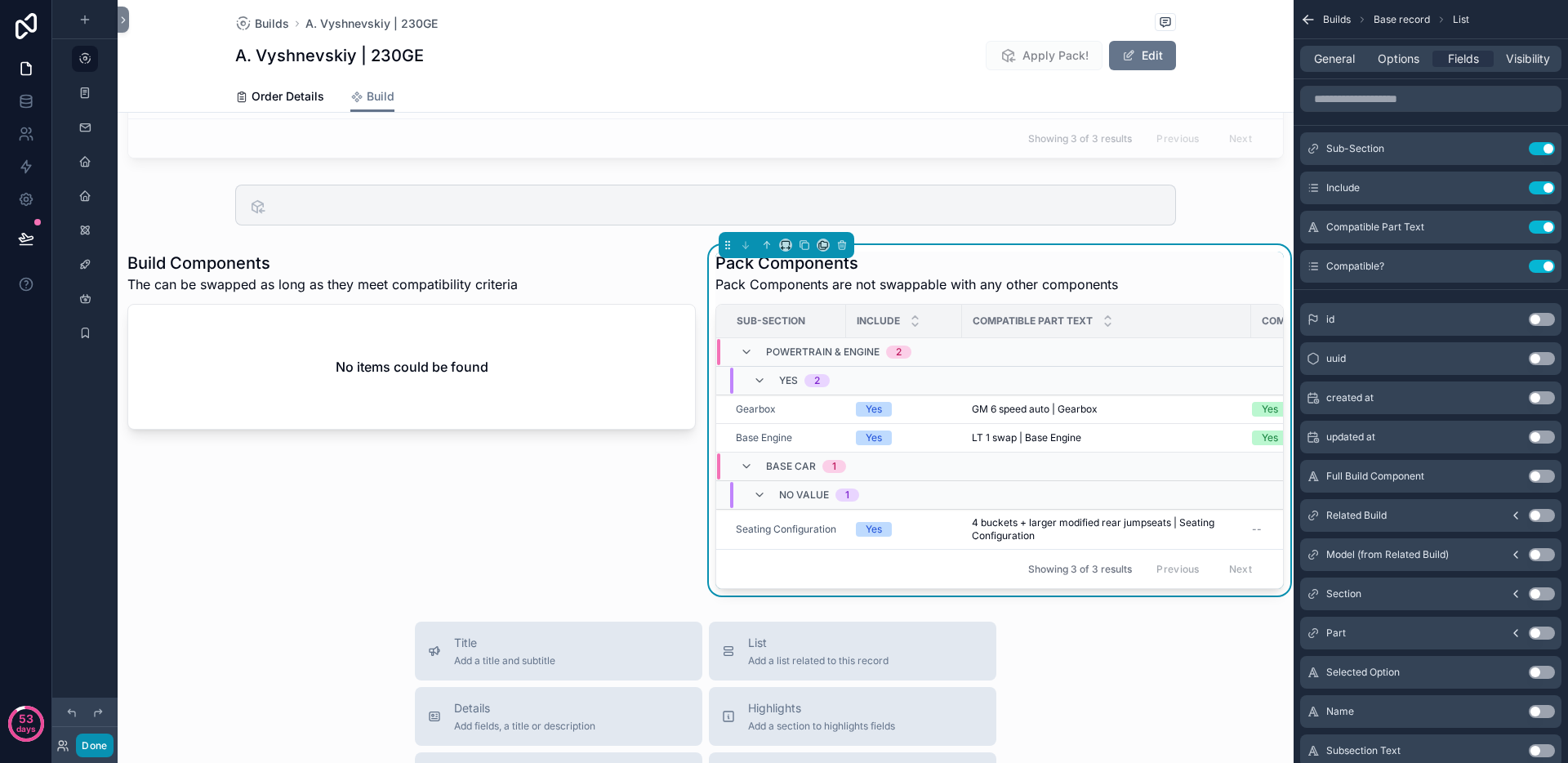
click at [108, 745] on button "Done" at bounding box center [94, 745] width 37 height 24
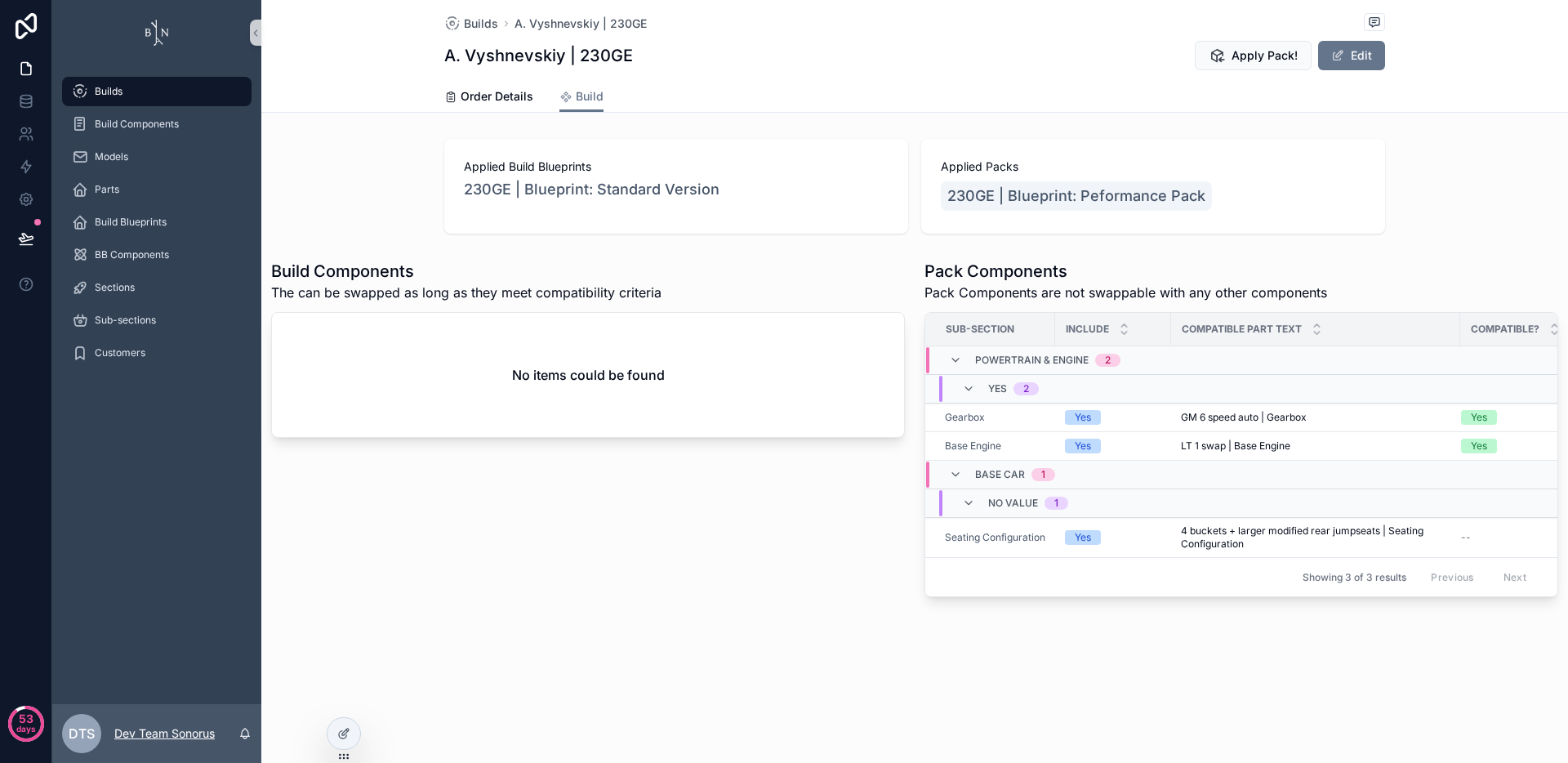
scroll to position [0, 0]
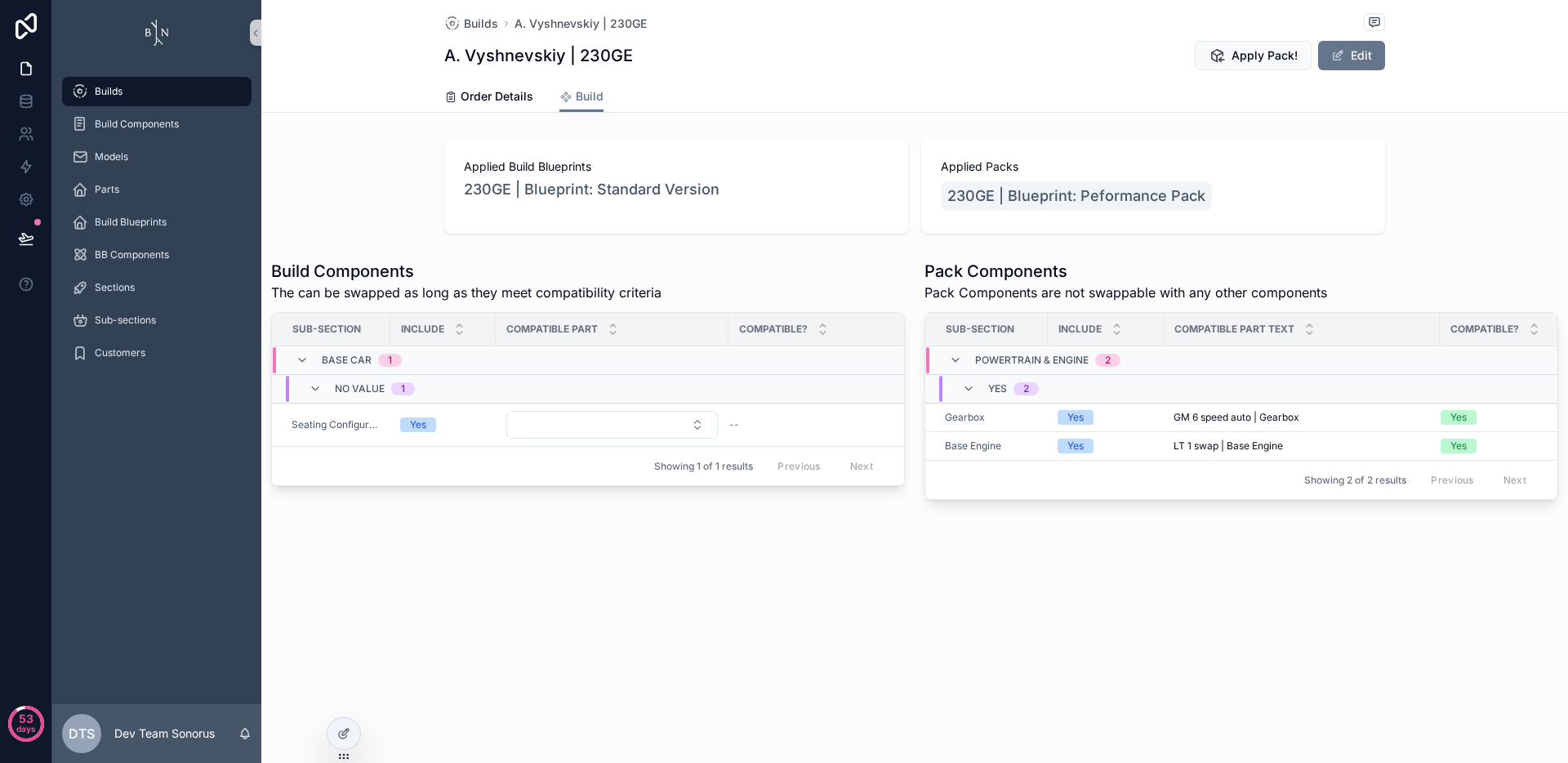
click at [897, 124] on div "Builds A. Vyshnevskiy | 230GE A. Vyshnevskiy | 230GE Apply Pack! Edit Build Ord…" at bounding box center [915, 305] width 1307 height 611
click at [917, 628] on div "Builds A. Vyshnevskiy | 230GE A. Vyshnevskiy | 230GE Apply Pack! Edit Build Ord…" at bounding box center [915, 381] width 1307 height 763
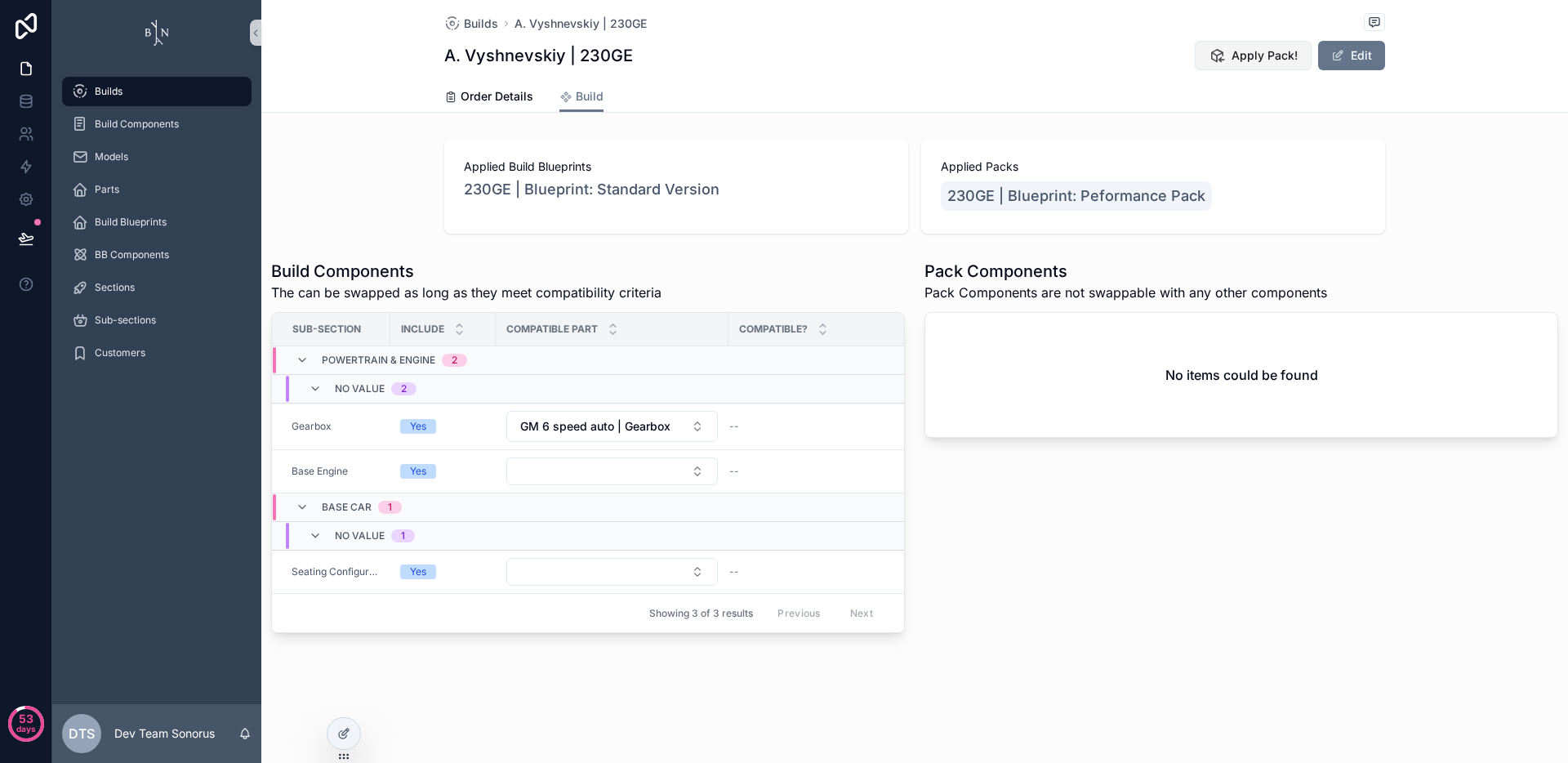
click at [1231, 59] on button "Apply Pack!" at bounding box center [1253, 55] width 117 height 29
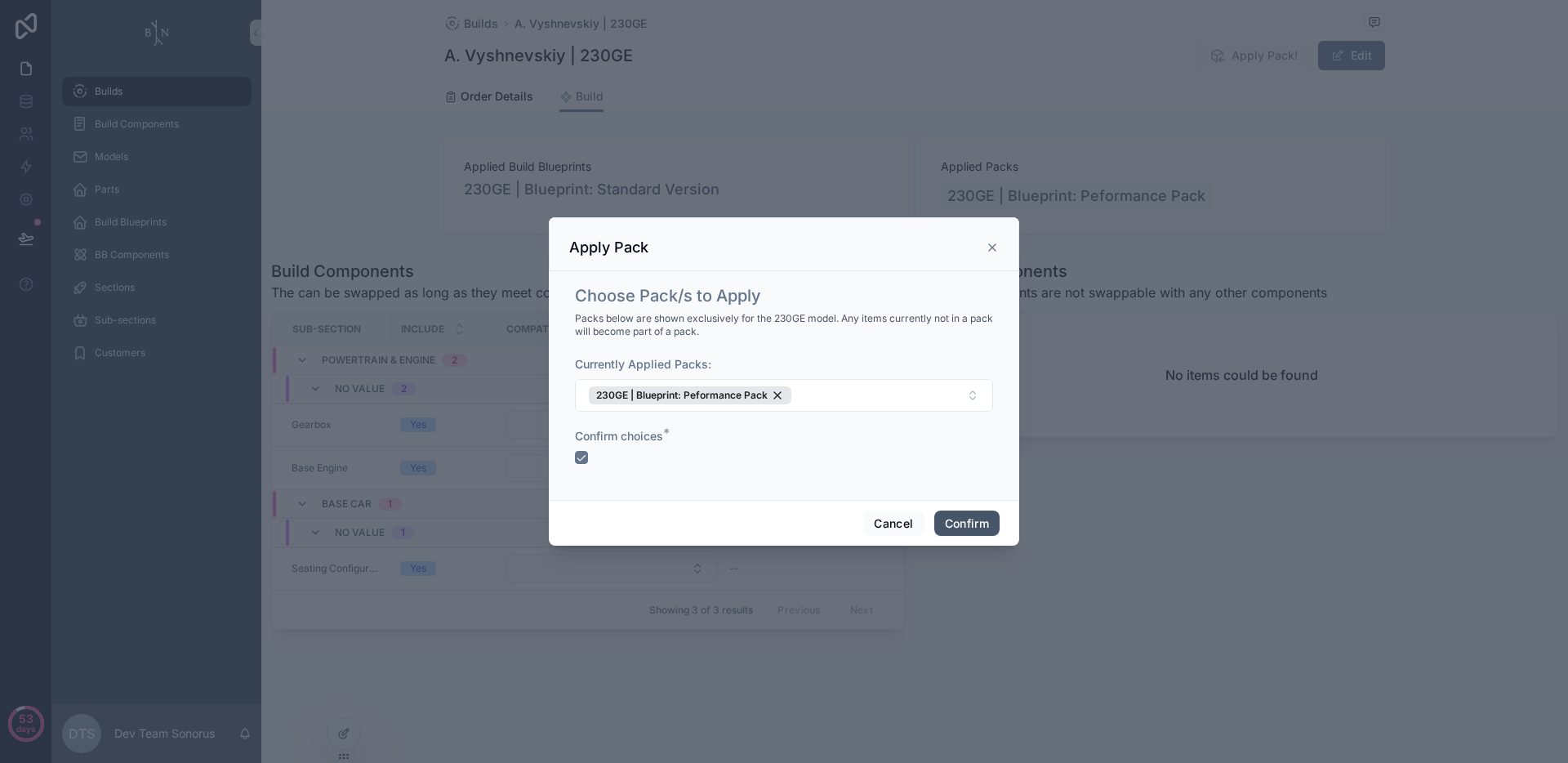
click at [986, 527] on button "Confirm" at bounding box center [967, 523] width 66 height 26
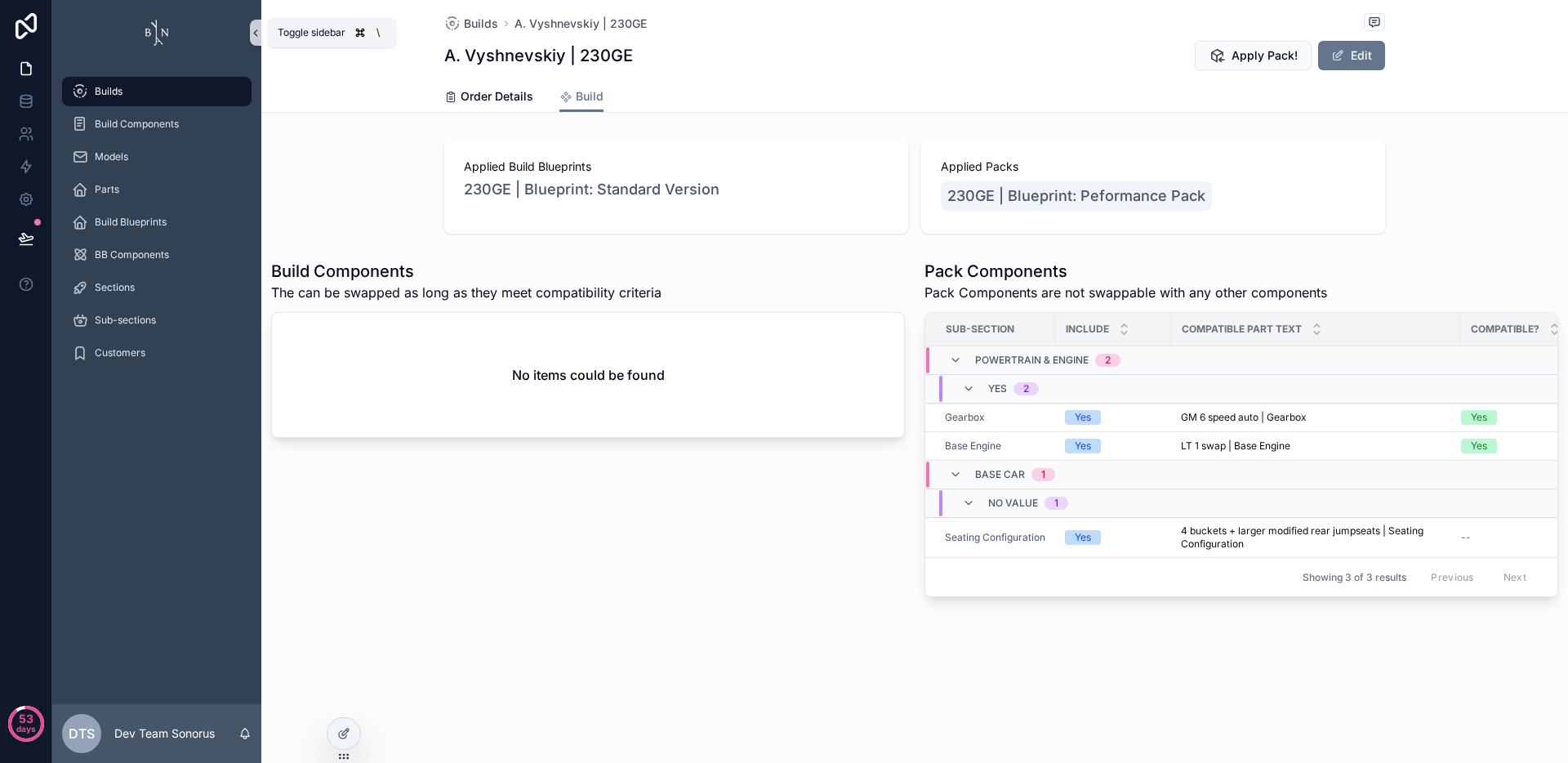
click at [252, 33] on icon "scrollable content" at bounding box center [255, 33] width 11 height 12
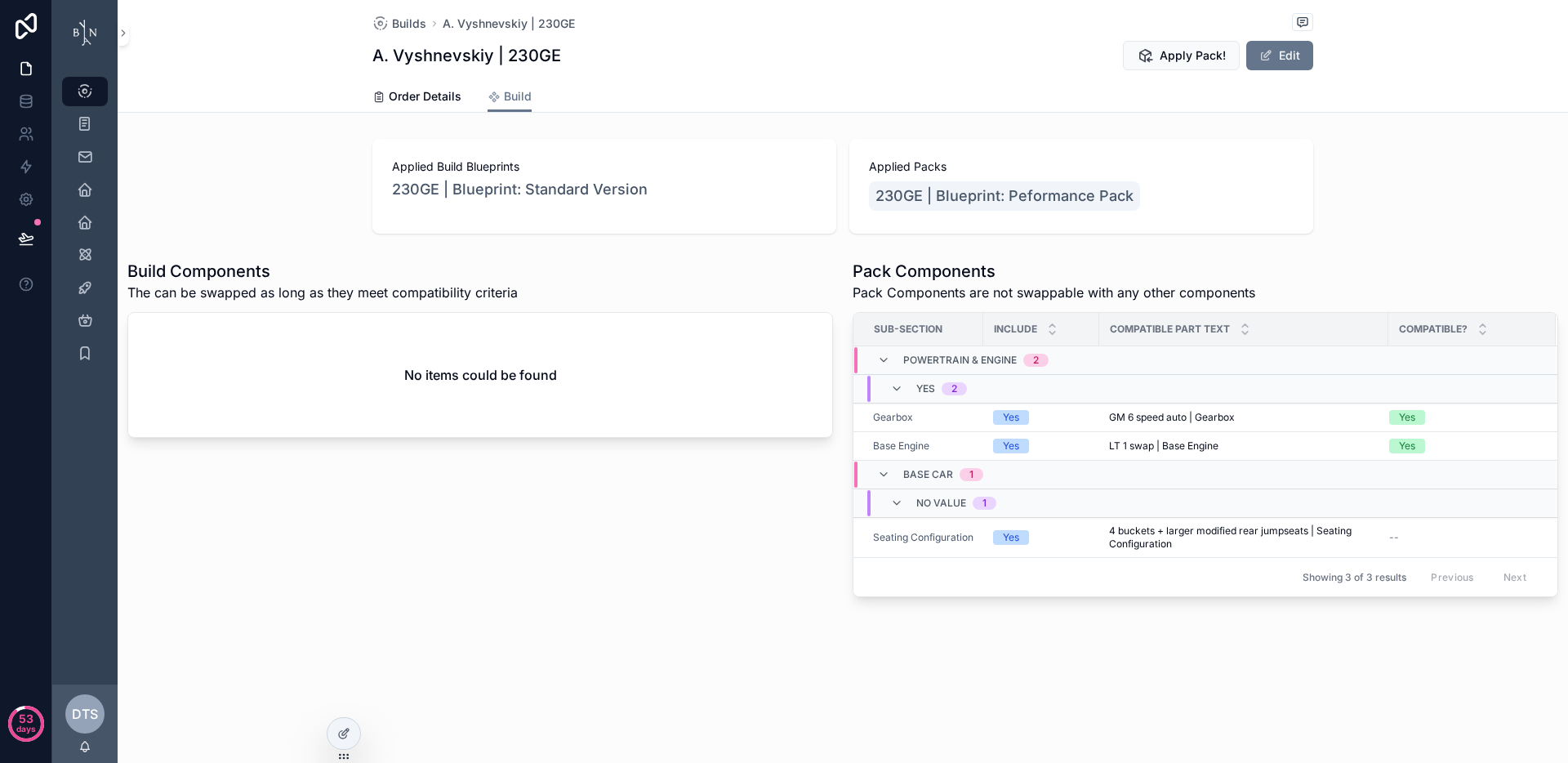
click at [1275, 72] on div "Builds A. Vyshnevskiy | 230GE A. Vyshnevskiy | 230GE Apply Pack! Edit" at bounding box center [842, 40] width 940 height 81
click at [1270, 62] on button "Edit" at bounding box center [1280, 55] width 67 height 29
click at [1266, 68] on button "Done" at bounding box center [1276, 55] width 75 height 29
click at [419, 88] on span "Order Details" at bounding box center [425, 95] width 72 height 16
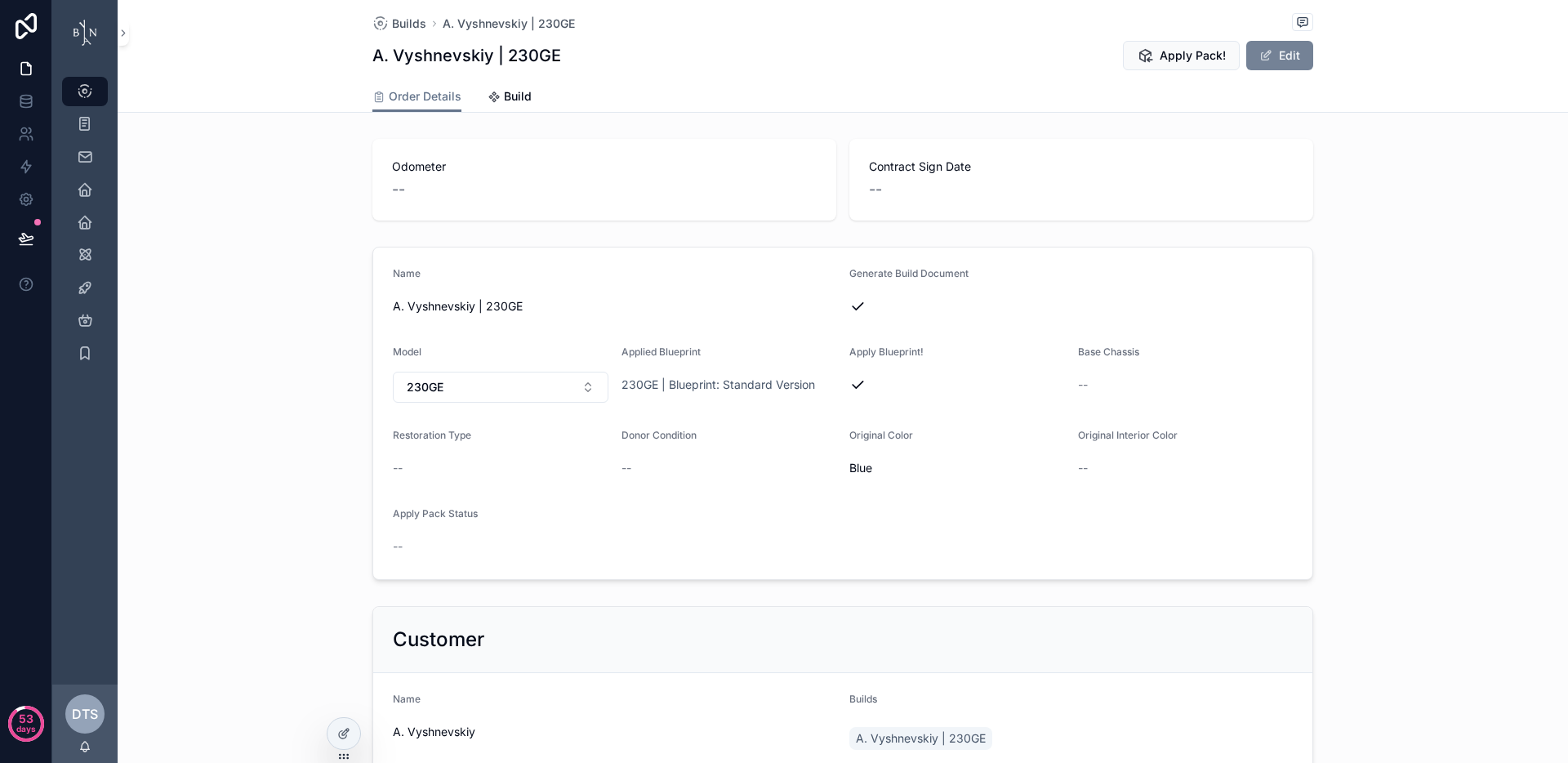
click at [1259, 55] on span "scrollable content" at bounding box center [1265, 55] width 13 height 13
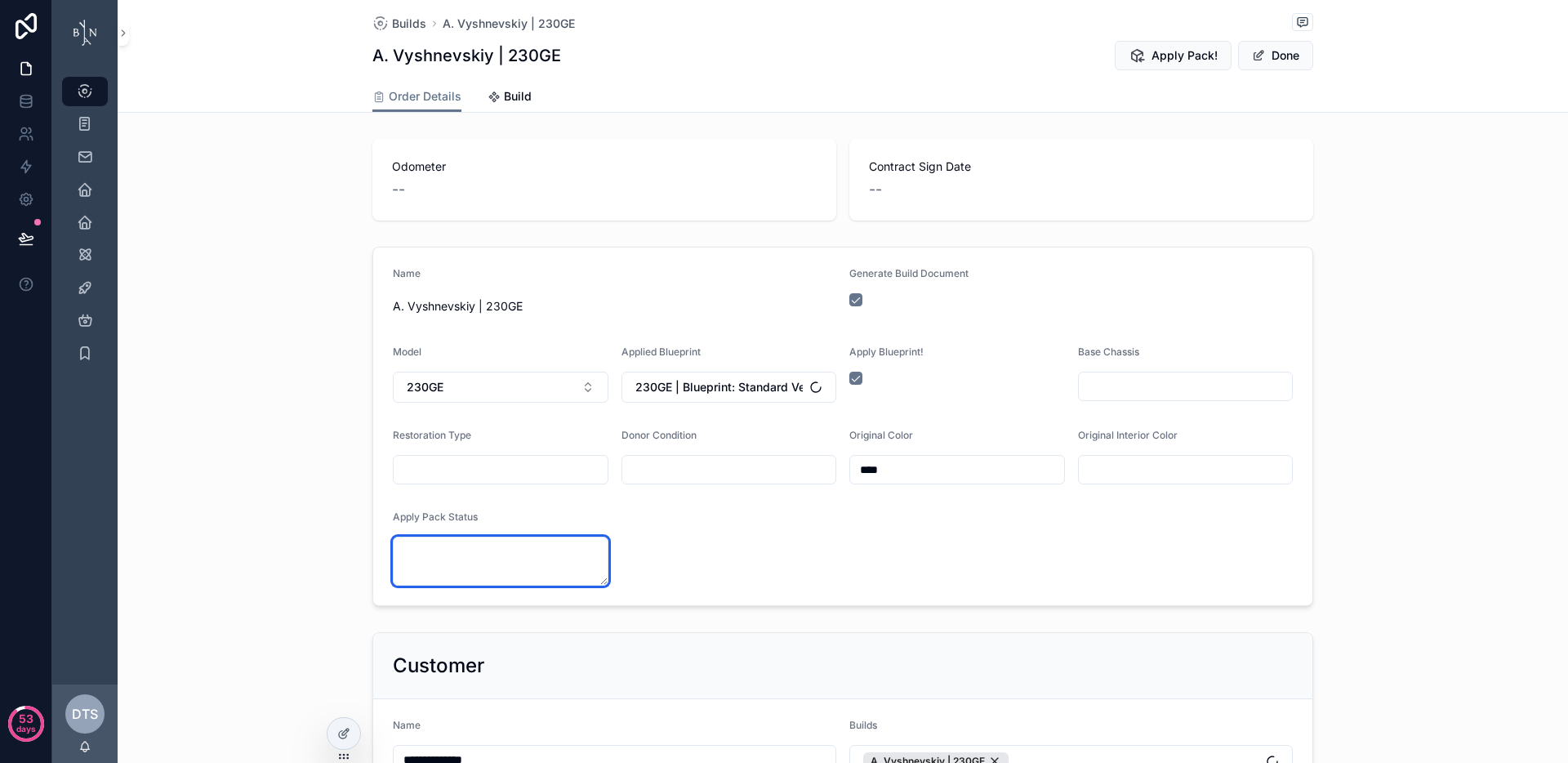
click at [494, 550] on textarea "scrollable content" at bounding box center [500, 560] width 216 height 49
type textarea "**"
click at [1286, 47] on button "Done" at bounding box center [1276, 55] width 75 height 29
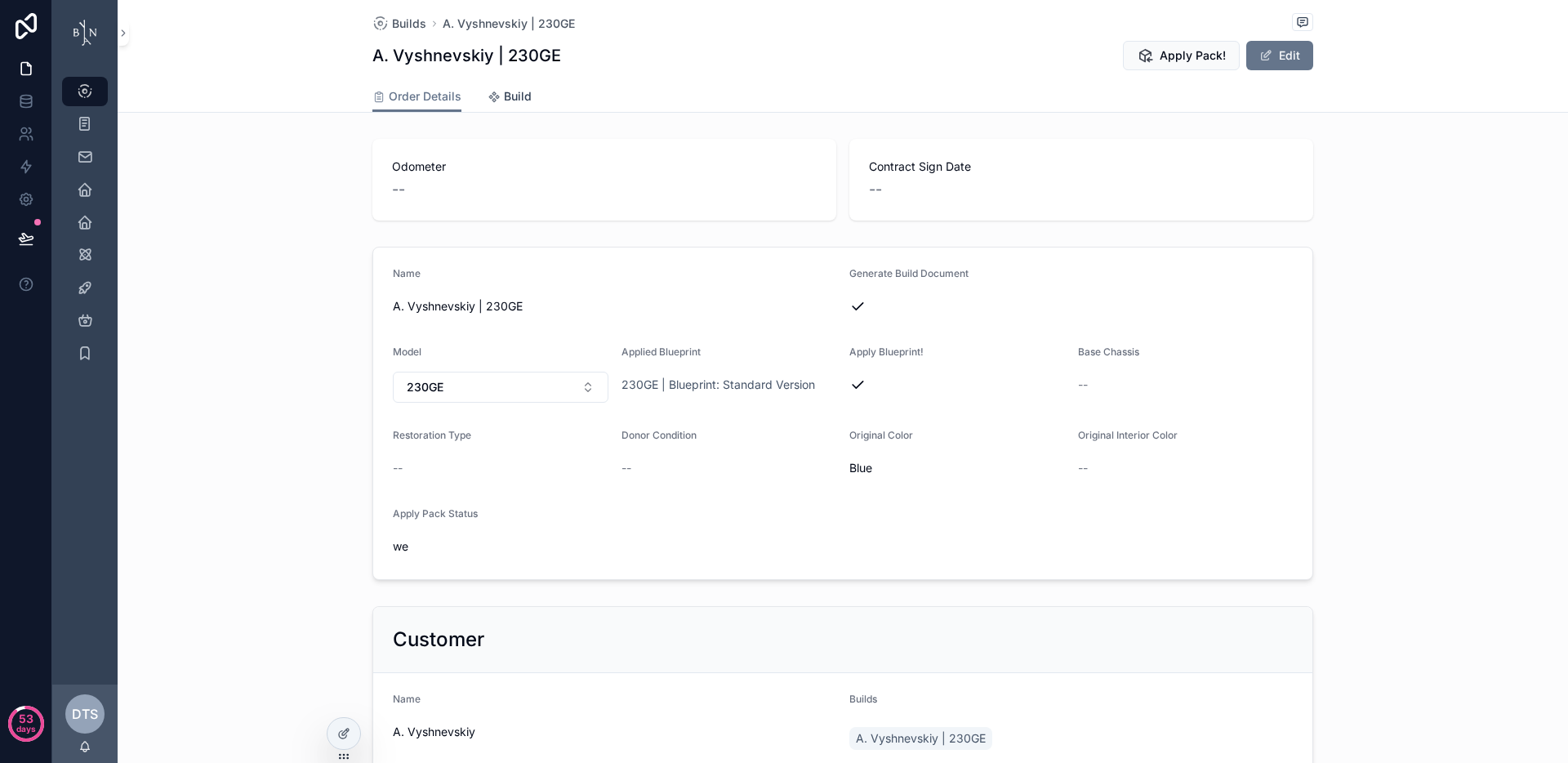
click at [504, 97] on span "Build" at bounding box center [518, 95] width 28 height 16
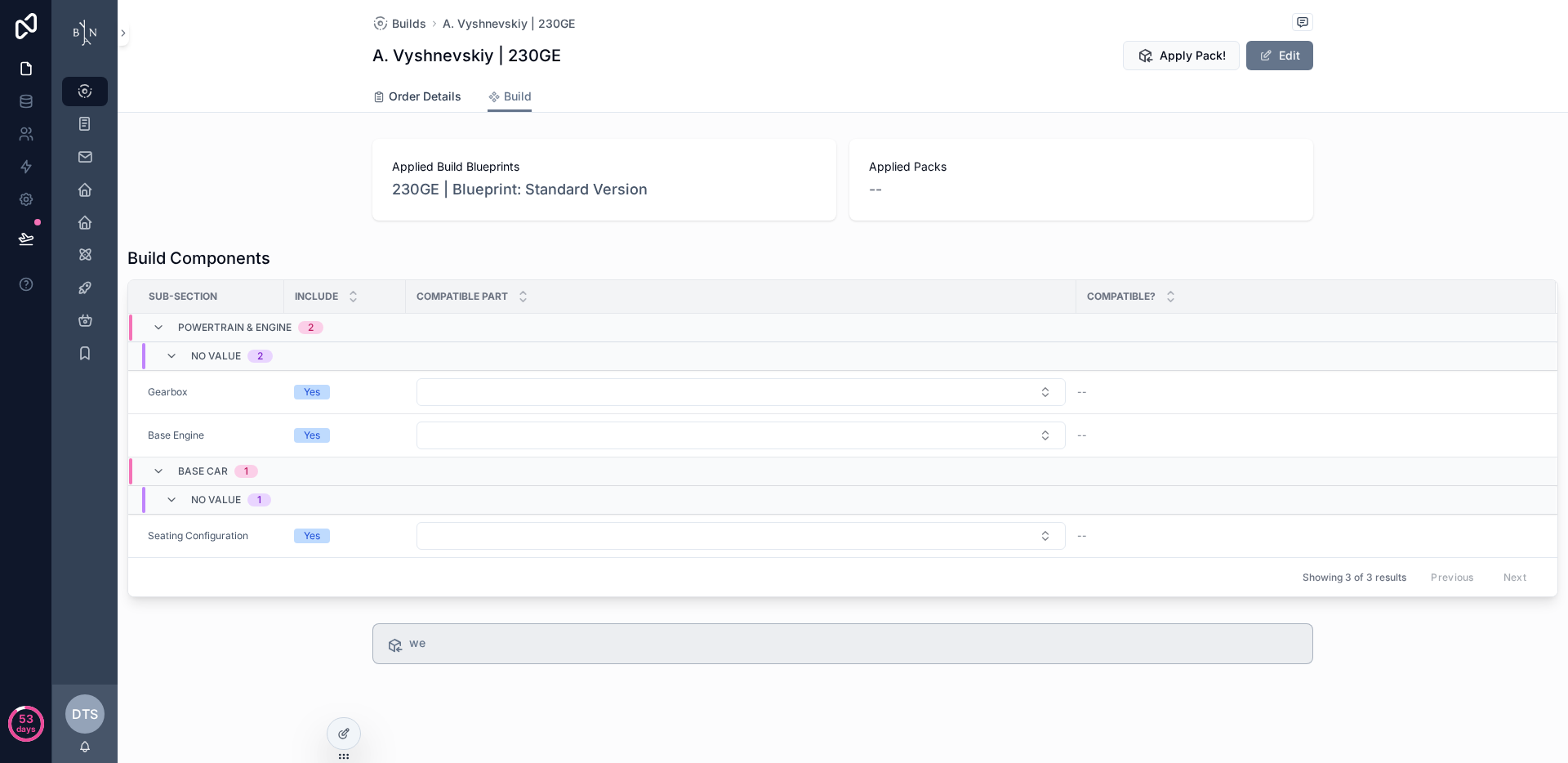
click at [421, 104] on span "Order Details" at bounding box center [425, 95] width 72 height 16
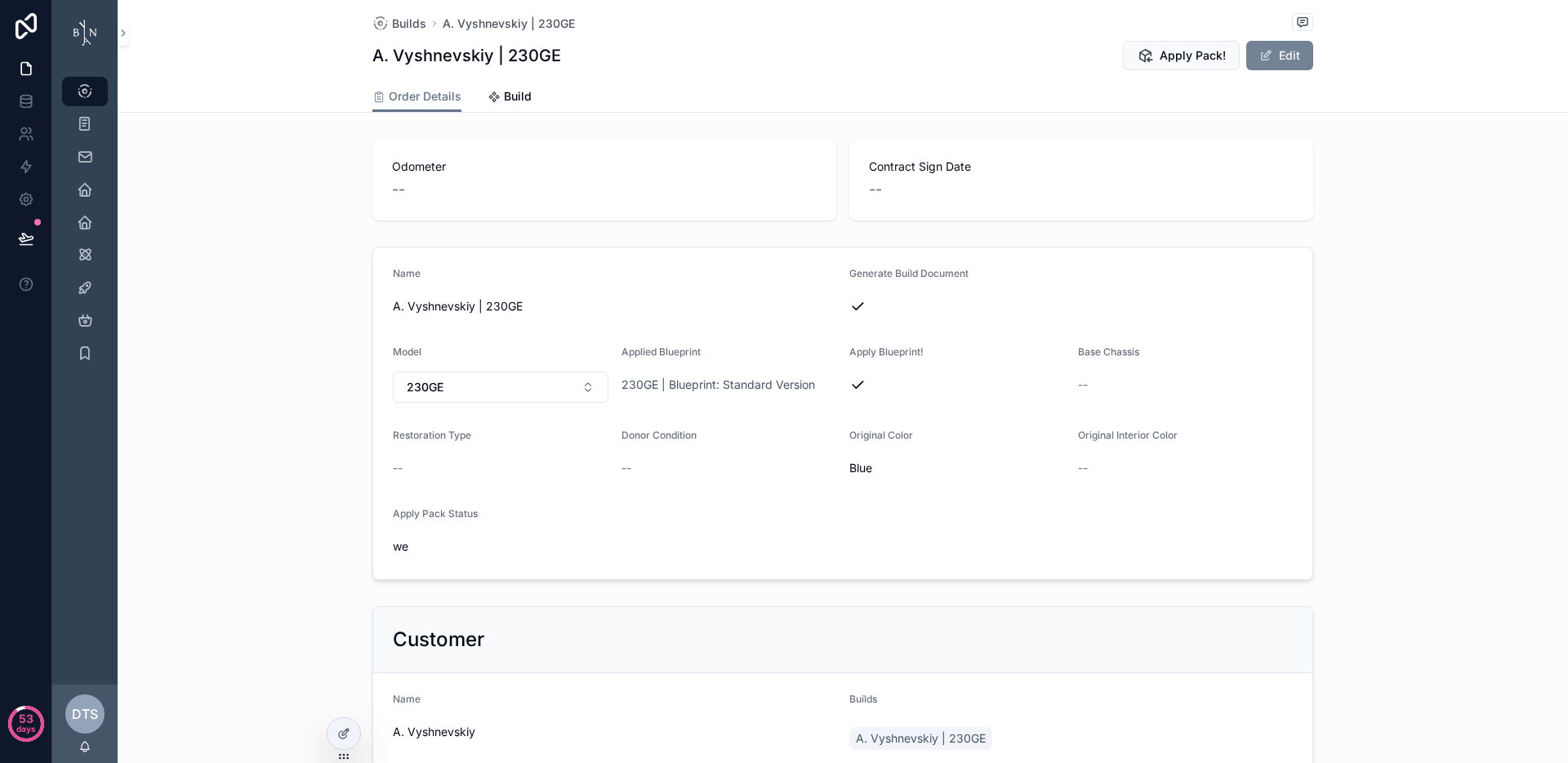
click at [1270, 59] on button "Edit" at bounding box center [1280, 55] width 67 height 29
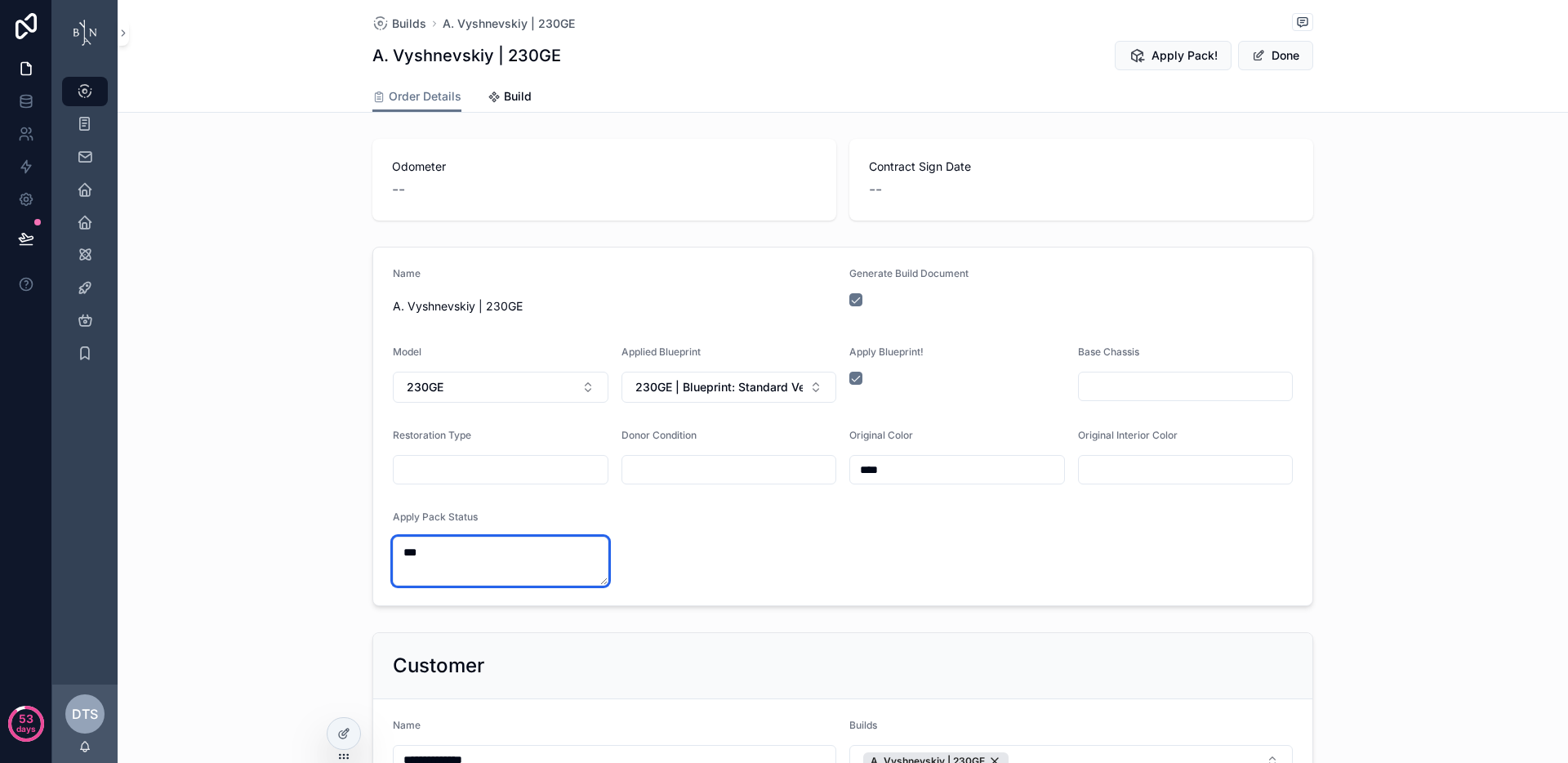
click at [501, 554] on textarea "**" at bounding box center [500, 560] width 216 height 49
click at [1262, 55] on button "Done" at bounding box center [1276, 55] width 75 height 29
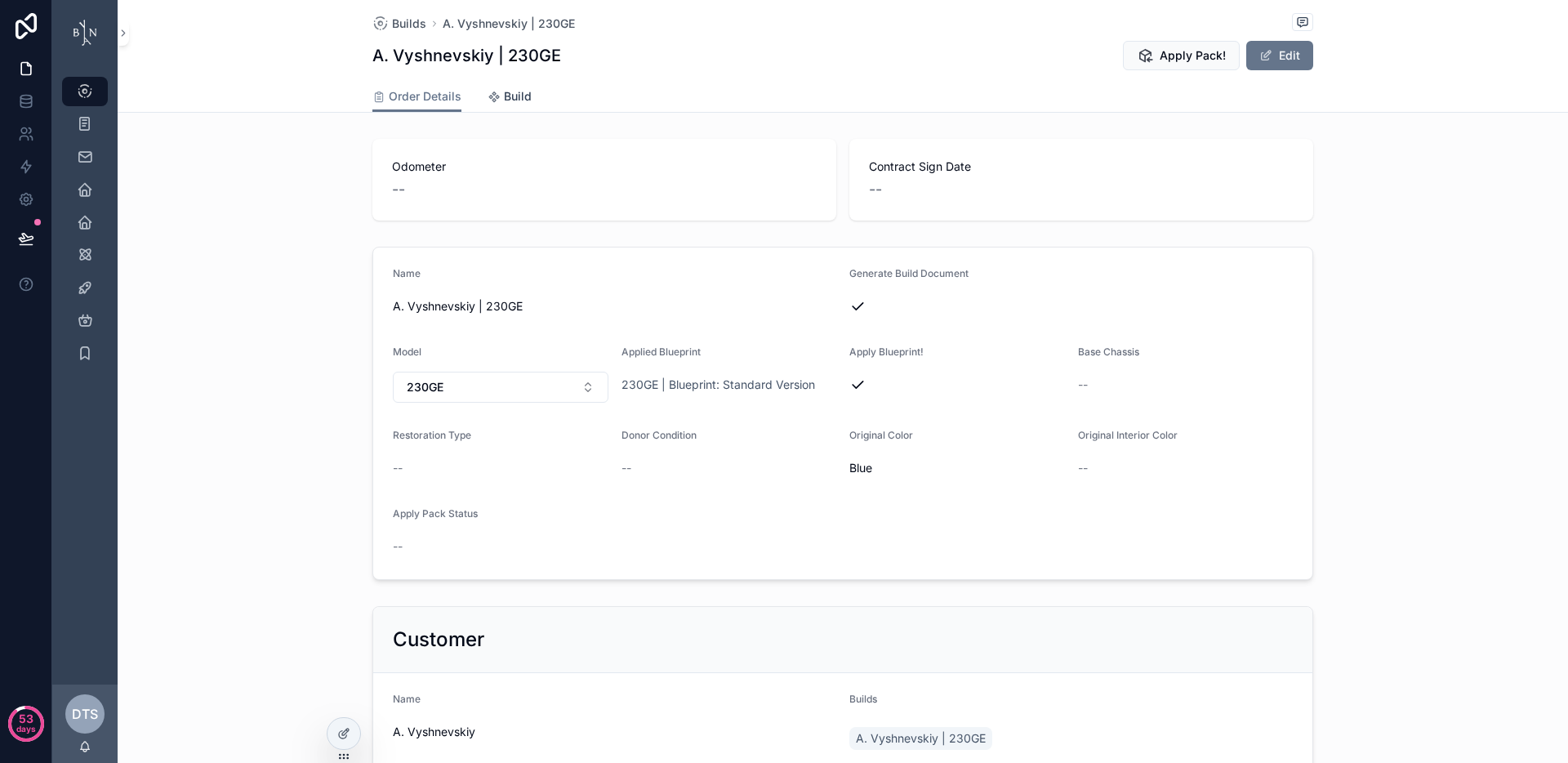
click at [514, 102] on span "Build" at bounding box center [518, 95] width 28 height 16
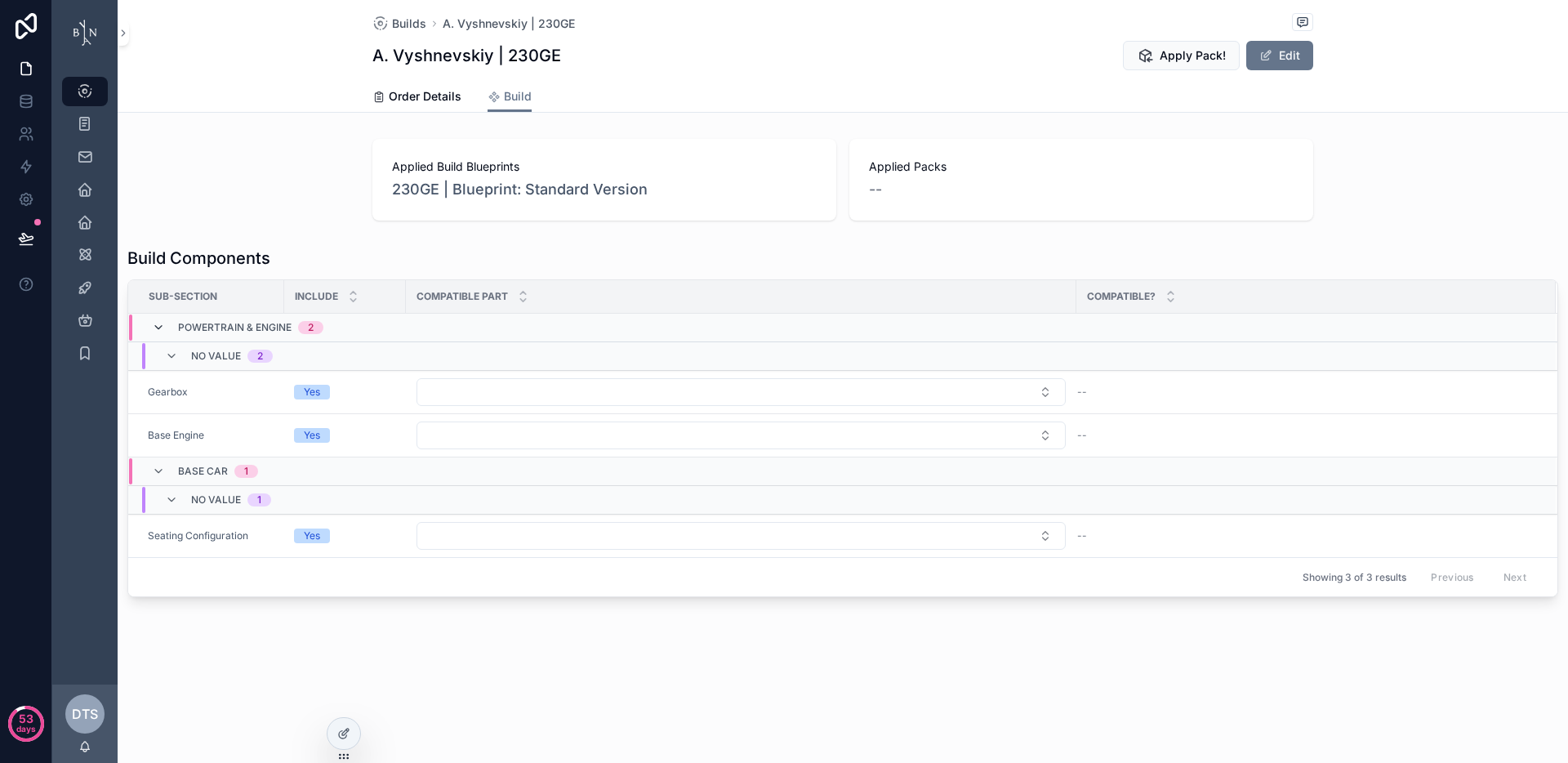
click at [152, 326] on icon "scrollable content" at bounding box center [158, 327] width 13 height 13
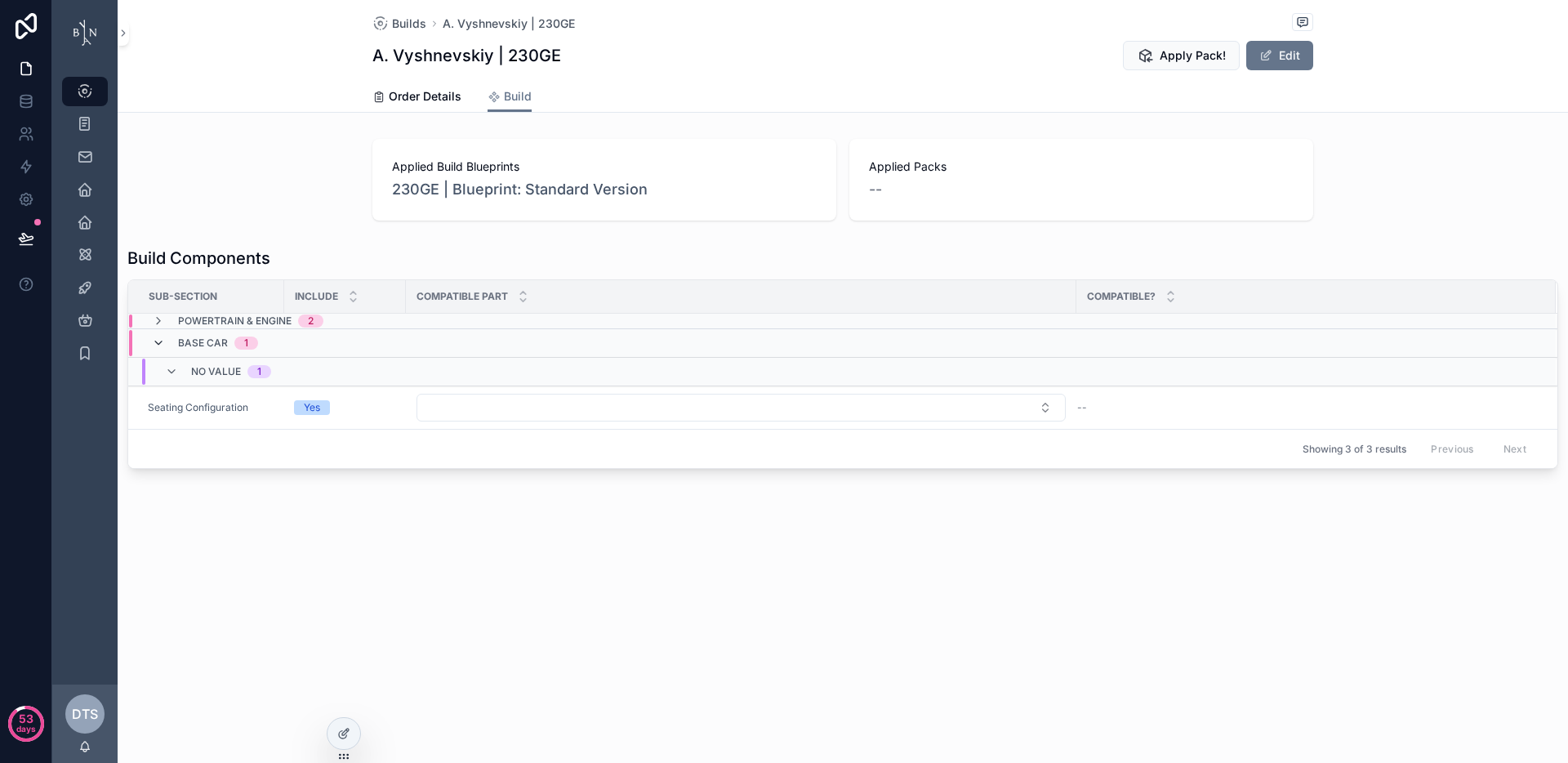
click at [161, 344] on icon "scrollable content" at bounding box center [158, 343] width 13 height 13
click at [160, 339] on icon "scrollable content" at bounding box center [158, 336] width 13 height 13
click at [153, 321] on icon "scrollable content" at bounding box center [158, 321] width 13 height 13
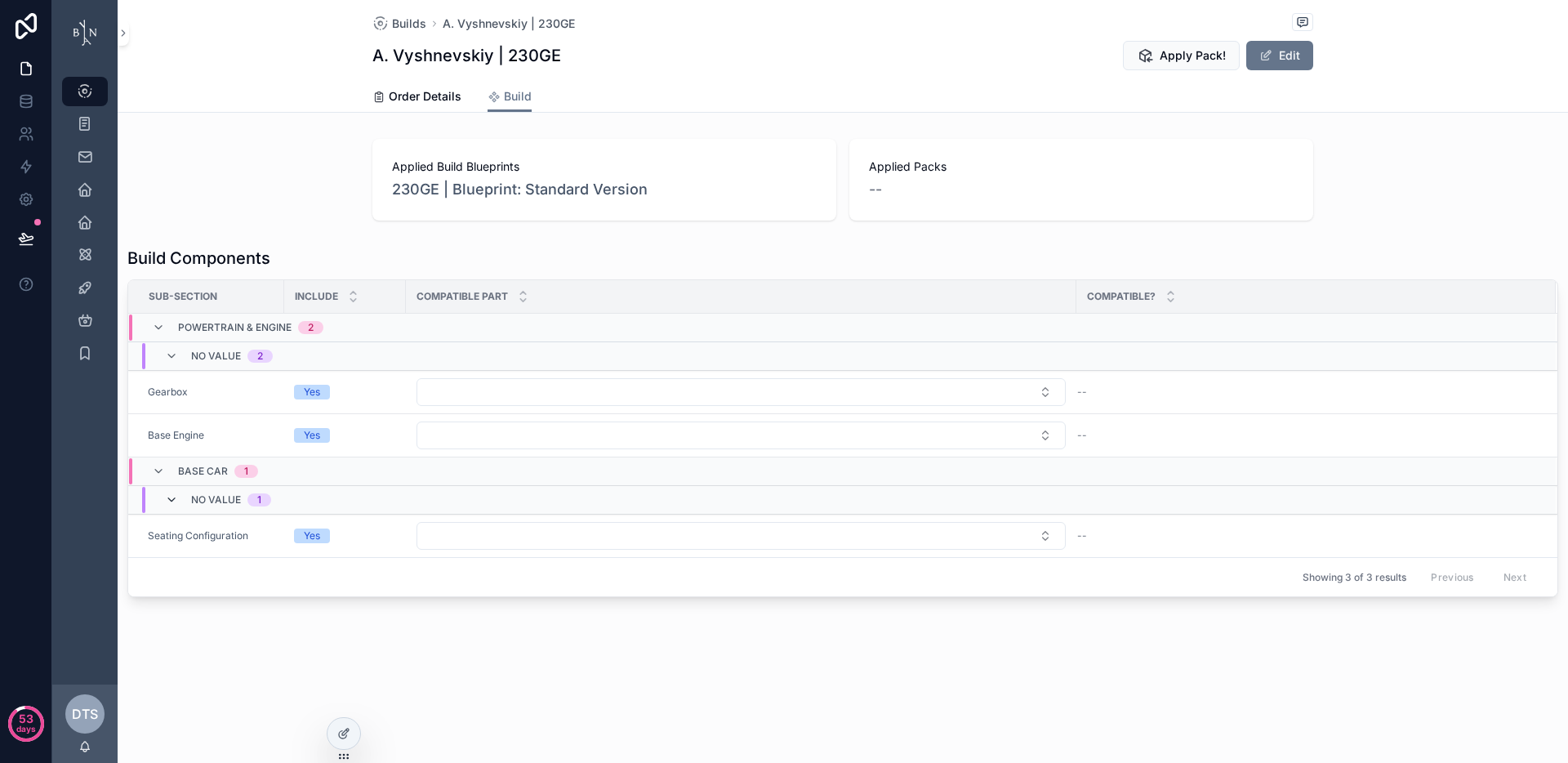
click at [174, 497] on icon "scrollable content" at bounding box center [171, 500] width 13 height 13
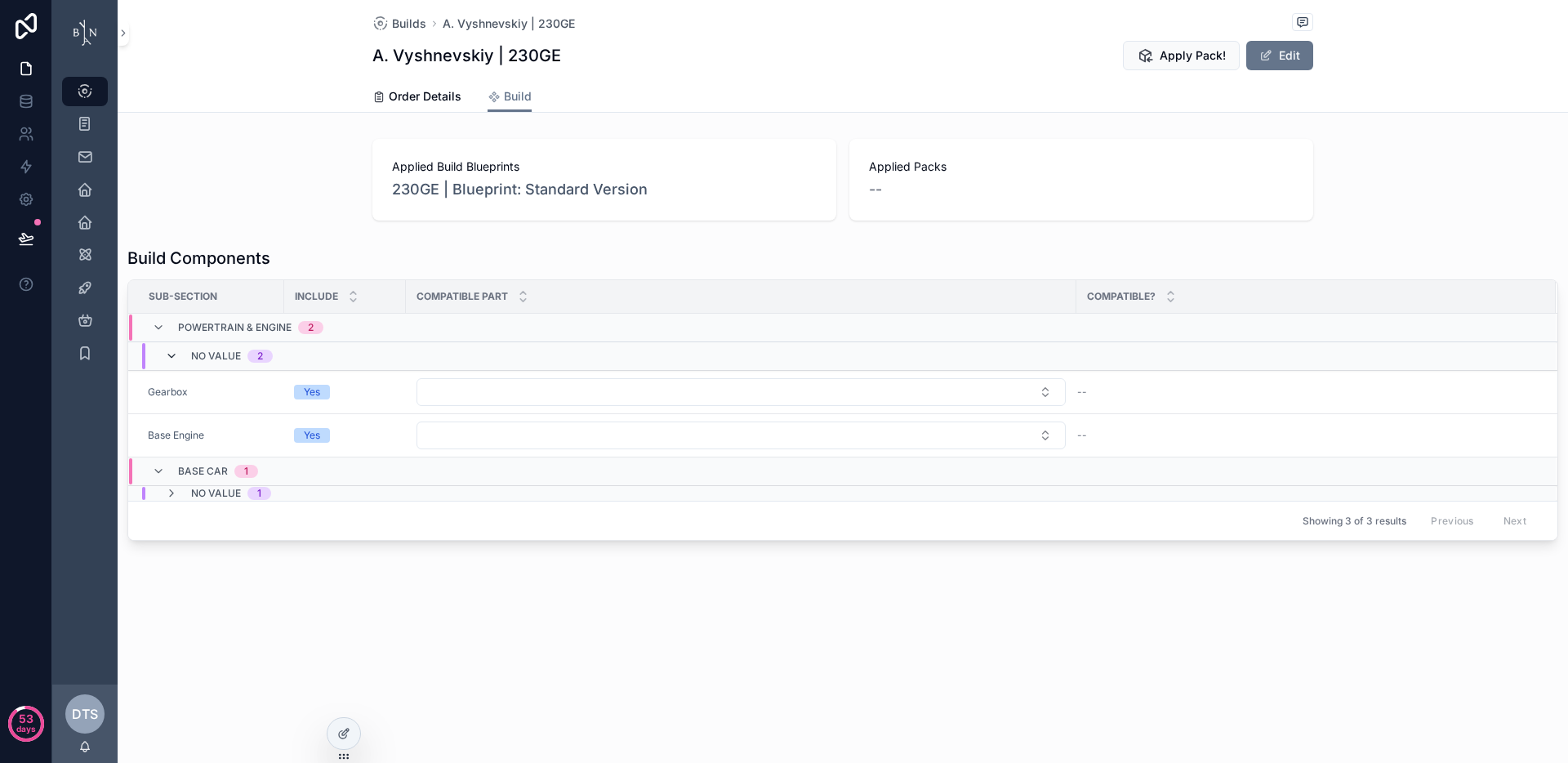
click at [170, 350] on icon "scrollable content" at bounding box center [171, 355] width 13 height 13
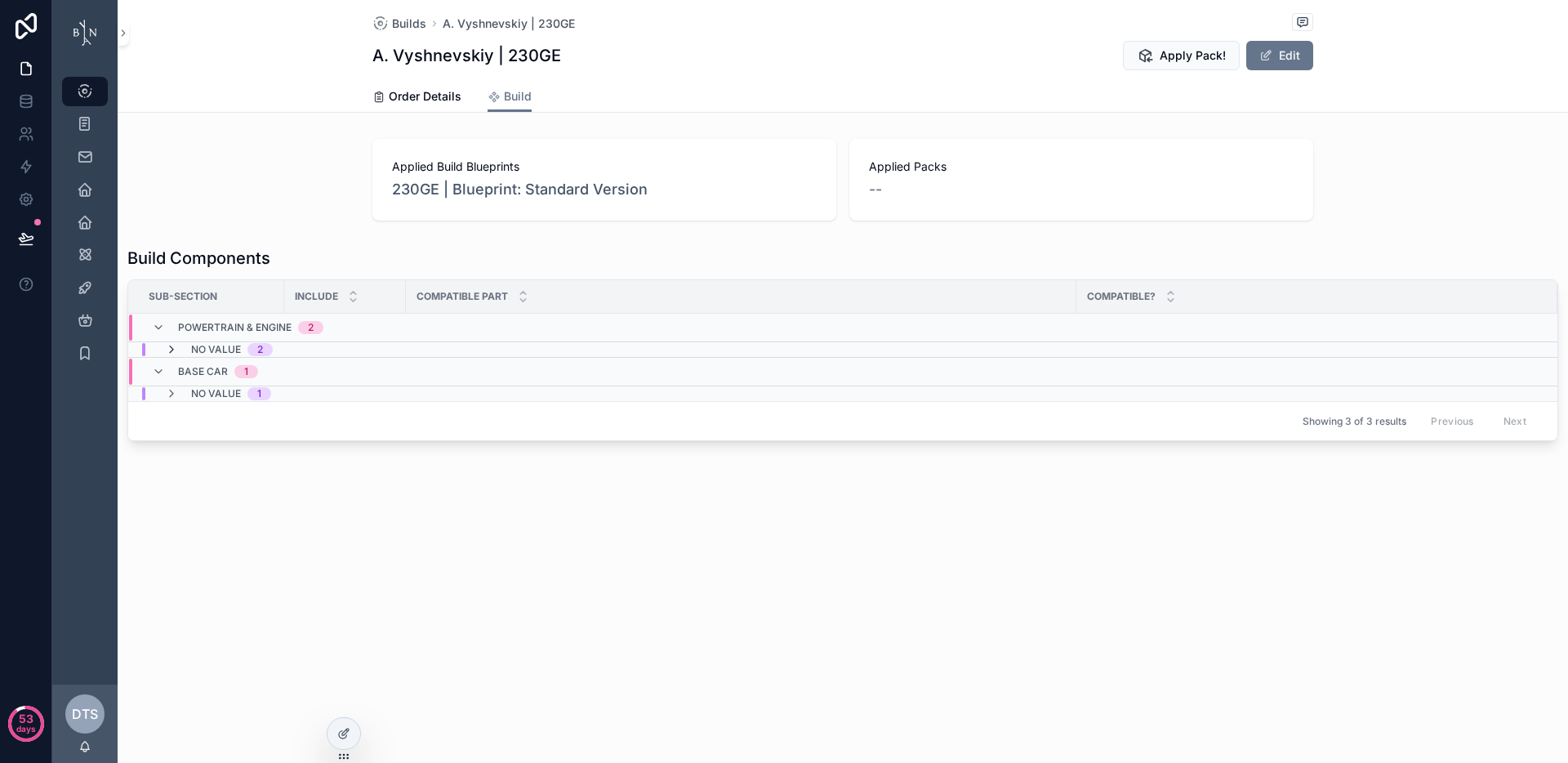
click at [170, 344] on icon "scrollable content" at bounding box center [171, 349] width 13 height 13
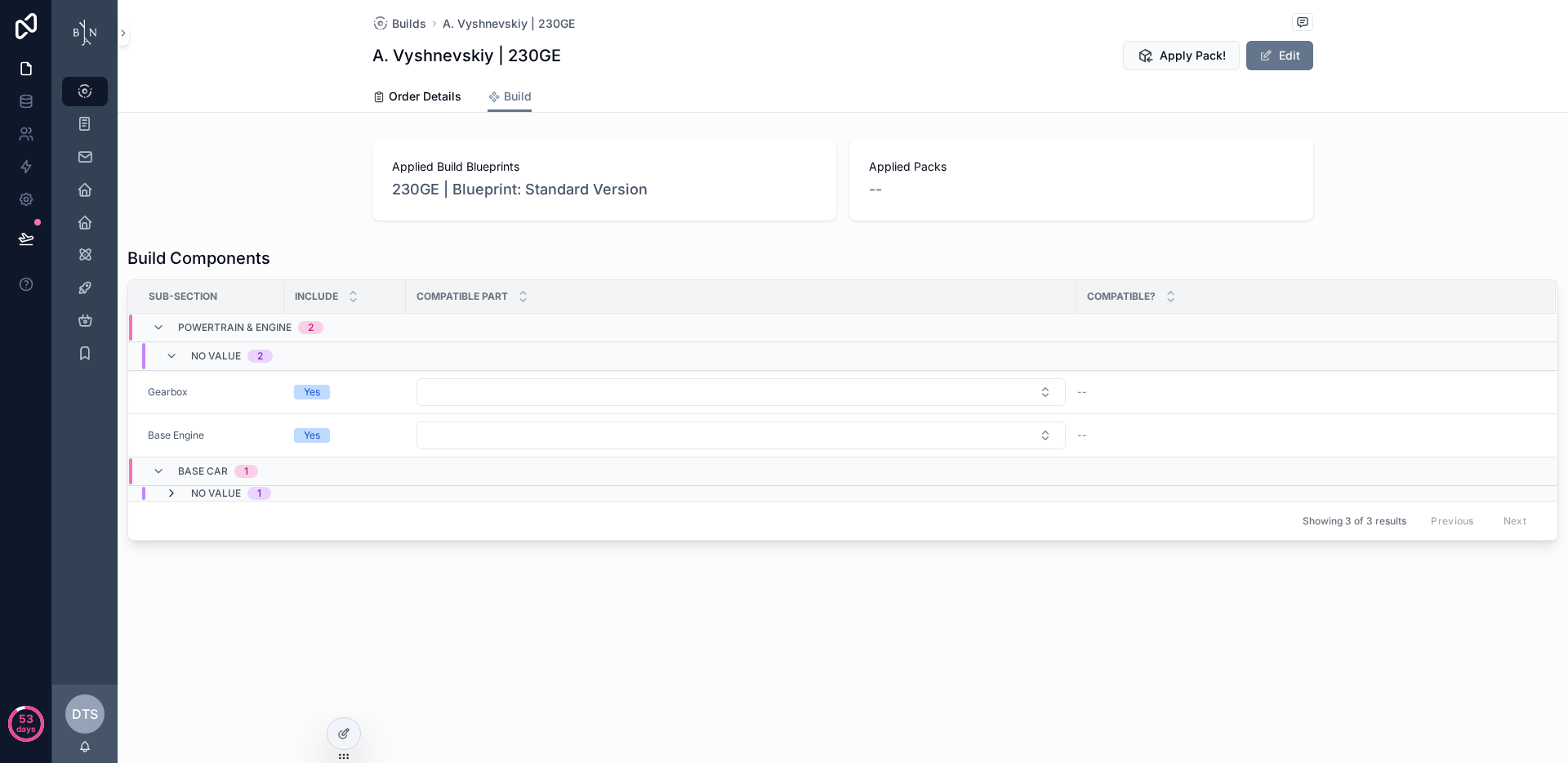
click at [171, 491] on icon "scrollable content" at bounding box center [171, 493] width 13 height 13
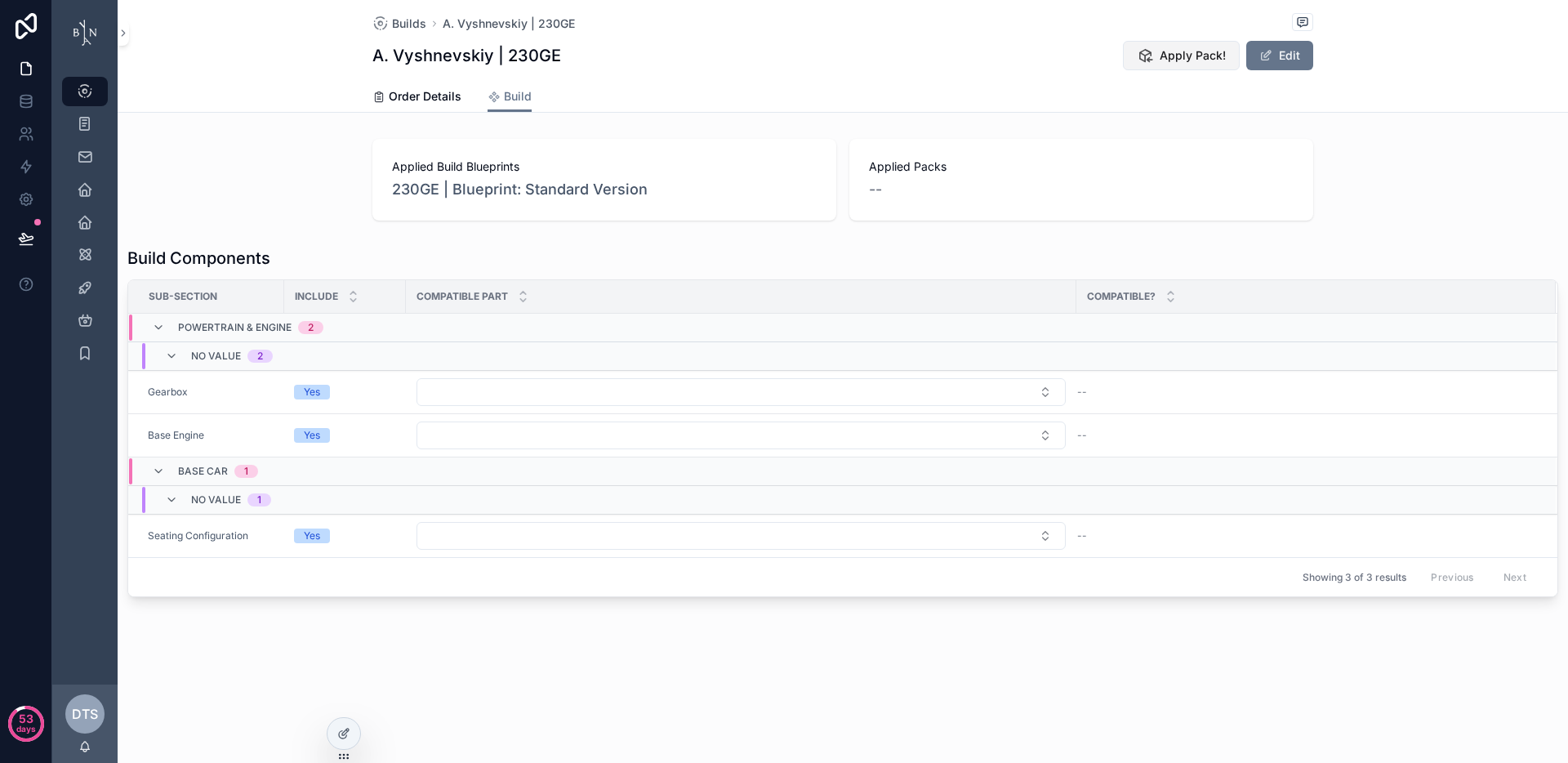
click at [1178, 61] on span "Apply Pack!" at bounding box center [1193, 55] width 67 height 16
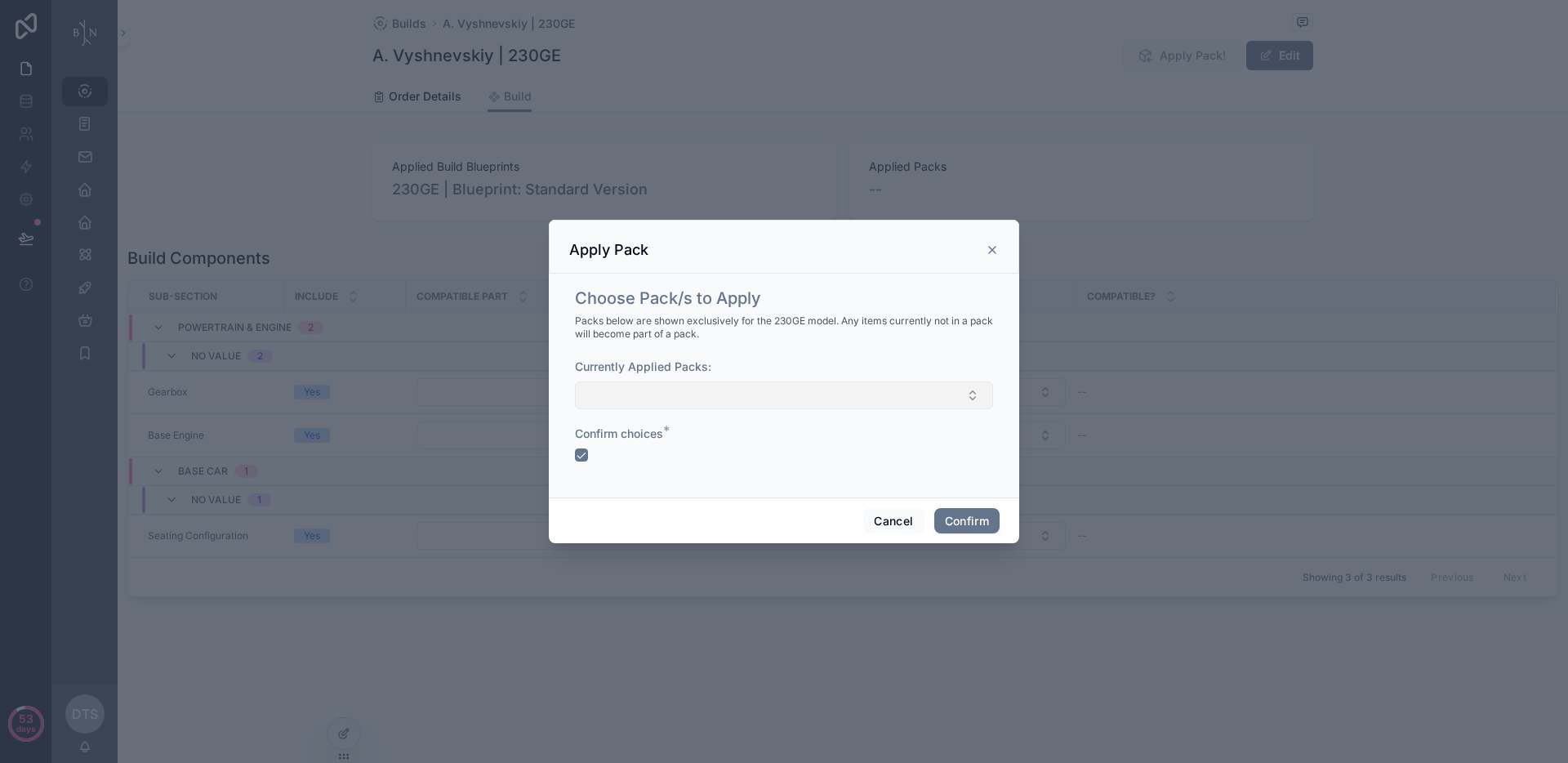
click at [741, 403] on button "Select Button" at bounding box center [784, 395] width 418 height 28
click at [693, 486] on span "230GE | Blueprint: Peformance Pack" at bounding box center [684, 485] width 196 height 16
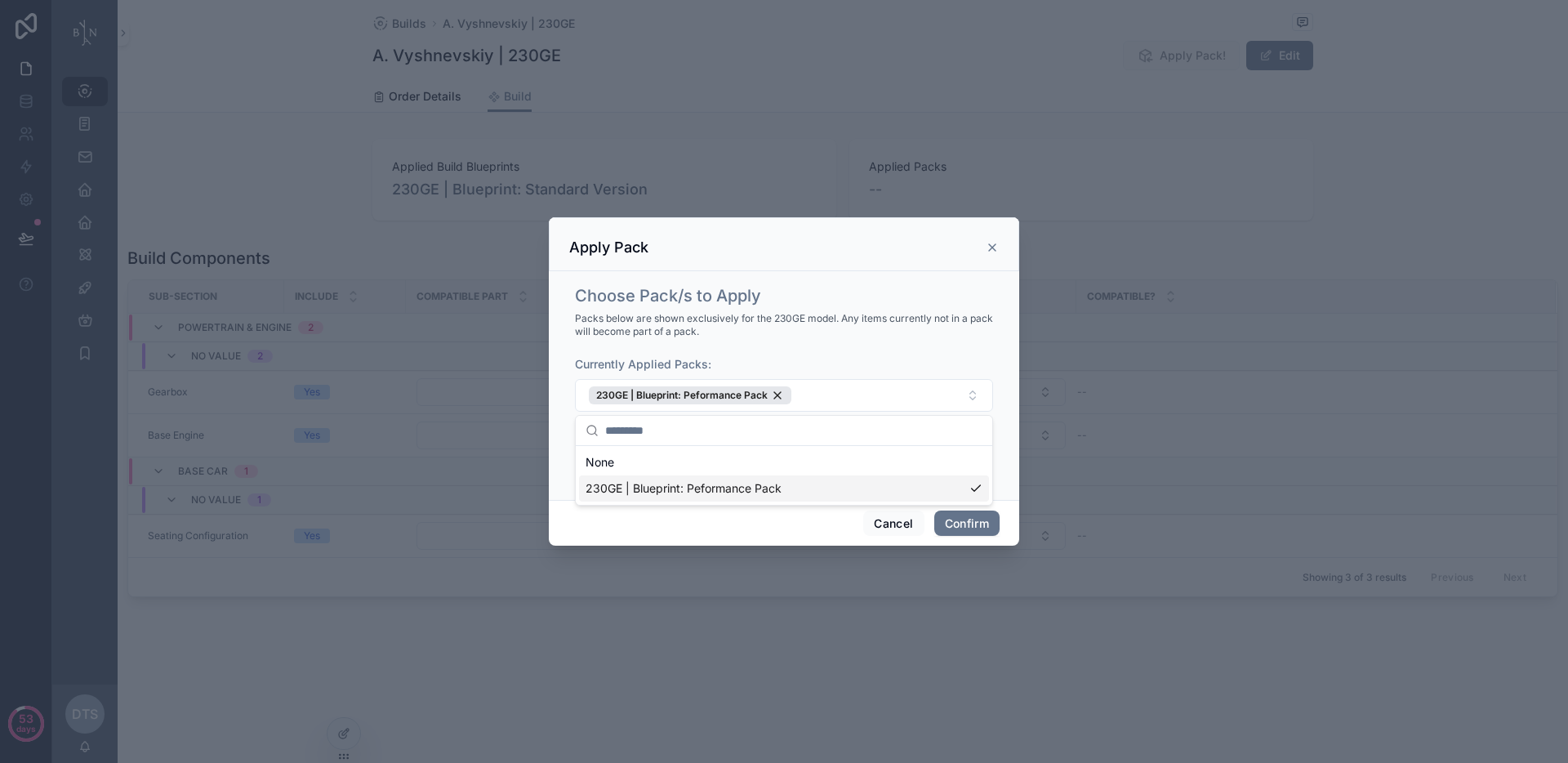
click at [822, 327] on span "Packs below are shown exclusively for the 230GE model. Any items currently not …" at bounding box center [784, 325] width 418 height 26
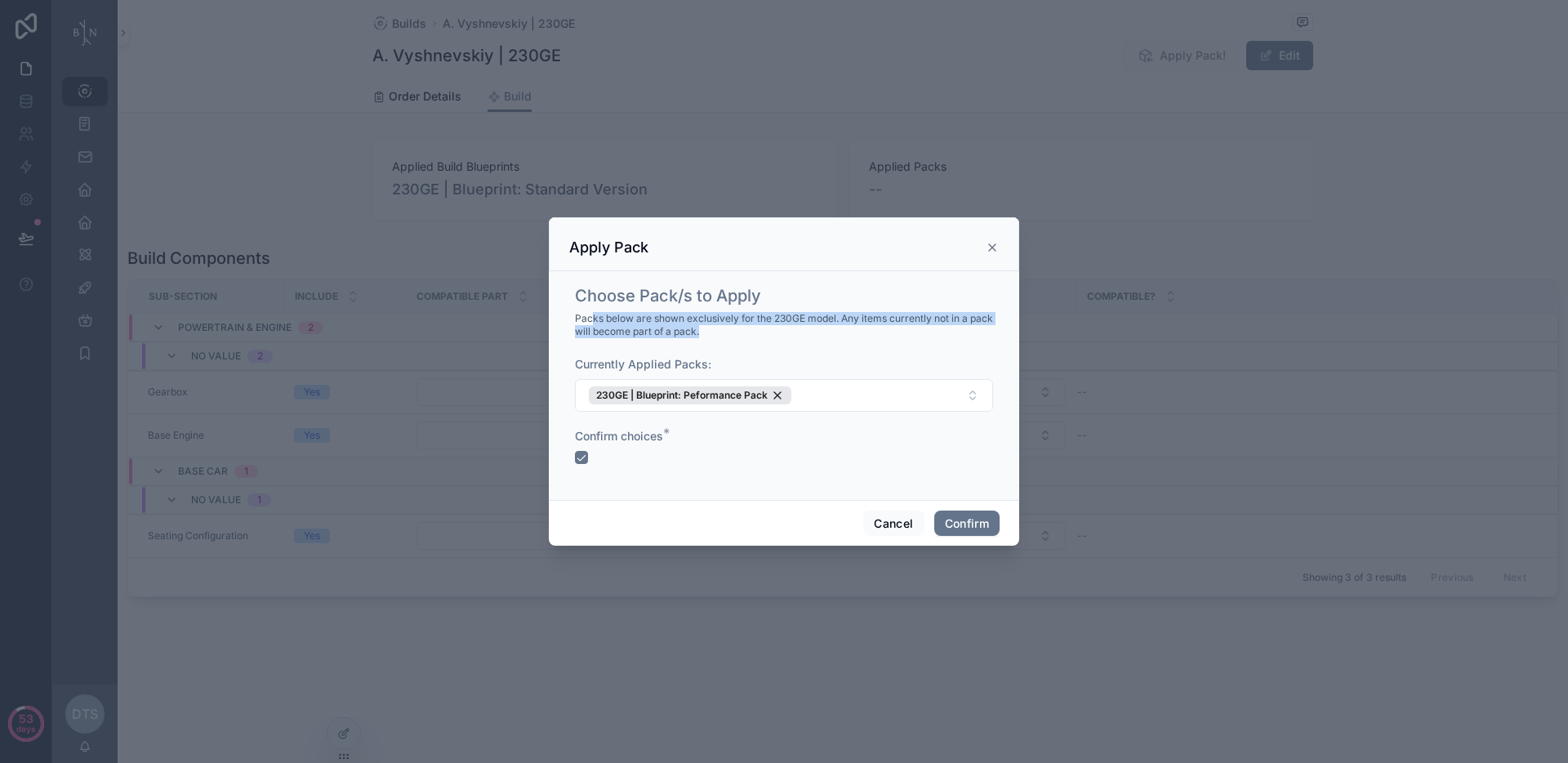
drag, startPoint x: 595, startPoint y: 321, endPoint x: 767, endPoint y: 329, distance: 172.2
click at [767, 330] on span "Packs below are shown exclusively for the 230GE model. Any items currently not …" at bounding box center [784, 325] width 418 height 26
click at [896, 331] on span "Packs below are shown exclusively for the 230GE model. Any items currently not …" at bounding box center [784, 325] width 418 height 26
click at [971, 525] on button "Confirm" at bounding box center [967, 523] width 66 height 26
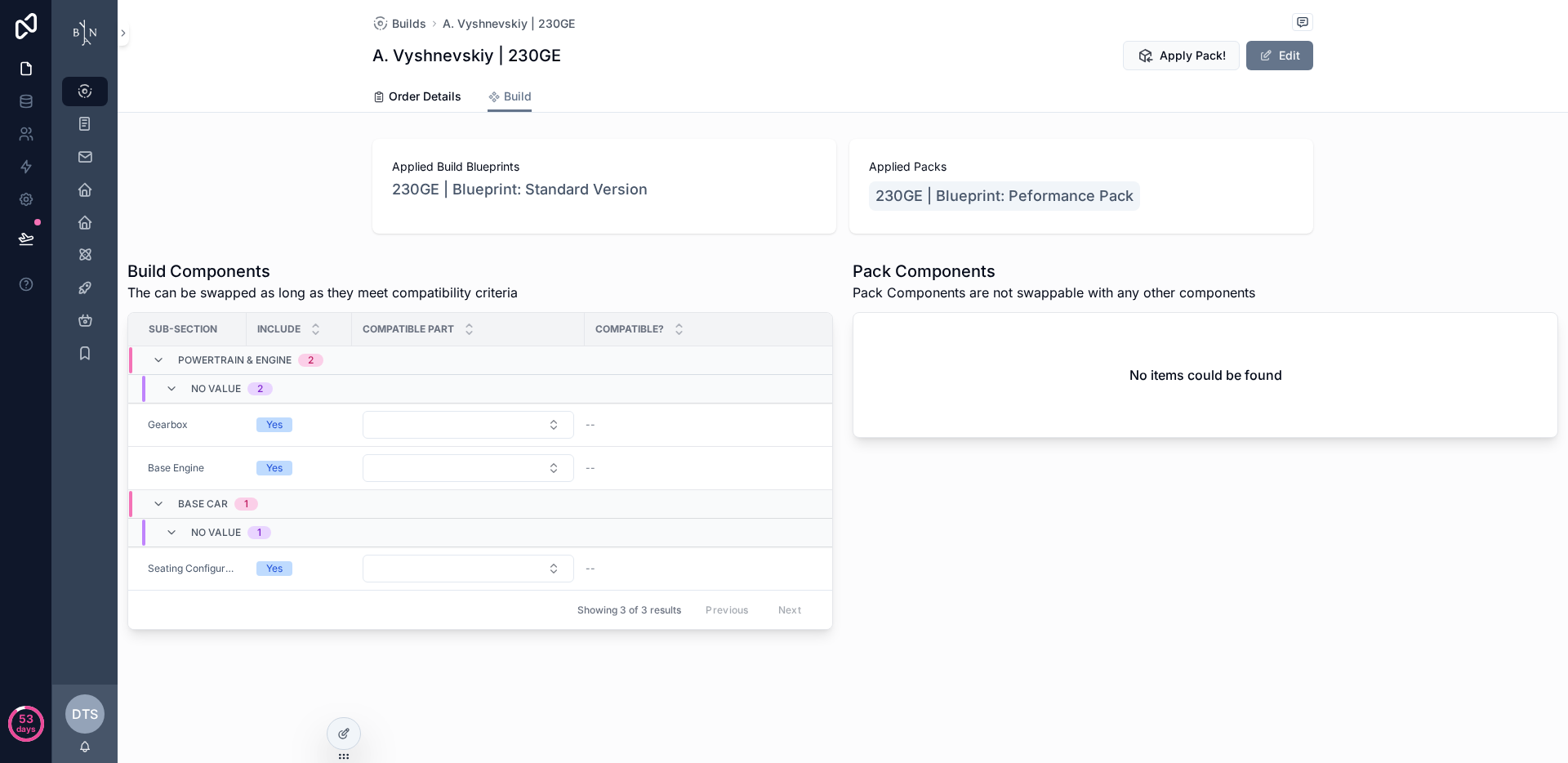
drag, startPoint x: 132, startPoint y: 266, endPoint x: 533, endPoint y: 304, distance: 402.8
click at [533, 304] on div "Build Components The can be swapped as long as they meet compatibility criteria…" at bounding box center [480, 445] width 706 height 370
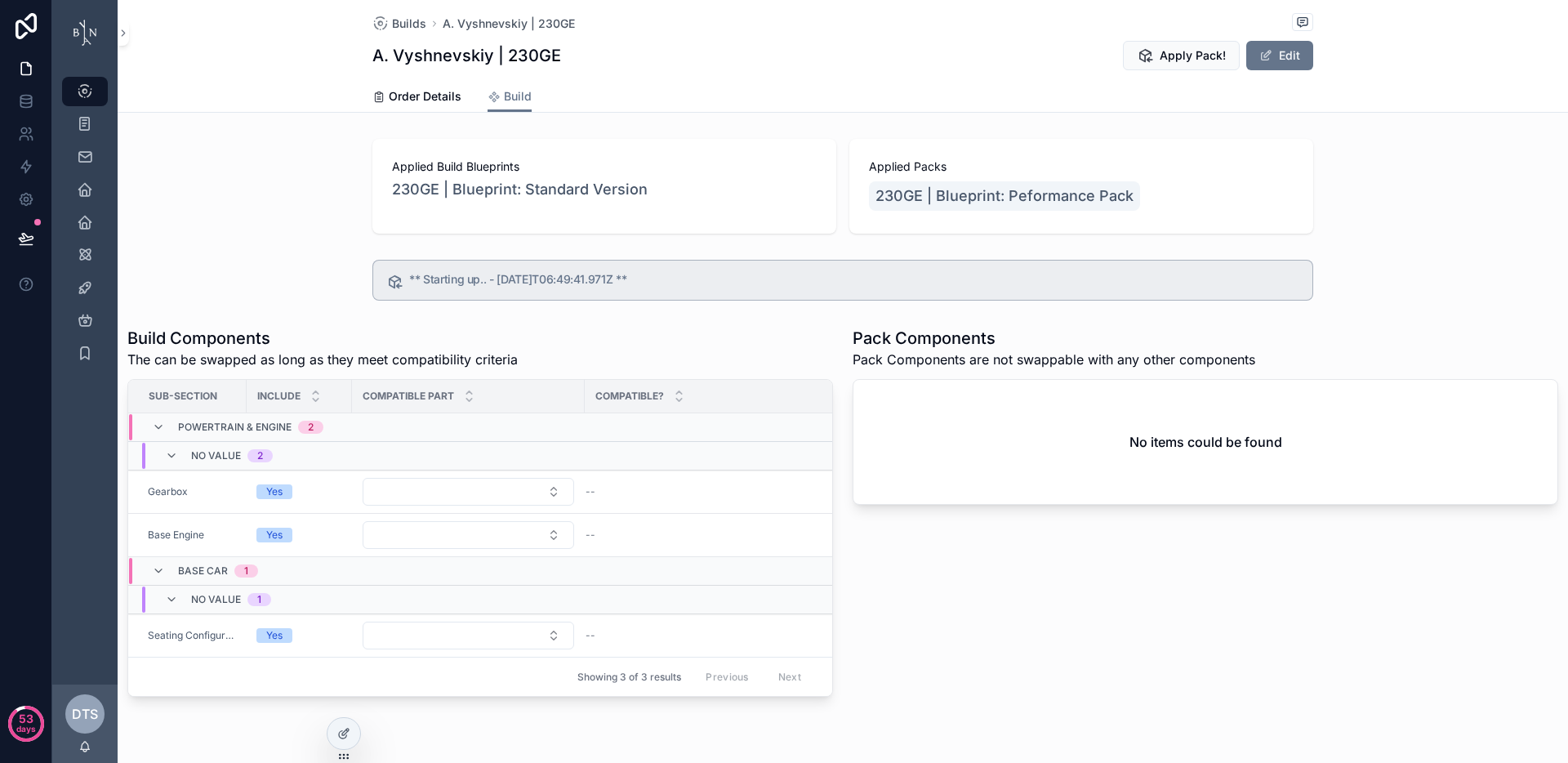
drag, startPoint x: 362, startPoint y: 250, endPoint x: 679, endPoint y: 293, distance: 319.9
click at [674, 293] on div "Applied Build Blueprints 230GE | Blueprint: Standard Version Applied Packs 230G…" at bounding box center [842, 418] width 1450 height 571
click at [476, 321] on div "Build Components The can be swapped as long as they meet compatibility criteria…" at bounding box center [480, 511] width 726 height 383
drag, startPoint x: 398, startPoint y: 282, endPoint x: 572, endPoint y: 280, distance: 174.0
click at [572, 280] on div "** Applying Pack.. - 2025-09-09T06:49:42.910Z **" at bounding box center [842, 280] width 940 height 41
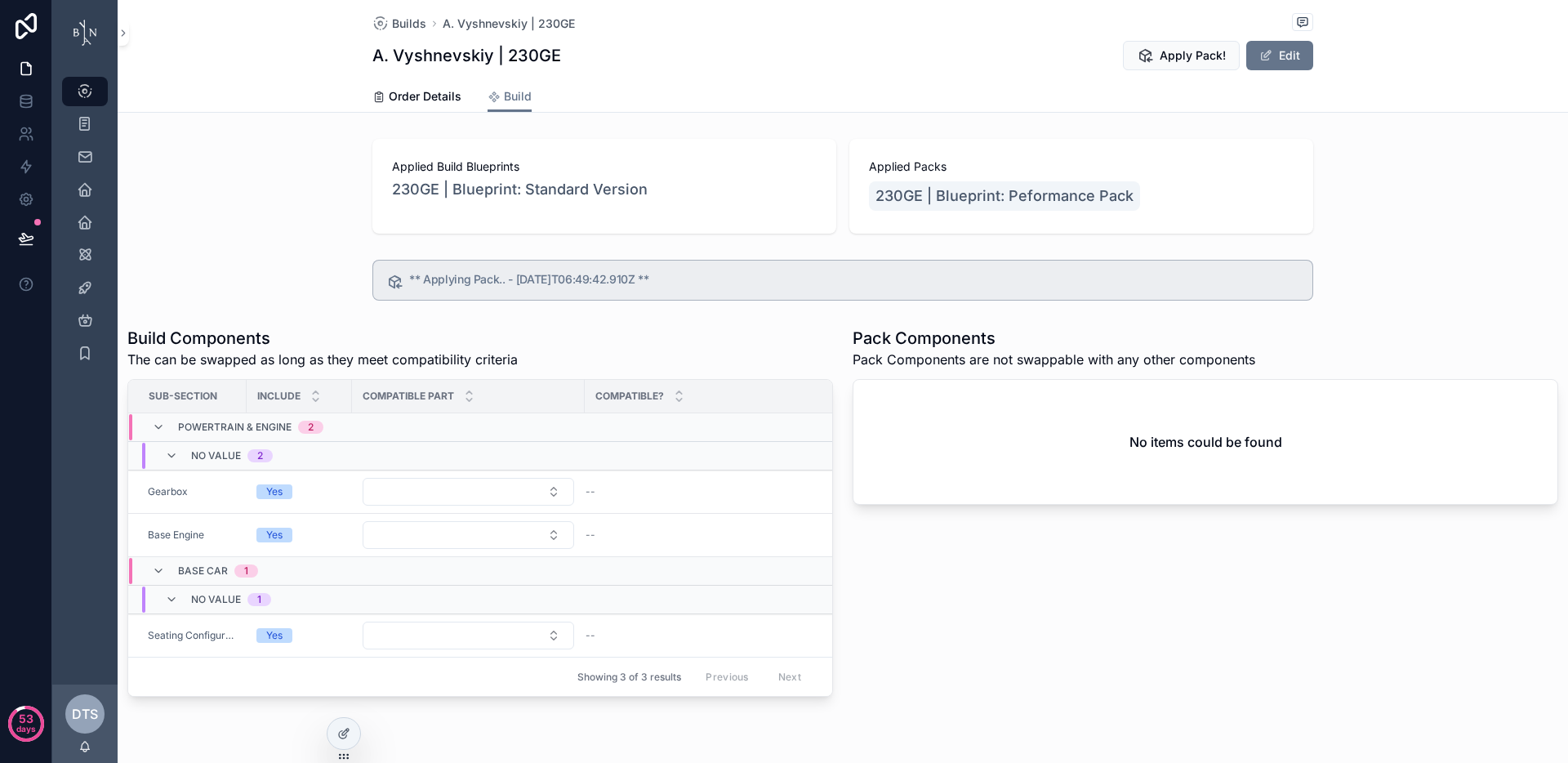
click at [702, 315] on div "Applied Build Blueprints 230GE | Blueprint: Standard Version Applied Packs 230G…" at bounding box center [842, 418] width 1450 height 571
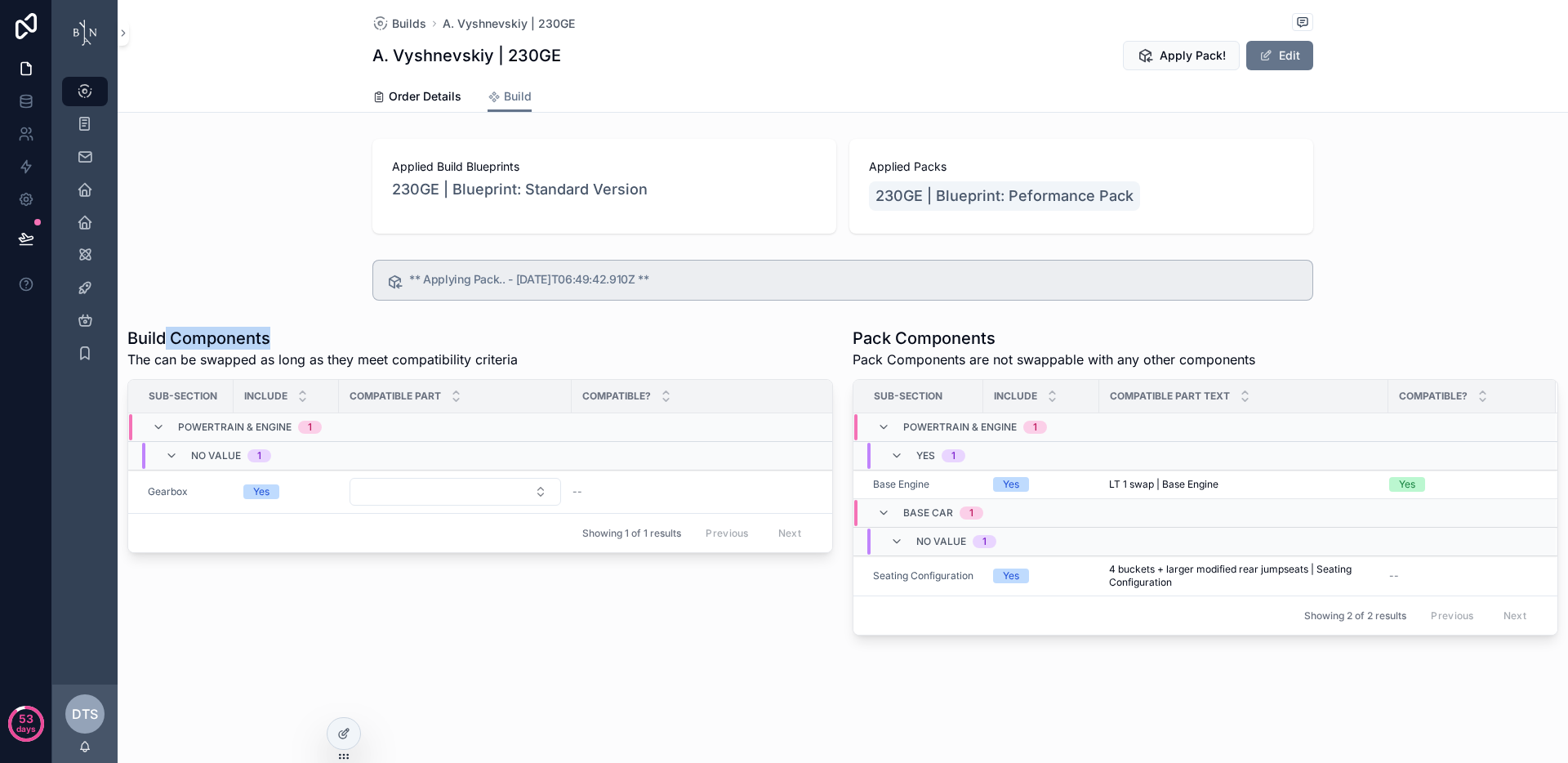
drag, startPoint x: 164, startPoint y: 339, endPoint x: 318, endPoint y: 372, distance: 157.5
click at [239, 349] on div "Build Components The can be swapped as long as they meet compatibility criteria" at bounding box center [322, 348] width 391 height 43
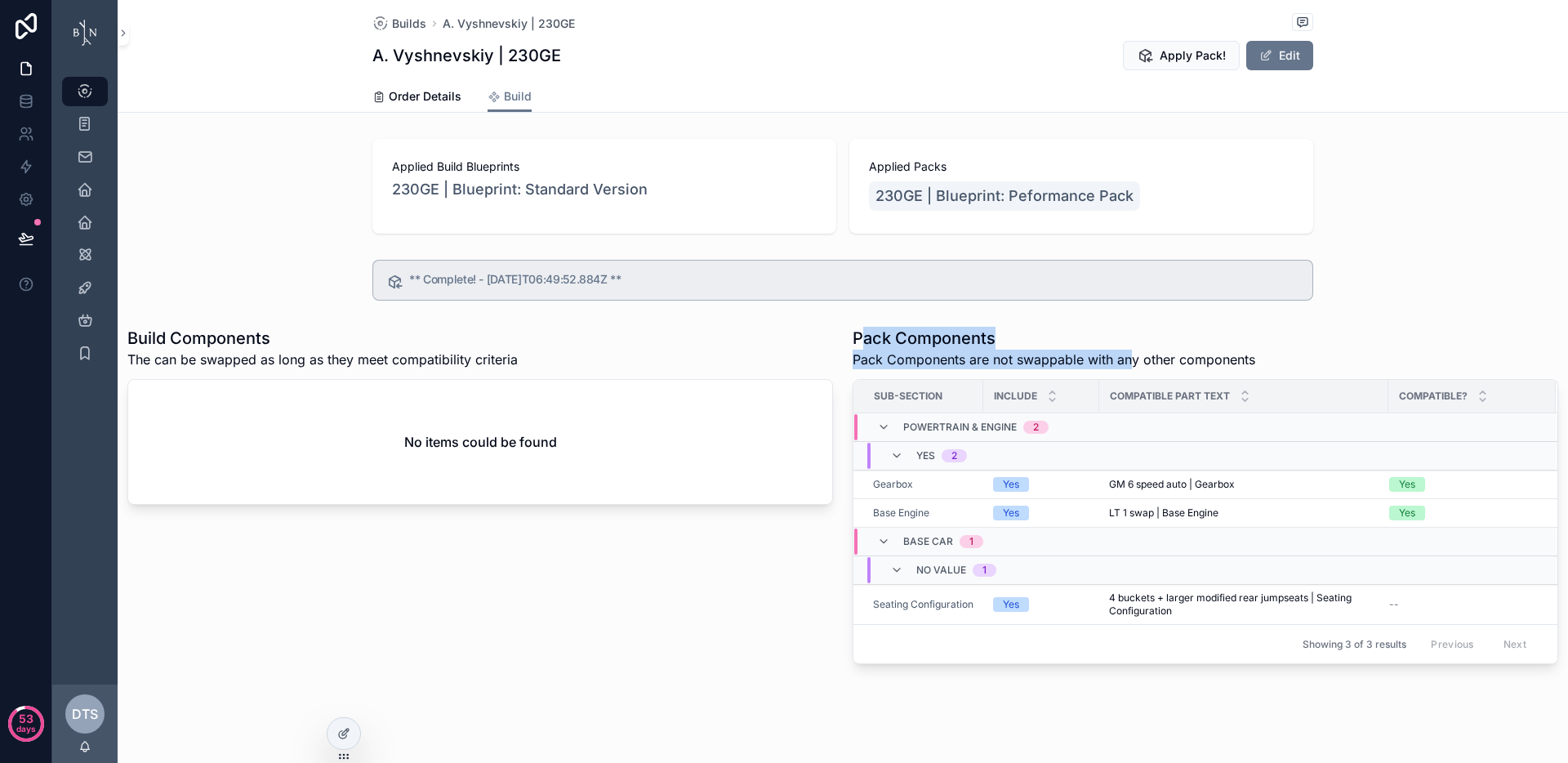
drag, startPoint x: 864, startPoint y: 338, endPoint x: 1157, endPoint y: 349, distance: 293.2
click at [1135, 354] on div "Pack Components Pack Components are not swappable with any other components" at bounding box center [1054, 348] width 402 height 43
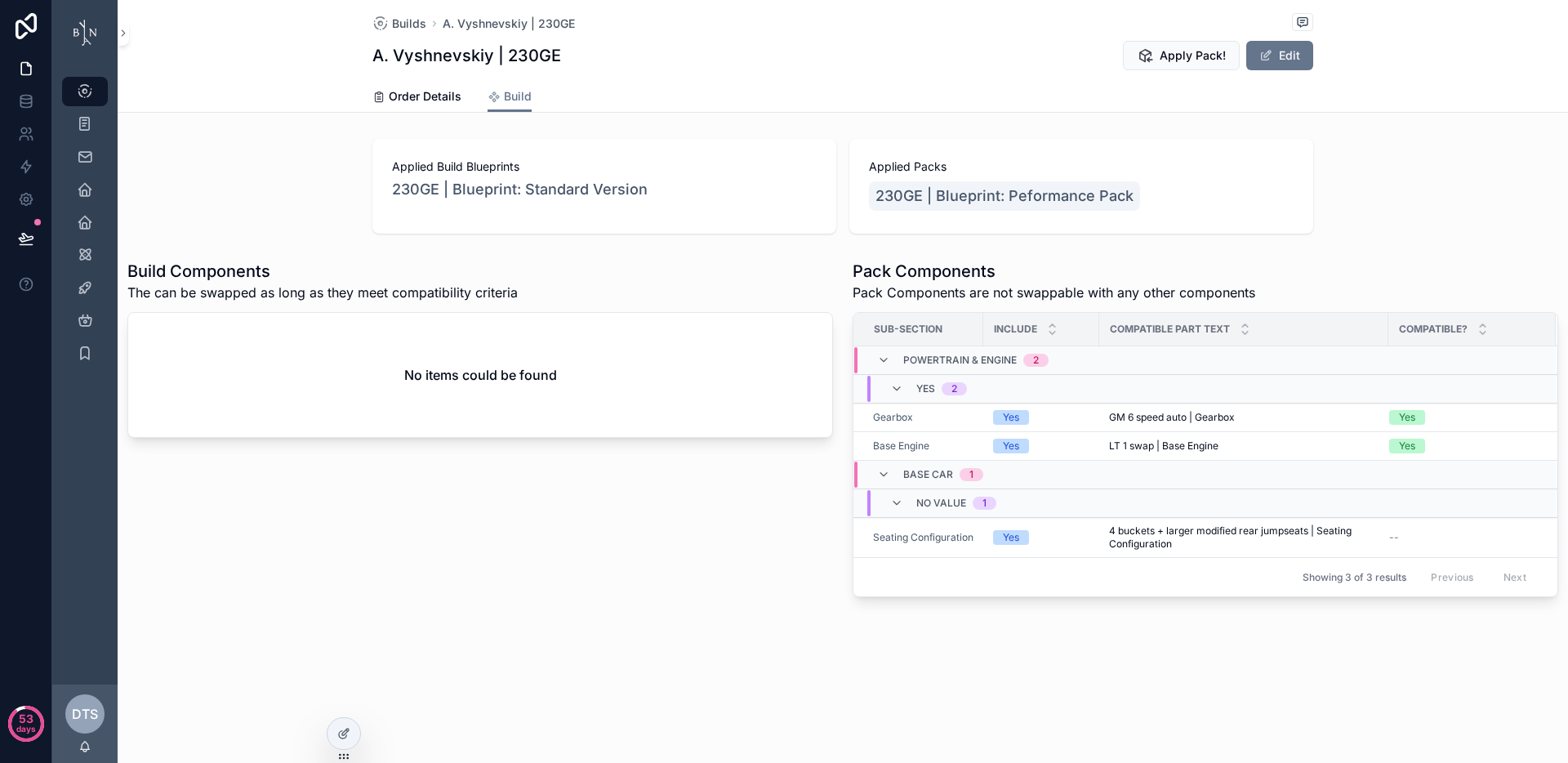
click at [431, 242] on div "Applied Build Blueprints 230GE | Blueprint: Standard Version Applied Packs 230G…" at bounding box center [842, 367] width 1450 height 471
drag, startPoint x: 376, startPoint y: 241, endPoint x: 871, endPoint y: 240, distance: 495.0
click at [801, 246] on div "Applied Build Blueprints 230GE | Blueprint: Standard Version Applied Packs 230G…" at bounding box center [842, 367] width 1450 height 471
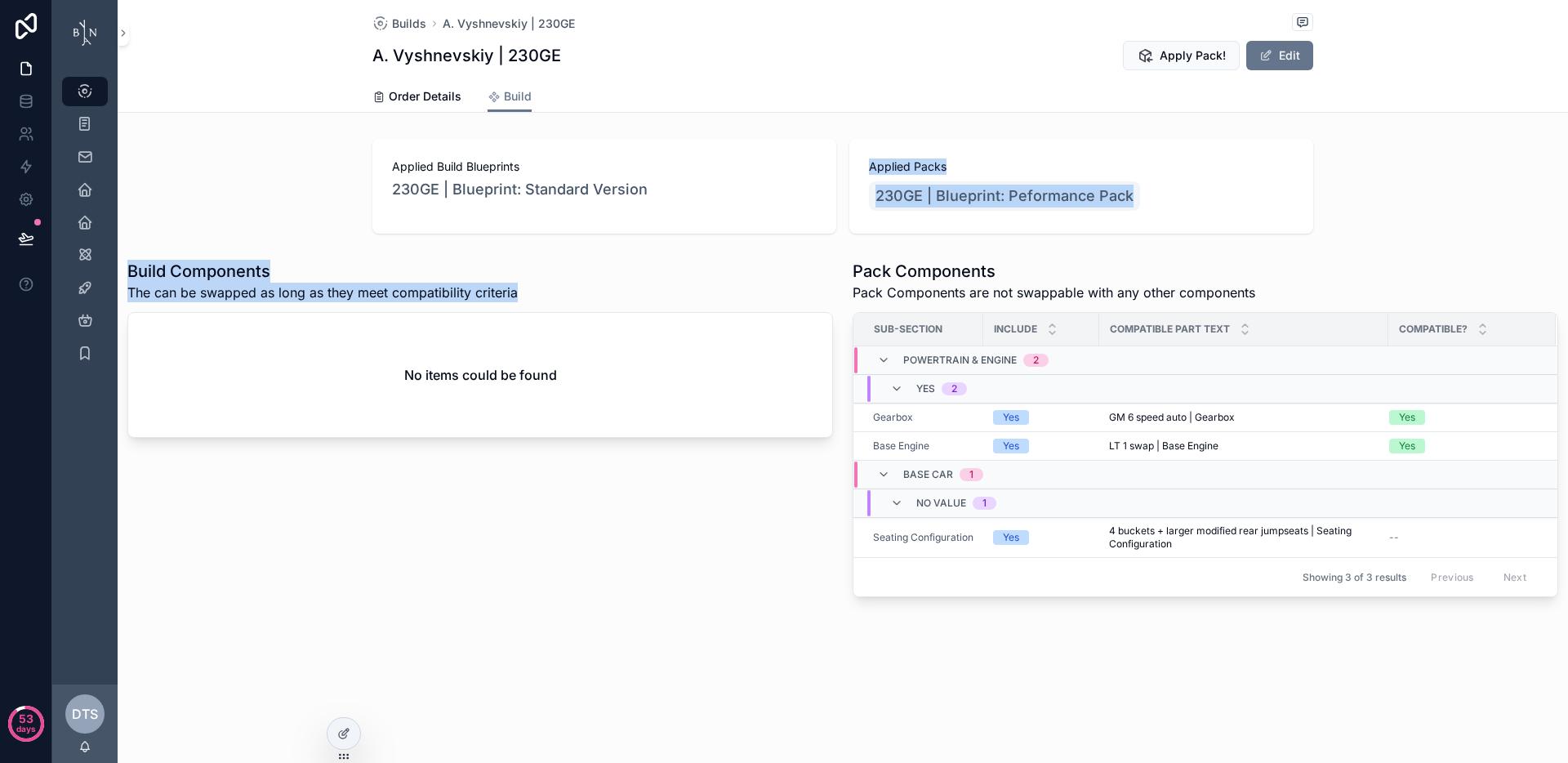
click at [743, 242] on div "Applied Build Blueprints 230GE | Blueprint: Standard Version Applied Packs 230G…" at bounding box center [842, 367] width 1450 height 471
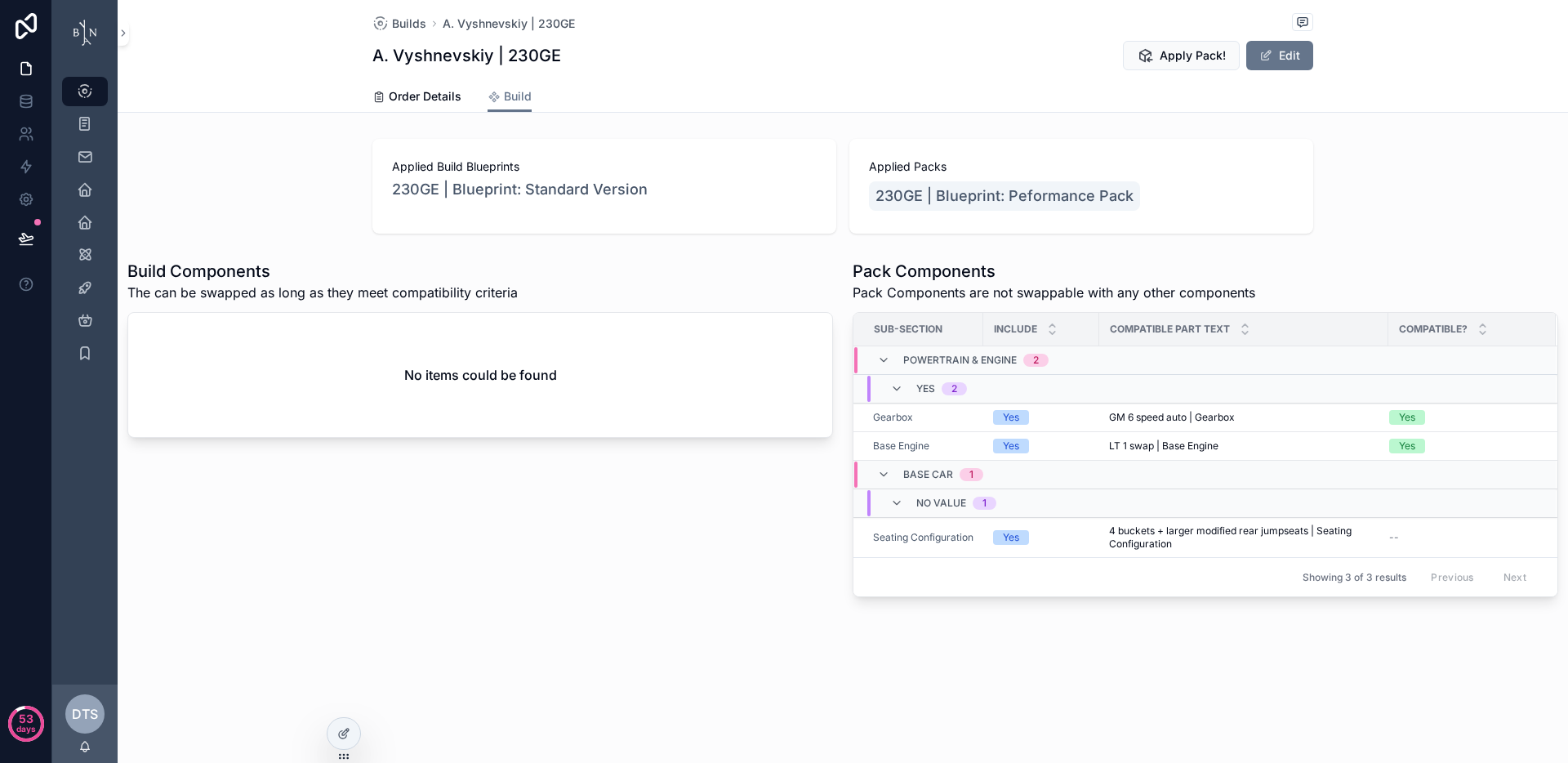
drag, startPoint x: 961, startPoint y: 293, endPoint x: 1195, endPoint y: 284, distance: 234.2
click at [1192, 284] on span "Pack Components are not swappable with any other components" at bounding box center [1054, 292] width 402 height 20
drag, startPoint x: 128, startPoint y: 272, endPoint x: 512, endPoint y: 302, distance: 385.2
click at [512, 302] on div "Build Components The can be swapped as long as they meet compatibility criteria…" at bounding box center [480, 349] width 706 height 178
click at [558, 275] on div "Build Components The can be swapped as long as they meet compatibility criteria" at bounding box center [480, 281] width 706 height 43
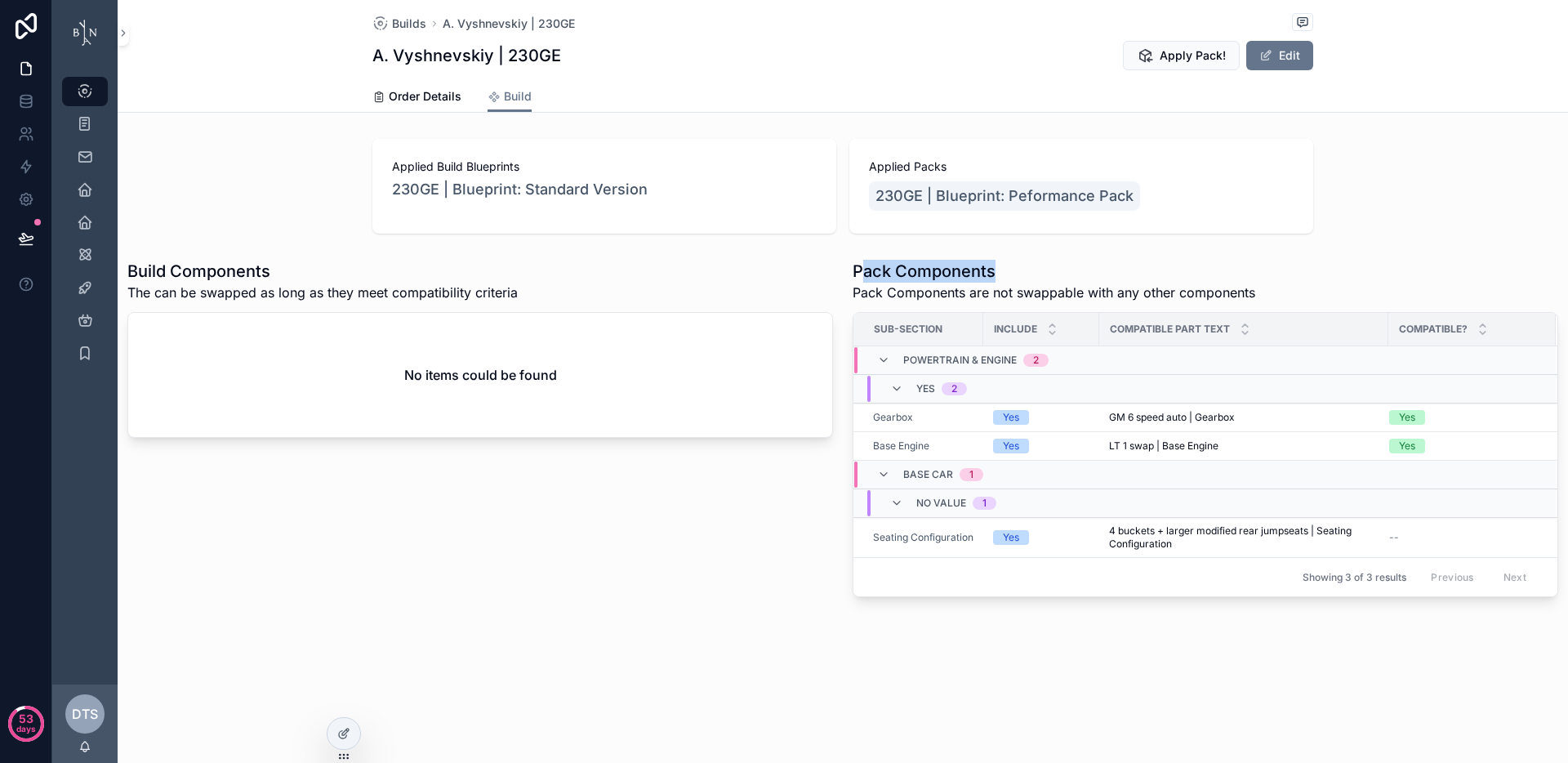
drag, startPoint x: 873, startPoint y: 267, endPoint x: 1172, endPoint y: 280, distance: 299.3
click at [1172, 280] on h1 "Pack Components" at bounding box center [1054, 271] width 402 height 23
click at [1243, 289] on span "Pack Components are not swappable with any other components" at bounding box center [1054, 292] width 402 height 20
click at [630, 655] on div "Builds A. Vyshnevskiy | 230GE A. Vyshnevskiy | 230GE Apply Pack! Edit Build Ord…" at bounding box center [842, 354] width 1450 height 708
